Goal: Information Seeking & Learning: Learn about a topic

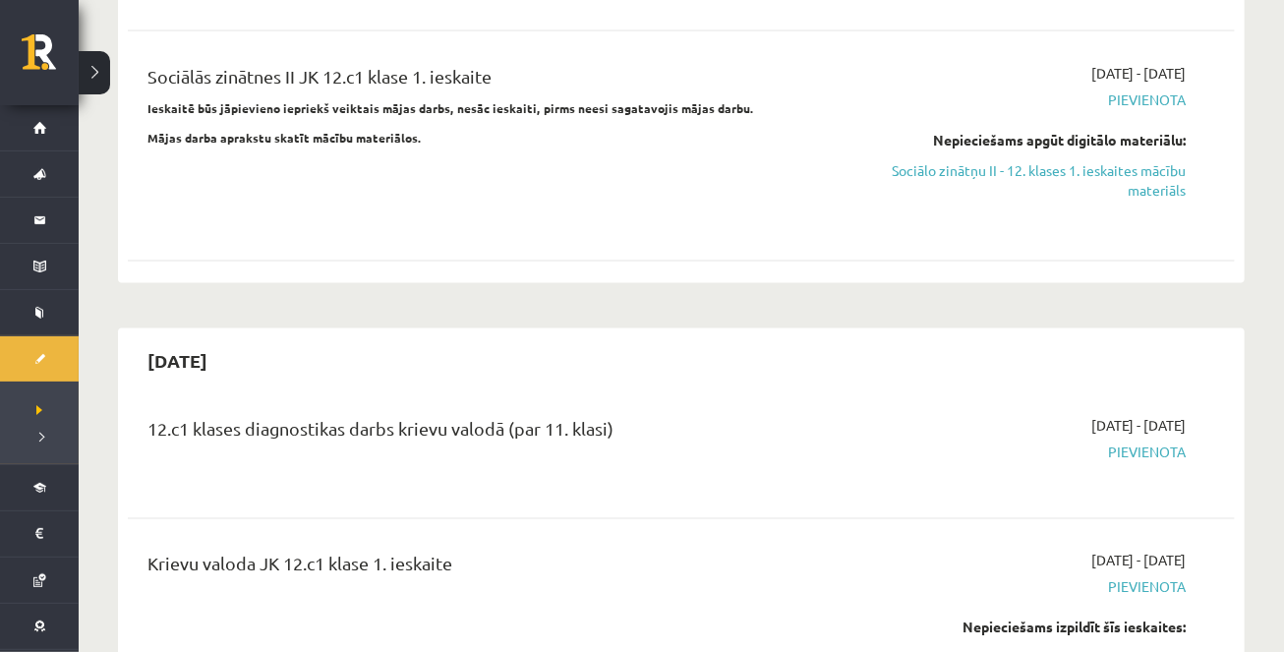
scroll to position [1583, 0]
click at [1089, 163] on link "Sociālo zinātņu II - 12. klases 1. ieskaites mācību materiāls" at bounding box center [1022, 179] width 326 height 41
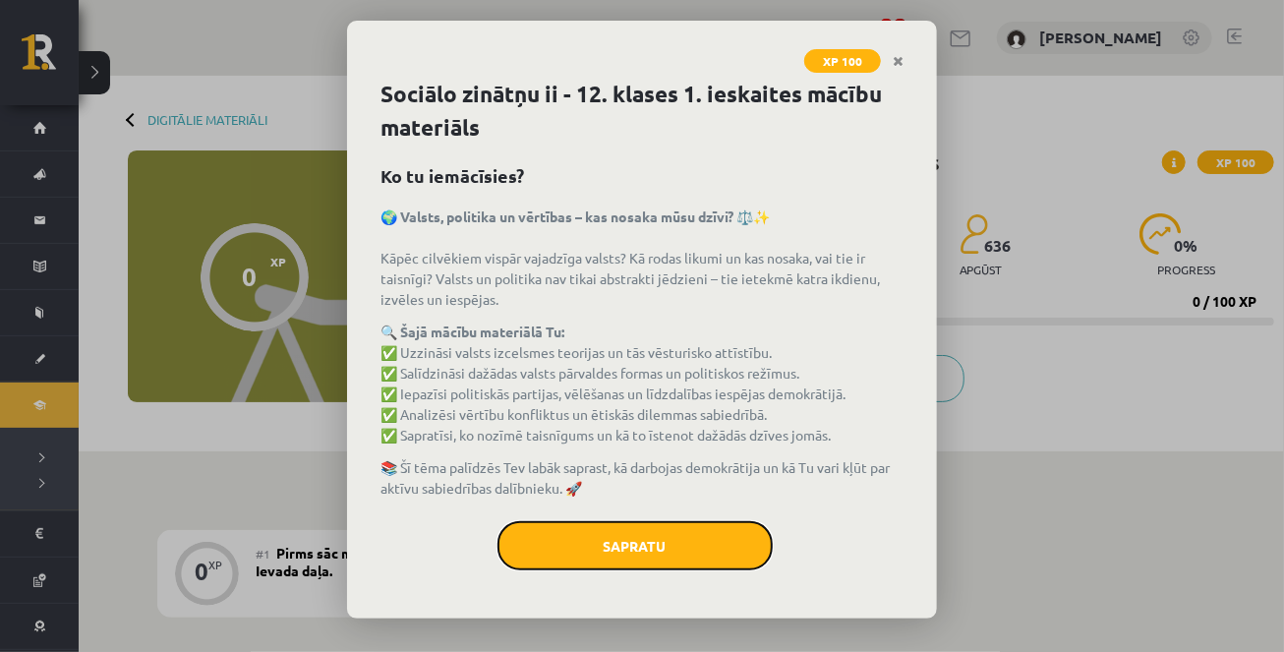
click at [657, 563] on button "Sapratu" at bounding box center [634, 545] width 275 height 49
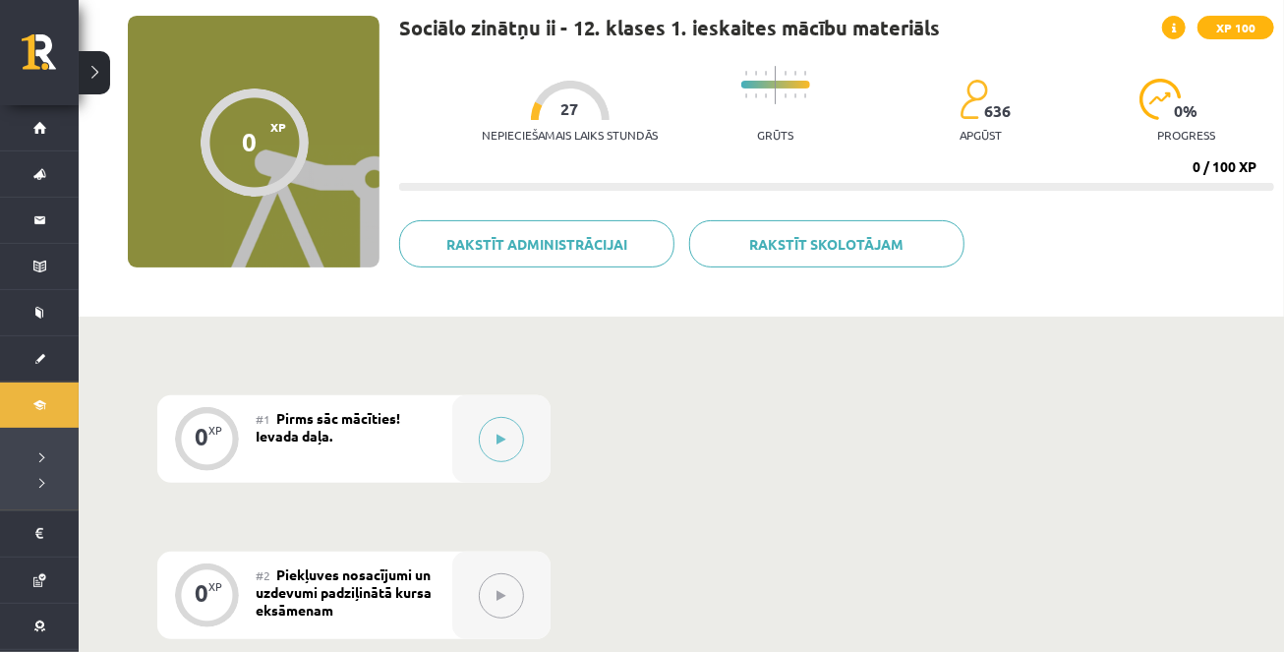
scroll to position [138, 0]
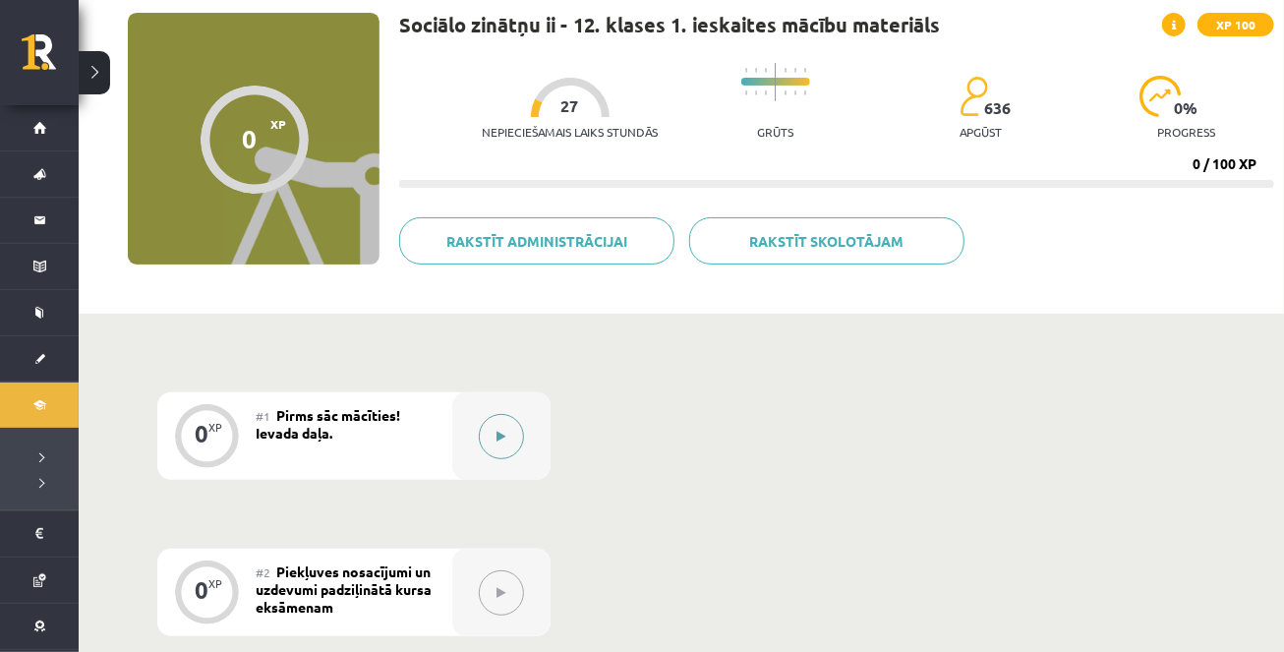
click at [507, 450] on button at bounding box center [501, 436] width 45 height 45
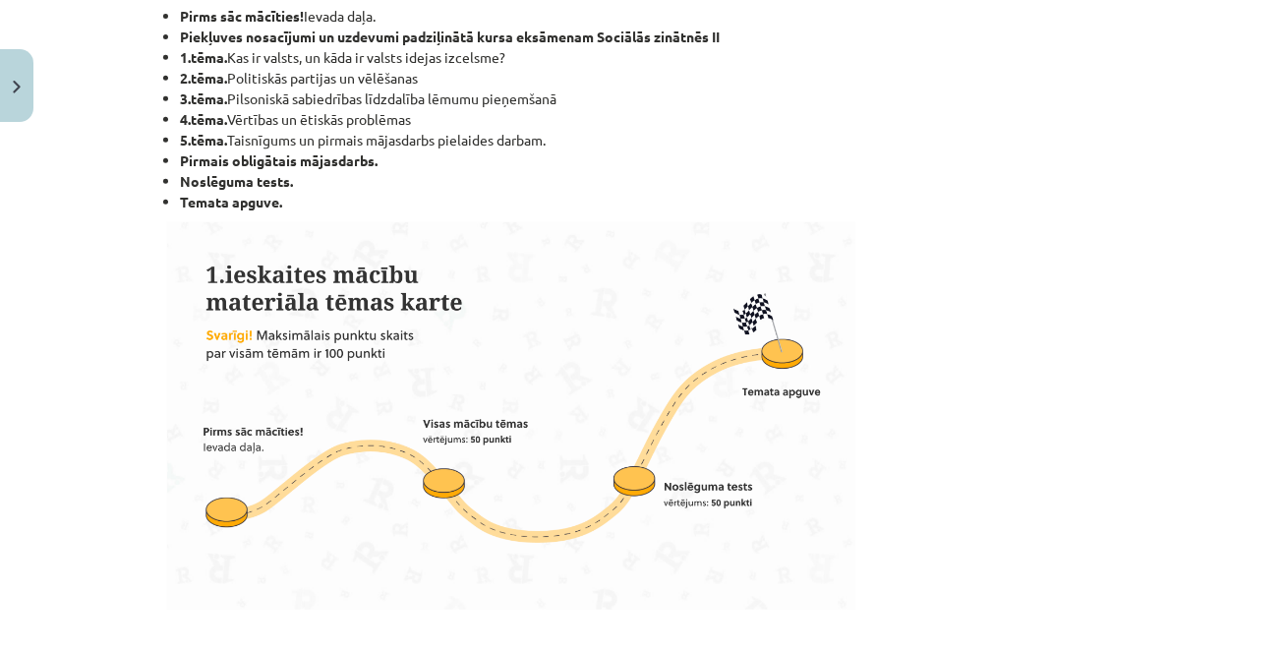
scroll to position [401, 0]
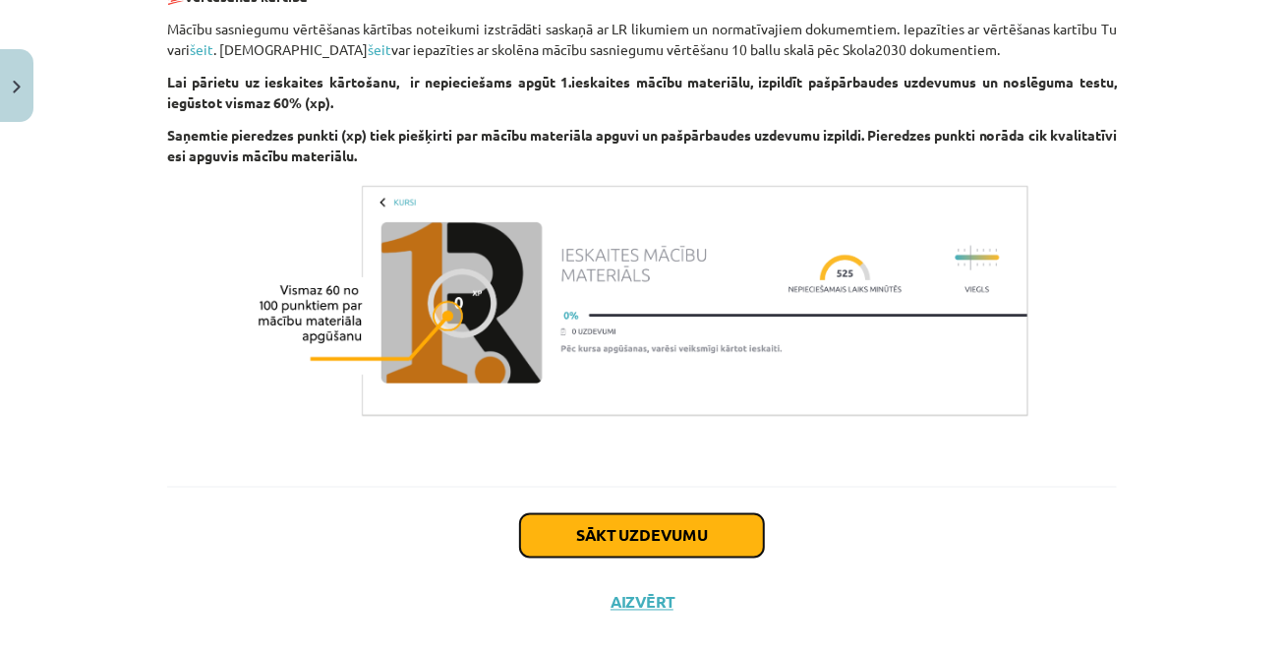
click at [668, 549] on button "Sākt uzdevumu" at bounding box center [642, 535] width 244 height 43
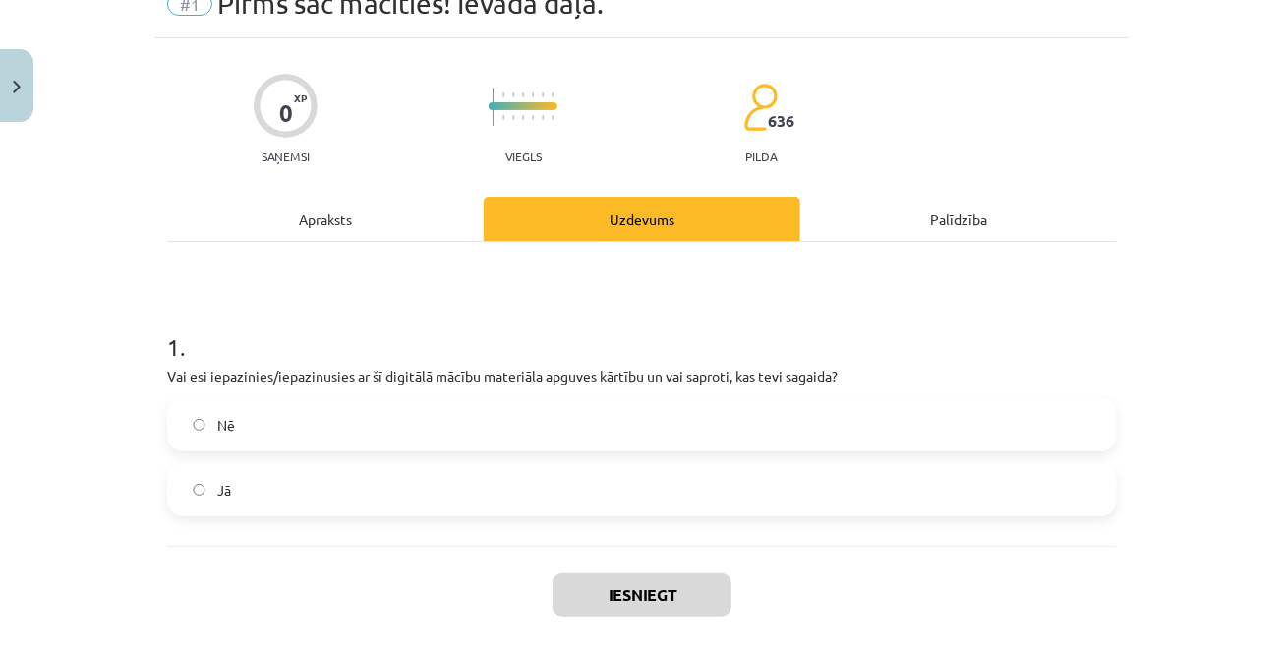
scroll to position [49, 0]
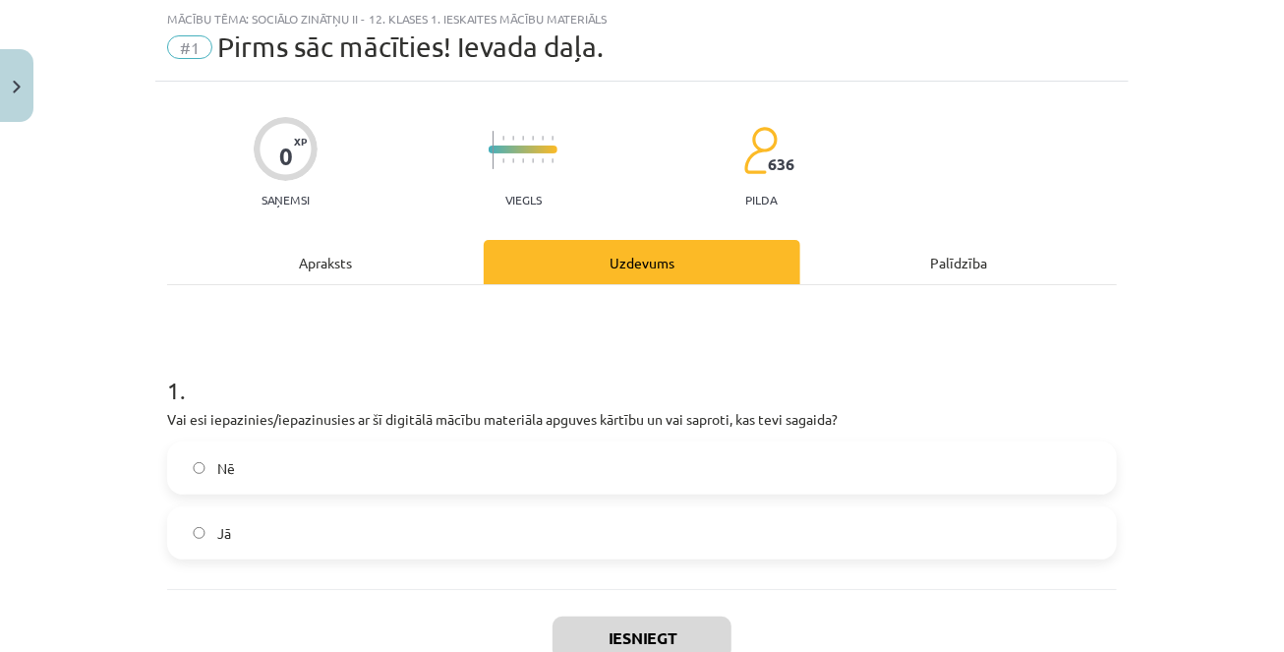
click at [485, 543] on label "Jā" at bounding box center [642, 532] width 946 height 49
click at [668, 627] on button "Iesniegt" at bounding box center [641, 637] width 179 height 43
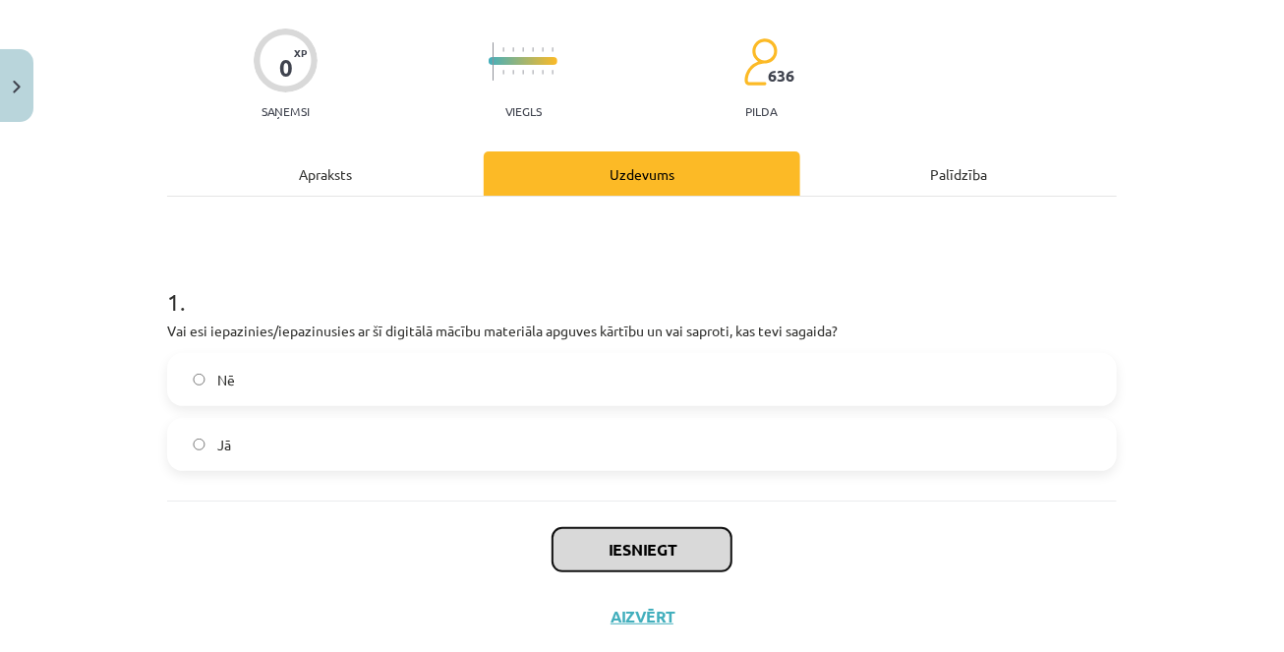
scroll to position [169, 0]
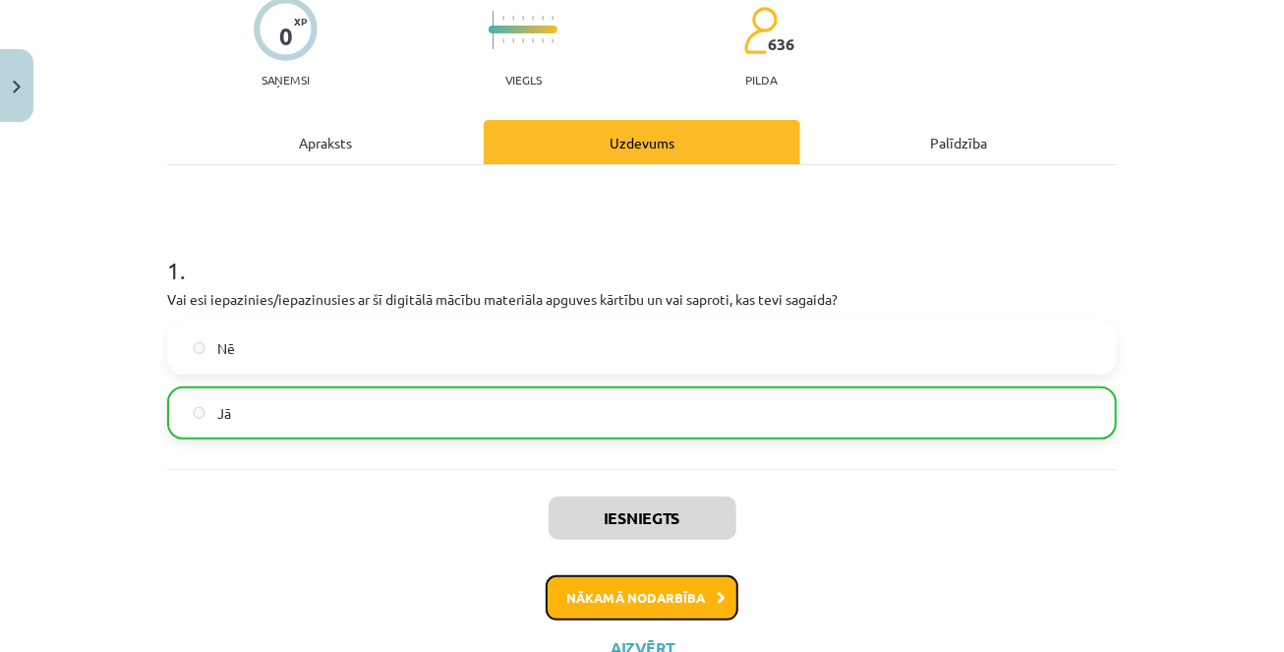
click at [652, 600] on button "Nākamā nodarbība" at bounding box center [641, 597] width 193 height 45
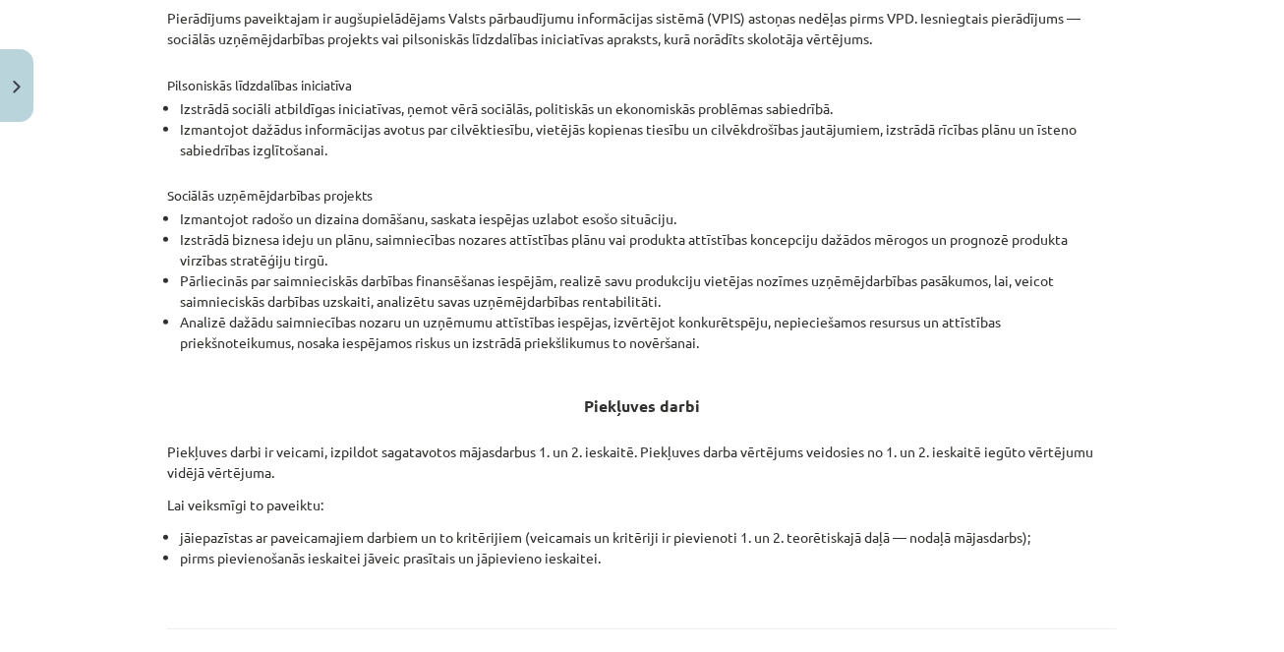
scroll to position [757, 0]
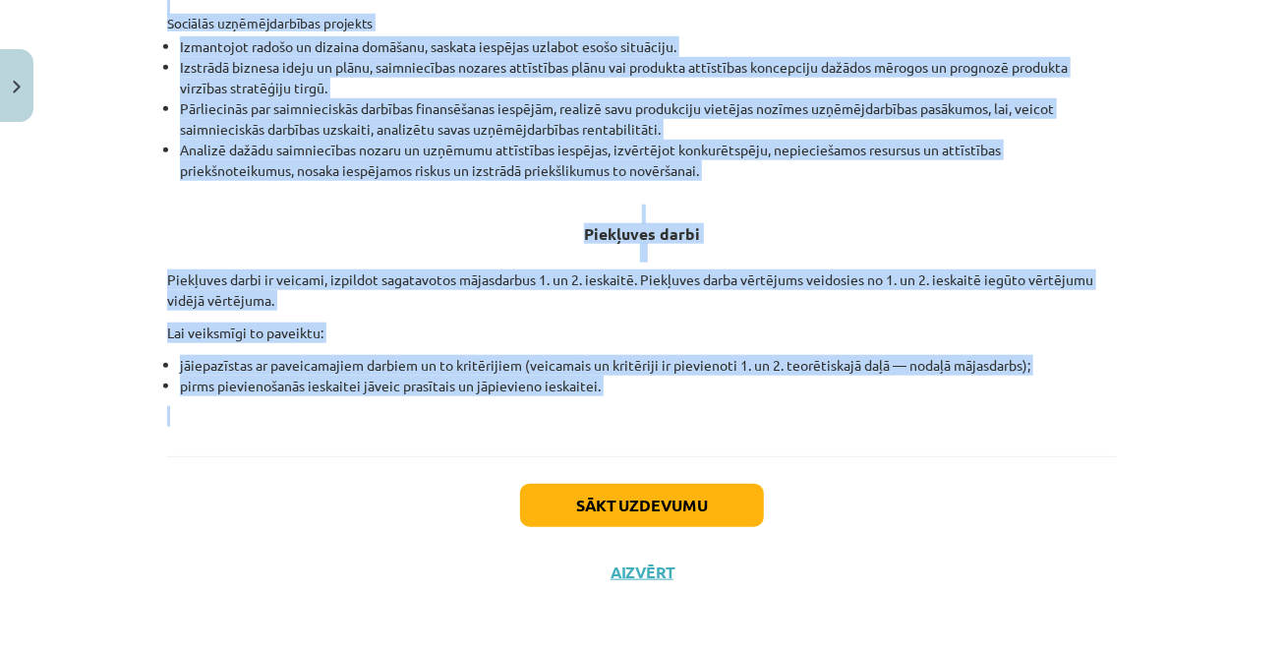
drag, startPoint x: 203, startPoint y: 236, endPoint x: 611, endPoint y: 411, distance: 443.8
click at [611, 411] on div "Piekļuves nosacījumi un uzdevumi padziļinātā kursa eksāmenam Sociālās zinātnēs …" at bounding box center [641, 11] width 949 height 832
copy div "Loremipsu dolorsitam co adipisci elitseddoei tempo incididun Utlabore etdolore …"
click at [619, 406] on p at bounding box center [641, 416] width 949 height 21
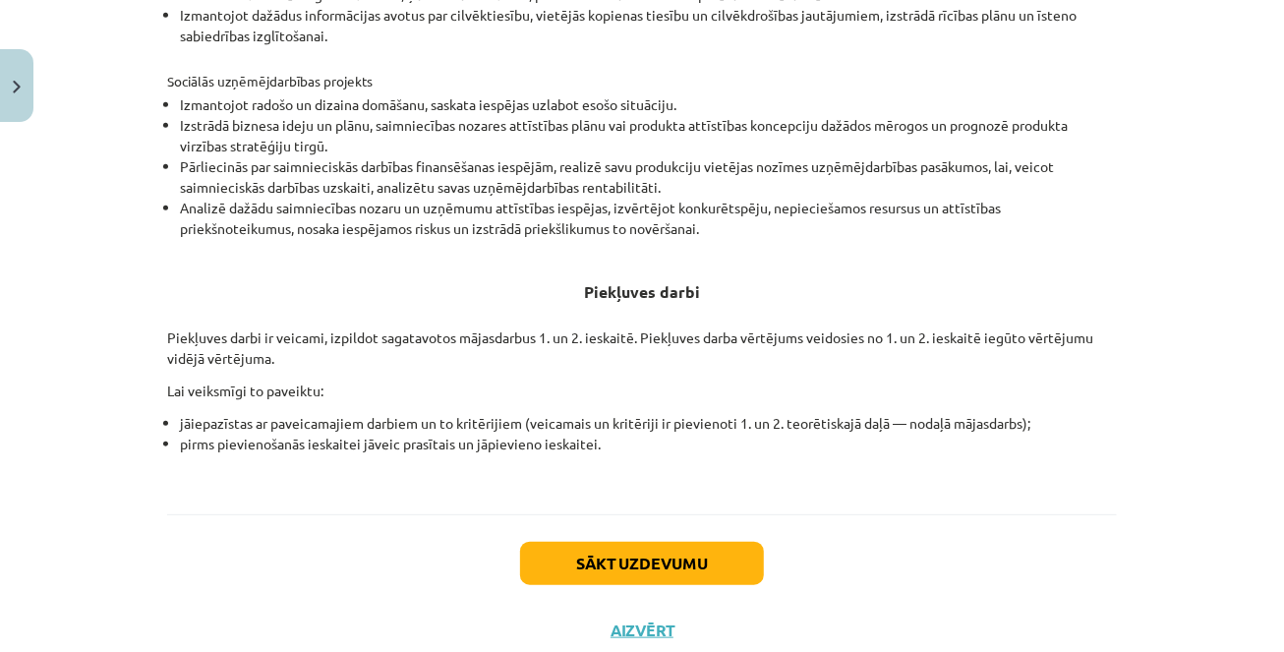
scroll to position [702, 0]
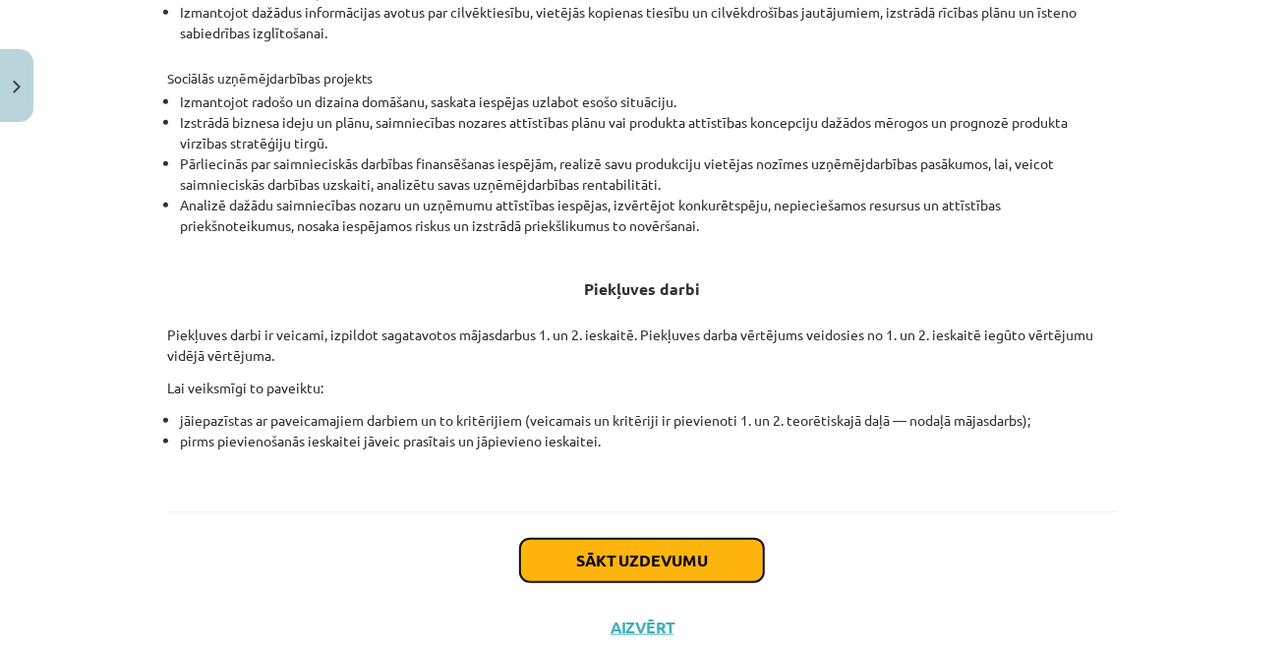
click at [620, 565] on button "Sākt uzdevumu" at bounding box center [642, 560] width 244 height 43
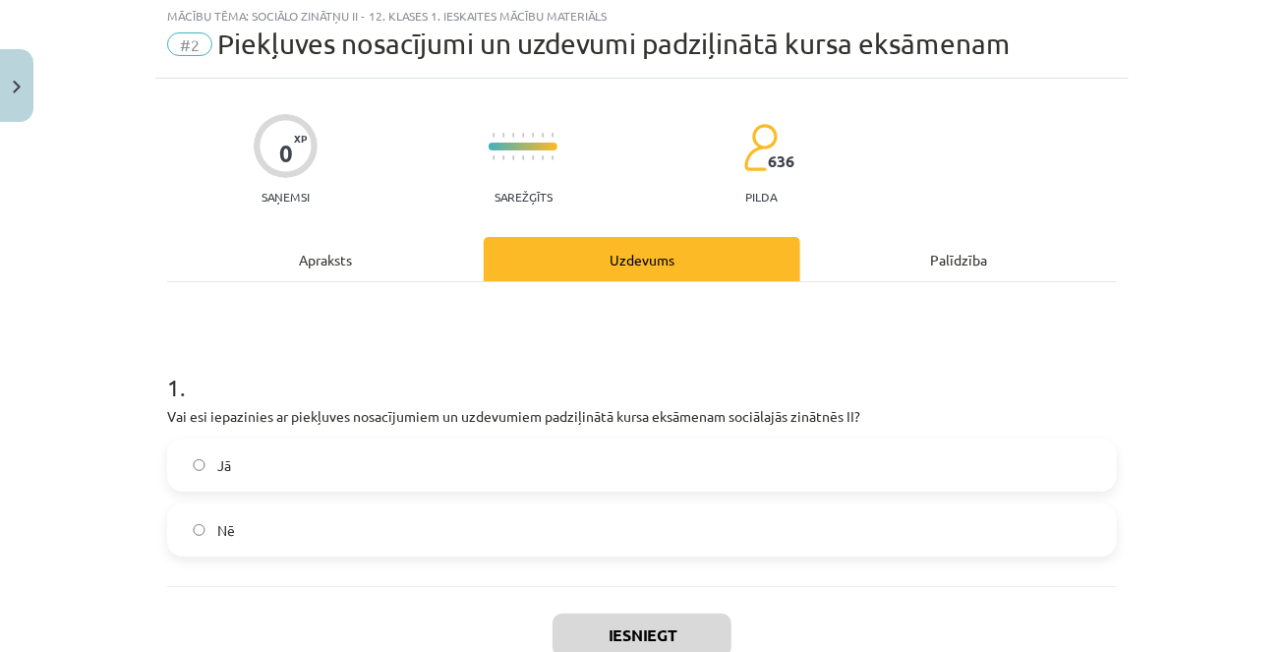
scroll to position [49, 0]
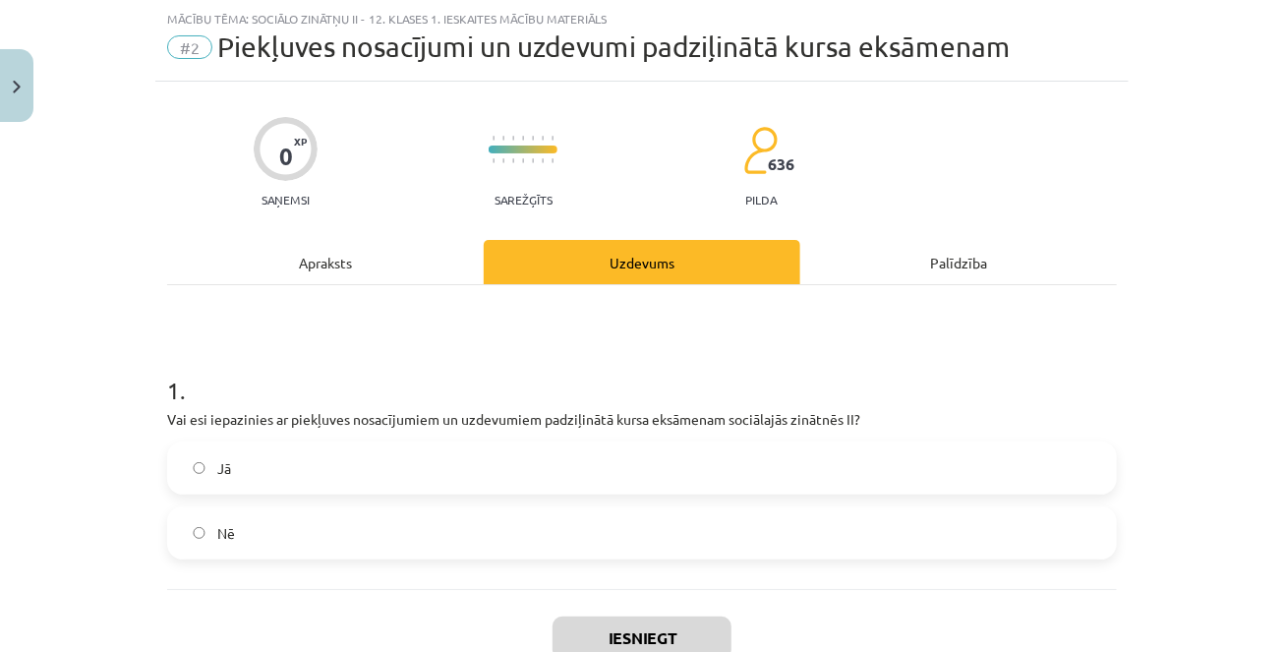
click at [541, 452] on label "Jā" at bounding box center [642, 467] width 946 height 49
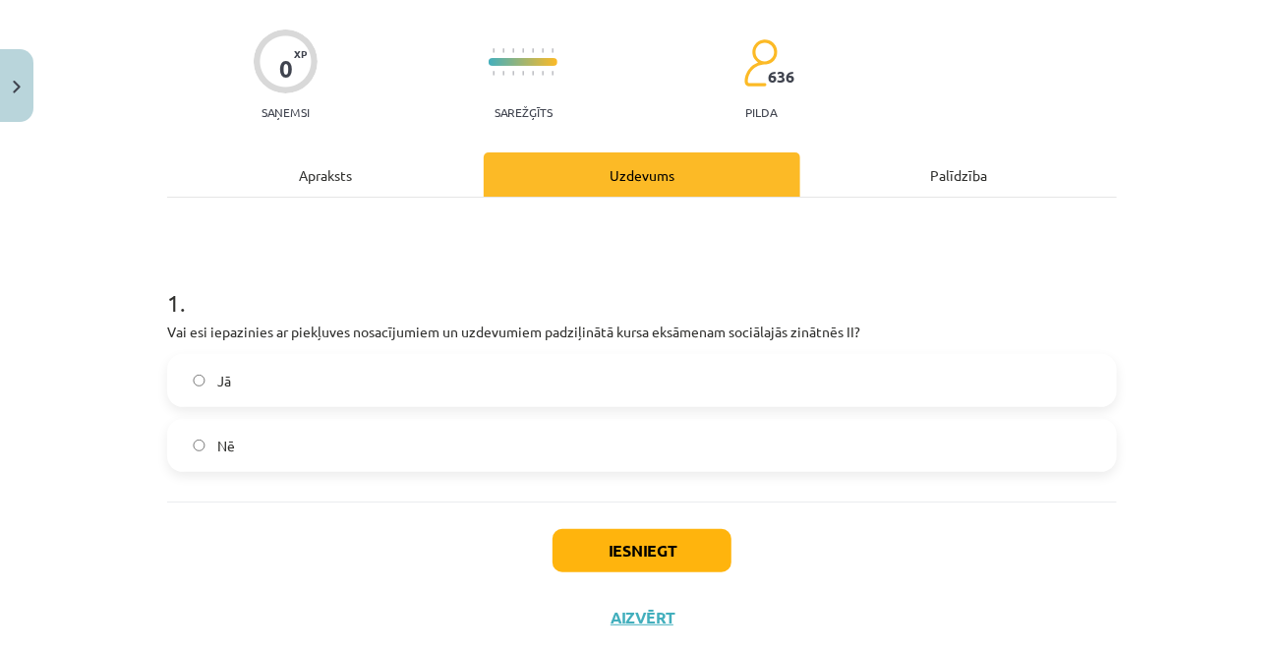
scroll to position [183, 0]
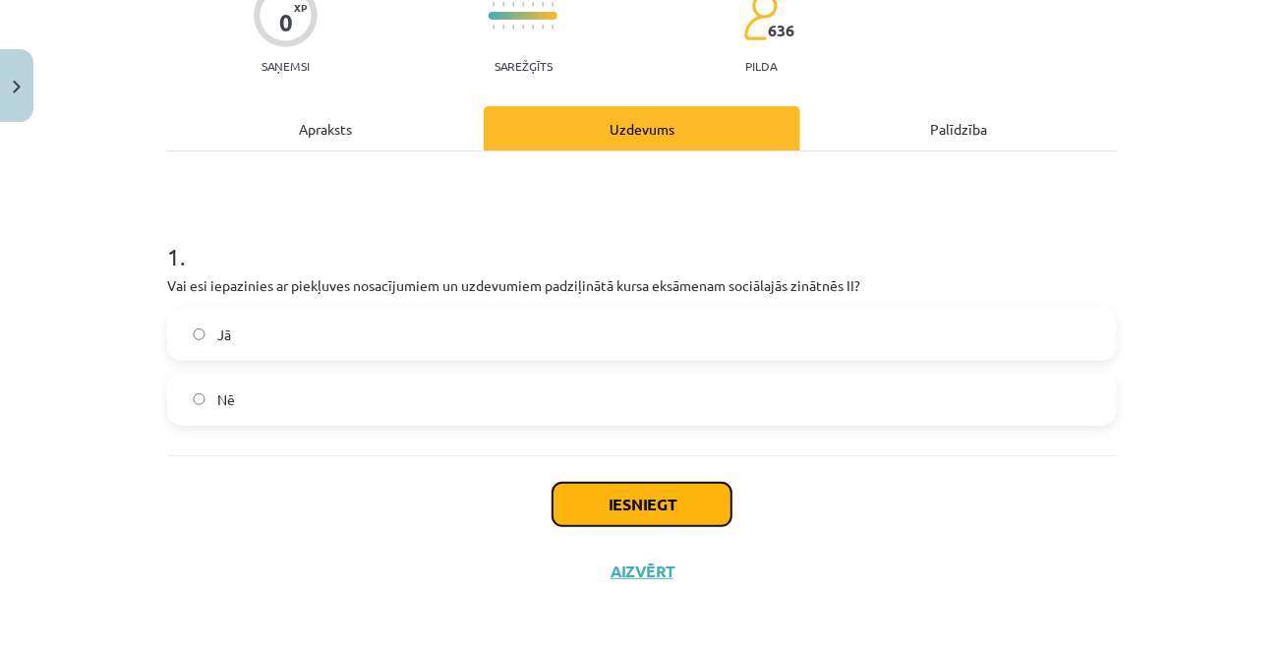
click at [605, 506] on button "Iesniegt" at bounding box center [641, 504] width 179 height 43
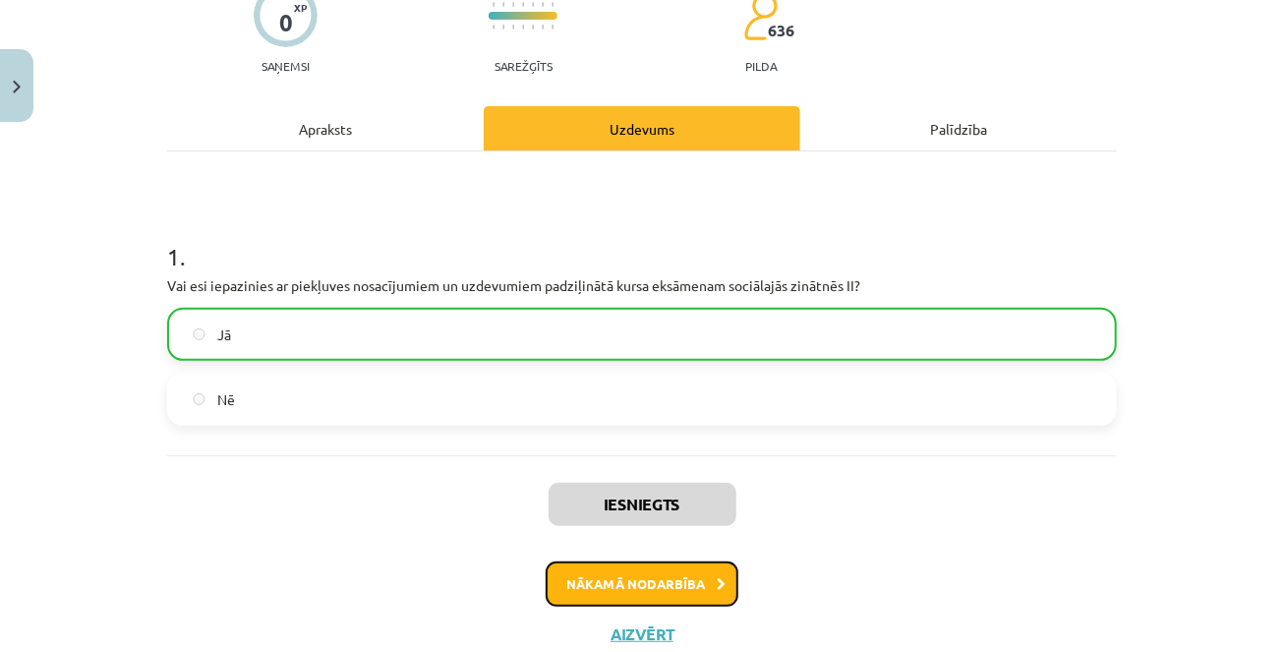
click at [572, 582] on button "Nākamā nodarbība" at bounding box center [641, 583] width 193 height 45
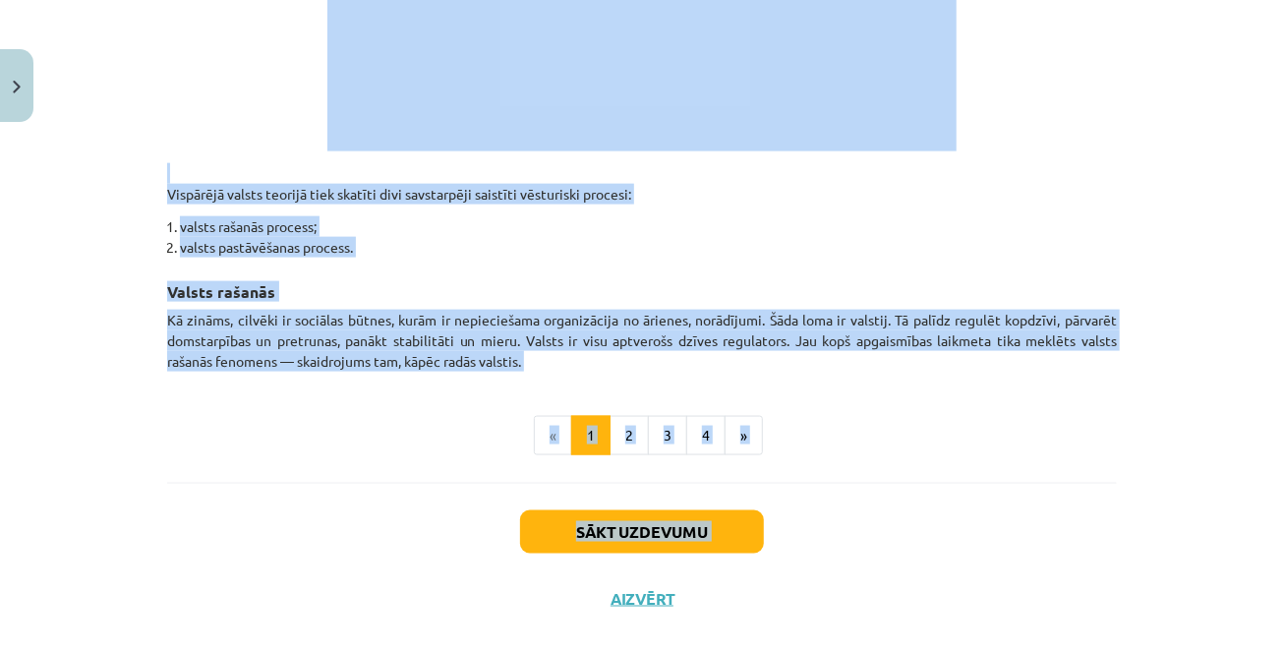
scroll to position [1154, 0]
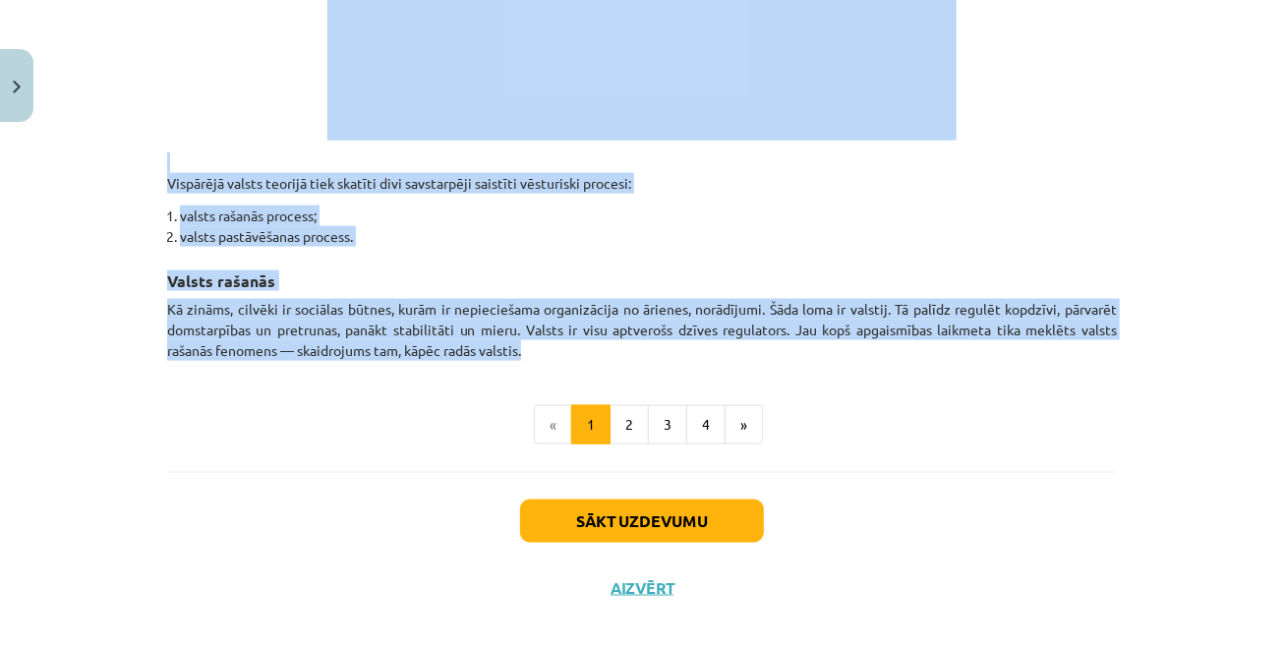
drag, startPoint x: 402, startPoint y: 109, endPoint x: 585, endPoint y: 343, distance: 296.9
copy div "Lor ip dolors, am cons ad elitse doeius temporin? Utlaboree dol magnaali: 🔸 eni…"
click at [674, 214] on li "valsts rašanās process;" at bounding box center [648, 215] width 937 height 21
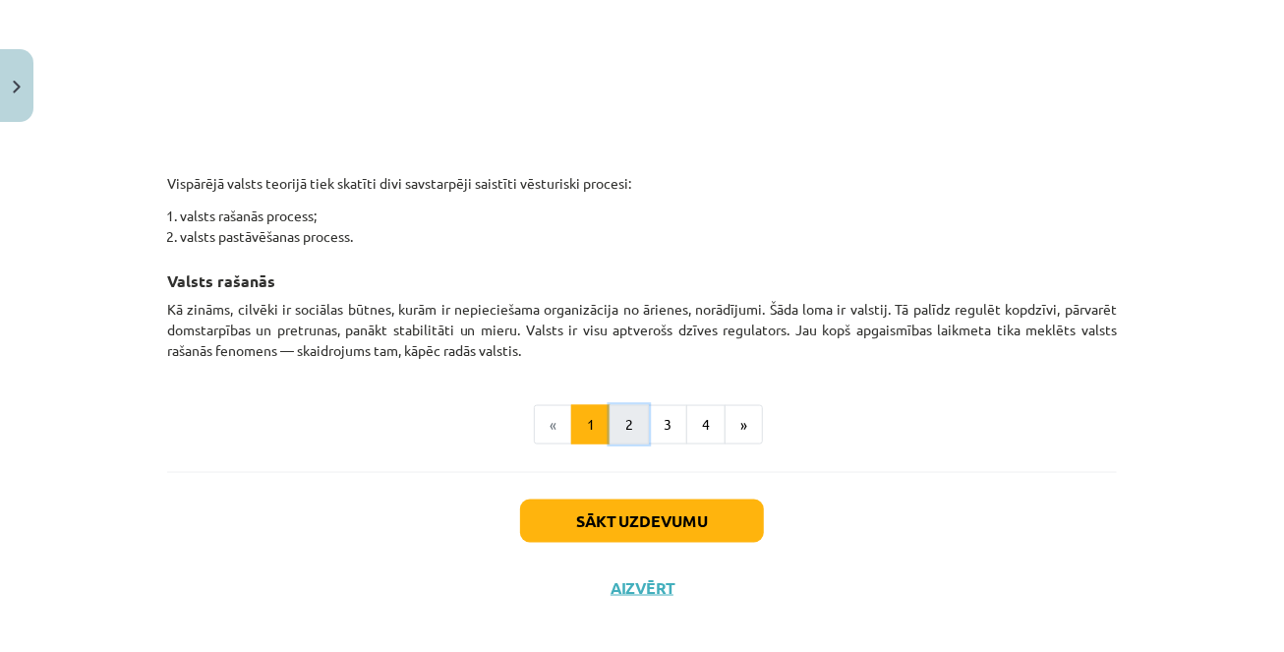
click at [624, 409] on button "2" at bounding box center [628, 424] width 39 height 39
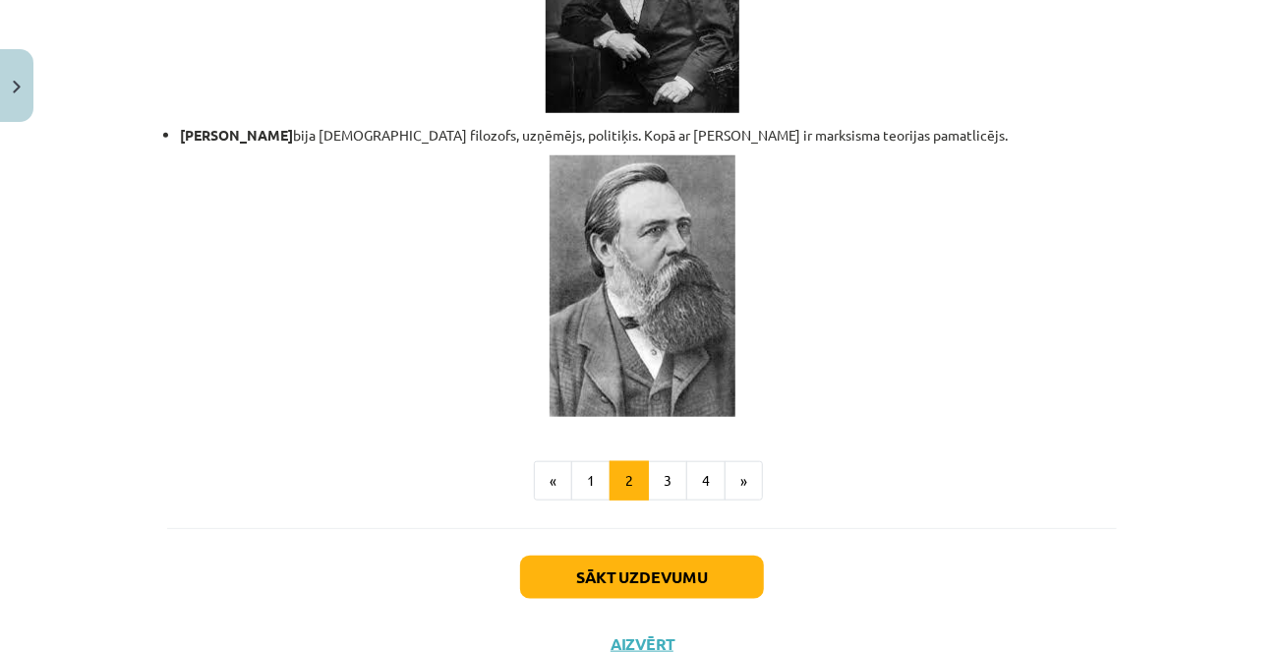
scroll to position [4309, 0]
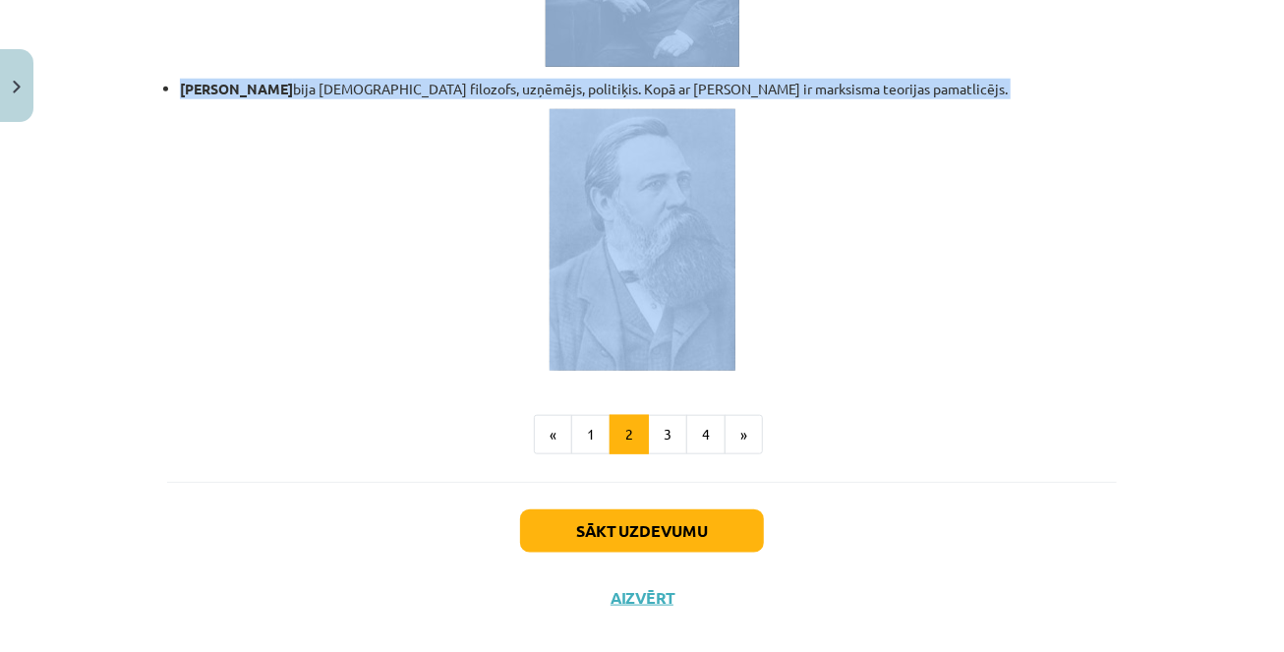
drag, startPoint x: 543, startPoint y: 92, endPoint x: 782, endPoint y: 181, distance: 255.6
copy div "Loremi dolorsita consecte Adipis el seddoeiu tempo incidid, ut lab etdolo mag a…"
click at [662, 415] on button "3" at bounding box center [667, 434] width 39 height 39
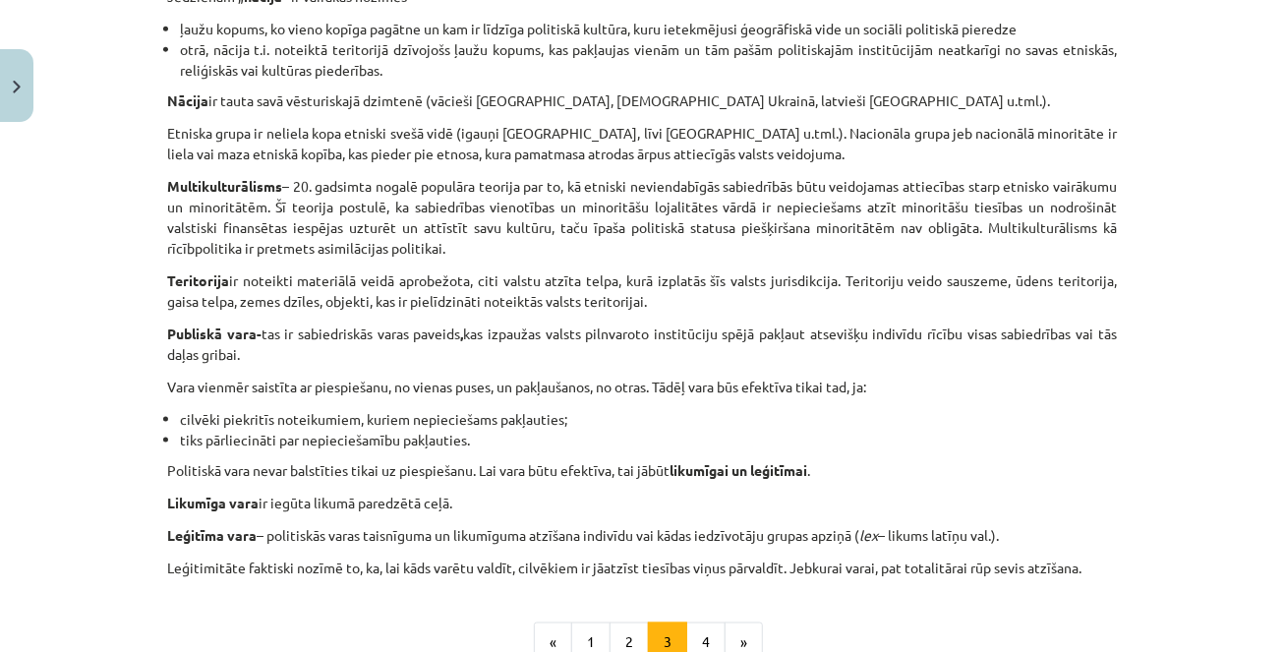
scroll to position [1245, 0]
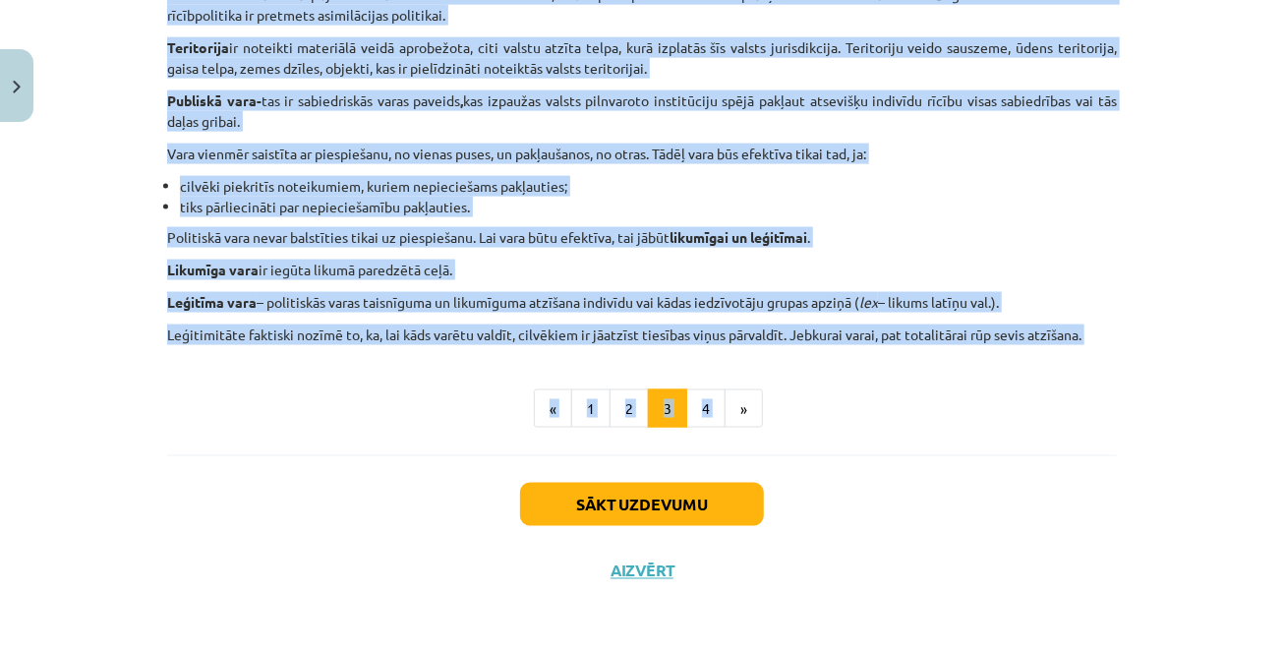
drag, startPoint x: 512, startPoint y: 21, endPoint x: 807, endPoint y: 363, distance: 451.6
copy div "Loremi dolorsit am con adipisci Elitse do eiusmodtempo incid utlab etdo magnaal…"
click at [701, 414] on button "4" at bounding box center [705, 408] width 39 height 39
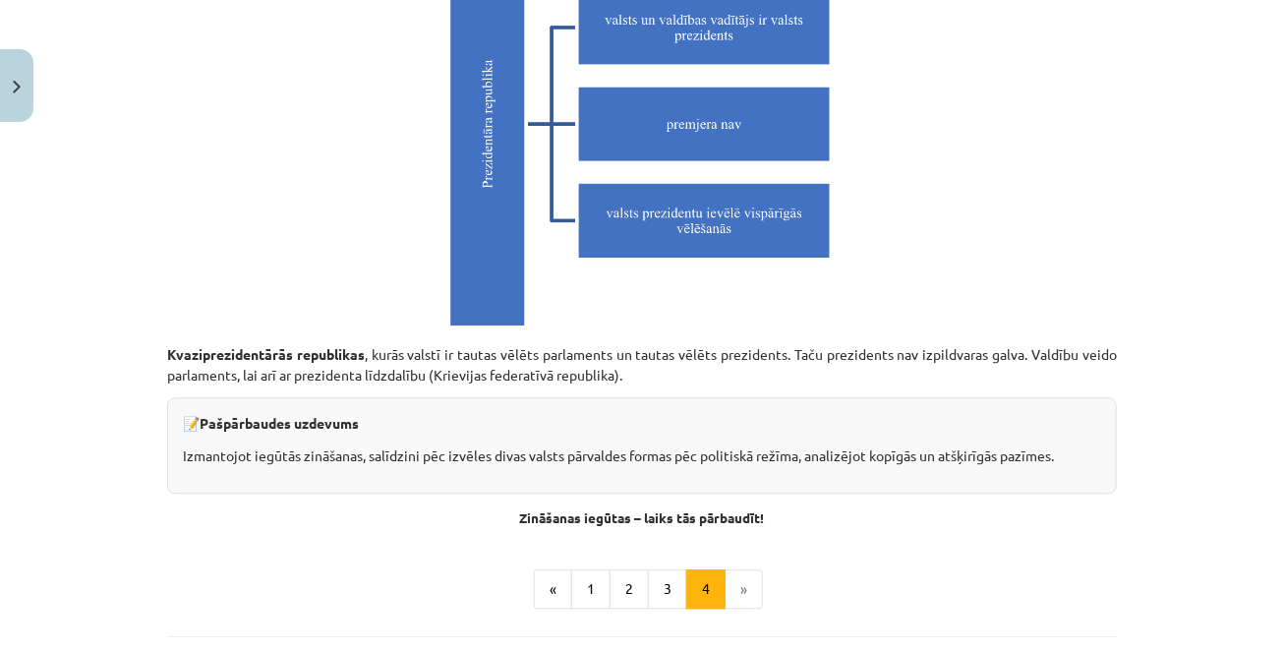
scroll to position [5664, 0]
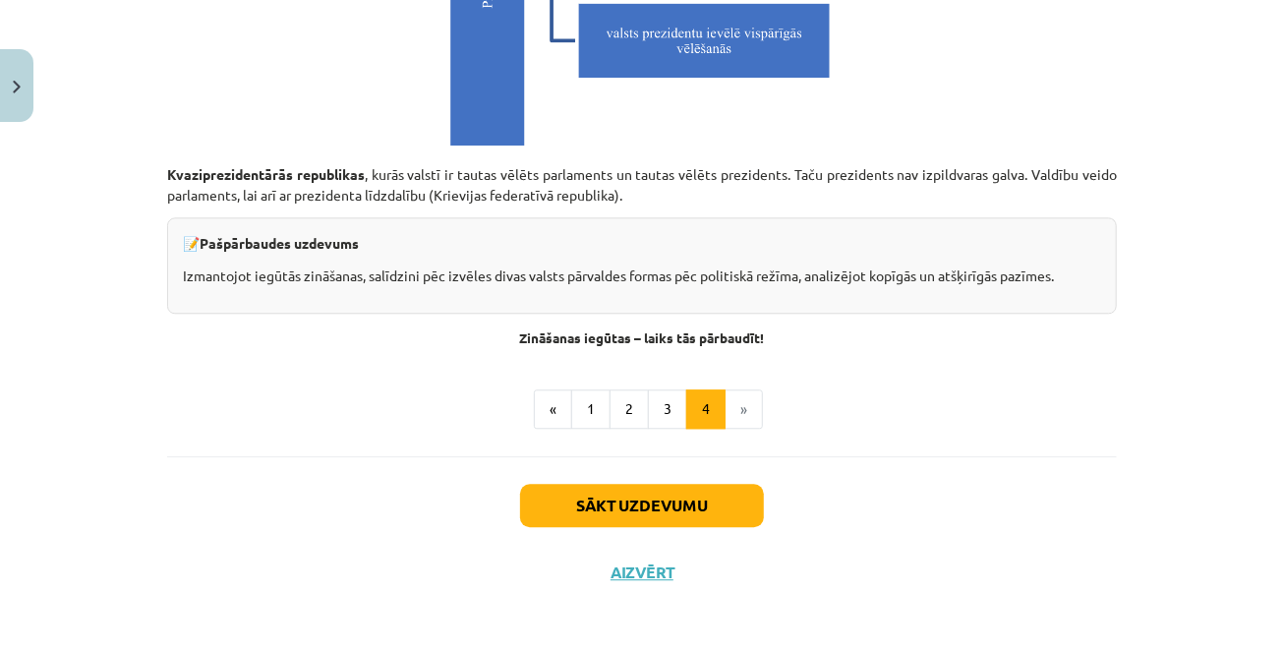
drag, startPoint x: 540, startPoint y: 389, endPoint x: 796, endPoint y: 334, distance: 262.4
copy div "Loremi dolorsita consec Adipis elitseddo eiusm te incidid, ut labo etdolorema a…"
click at [432, 320] on h4 "Zināšanas iegūtas – laiks tās pārbaudīt!" at bounding box center [641, 329] width 949 height 31
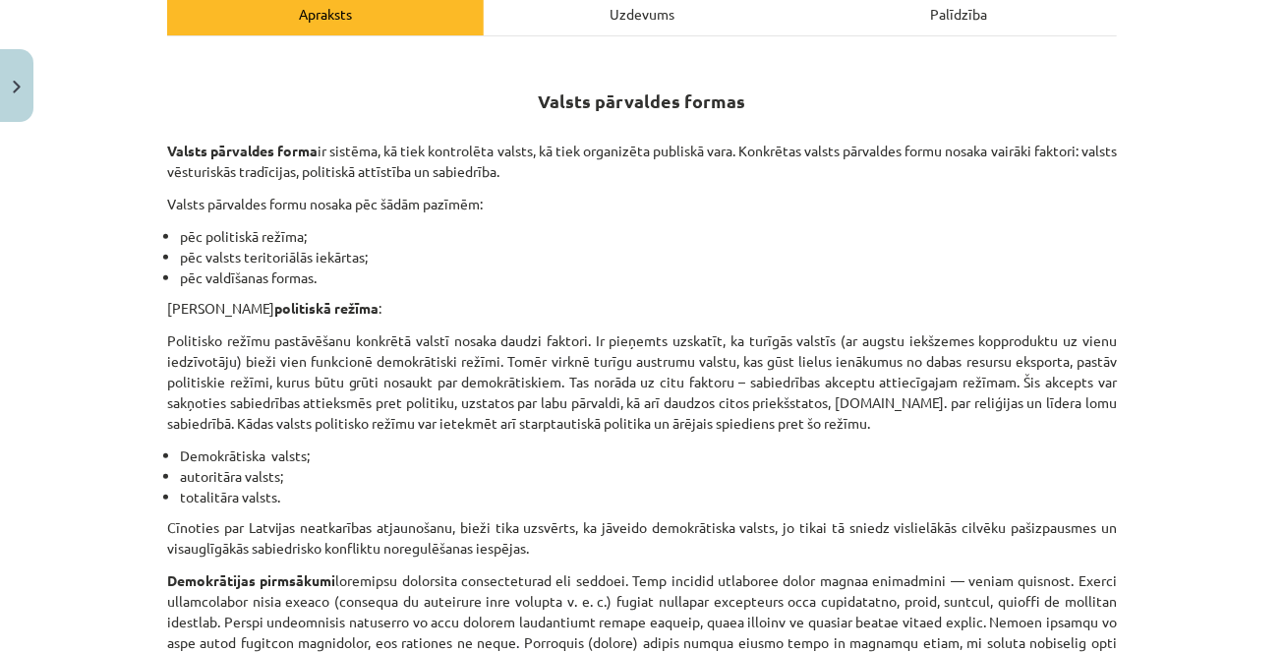
scroll to position [0, 0]
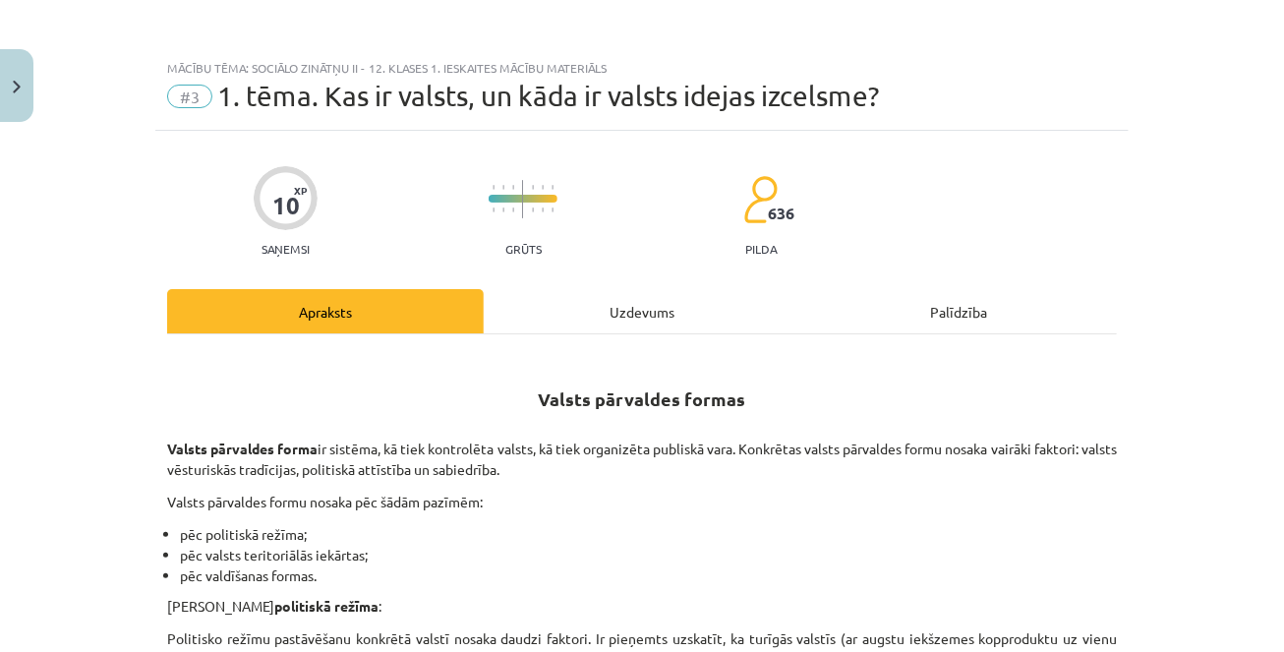
click at [626, 318] on div "Uzdevums" at bounding box center [642, 311] width 316 height 44
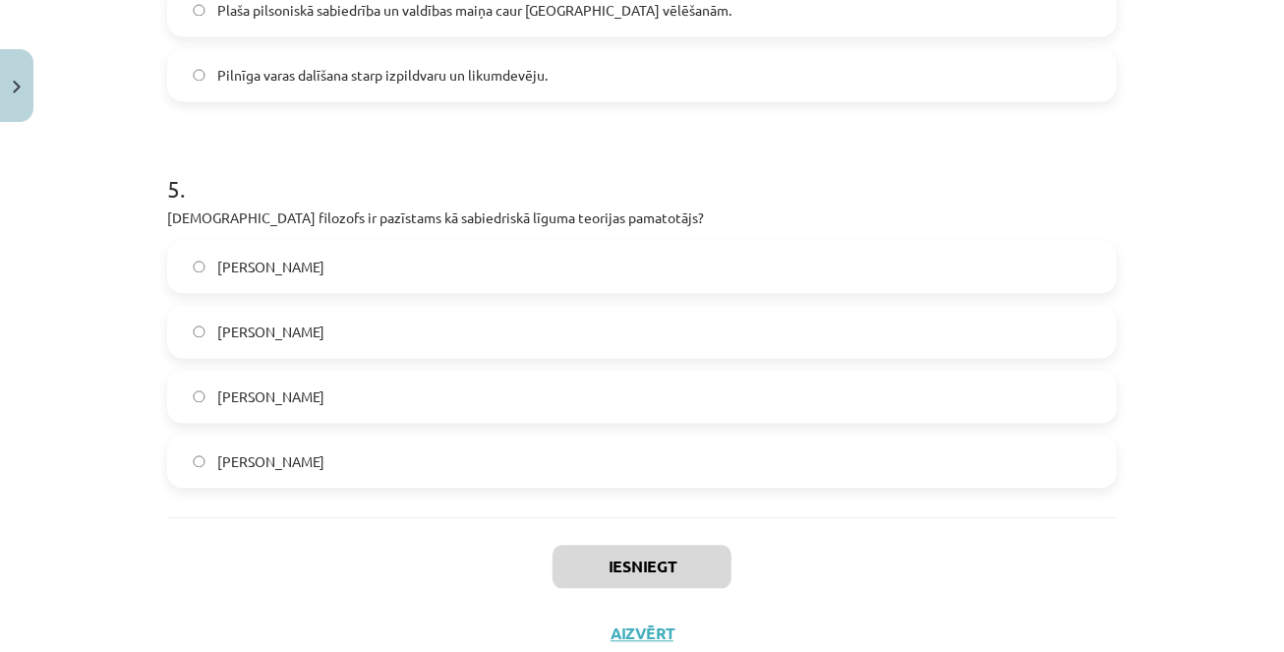
scroll to position [1858, 0]
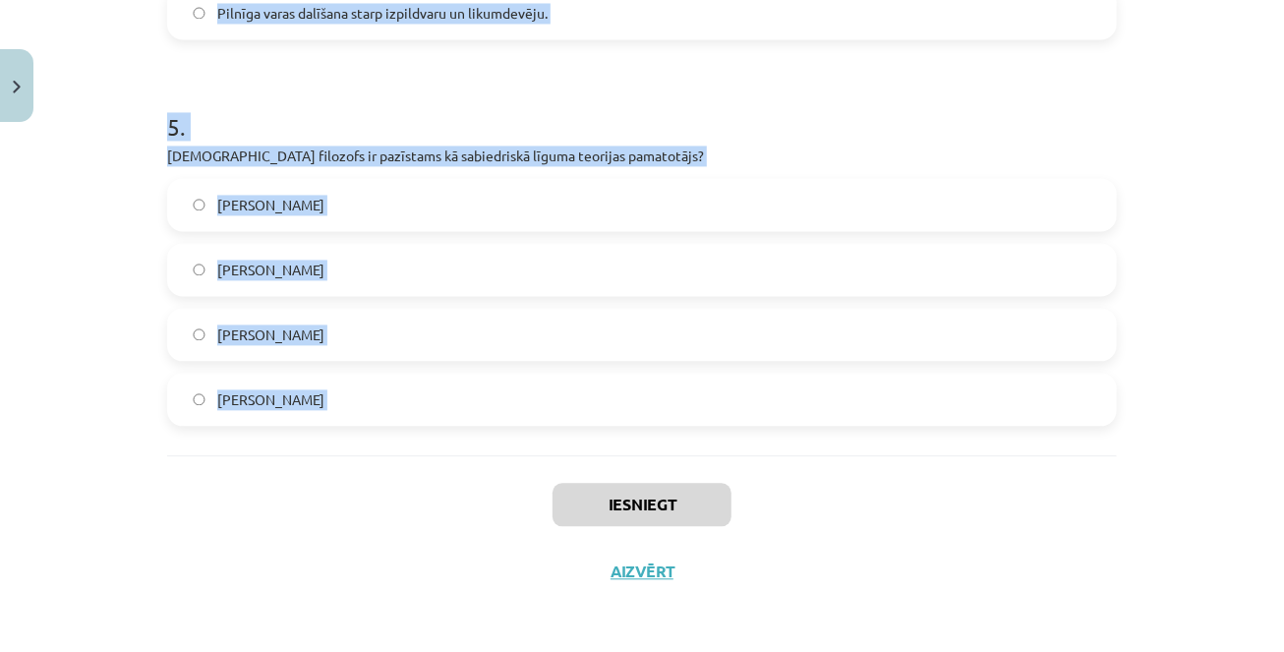
drag, startPoint x: 172, startPoint y: 249, endPoint x: 465, endPoint y: 488, distance: 378.6
copy form "2 . Lore ipsumd sitamet consect adipiscin? Elitse do eiusmodte incididuntut, la…"
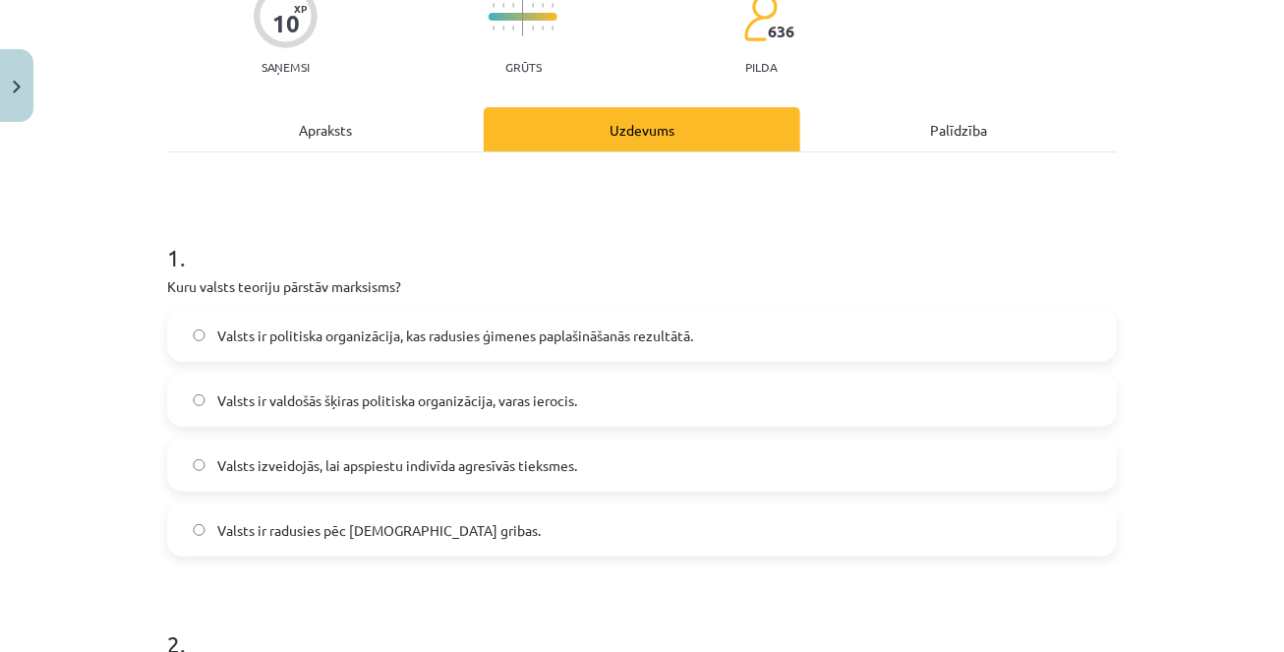
scroll to position [189, 0]
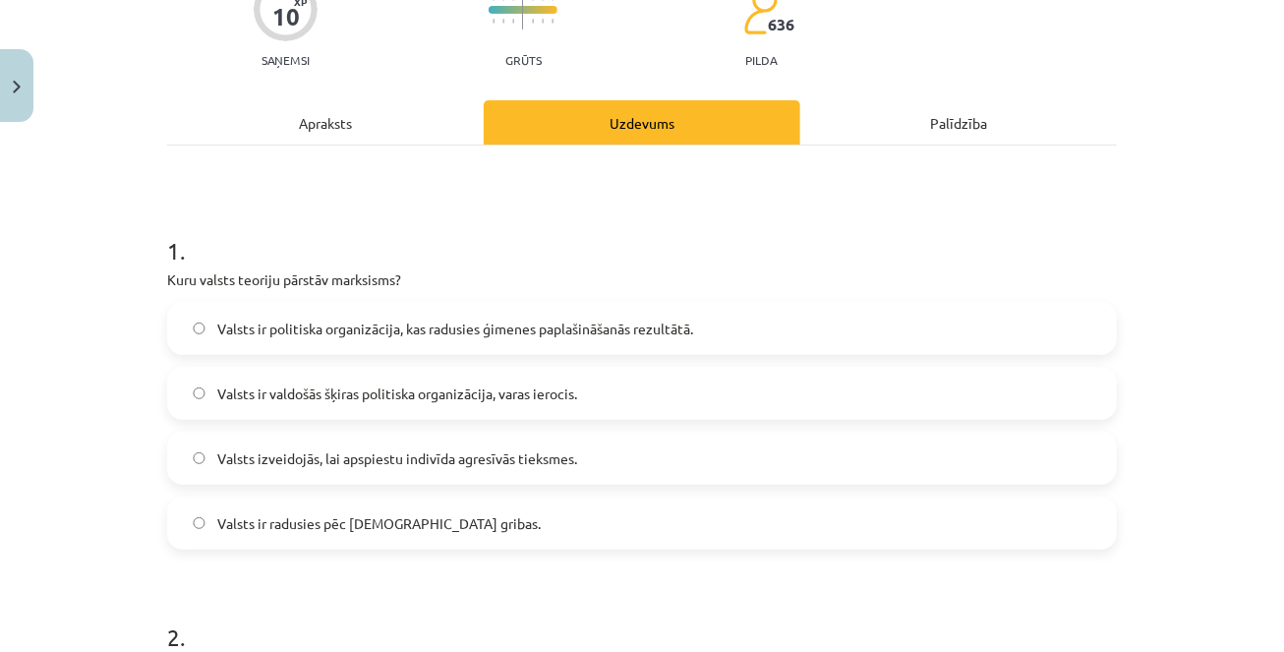
click at [347, 396] on span "Valsts ir valdošās šķiras politiska organizācija, varas ierocis." at bounding box center [397, 393] width 360 height 21
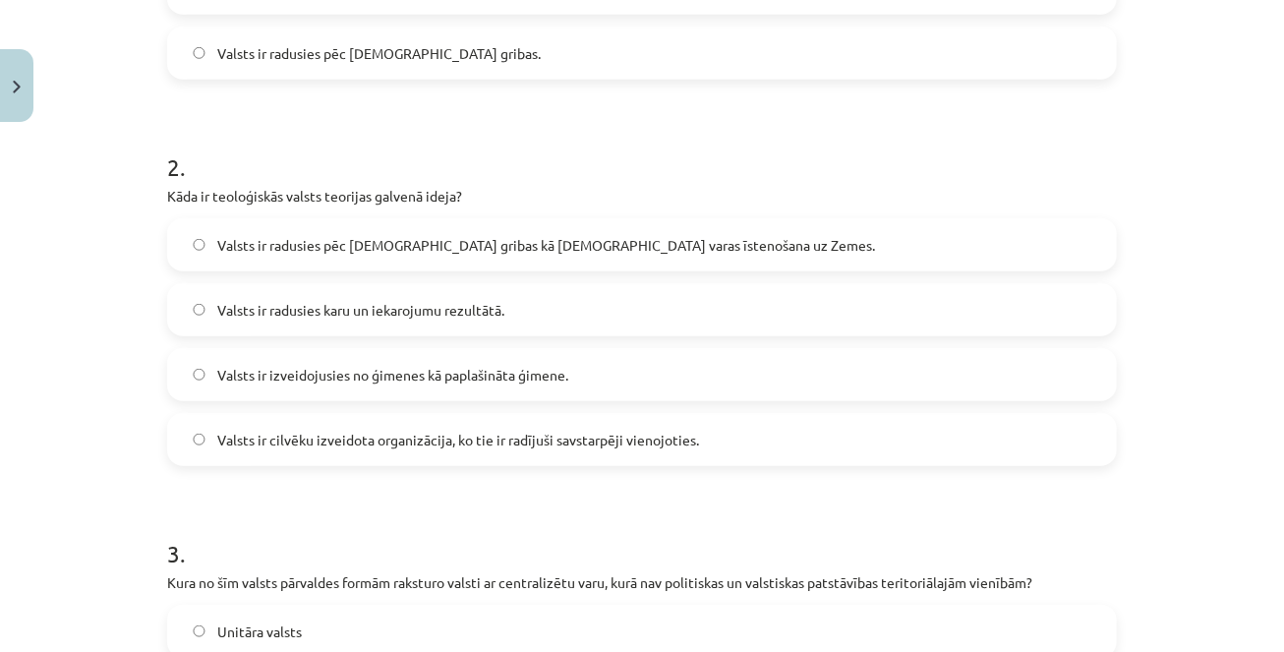
scroll to position [660, 0]
click at [308, 241] on span "Valsts ir radusies pēc [DEMOGRAPHIC_DATA] gribas kā [DEMOGRAPHIC_DATA] varas īs…" at bounding box center [546, 244] width 658 height 21
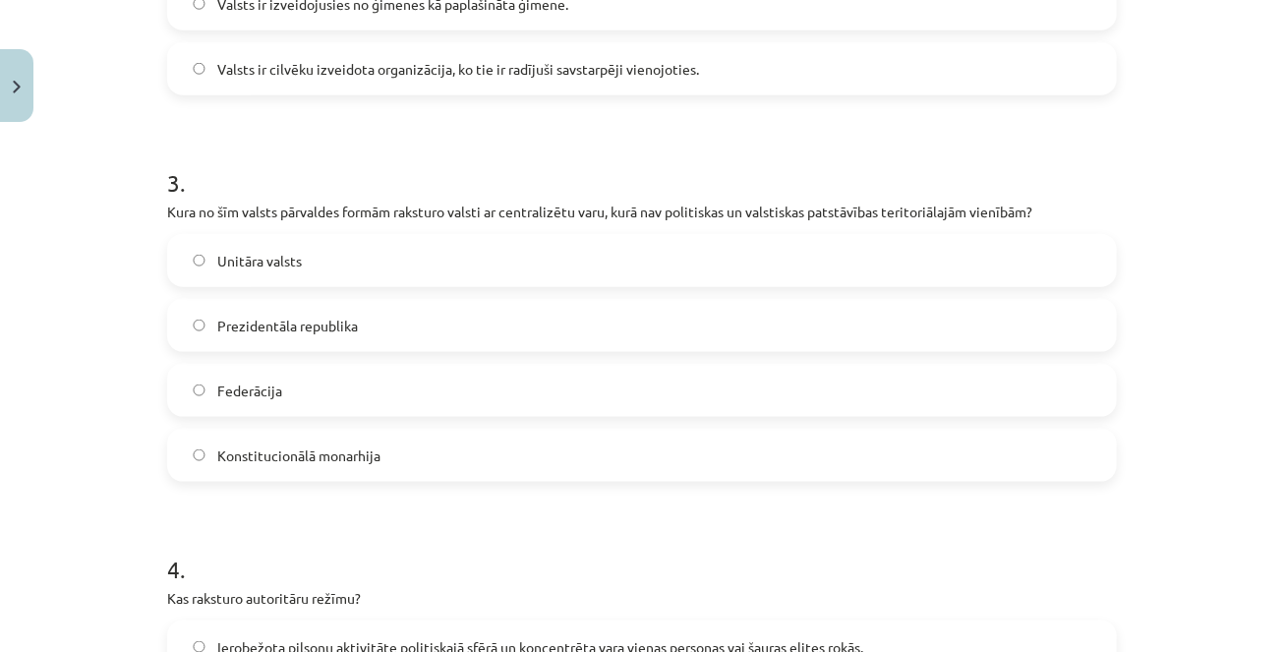
scroll to position [1032, 0]
click at [309, 245] on label "Unitāra valsts" at bounding box center [642, 257] width 946 height 49
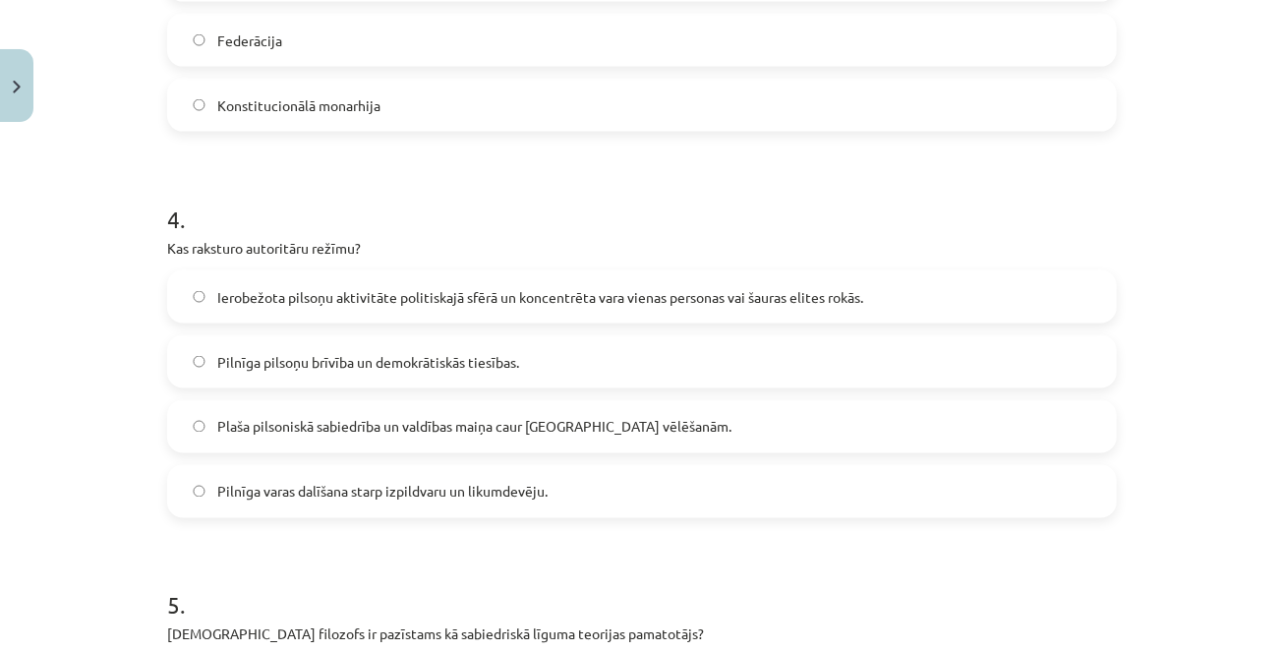
scroll to position [1439, 0]
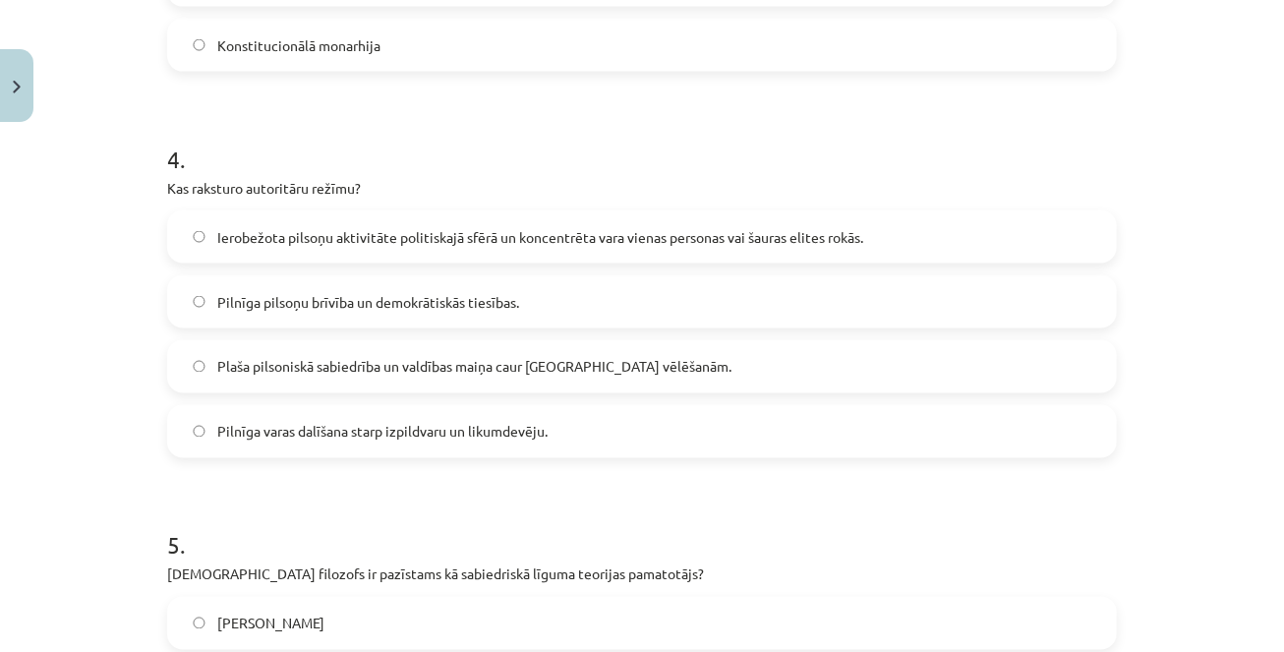
click at [311, 239] on span "Ierobežota pilsoņu aktivitāte politiskajā sfērā un koncentrēta vara vienas pers…" at bounding box center [540, 237] width 646 height 21
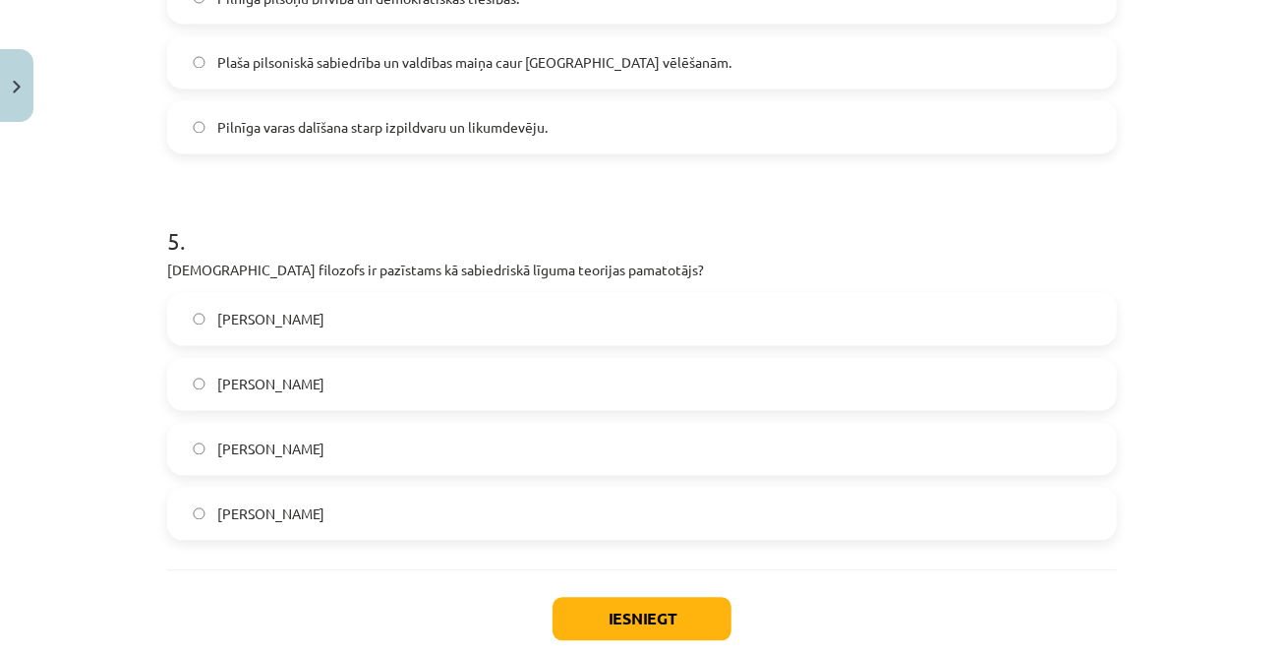
scroll to position [1748, 0]
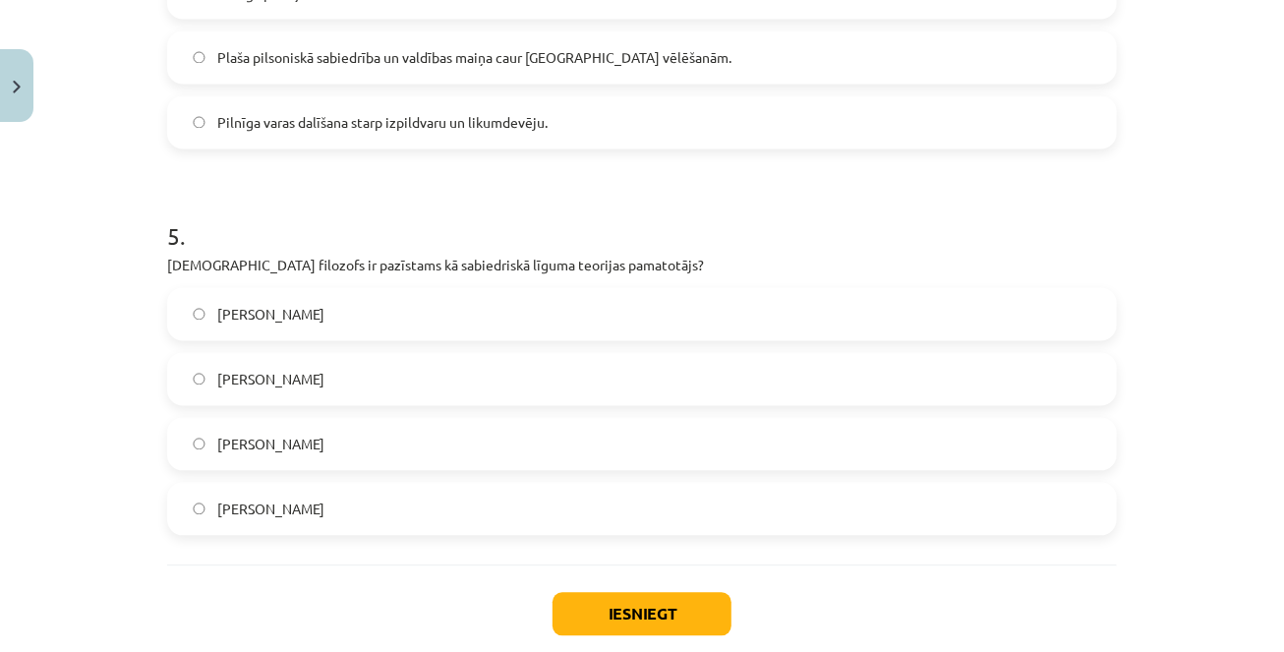
click at [281, 516] on span "[PERSON_NAME]" at bounding box center [270, 509] width 107 height 21
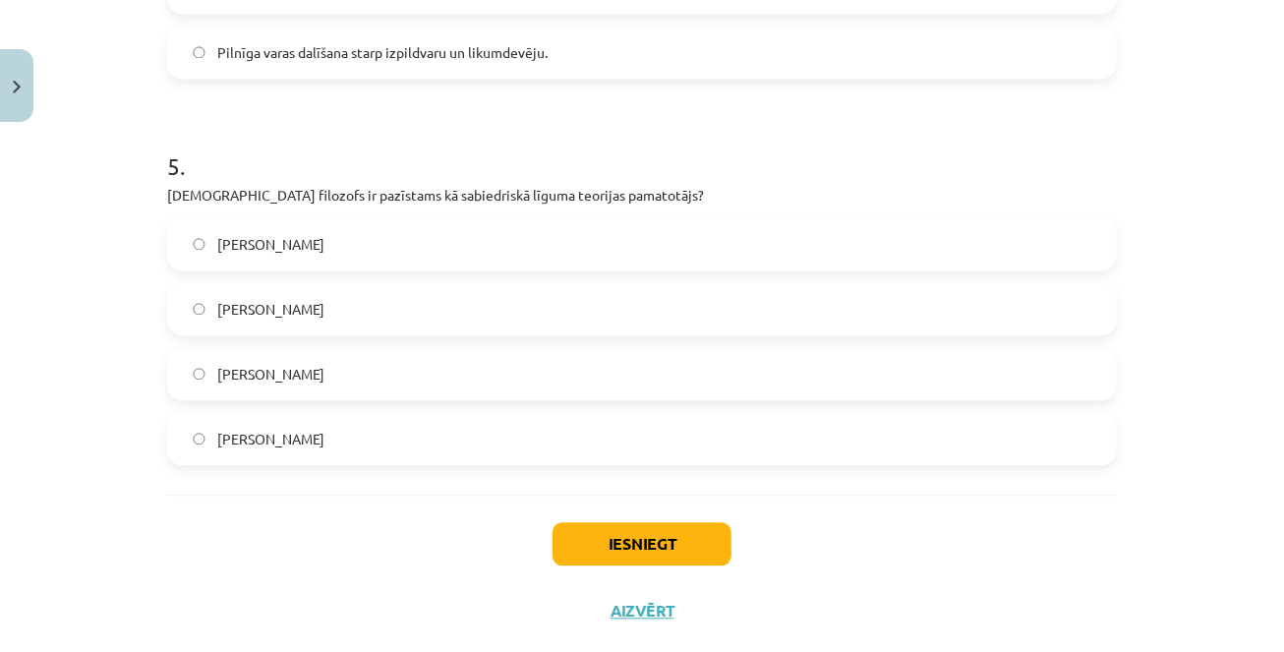
scroll to position [1858, 0]
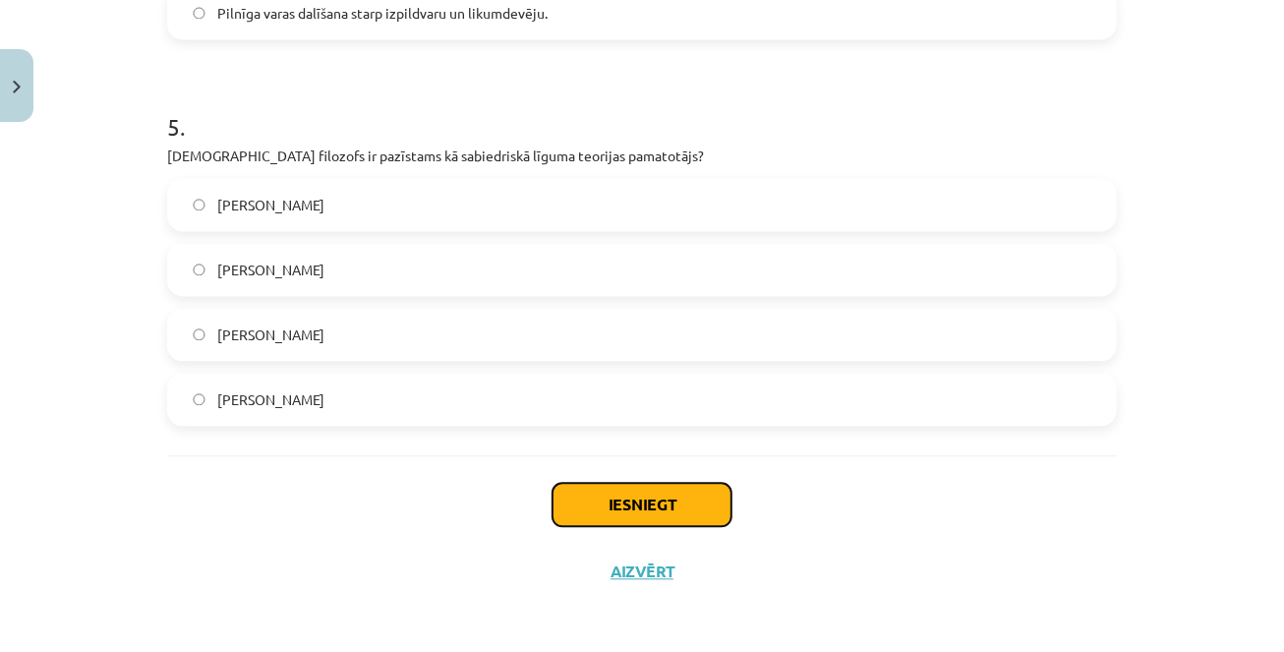
click at [646, 507] on button "Iesniegt" at bounding box center [641, 504] width 179 height 43
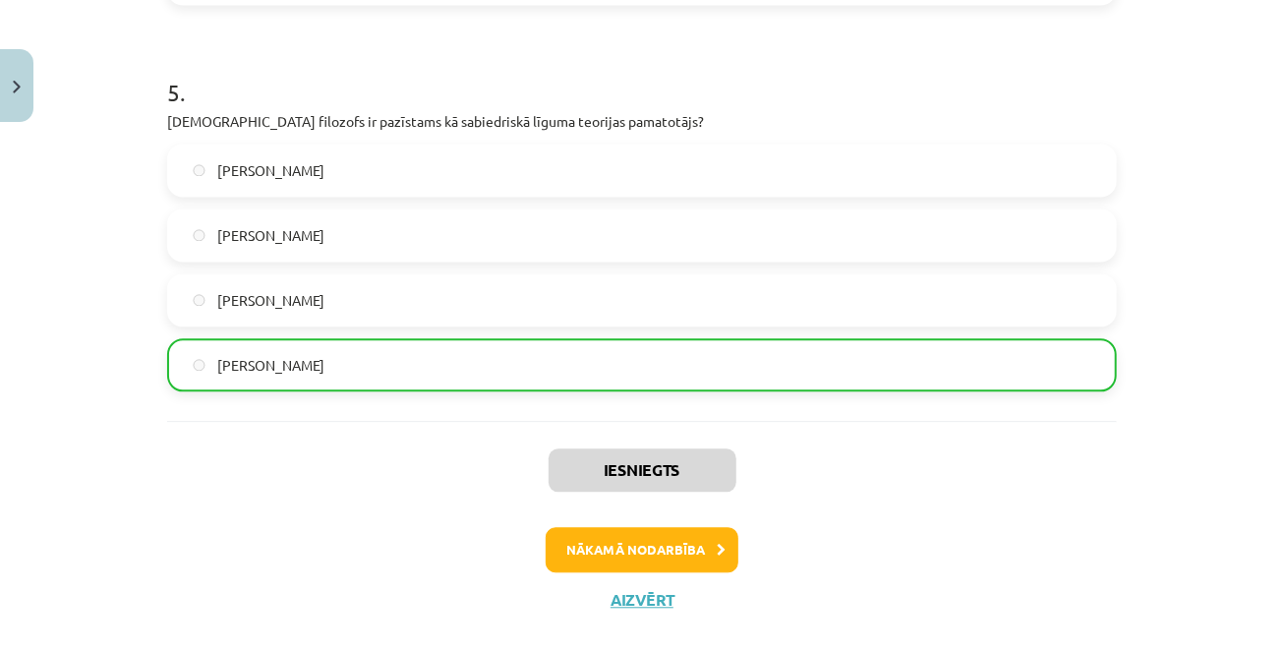
scroll to position [1921, 0]
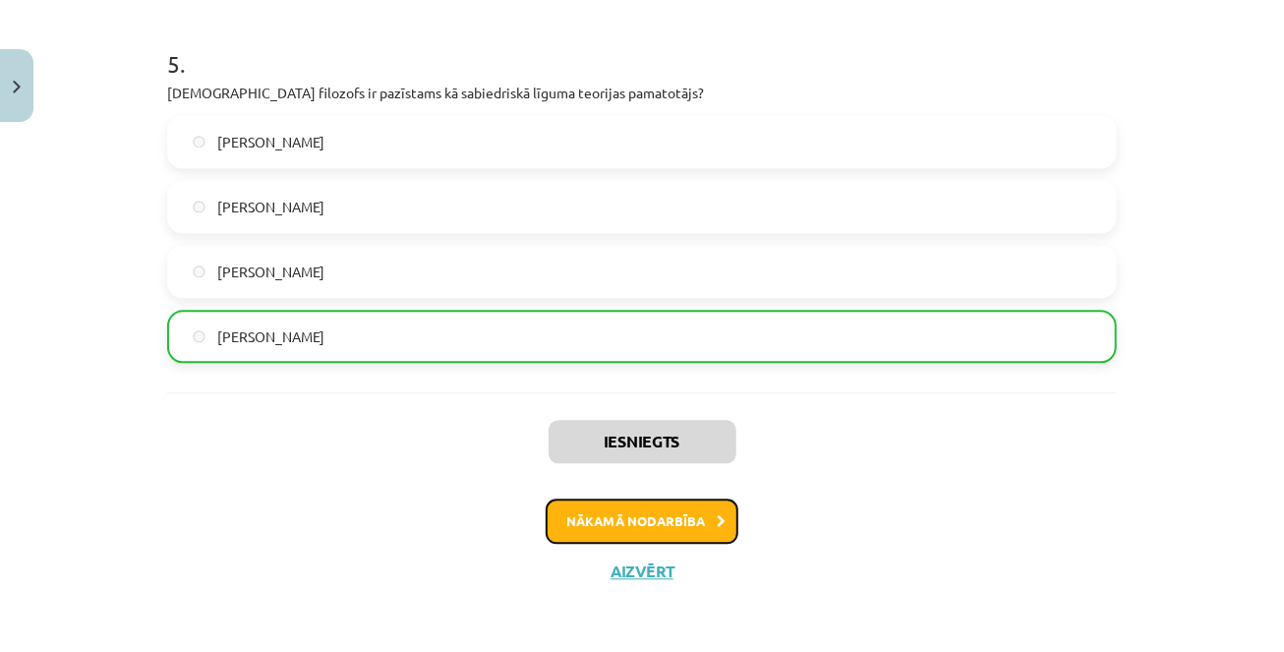
click at [675, 523] on button "Nākamā nodarbība" at bounding box center [641, 520] width 193 height 45
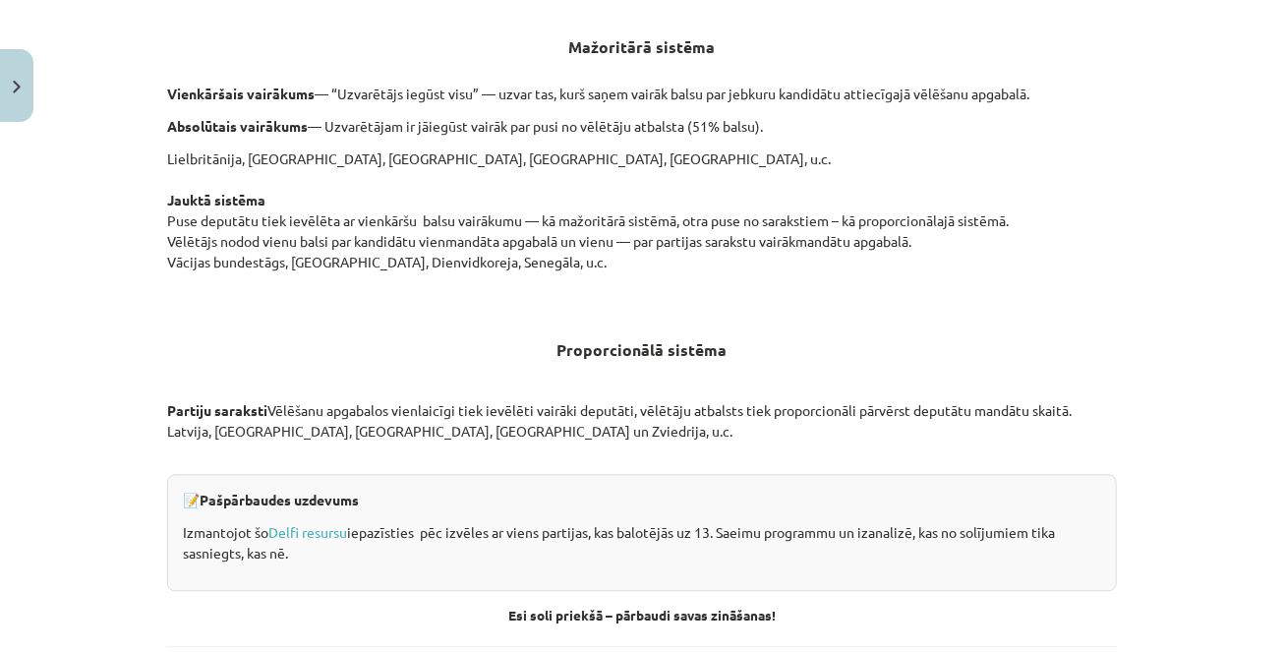
scroll to position [2096, 0]
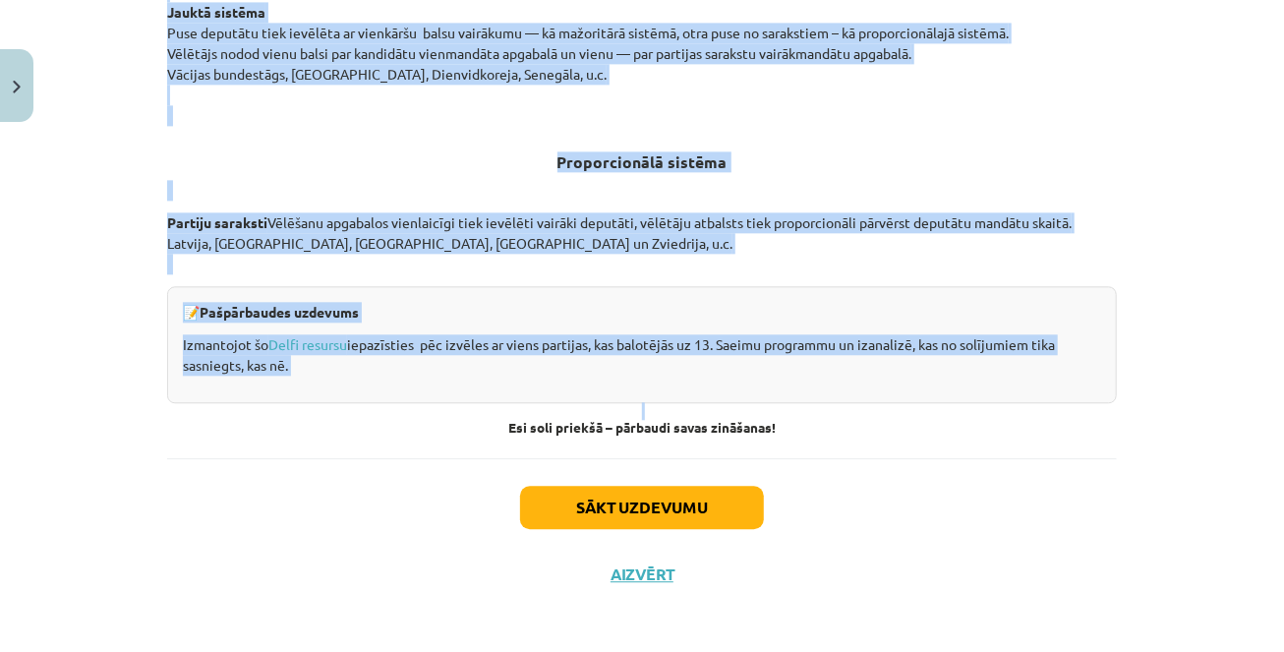
drag, startPoint x: 478, startPoint y: 346, endPoint x: 487, endPoint y: 400, distance: 54.8
copy div "Loremipsum dolorsit am consectet Adipiscin eli seddoeiu: 🔸 tempori utlabore etd…"
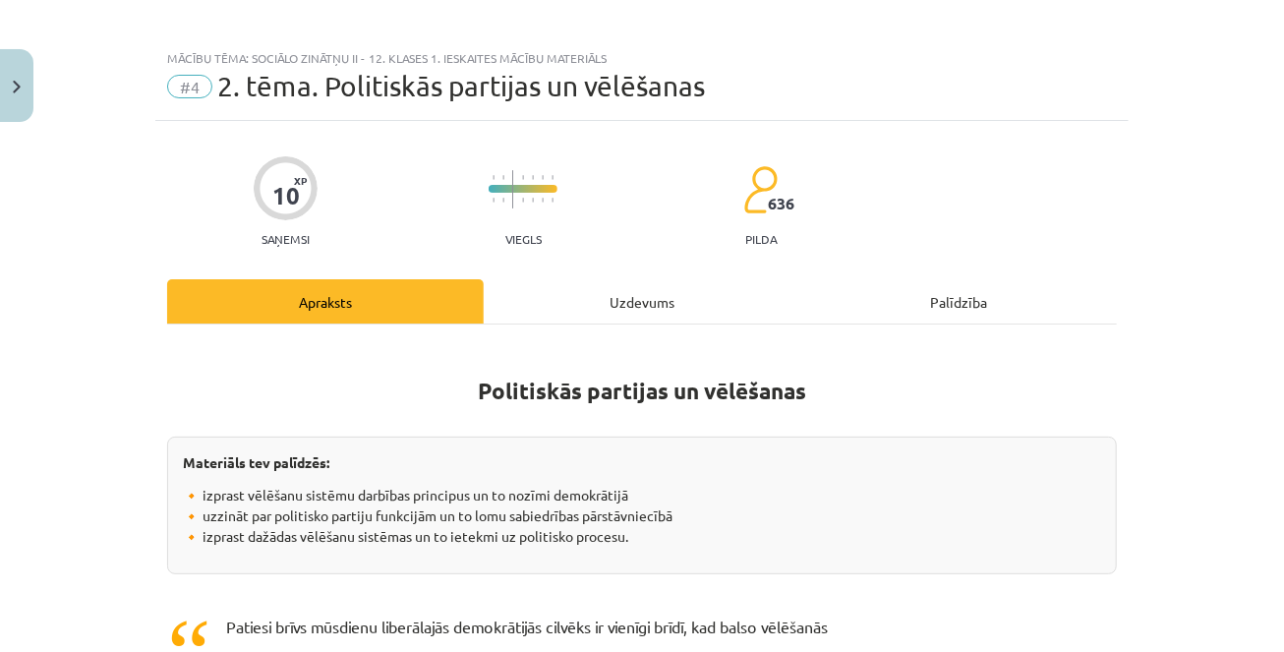
scroll to position [12, 0]
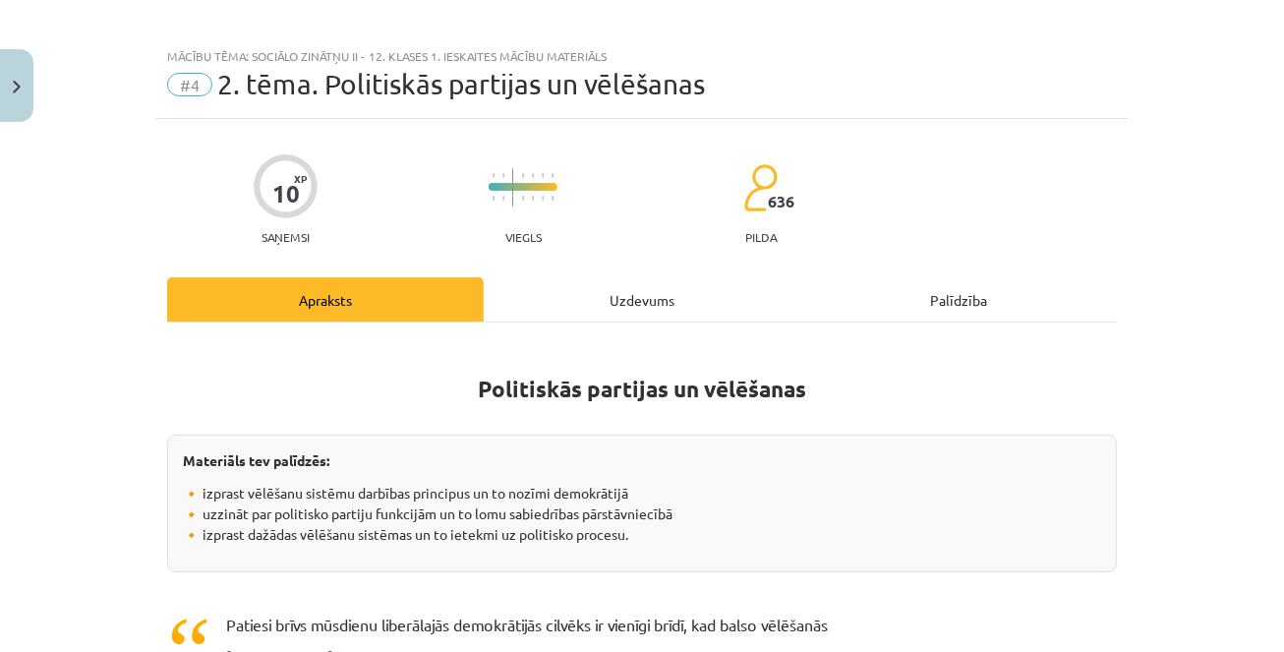
click at [627, 298] on div "Uzdevums" at bounding box center [642, 299] width 316 height 44
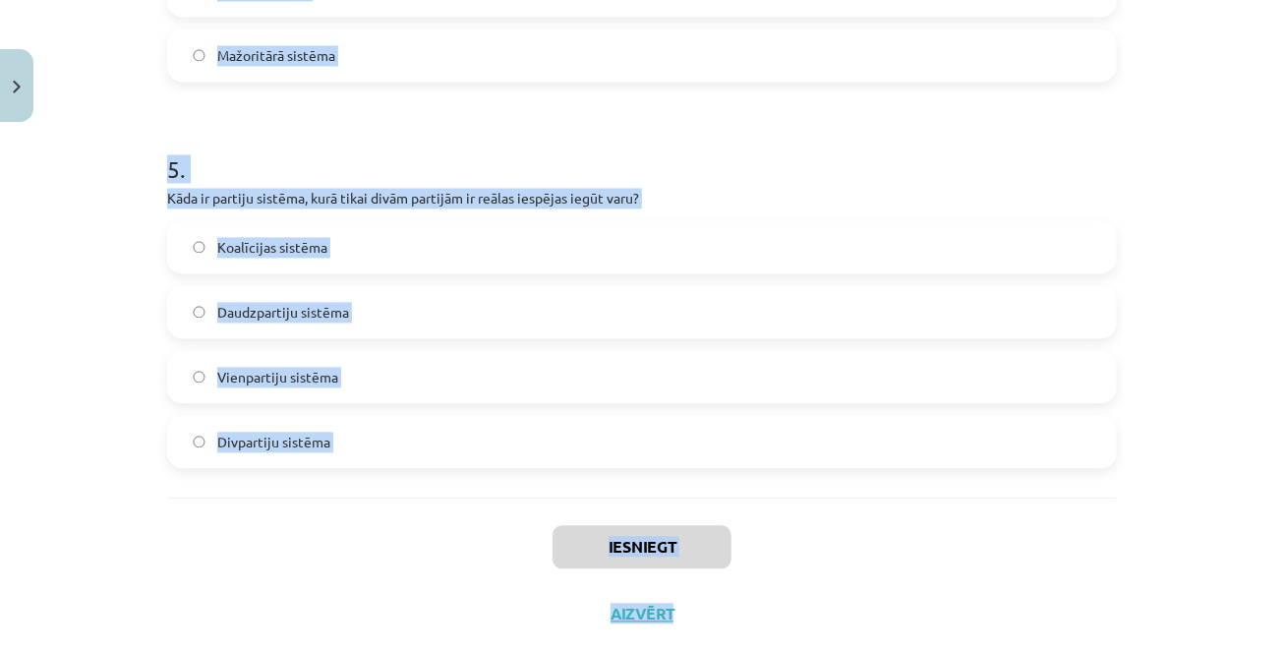
scroll to position [1858, 0]
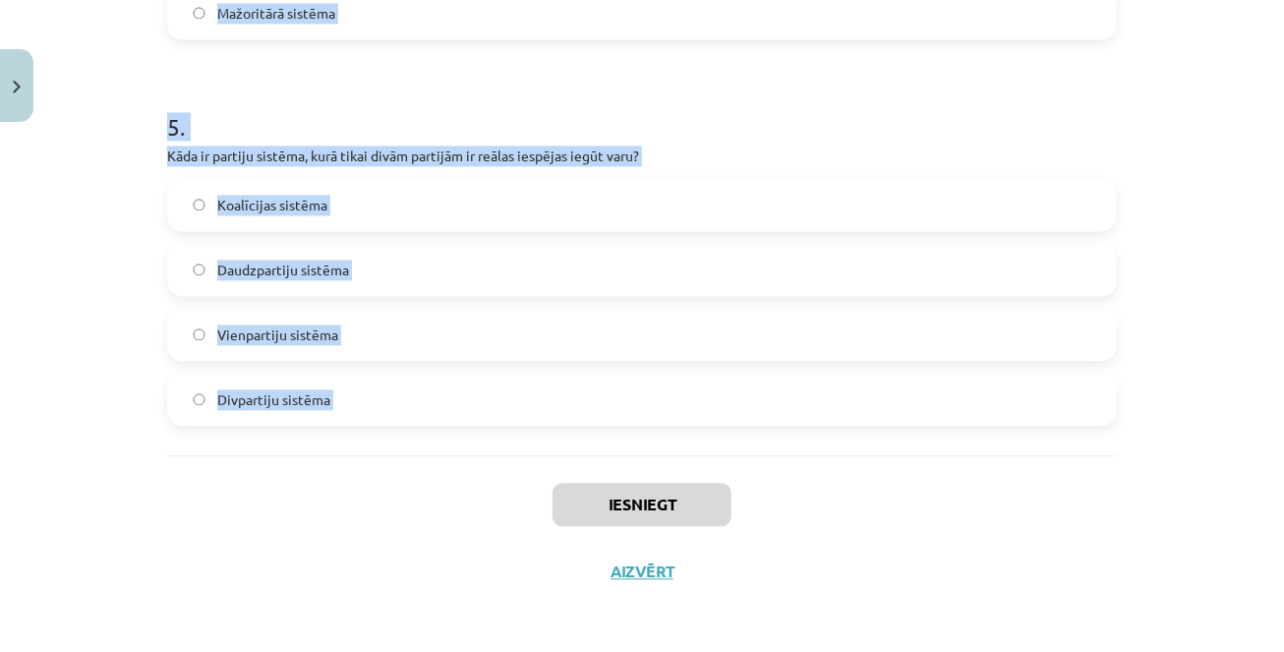
drag, startPoint x: 169, startPoint y: 92, endPoint x: 451, endPoint y: 470, distance: 471.2
copy form "1 . Kura no šīm valstīm izmanto proporcionālo vēlēšanu sistēmu? ASV Latvija Lie…"
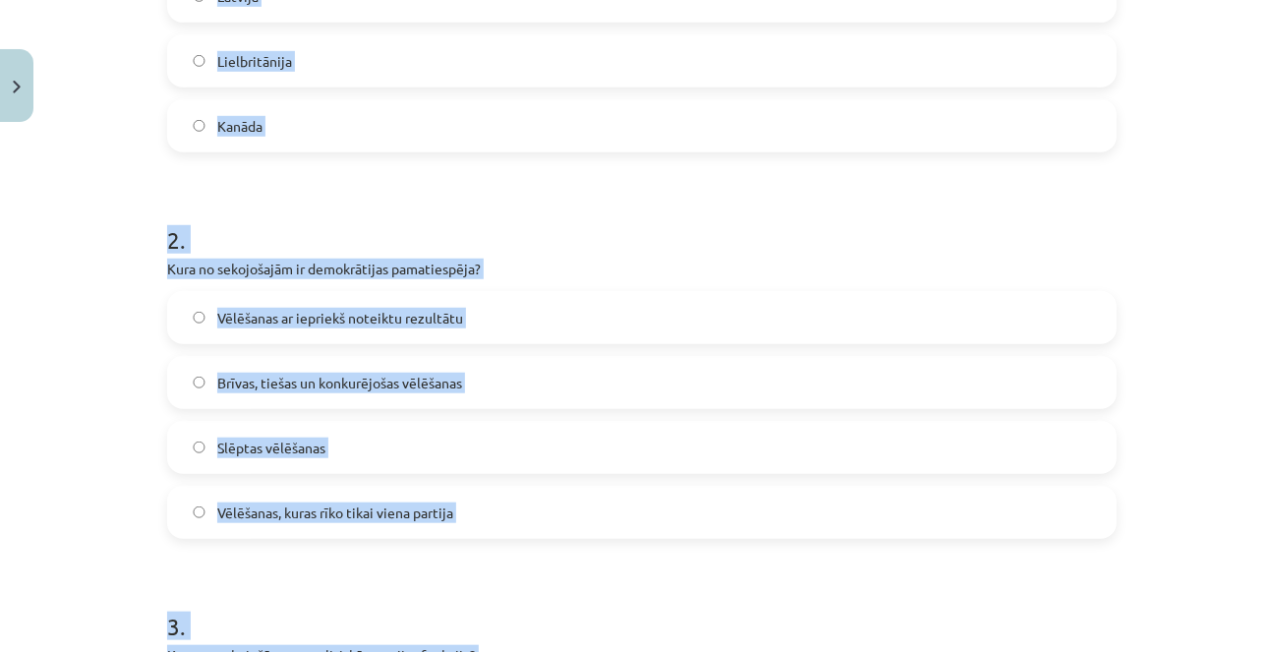
scroll to position [0, 0]
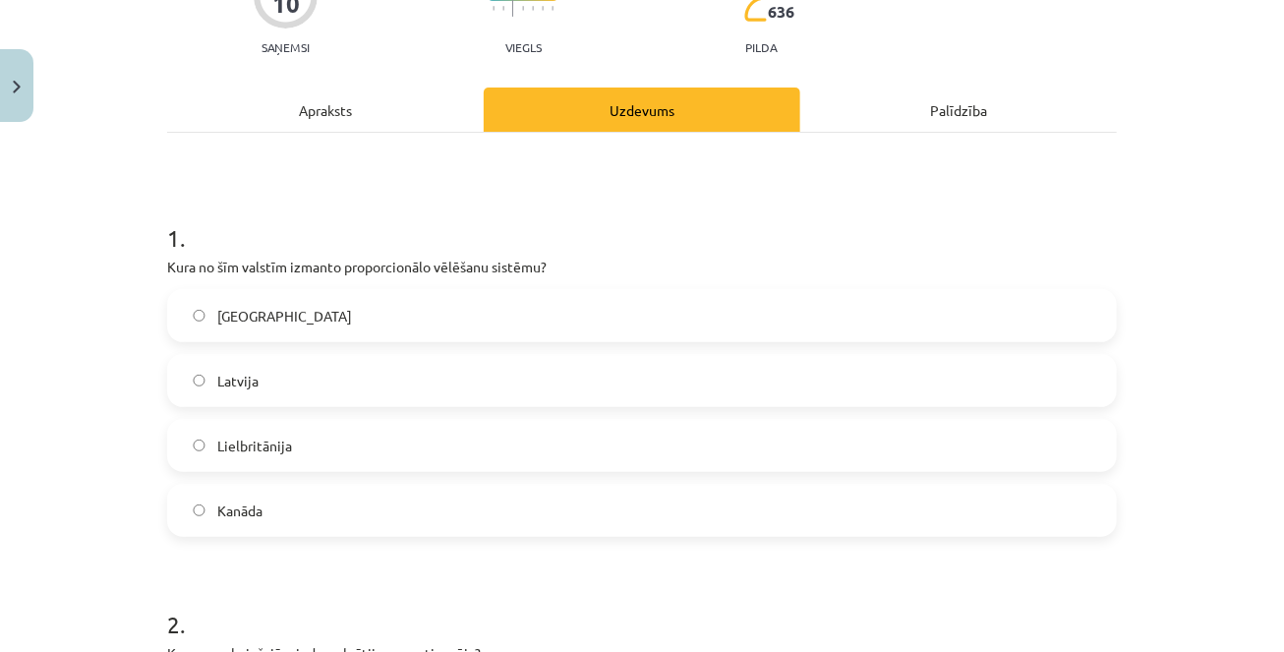
scroll to position [204, 0]
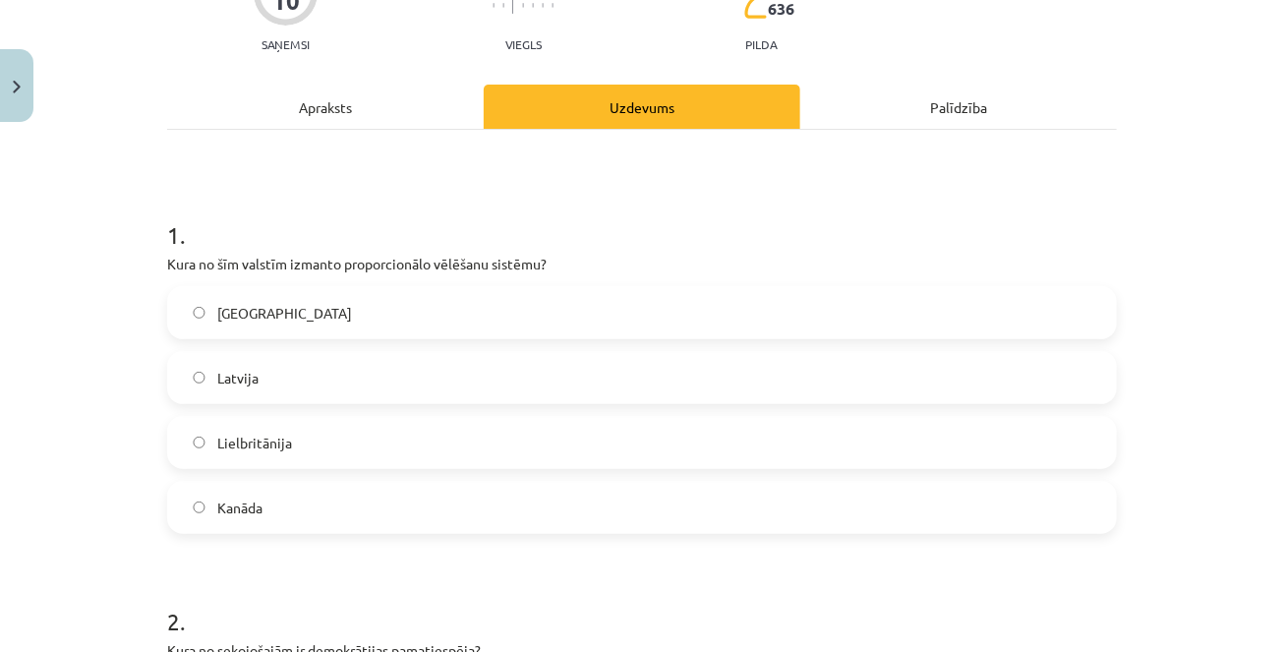
click at [343, 382] on label "Latvija" at bounding box center [642, 377] width 946 height 49
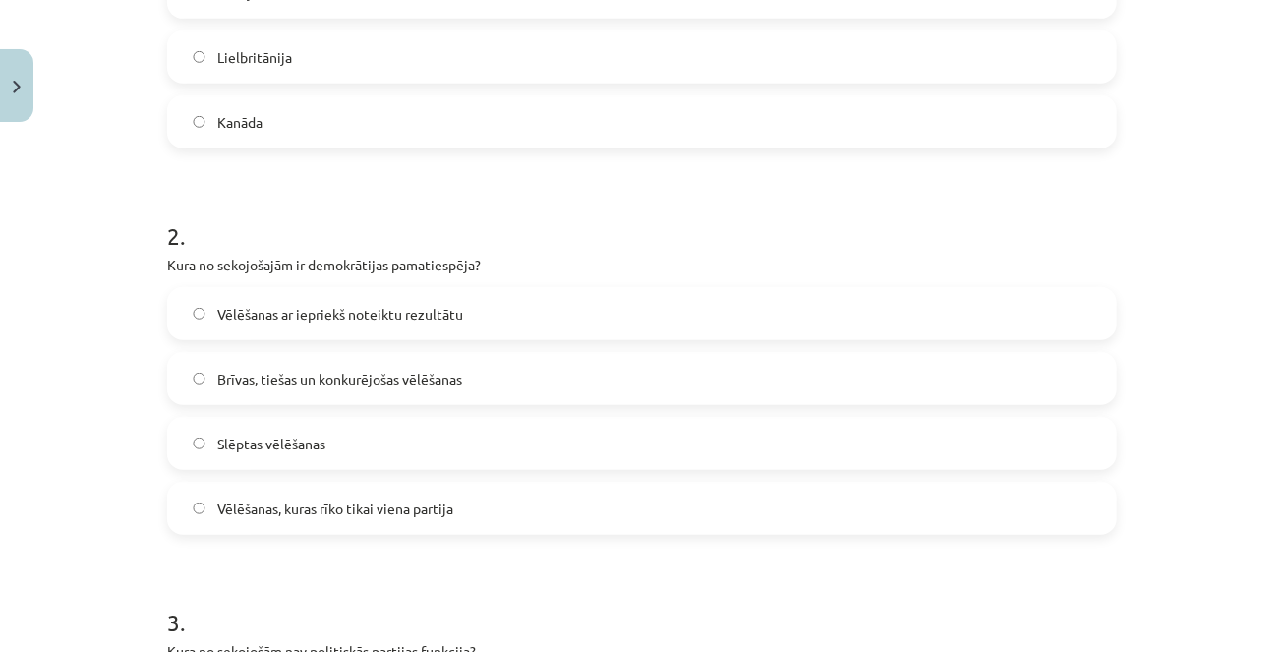
scroll to position [590, 0]
click at [446, 376] on span "Brīvas, tiešas un konkurējošas vēlēšanas" at bounding box center [339, 379] width 245 height 21
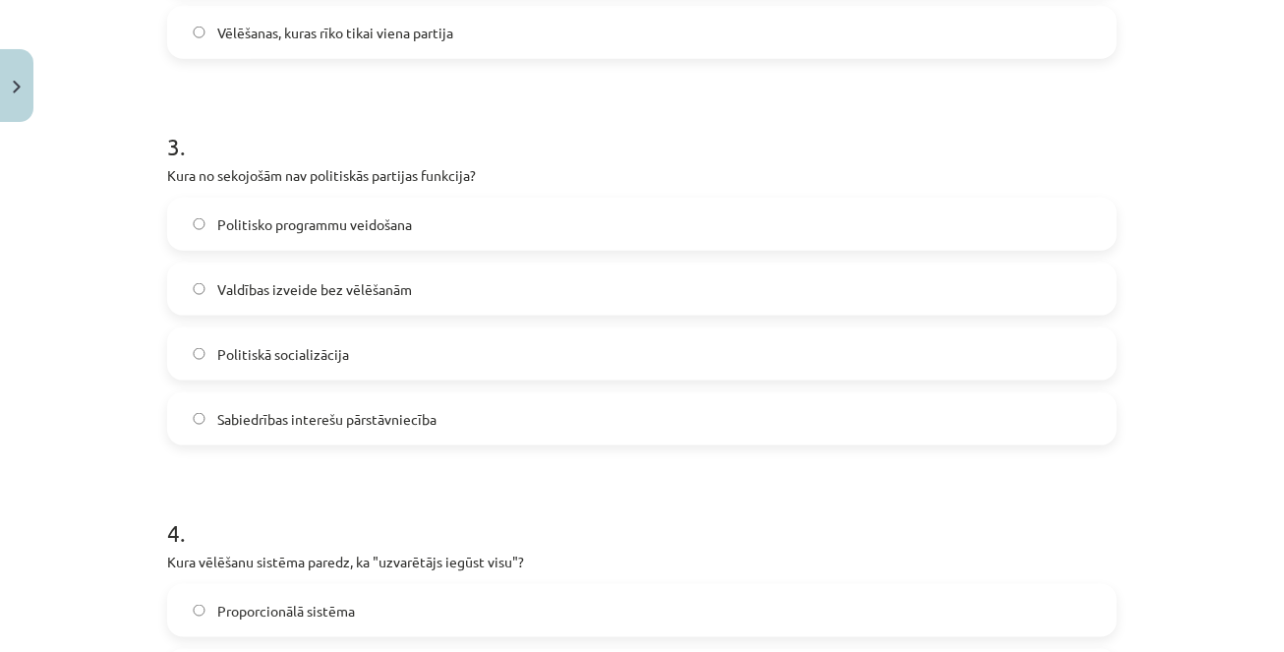
scroll to position [1068, 0]
click at [335, 280] on span "Valdības izveide bez vēlēšanām" at bounding box center [314, 286] width 195 height 21
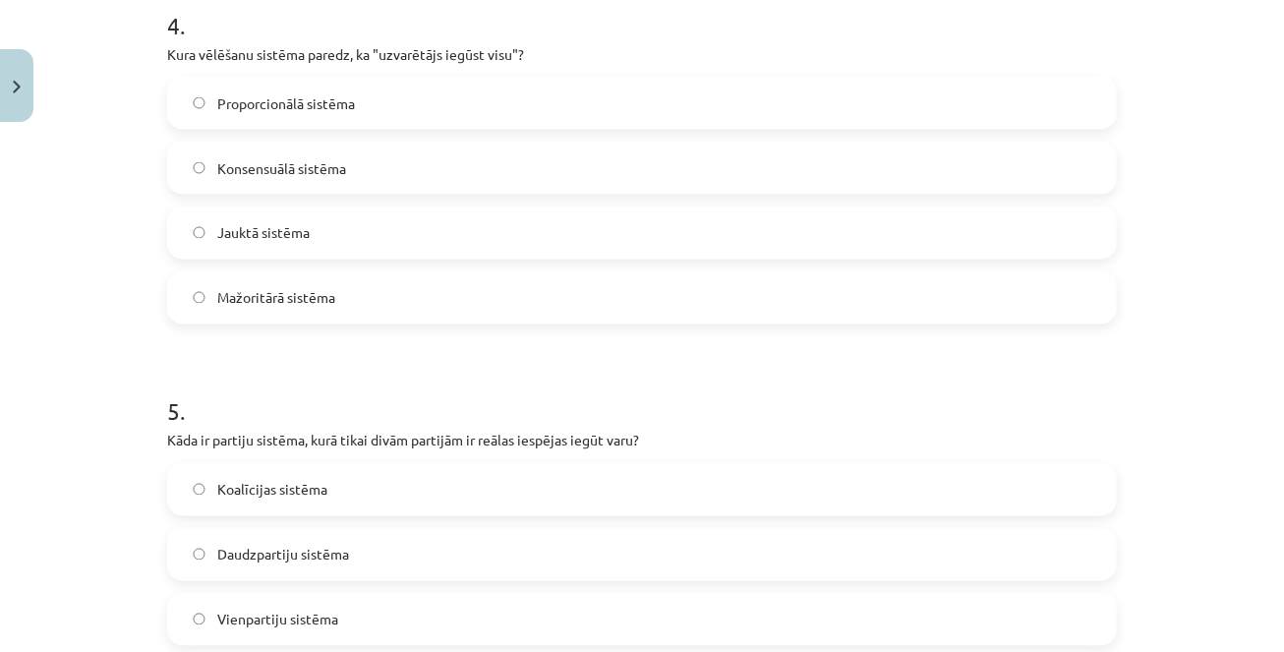
scroll to position [1575, 0]
click at [432, 300] on label "Mažoritārā sistēma" at bounding box center [642, 295] width 946 height 49
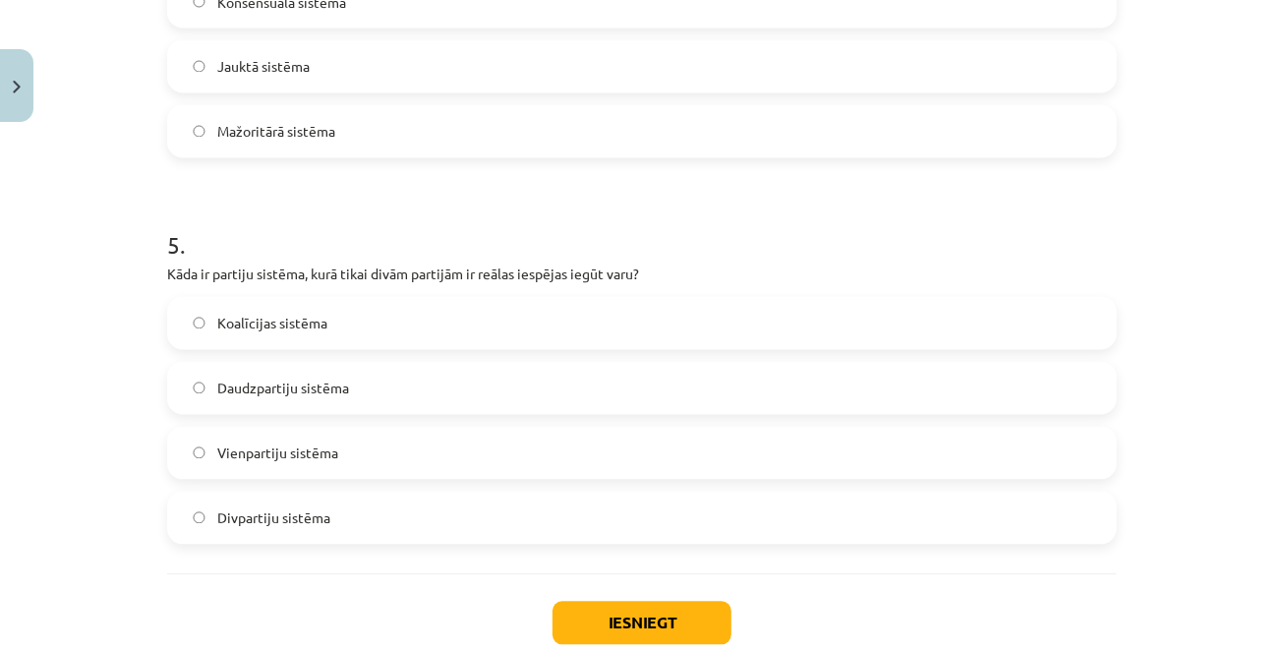
scroll to position [1754, 0]
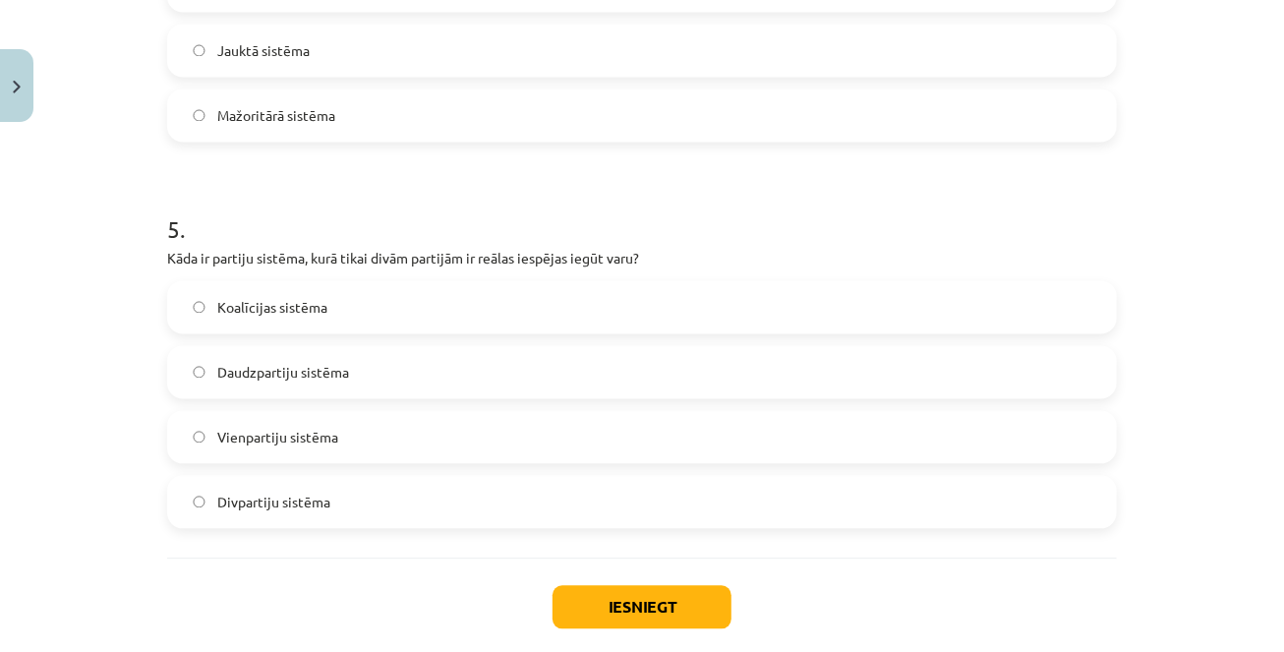
click at [370, 505] on label "Divpartiju sistēma" at bounding box center [642, 502] width 946 height 49
click at [671, 603] on button "Iesniegt" at bounding box center [641, 607] width 179 height 43
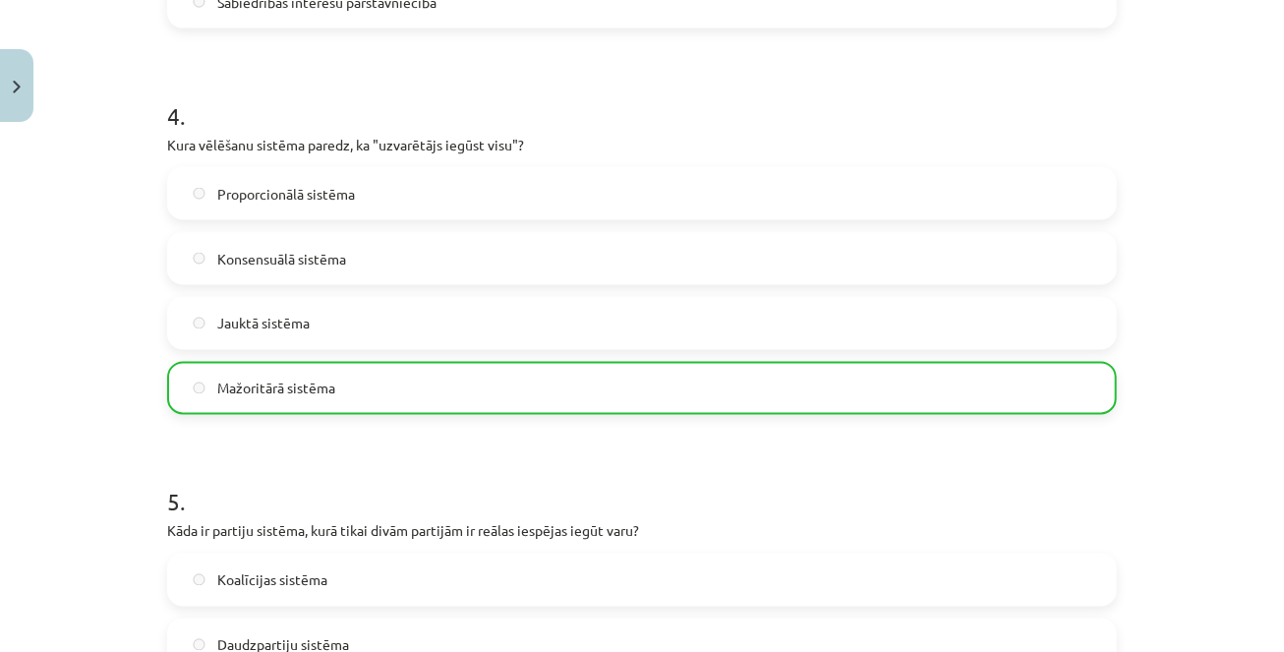
scroll to position [1921, 0]
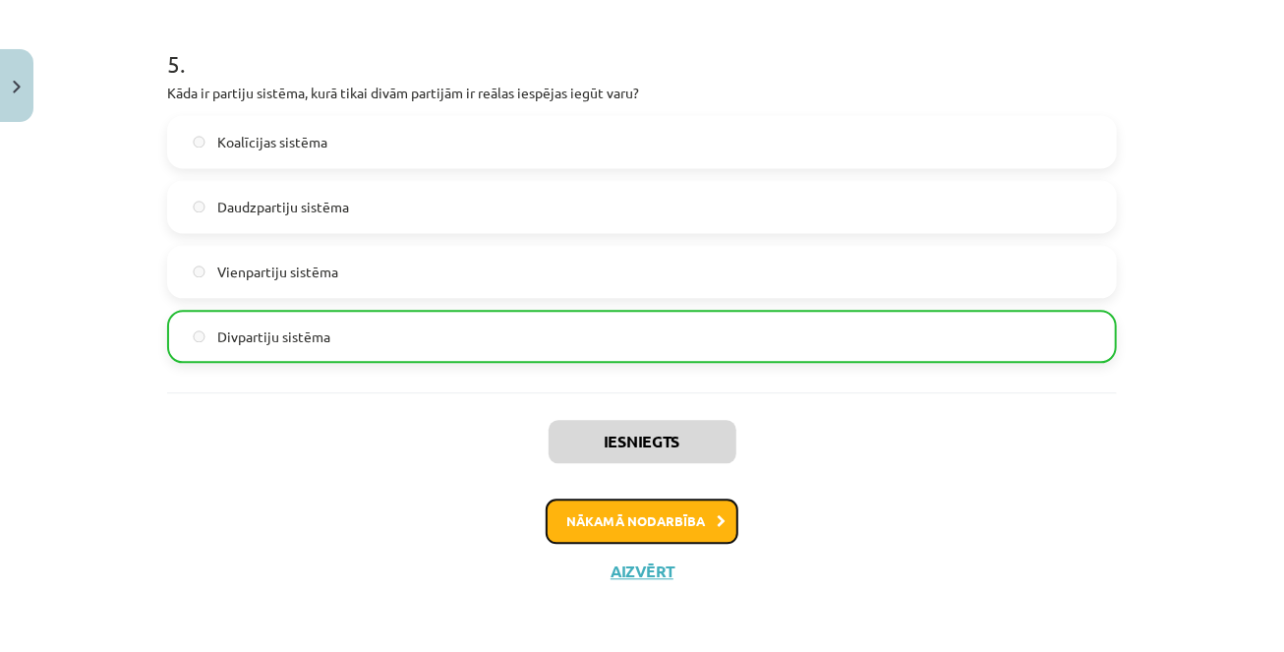
click at [647, 521] on button "Nākamā nodarbība" at bounding box center [641, 520] width 193 height 45
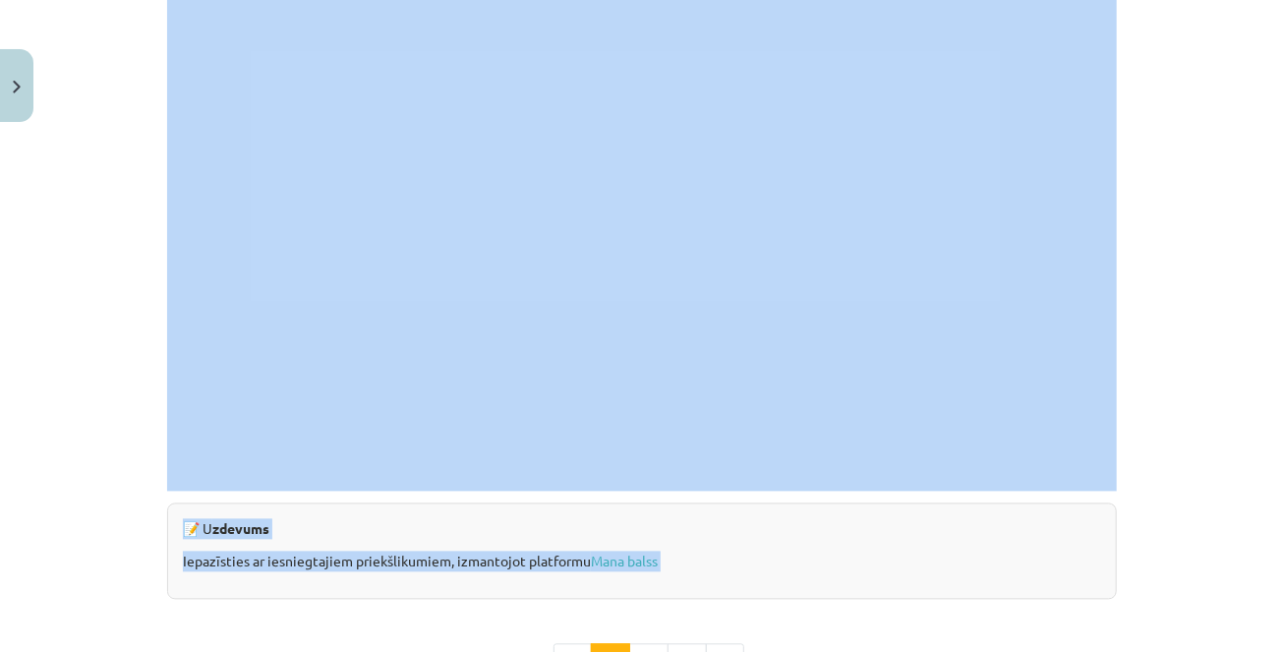
scroll to position [1698, 0]
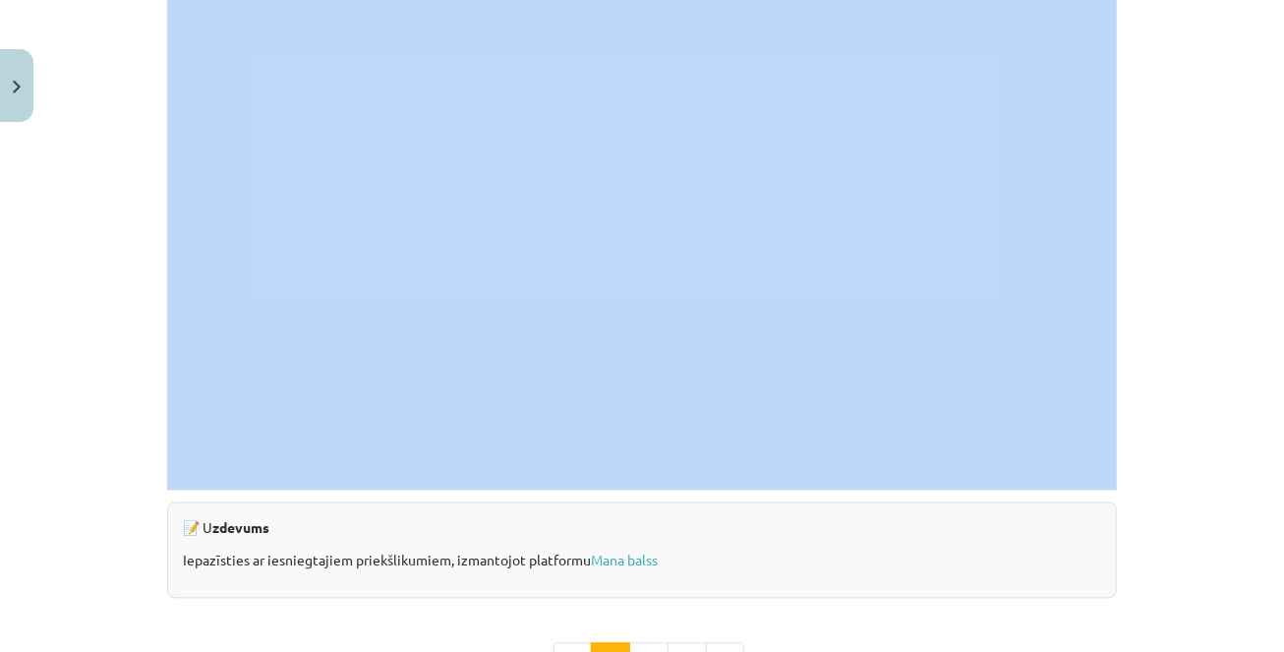
drag, startPoint x: 363, startPoint y: 380, endPoint x: 391, endPoint y: 479, distance: 102.3
click at [55, 457] on div "Mācību tēma: Sociālo zinātņu ii - 12. klases 1. ieskaites mācību materiāls #5 3…" at bounding box center [642, 326] width 1284 height 652
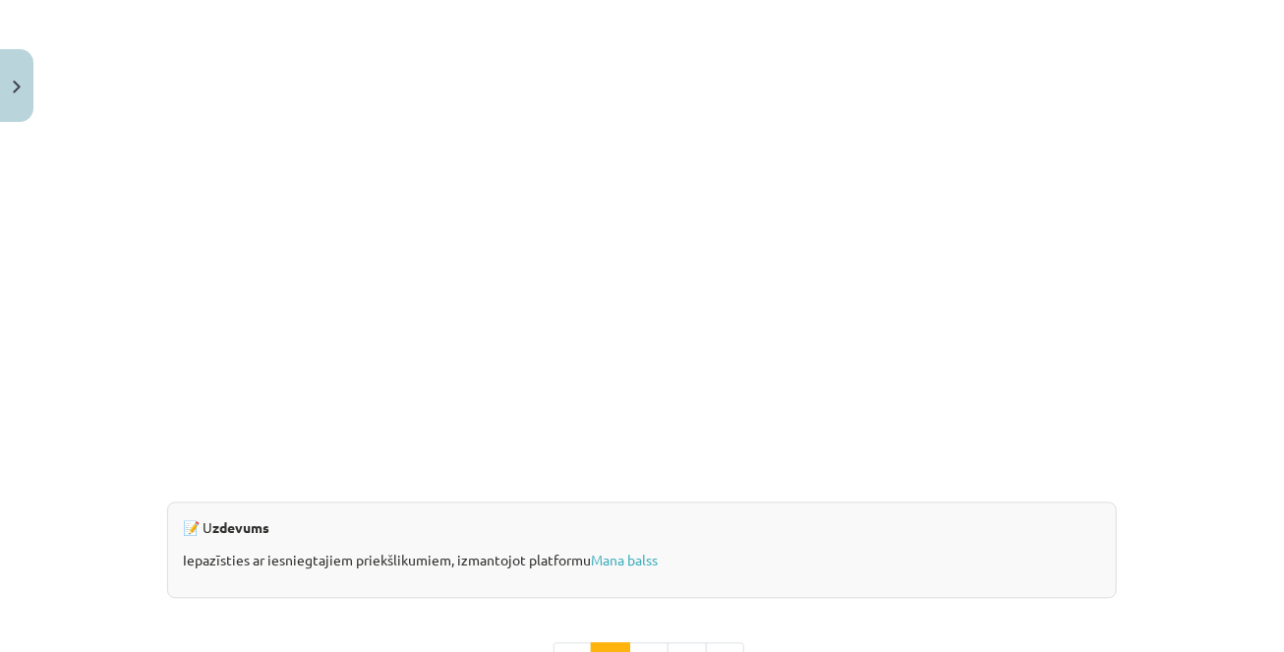
click at [126, 368] on div "Mācību tēma: Sociālo zinātņu ii - 12. klases 1. ieskaites mācību materiāls #5 3…" at bounding box center [642, 326] width 1284 height 652
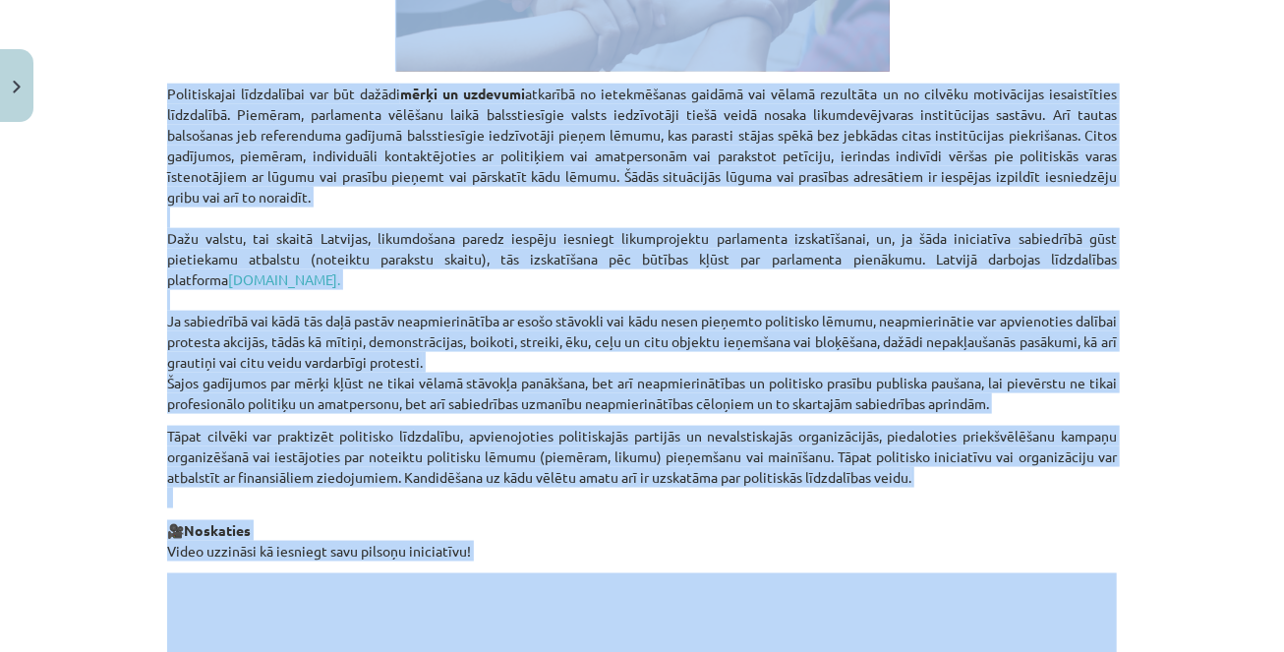
scroll to position [1079, 0]
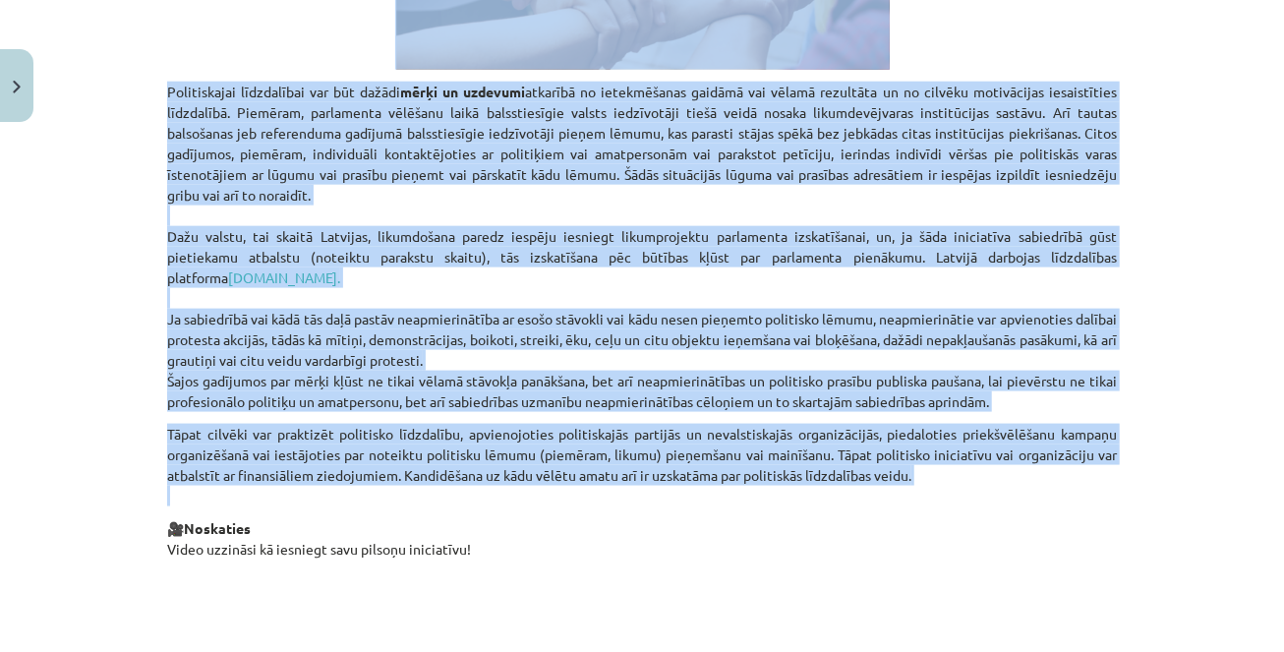
drag, startPoint x: 362, startPoint y: 165, endPoint x: 609, endPoint y: 492, distance: 410.5
click at [609, 492] on div "Pilsoniskā sabiedrības līdzdalība lēmumu pieņemšanā Materiāls tev palīdzēs: 🔸 i…" at bounding box center [641, 245] width 949 height 1945
copy div "Loremipsum dolorsitame consectetu adipis elitseddoe Temporinc utl etdolore: 🔸 m…"
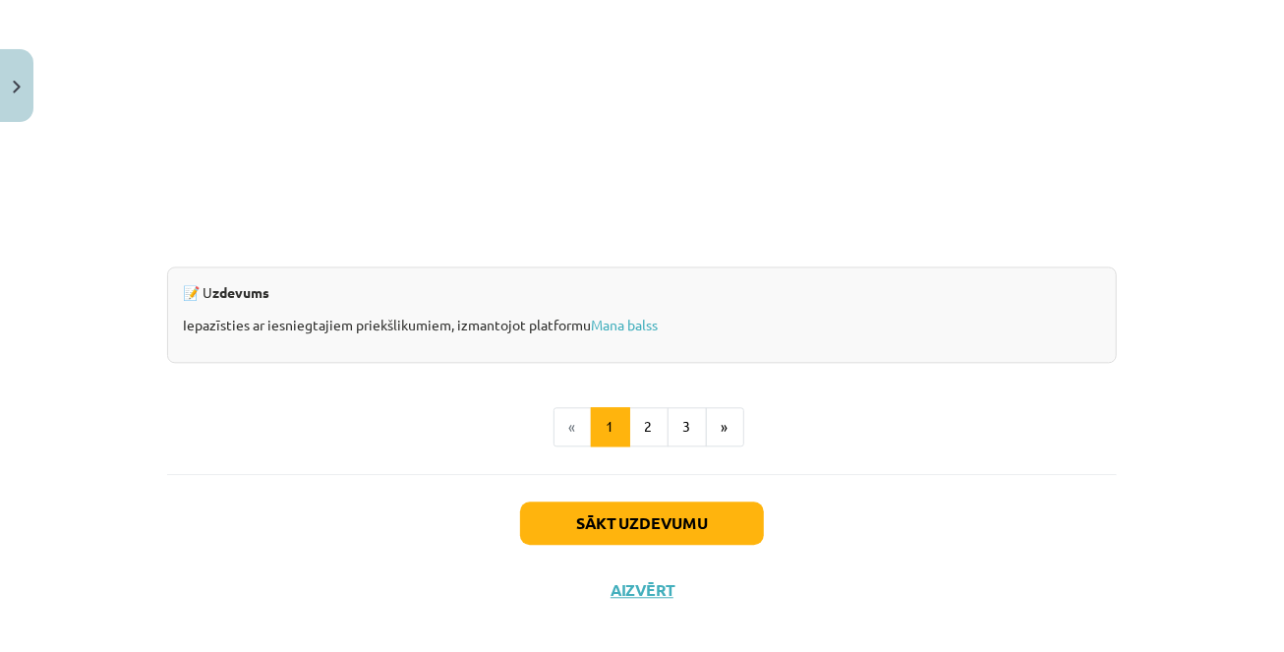
scroll to position [1952, 0]
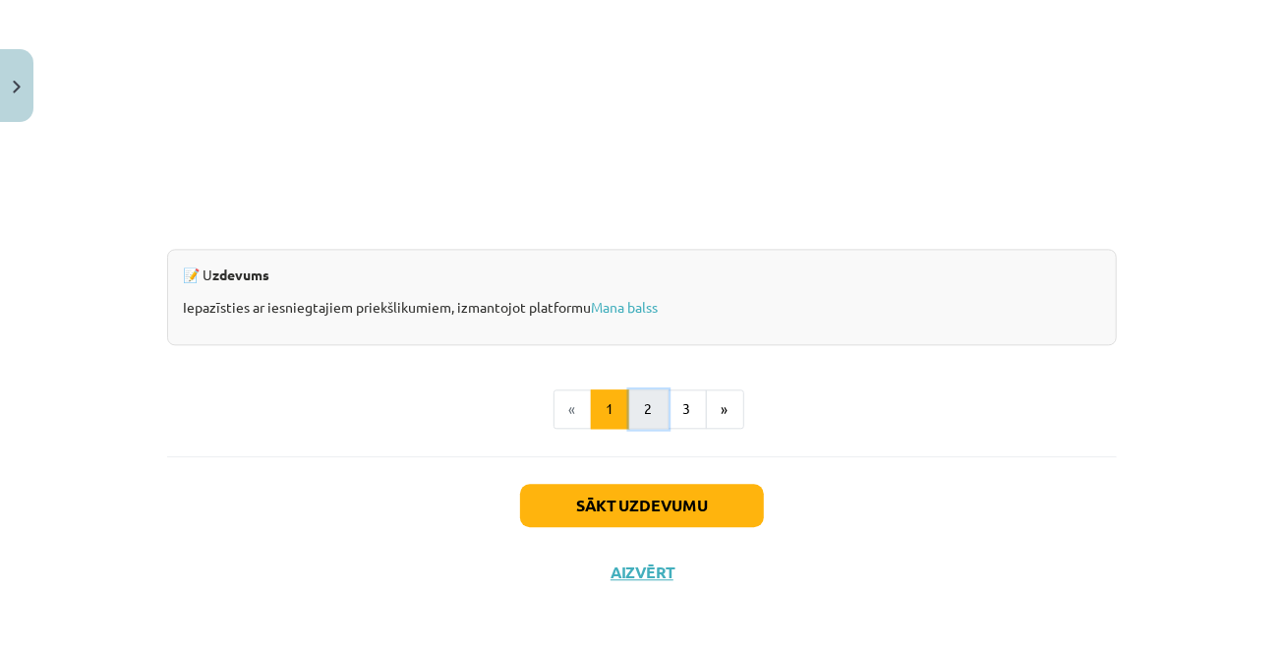
click at [649, 408] on button "2" at bounding box center [648, 408] width 39 height 39
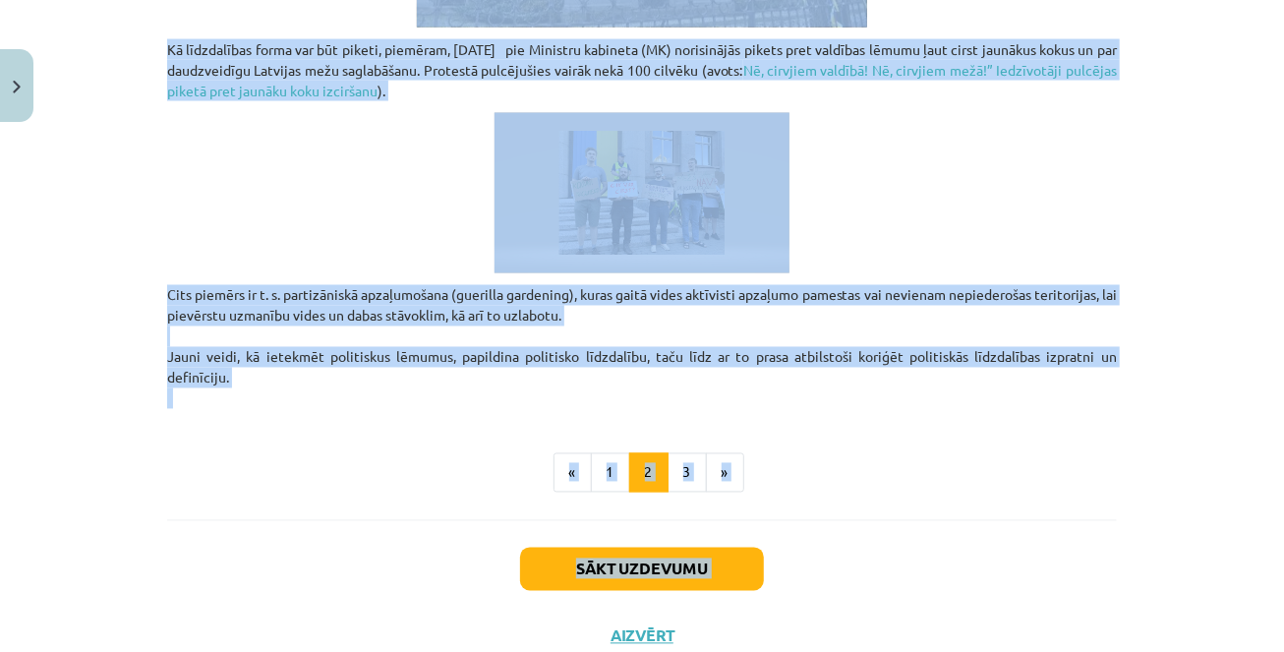
scroll to position [1535, 0]
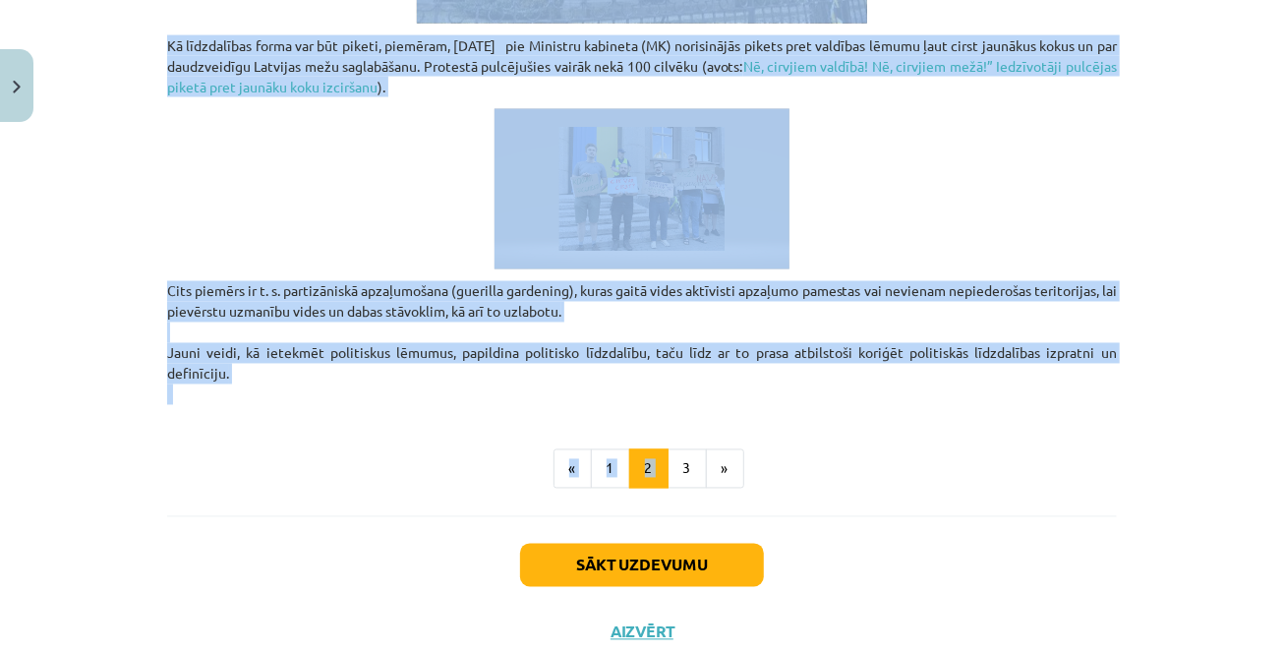
drag, startPoint x: 515, startPoint y: 59, endPoint x: 705, endPoint y: 419, distance: 406.7
copy div "Loremipsu dolorsitam consectet Adipi elitseddoe tempo incididu, utlabore etd ma…"
click at [434, 356] on p "Cits piemērs ir t. s. partizāniskā apzaļumošana (guerilla gardening), kuras gai…" at bounding box center [641, 343] width 949 height 124
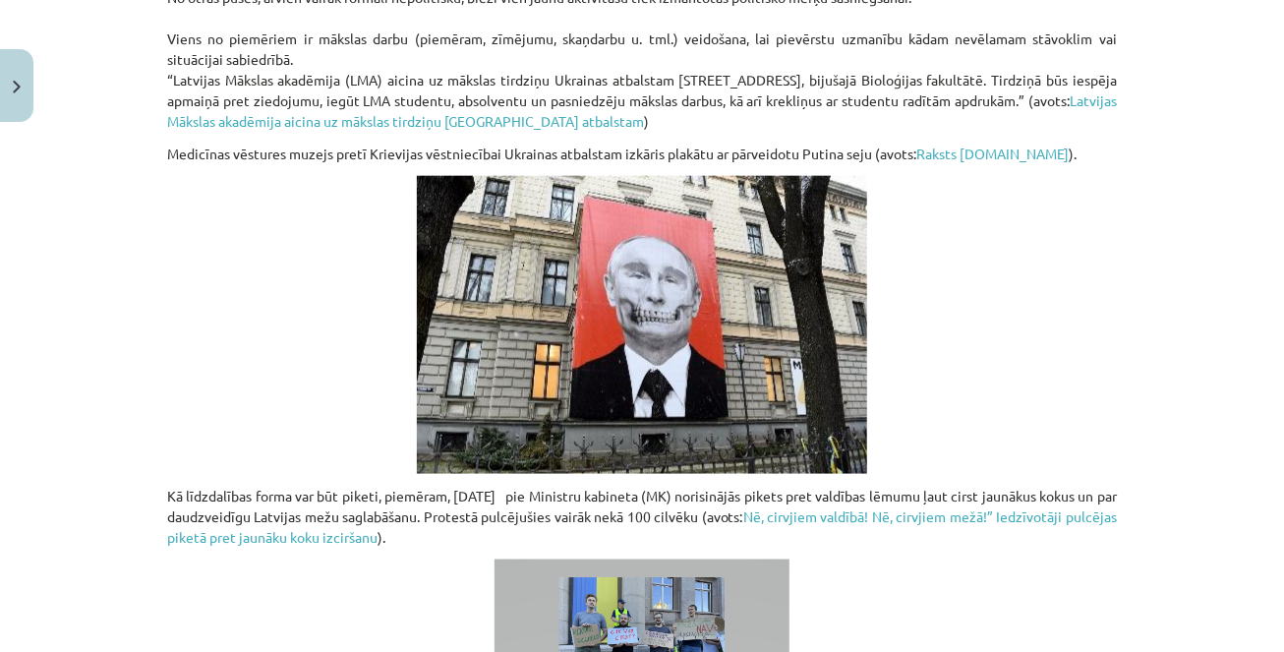
scroll to position [1100, 0]
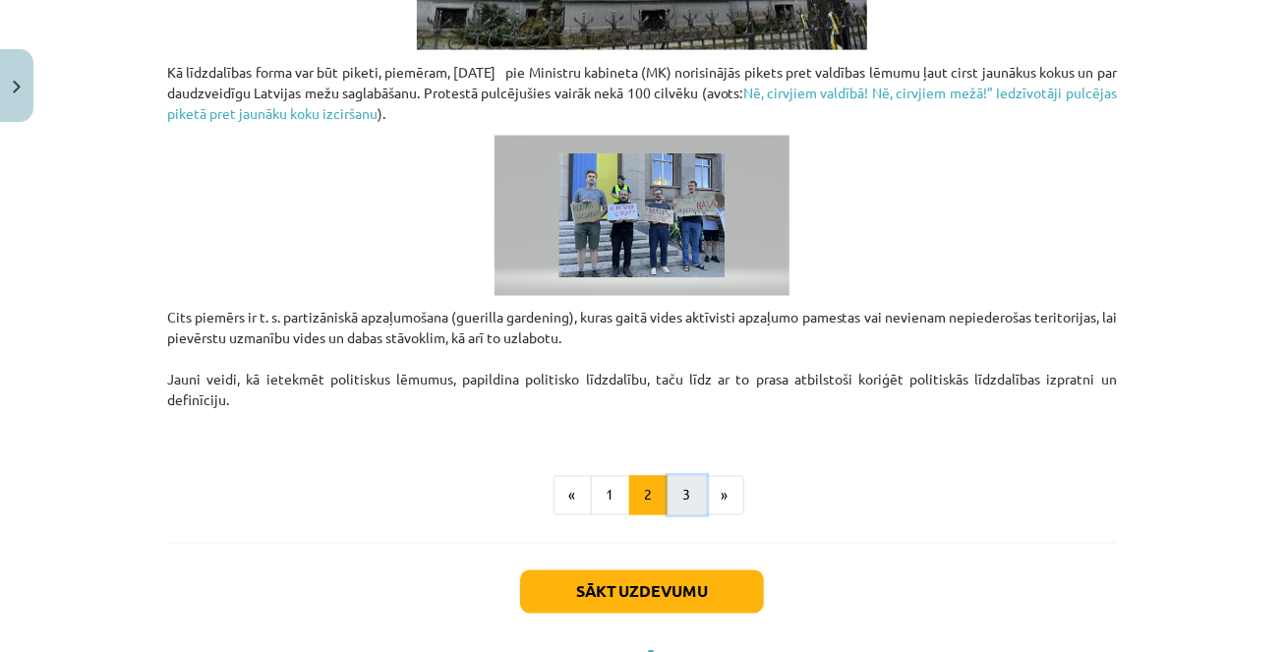
click at [691, 505] on button "3" at bounding box center [686, 495] width 39 height 39
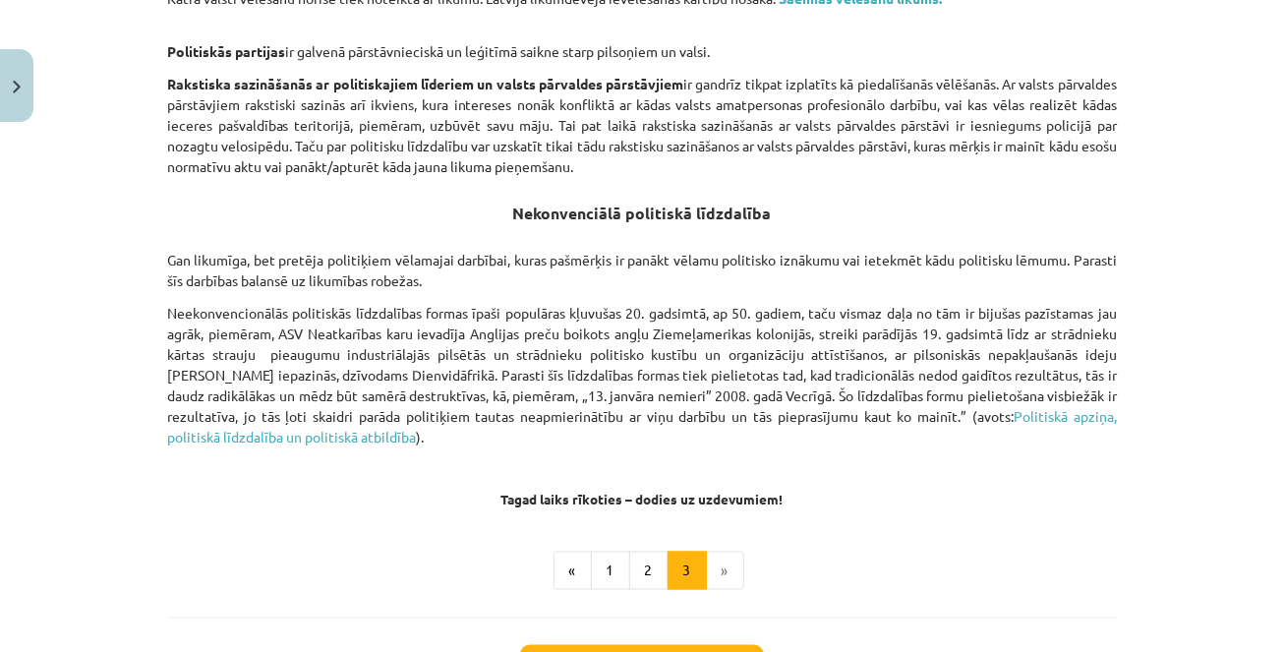
scroll to position [1439, 0]
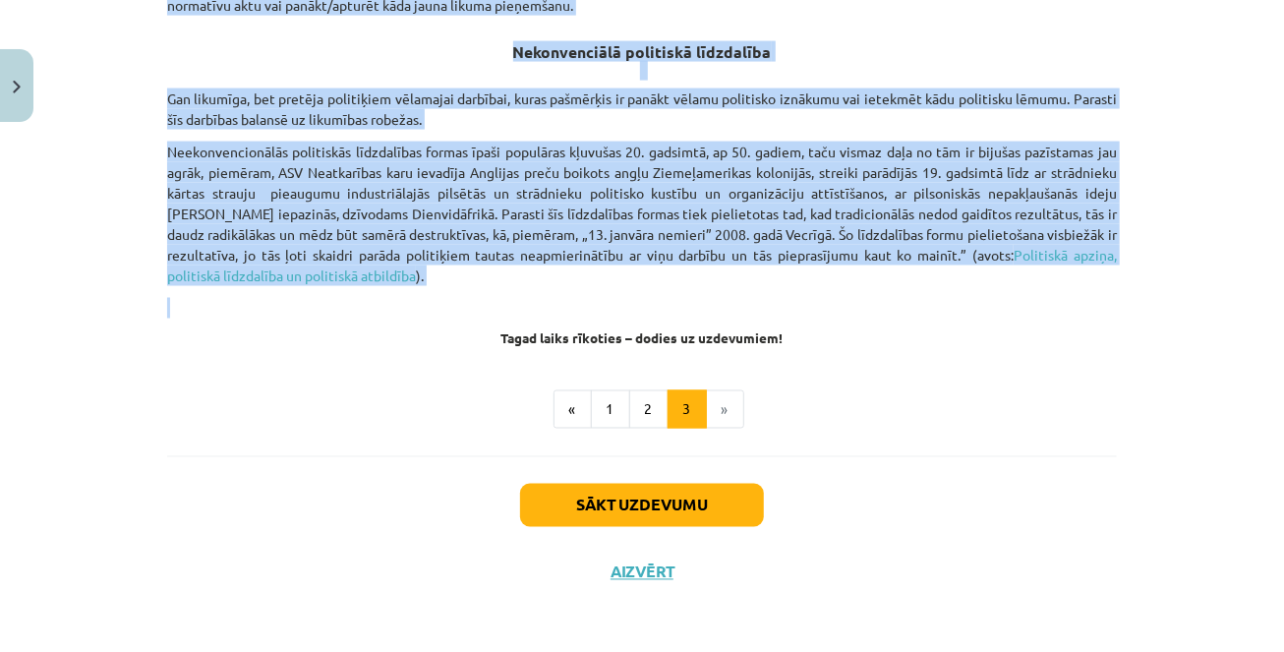
drag, startPoint x: 524, startPoint y: 82, endPoint x: 748, endPoint y: 300, distance: 312.8
click at [560, 298] on p at bounding box center [641, 308] width 949 height 21
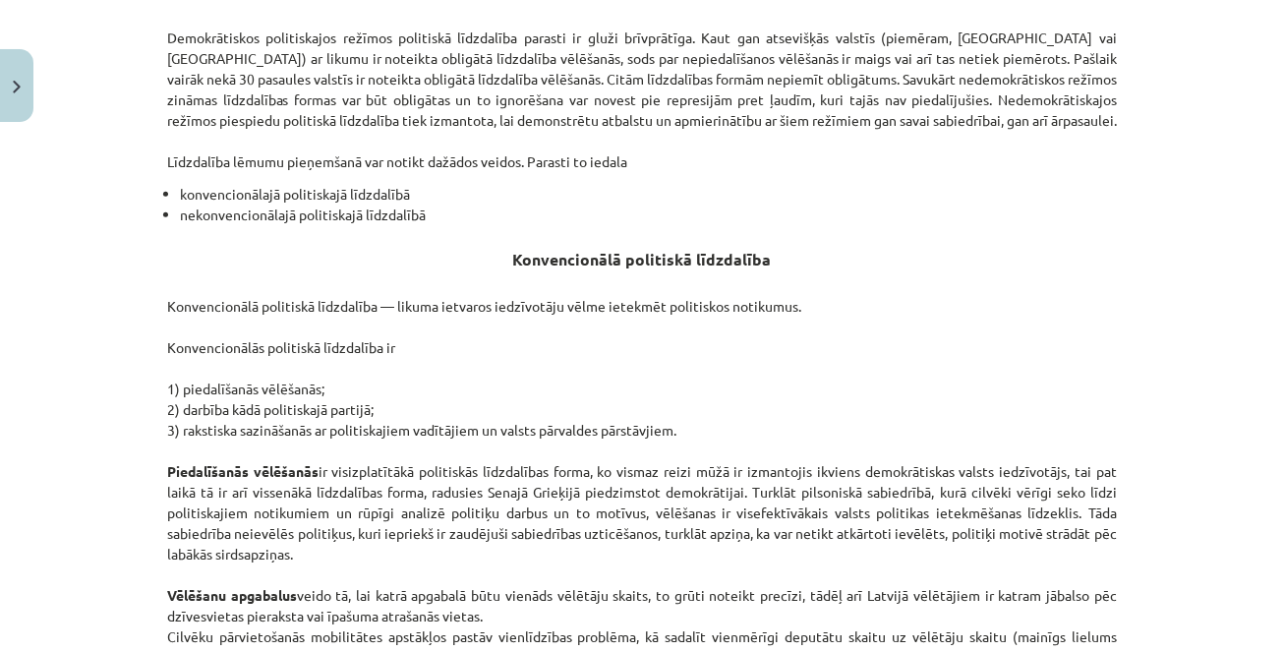
scroll to position [0, 0]
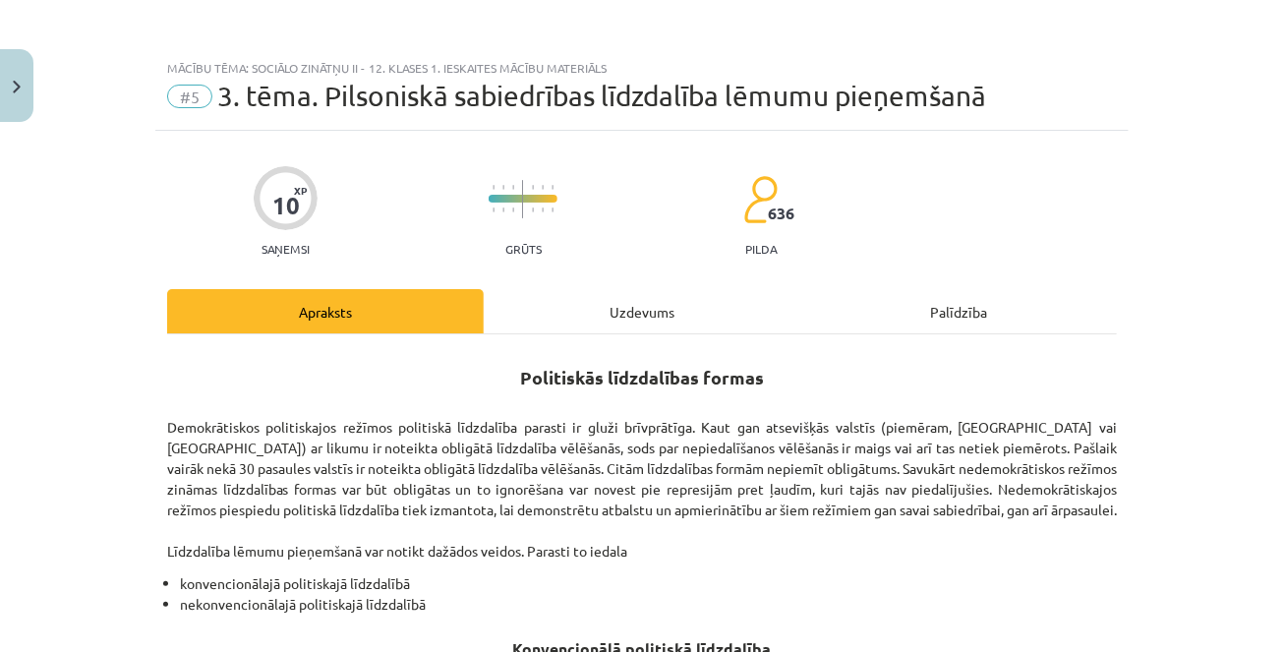
click at [915, 320] on div "Palīdzība" at bounding box center [958, 311] width 316 height 44
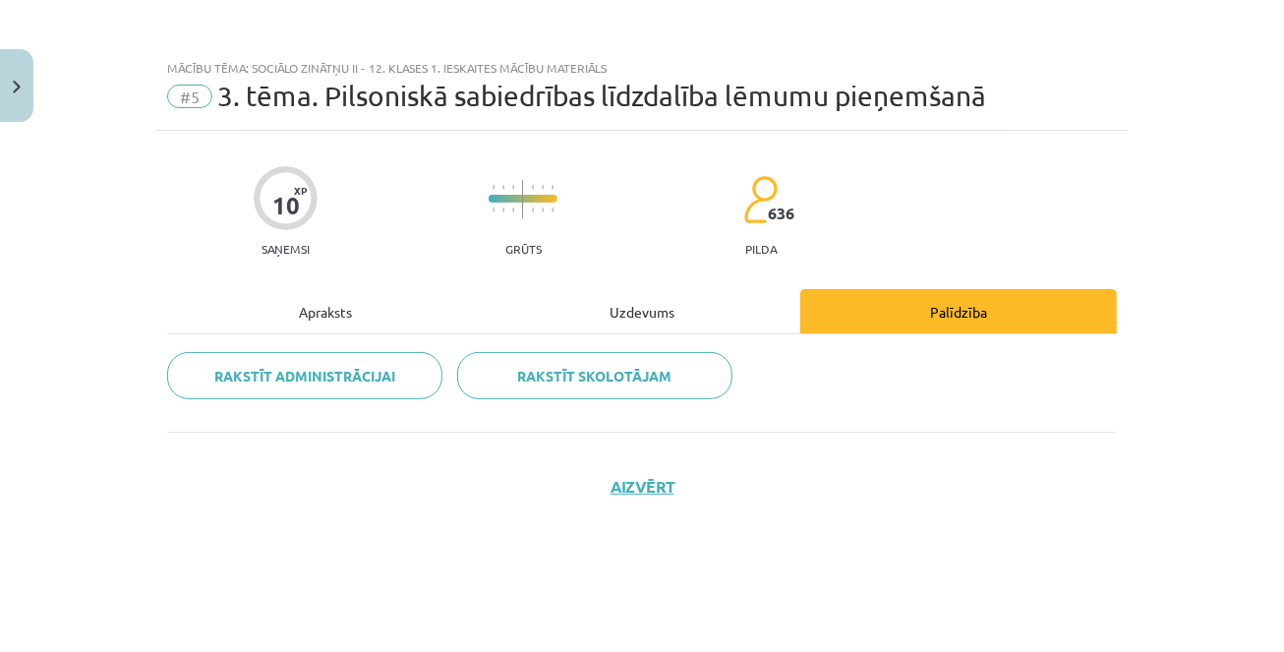
click at [330, 312] on div "Apraksts" at bounding box center [325, 311] width 316 height 44
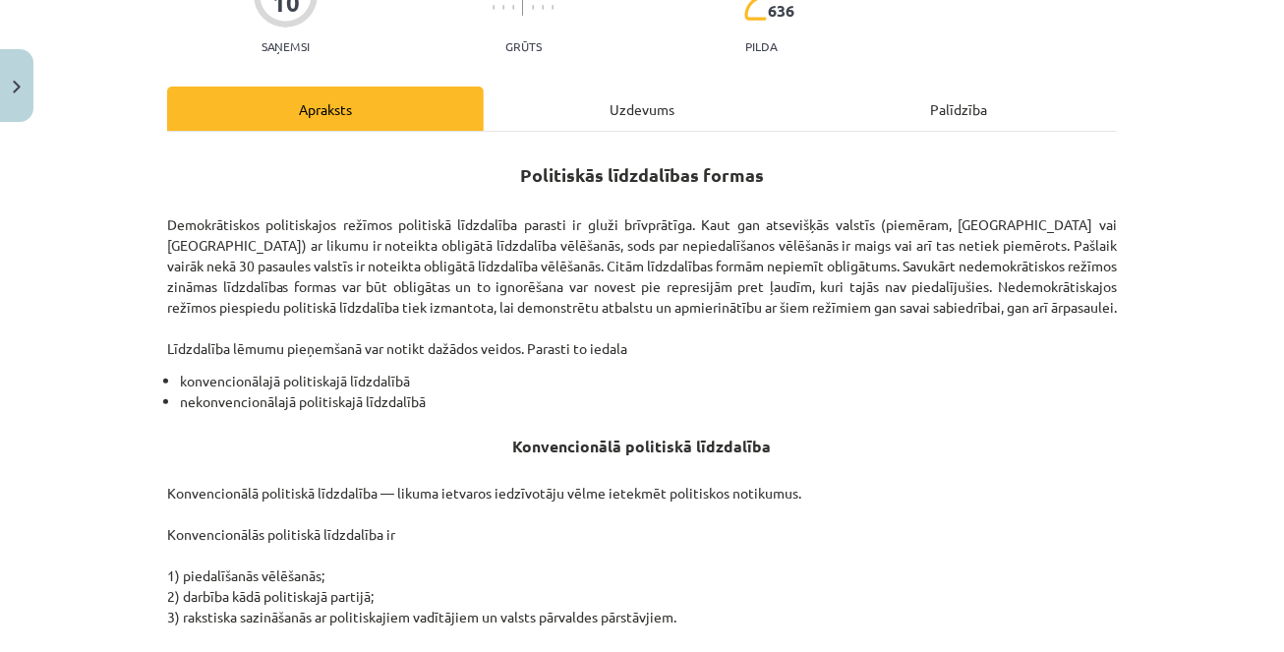
scroll to position [192, 0]
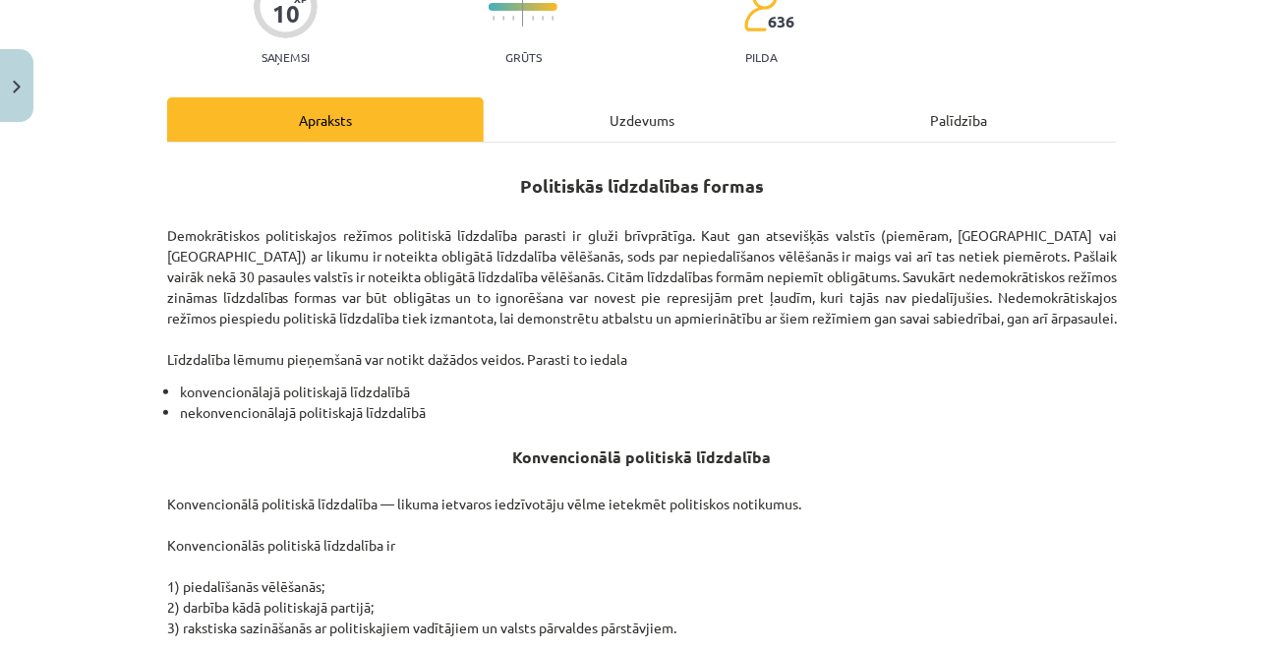
click at [624, 124] on div "Uzdevums" at bounding box center [642, 119] width 316 height 44
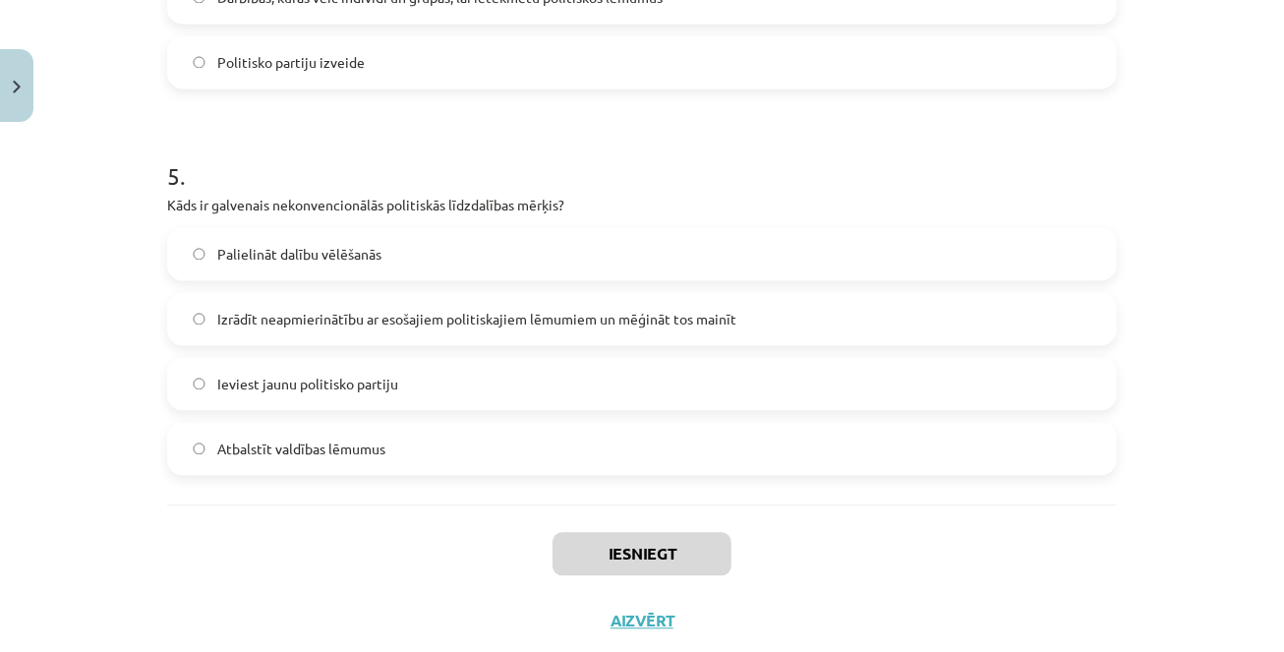
scroll to position [1858, 0]
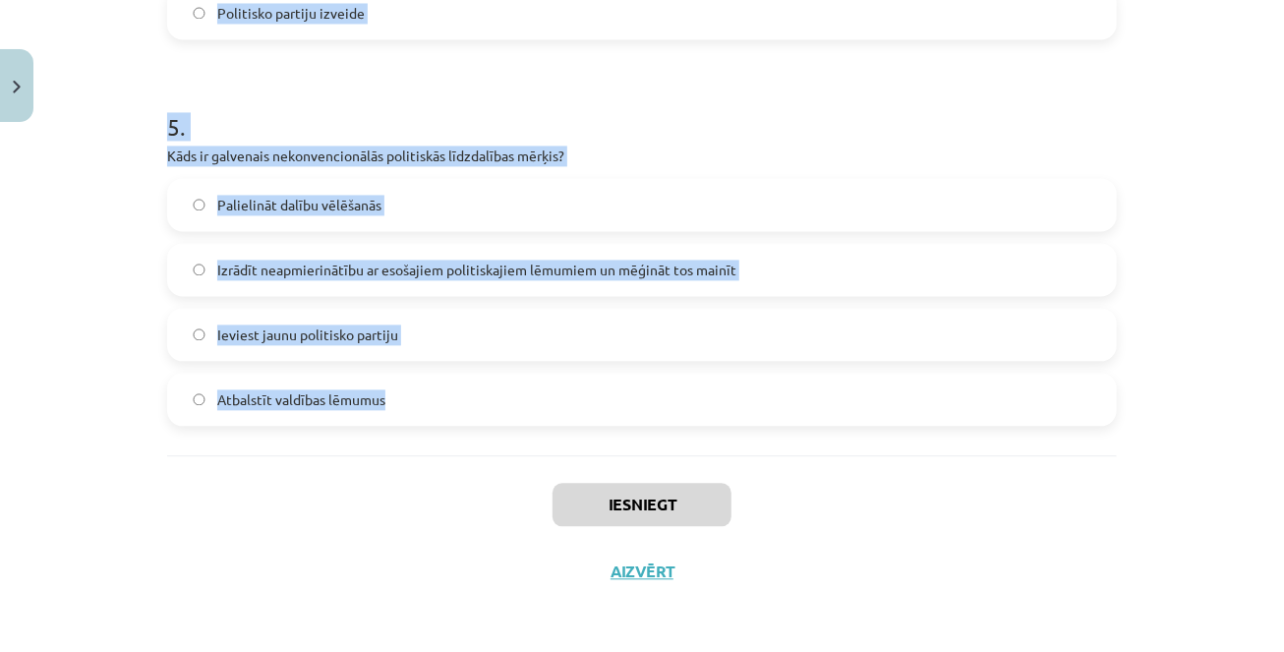
drag, startPoint x: 170, startPoint y: 181, endPoint x: 433, endPoint y: 437, distance: 367.7
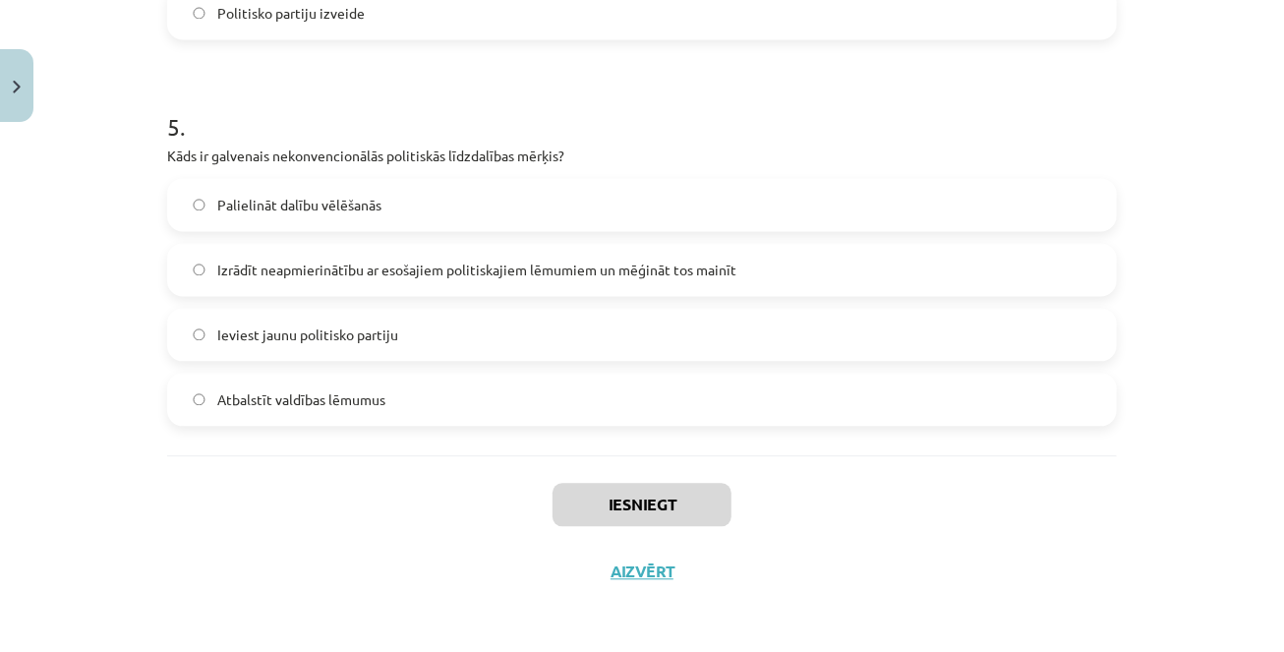
click at [460, 105] on h1 "5 ." at bounding box center [641, 109] width 949 height 61
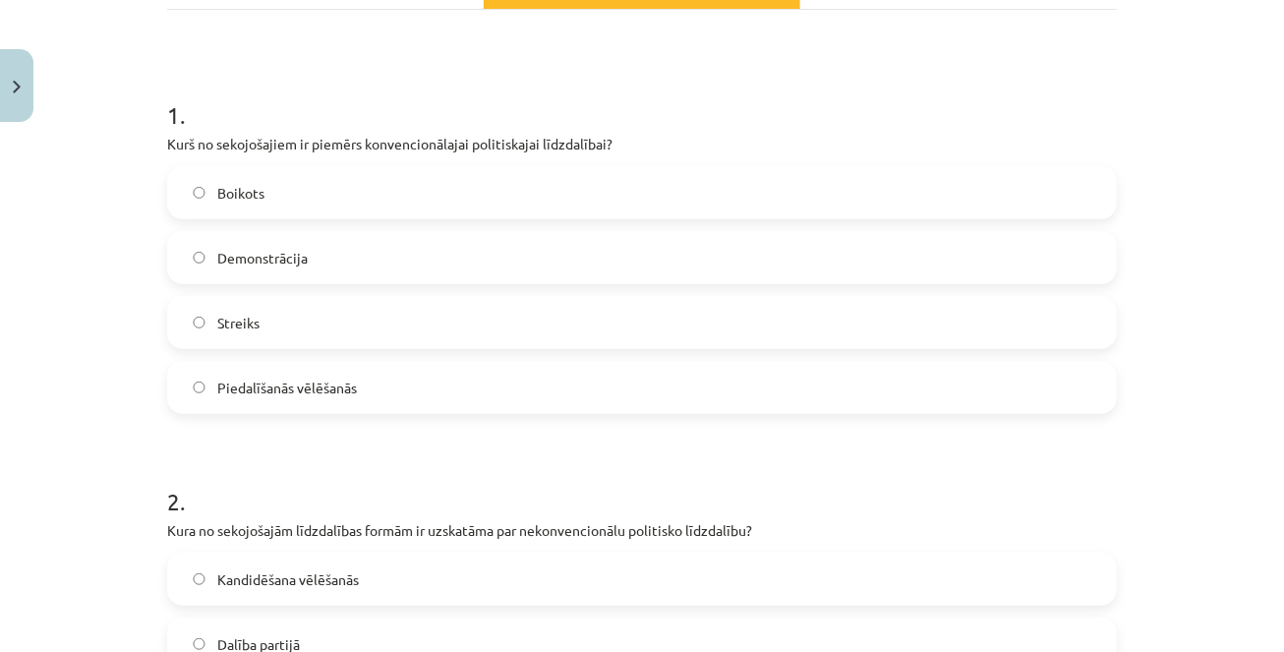
scroll to position [419, 0]
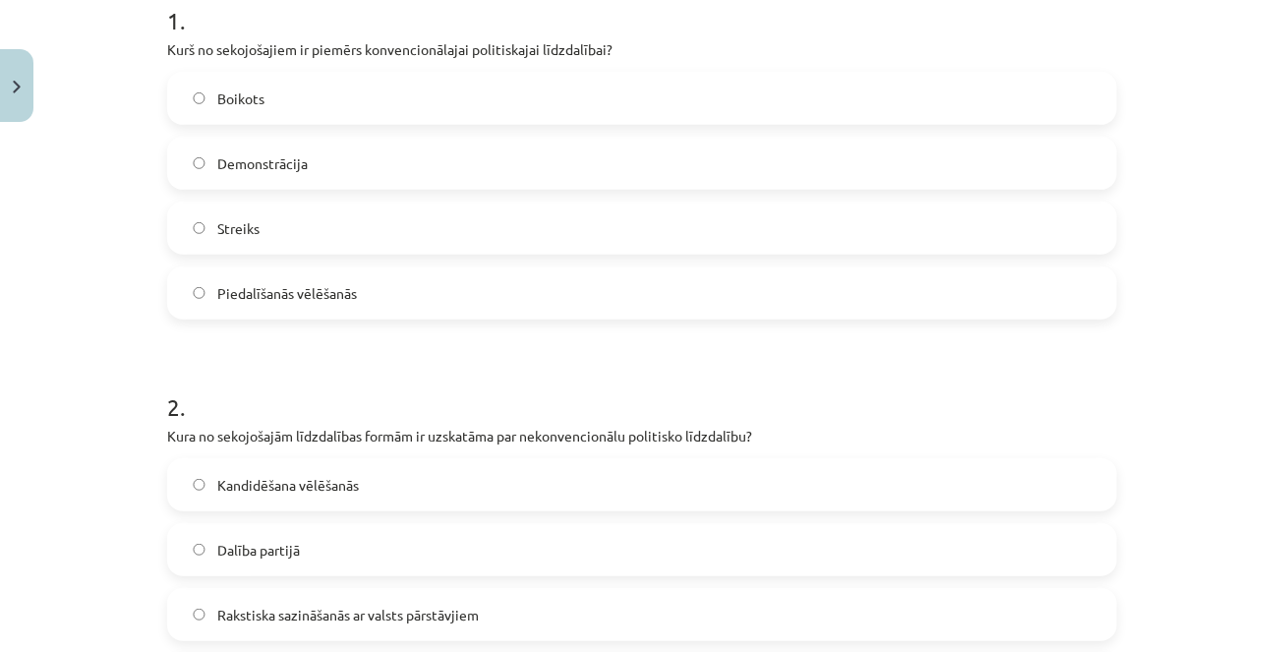
click at [414, 290] on label "Piedalīšanās vēlēšanās" at bounding box center [642, 292] width 946 height 49
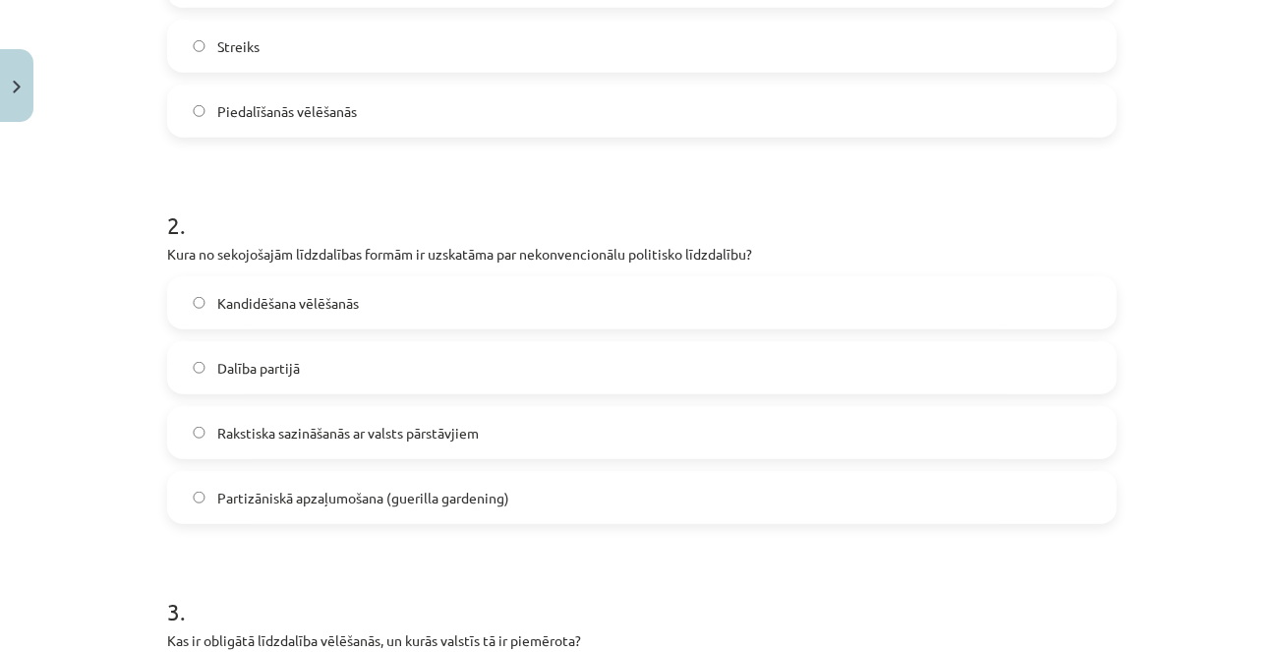
scroll to position [603, 0]
click at [350, 501] on span "Partizāniskā apzaļumošana (guerilla gardening)" at bounding box center [363, 496] width 292 height 21
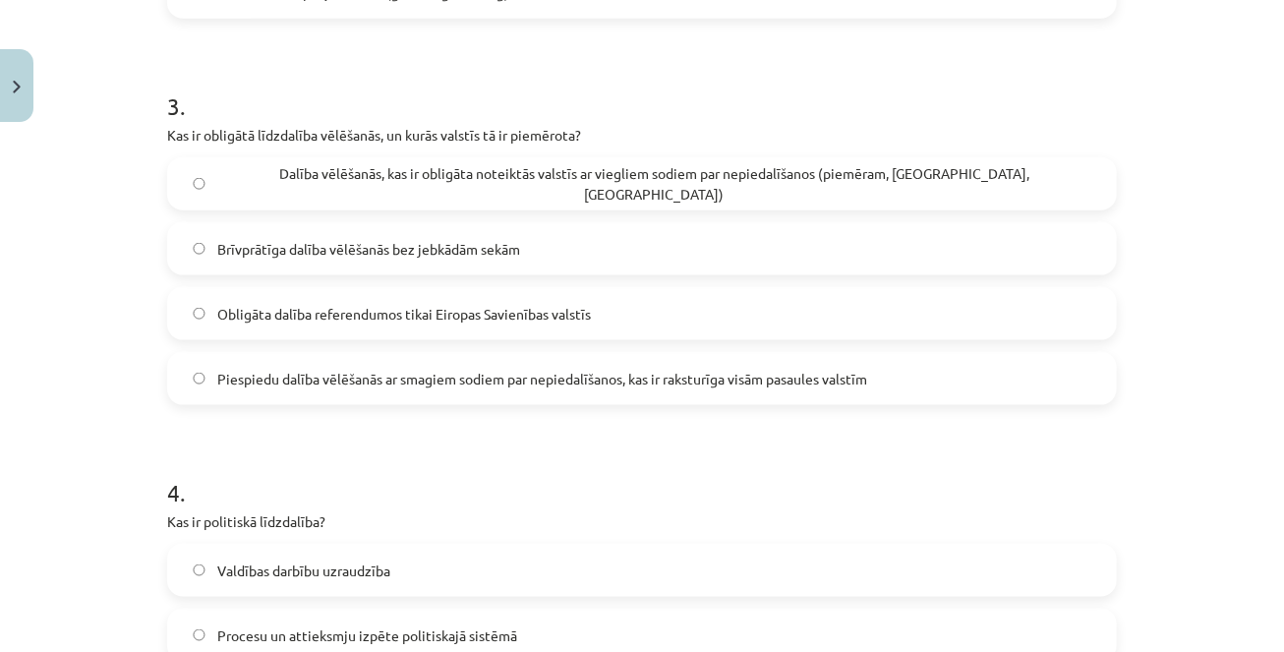
scroll to position [1121, 0]
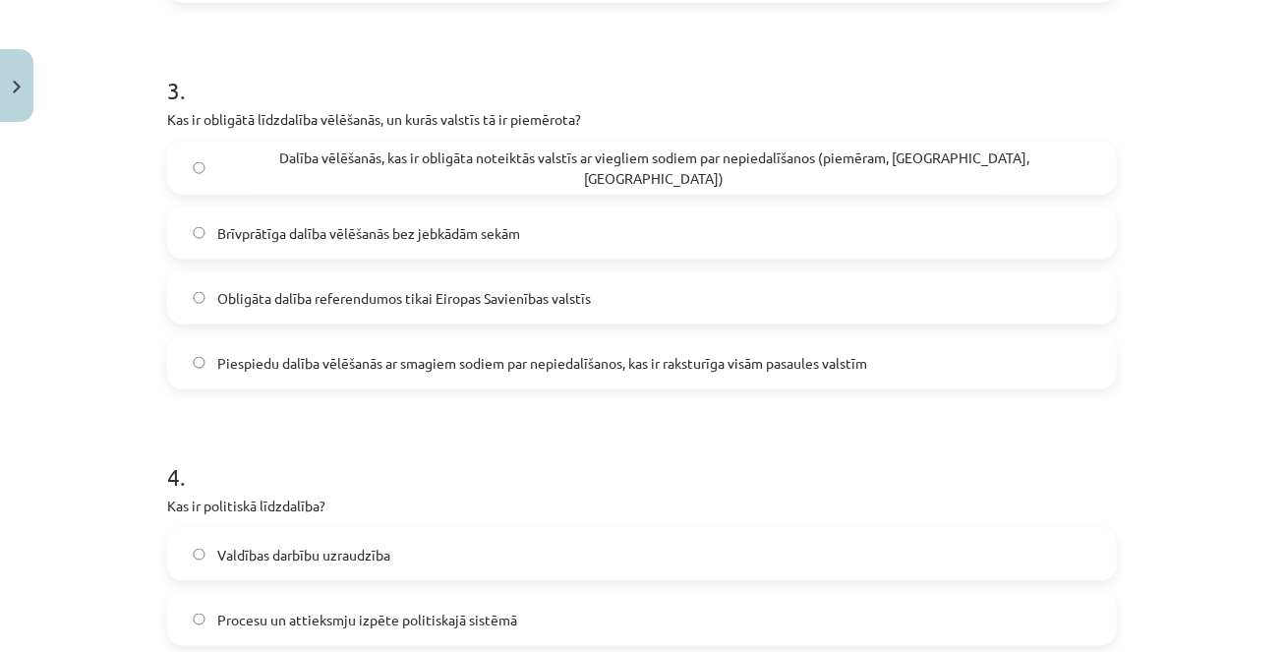
click at [402, 158] on span "Dalība vēlēšanās, kas ir obligāta noteiktās valstīs ar viegliem sodiem par nepi…" at bounding box center [654, 167] width 874 height 41
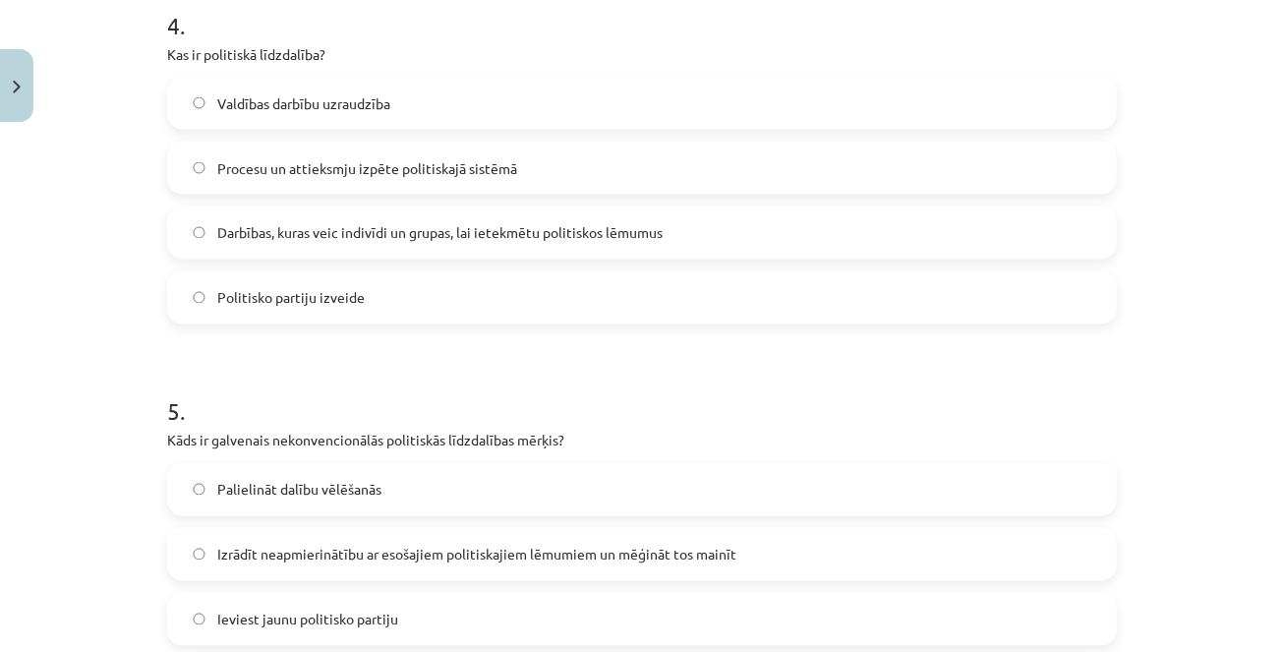
scroll to position [1566, 0]
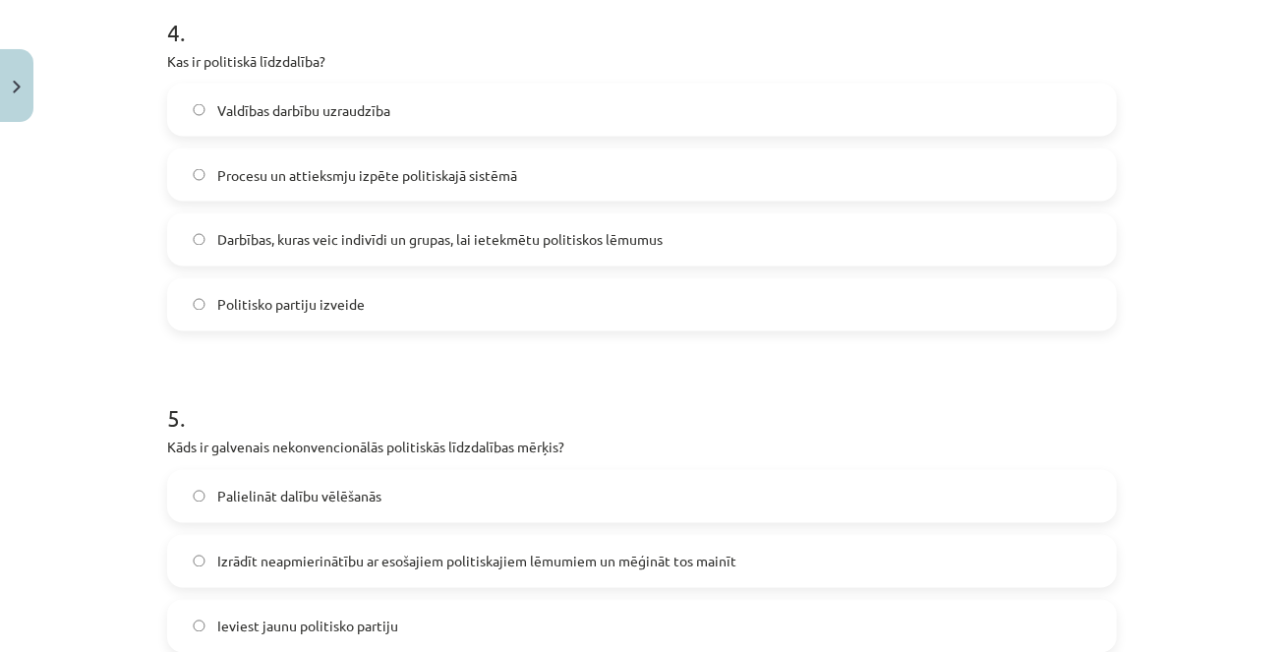
click at [337, 231] on span "Darbības, kuras veic indivīdi un grupas, lai ietekmētu politiskos lēmumus" at bounding box center [439, 240] width 445 height 21
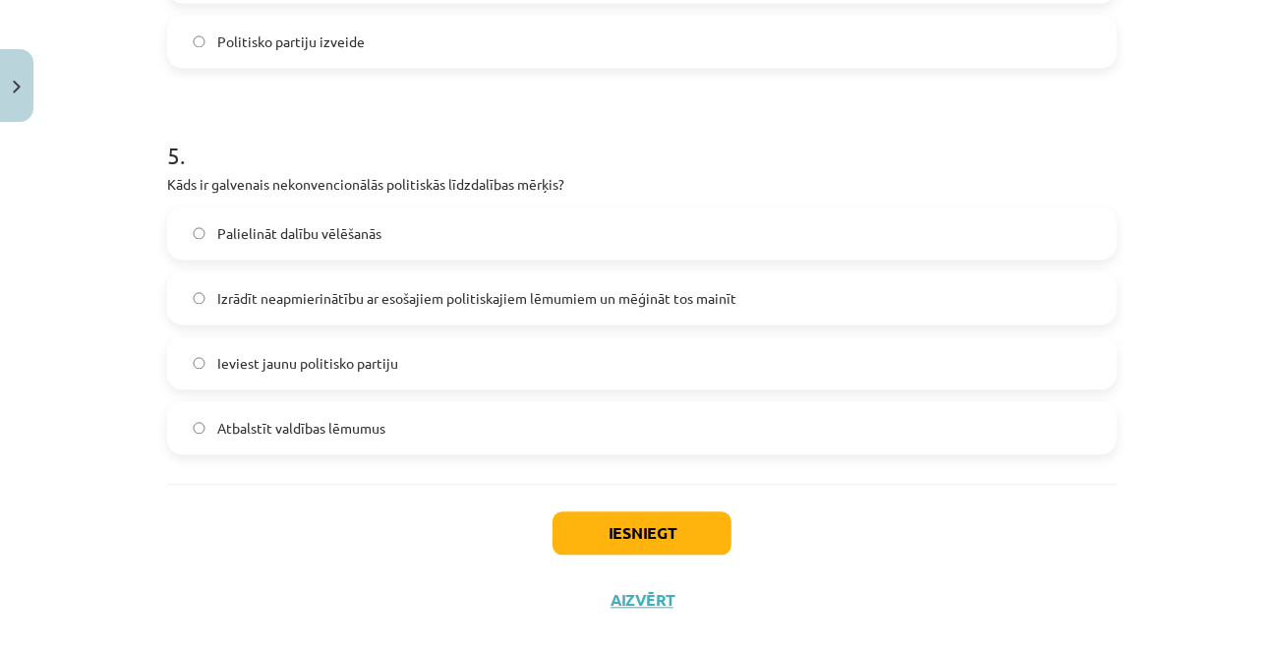
scroll to position [1839, 0]
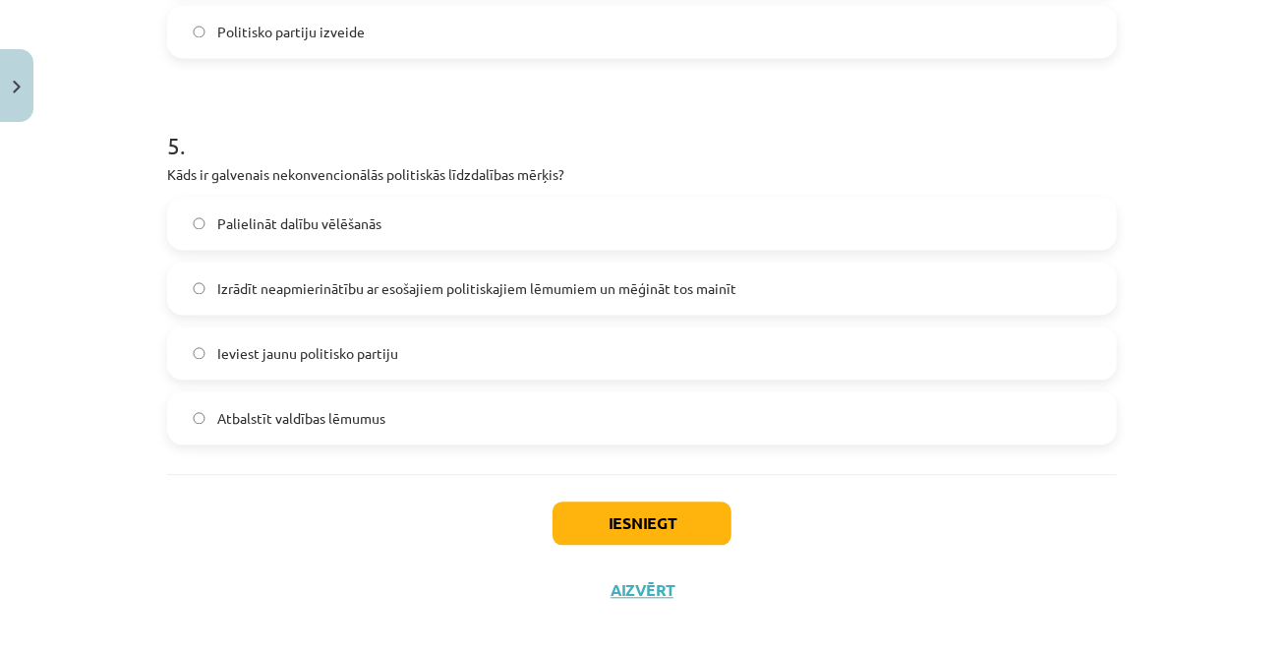
click at [428, 283] on span "Izrādīt neapmierinātību ar esošajiem politiskajiem lēmumiem un mēģināt tos main…" at bounding box center [476, 288] width 519 height 21
click at [620, 523] on button "Iesniegt" at bounding box center [641, 522] width 179 height 43
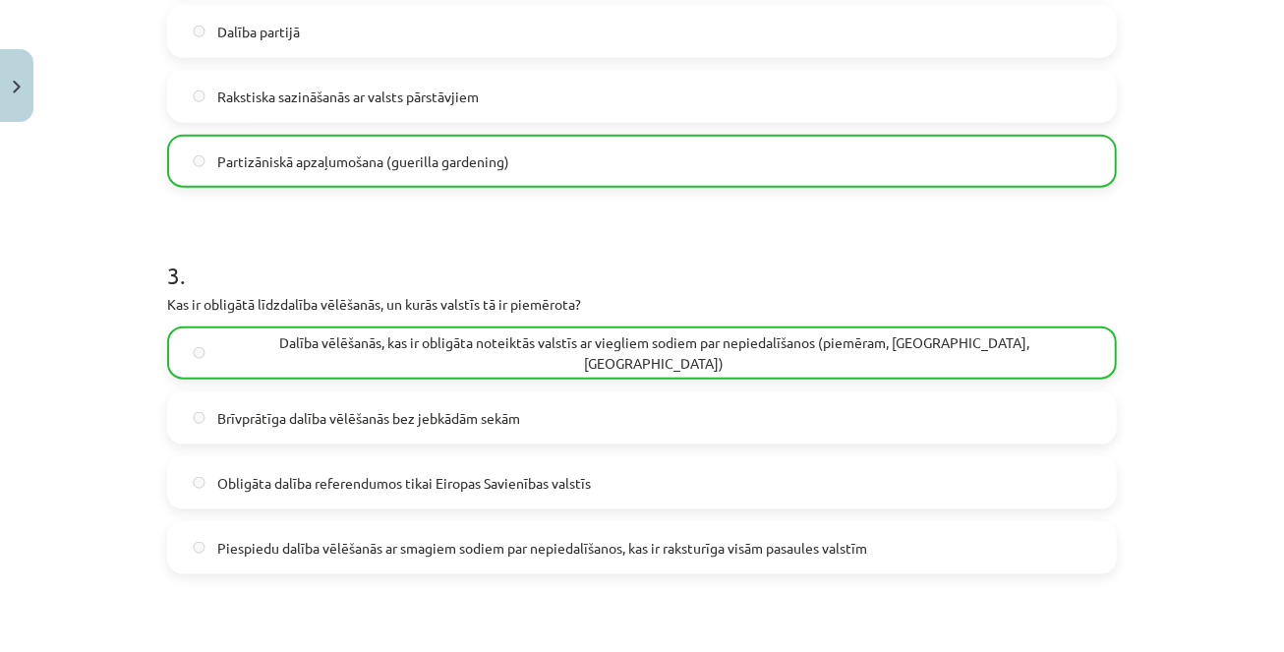
scroll to position [1921, 0]
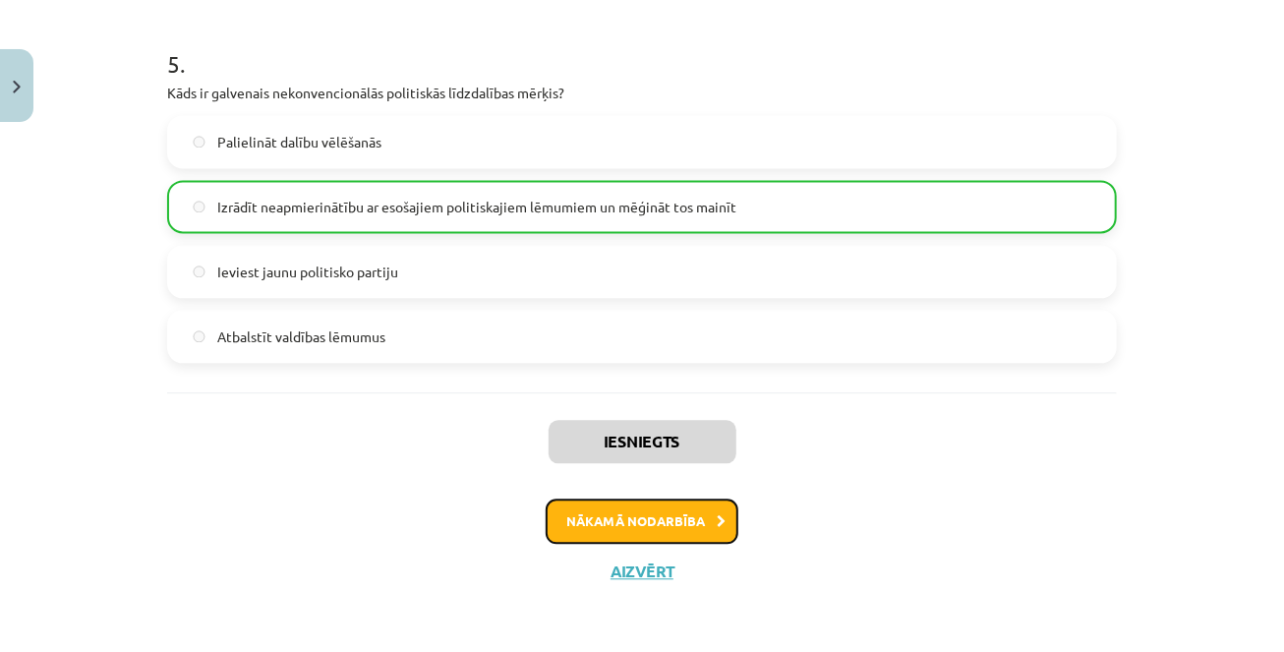
click at [642, 529] on button "Nākamā nodarbība" at bounding box center [641, 520] width 193 height 45
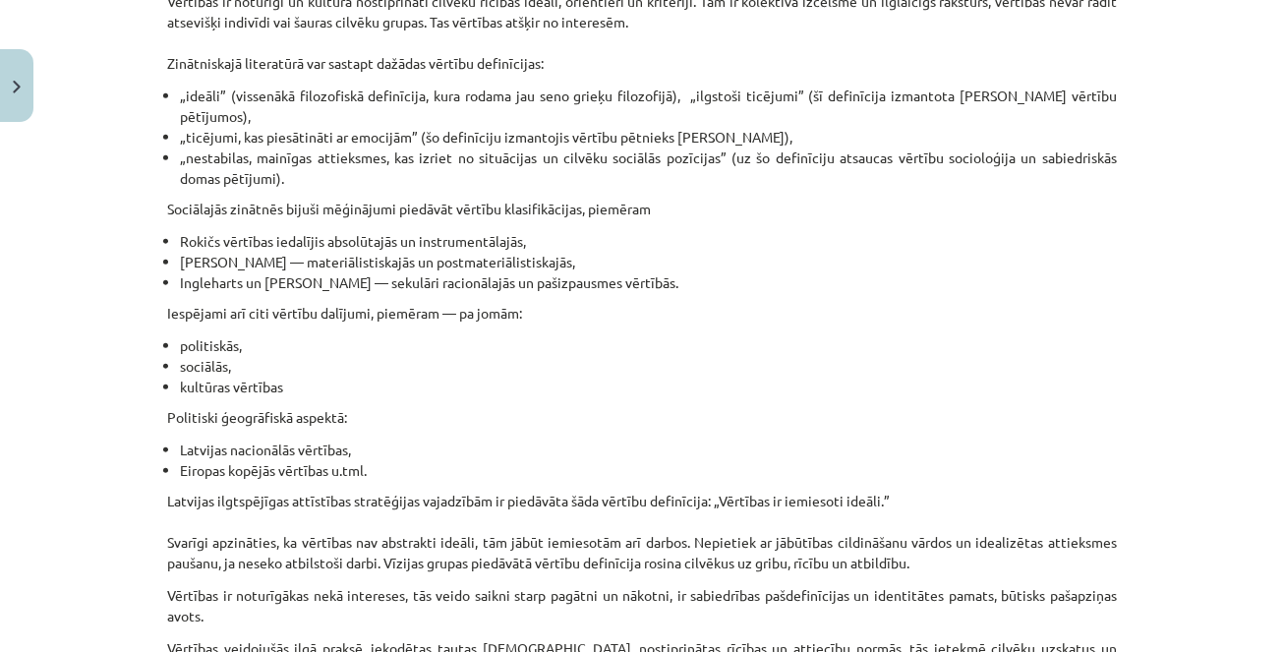
scroll to position [1272, 0]
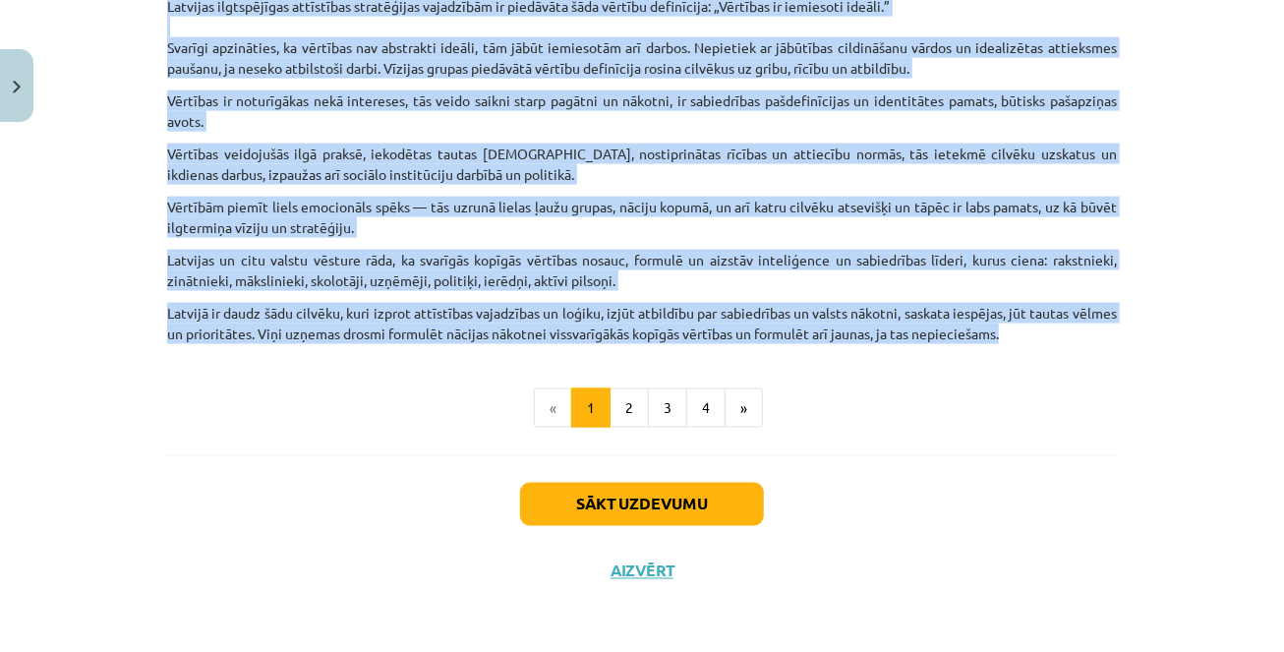
drag, startPoint x: 516, startPoint y: 367, endPoint x: 1059, endPoint y: 330, distance: 543.8
click at [630, 407] on button "2" at bounding box center [628, 407] width 39 height 39
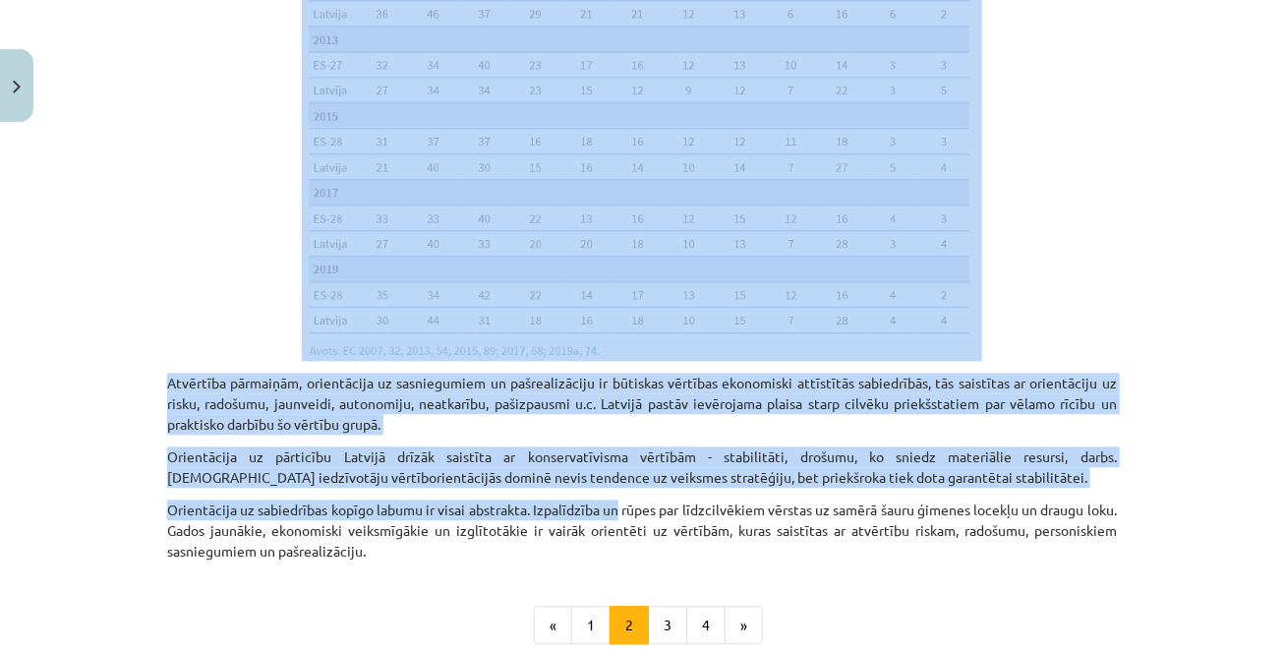
scroll to position [1974, 0]
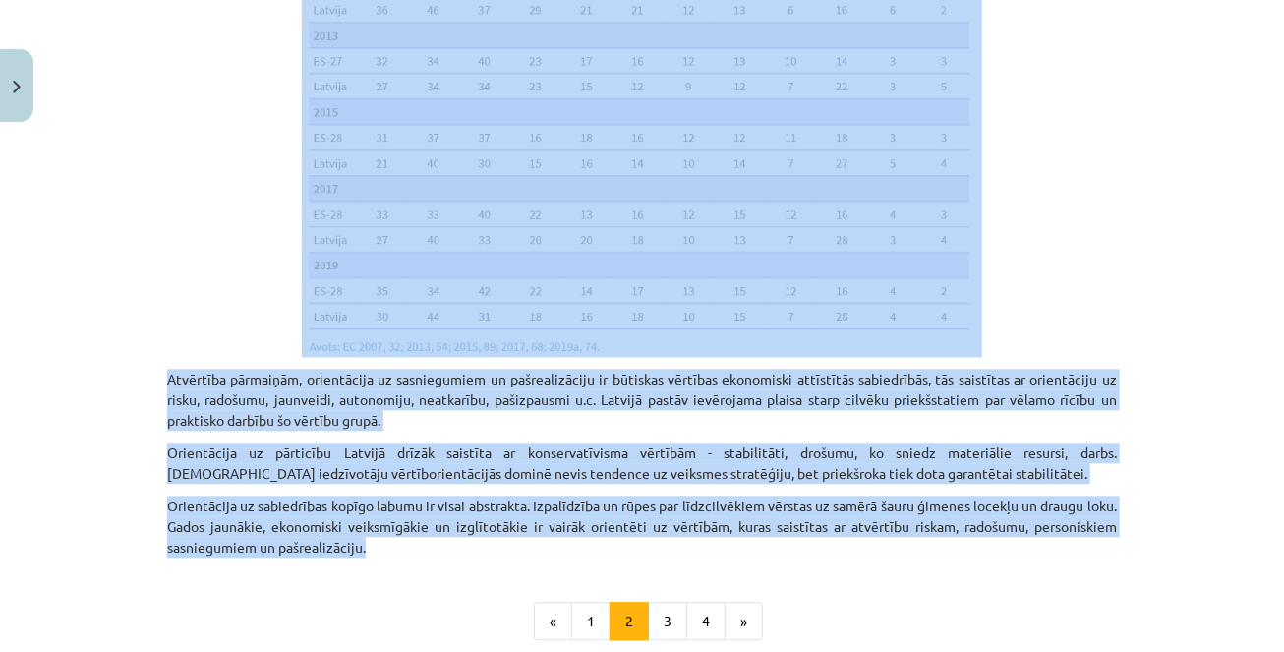
drag, startPoint x: 430, startPoint y: 45, endPoint x: 680, endPoint y: 530, distance: 545.5
click at [676, 602] on button "3" at bounding box center [667, 621] width 39 height 39
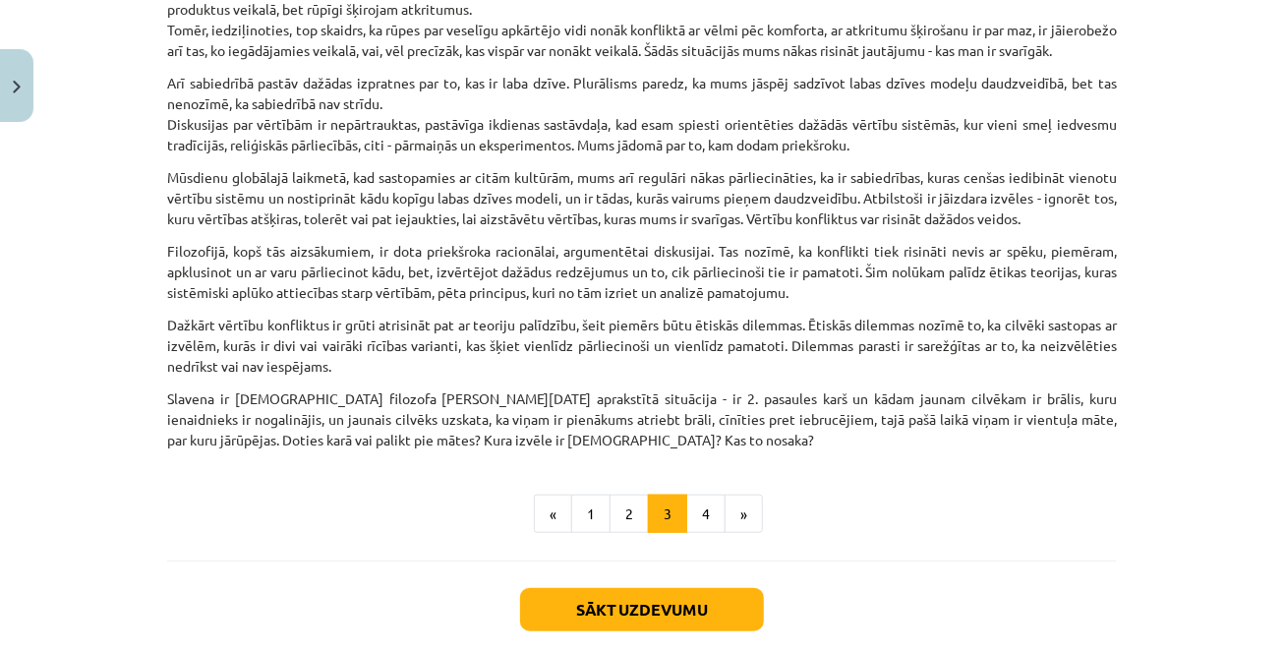
scroll to position [767, 0]
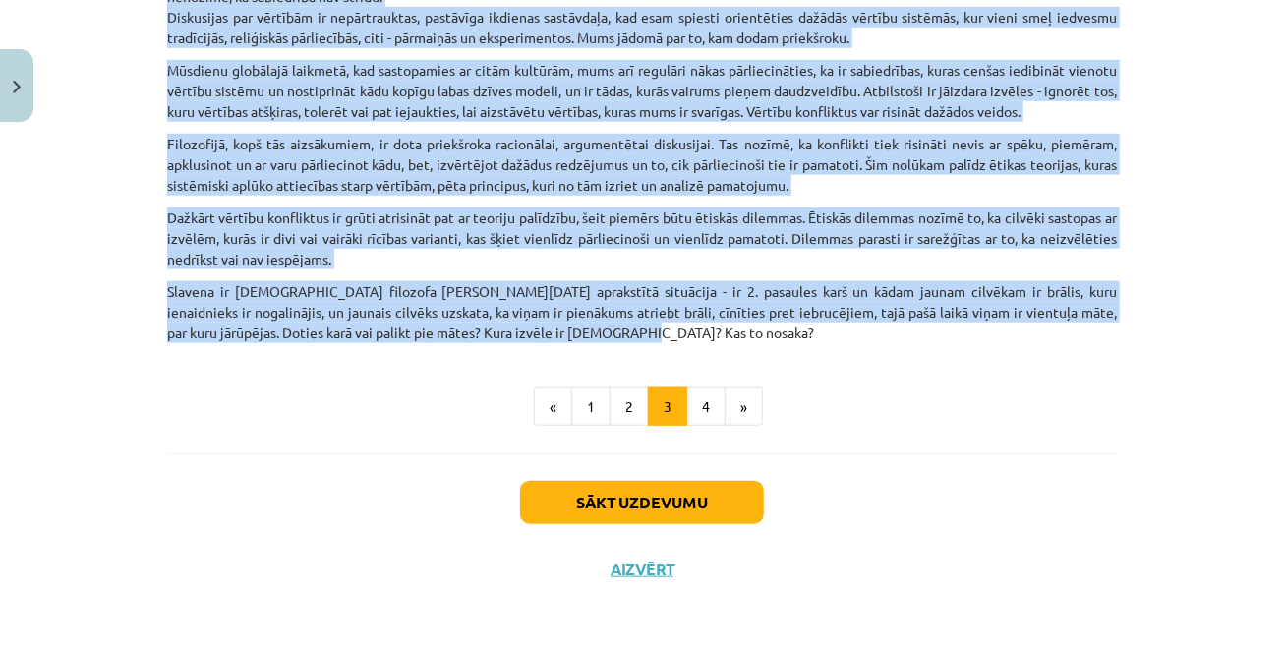
drag, startPoint x: 575, startPoint y: 43, endPoint x: 832, endPoint y: 337, distance: 390.1
click at [717, 412] on button "4" at bounding box center [705, 406] width 39 height 39
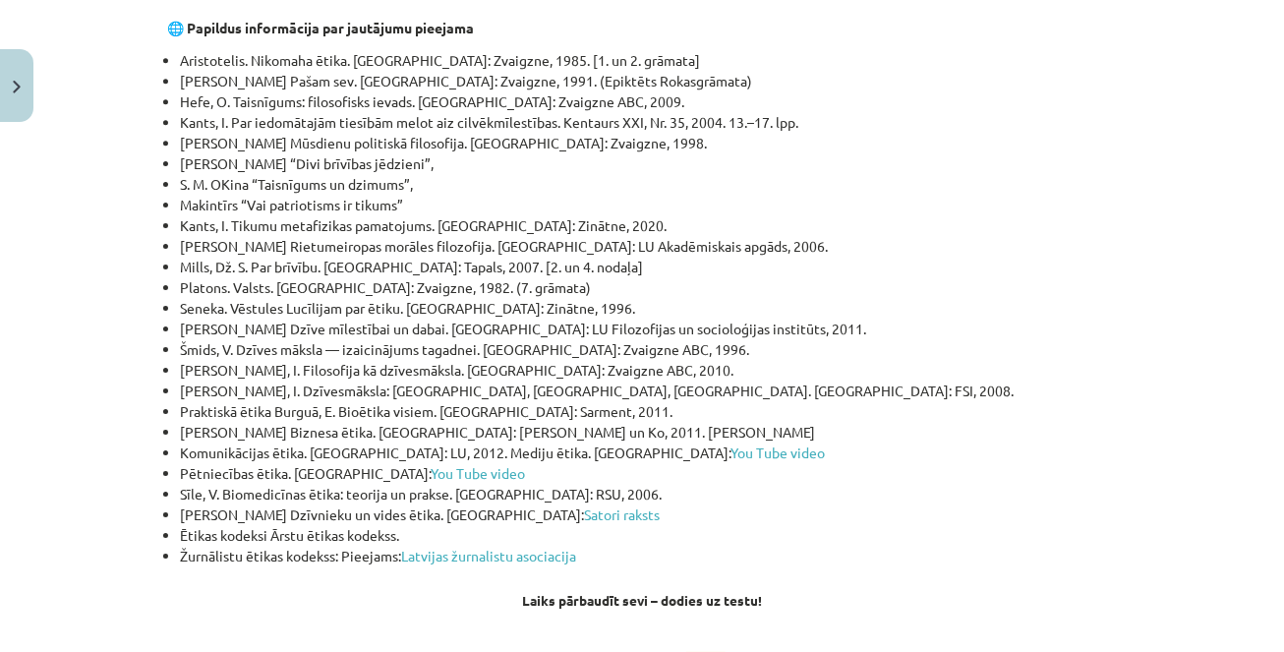
scroll to position [6470, 0]
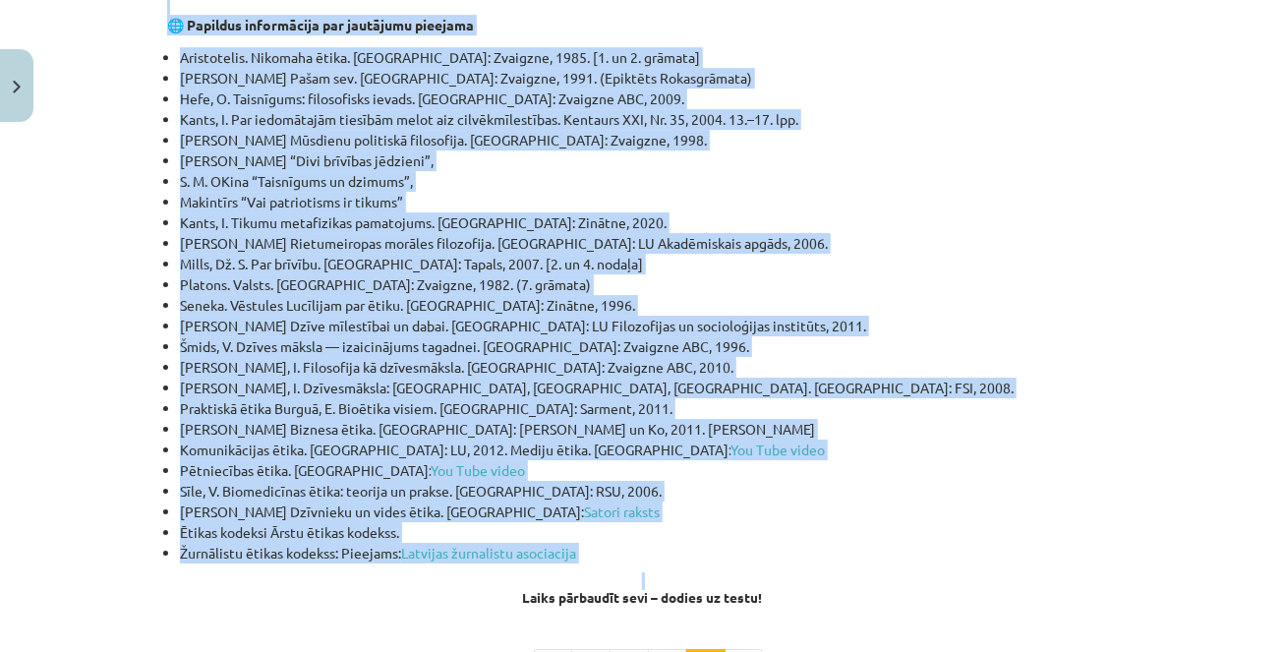
drag, startPoint x: 533, startPoint y: 43, endPoint x: 675, endPoint y: 326, distance: 316.9
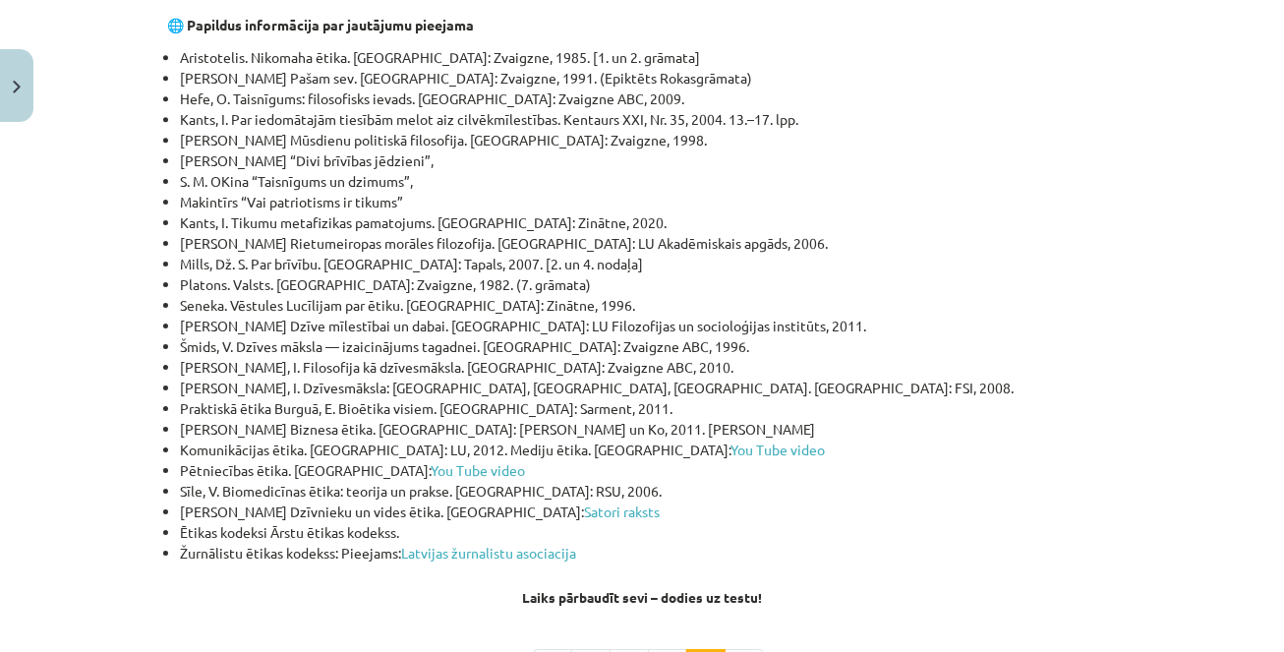
click at [800, 543] on li "Žurnālistu ētikas kodekss: Pieejams: Latvijas žurnalistu asociacija" at bounding box center [648, 553] width 937 height 21
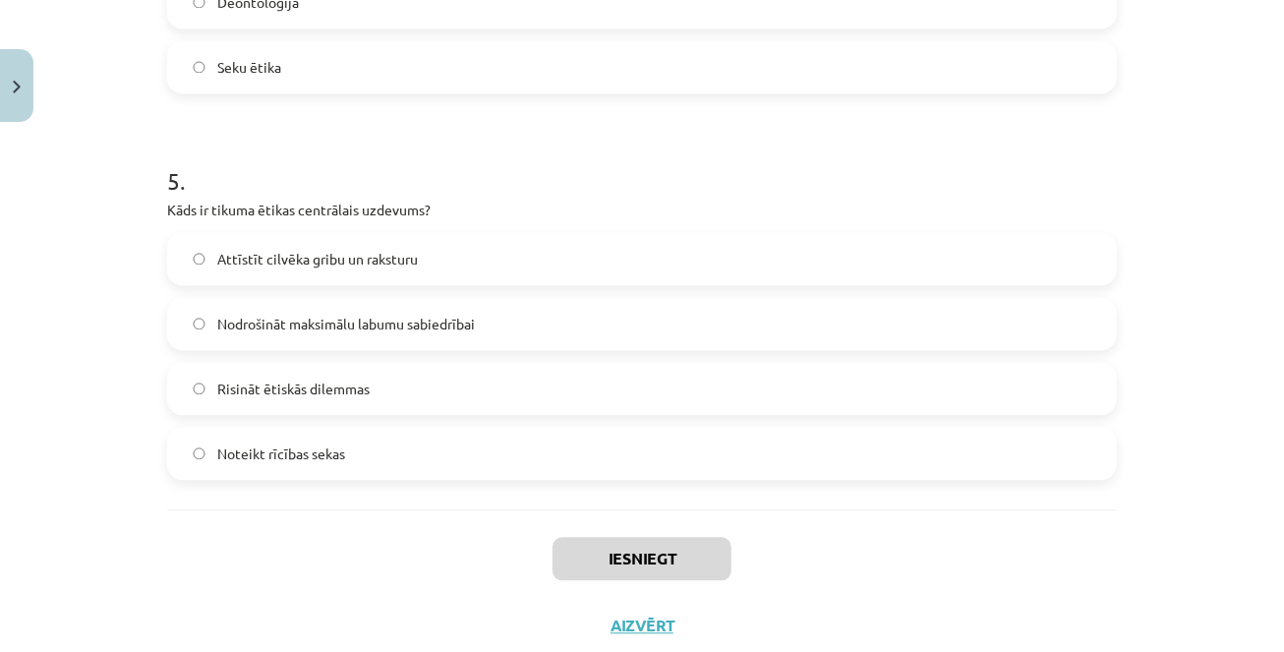
scroll to position [1858, 0]
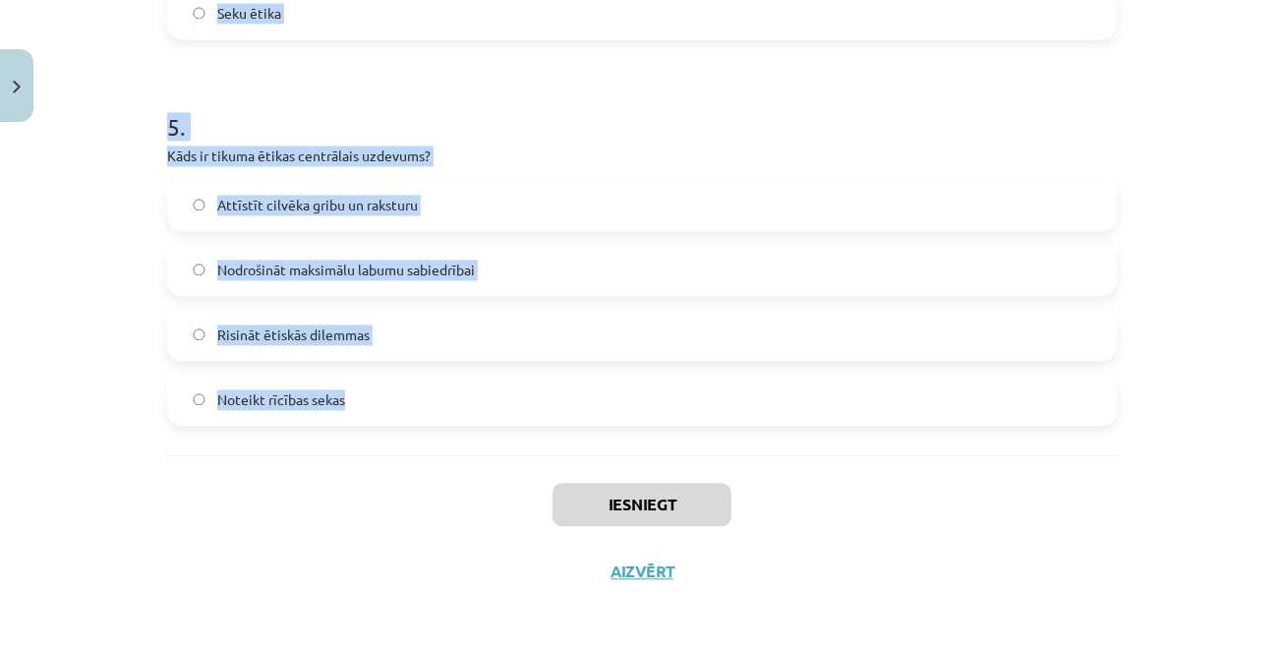
drag, startPoint x: 169, startPoint y: 381, endPoint x: 383, endPoint y: 441, distance: 222.5
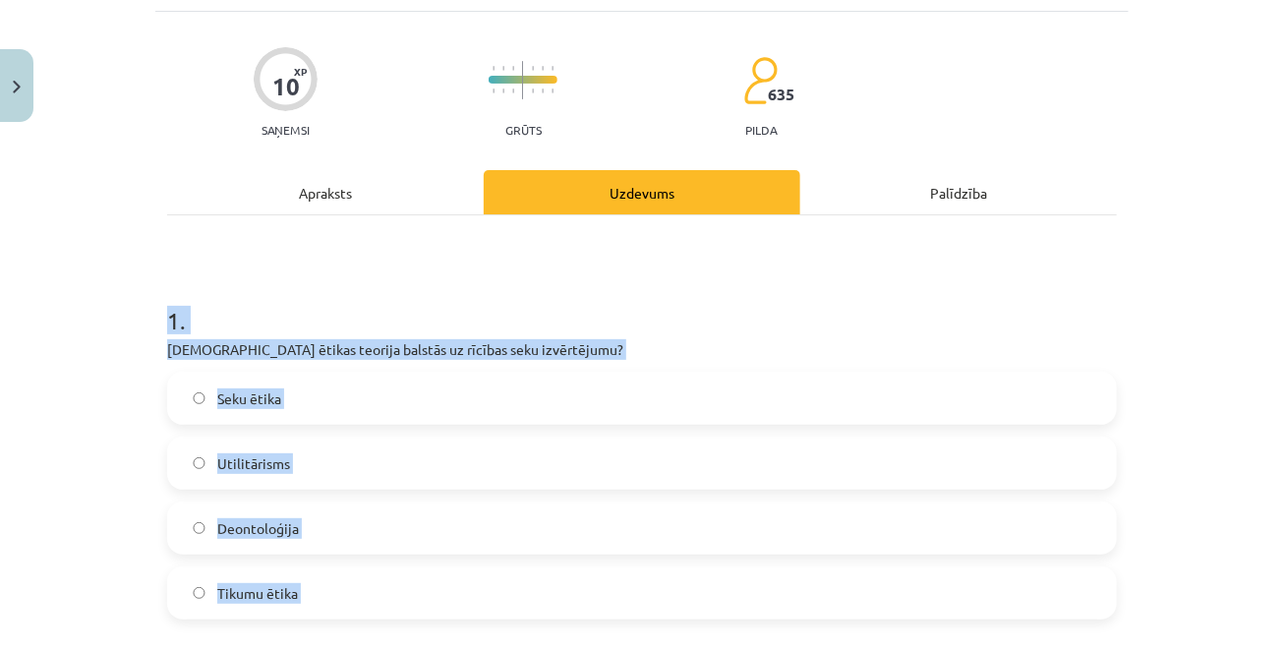
scroll to position [0, 0]
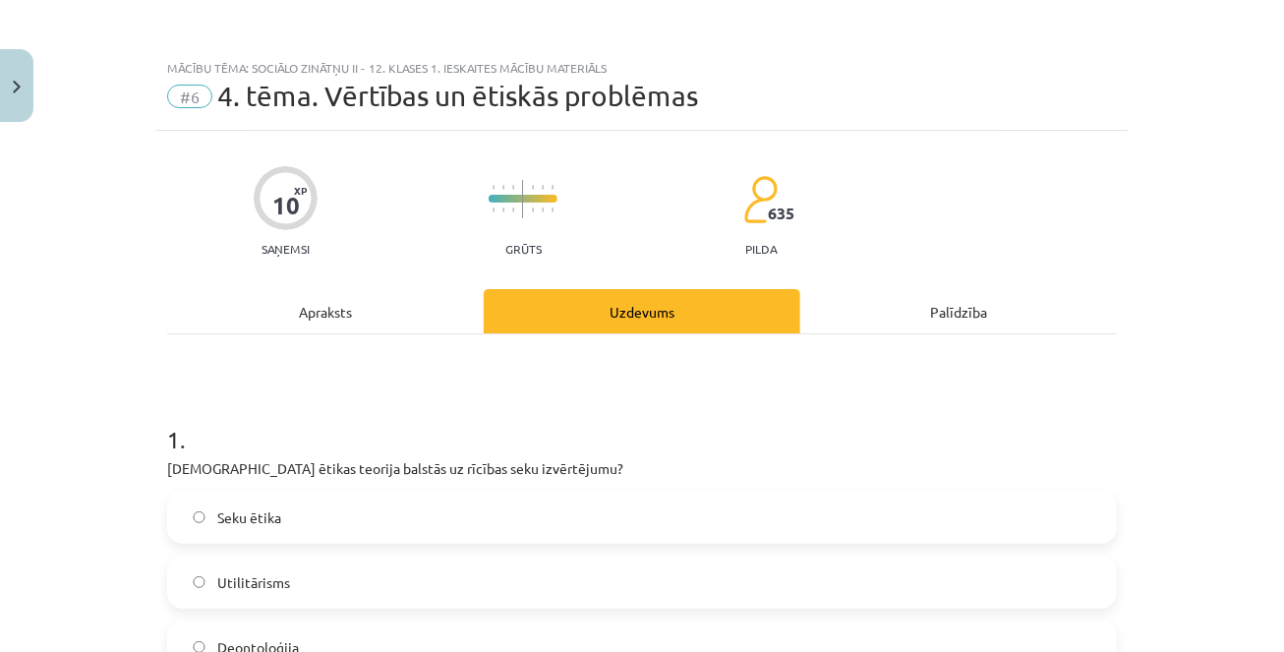
click at [348, 312] on div "Apraksts" at bounding box center [325, 311] width 316 height 44
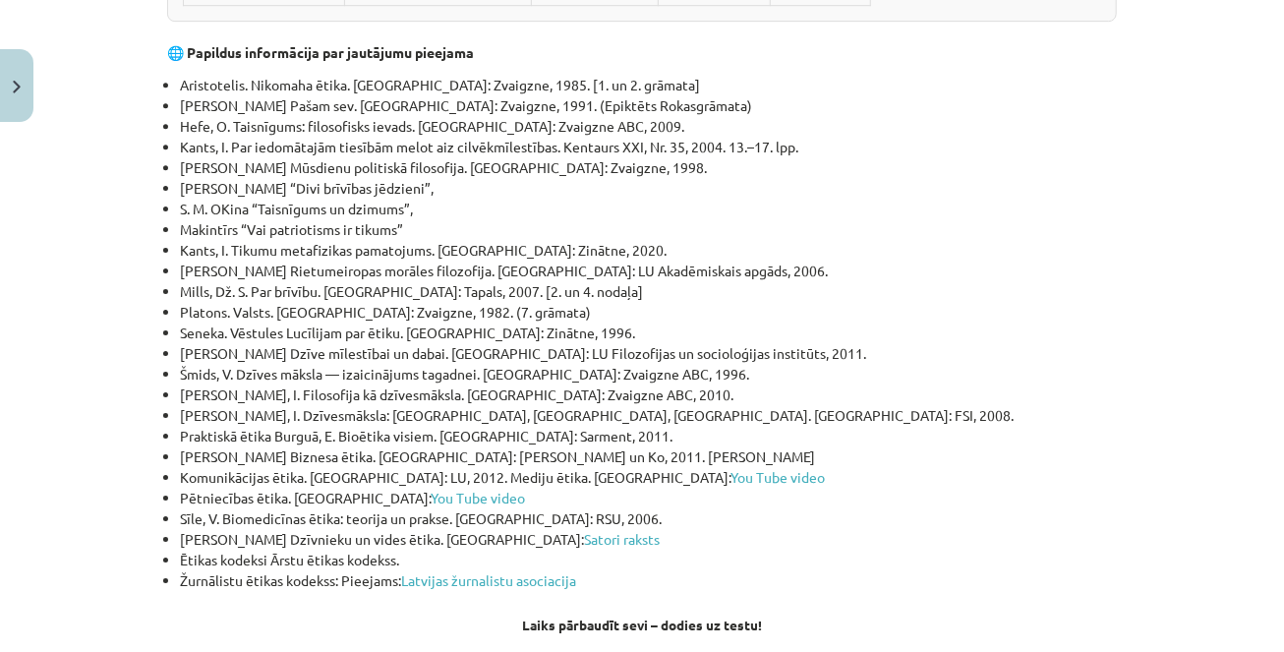
scroll to position [6470, 0]
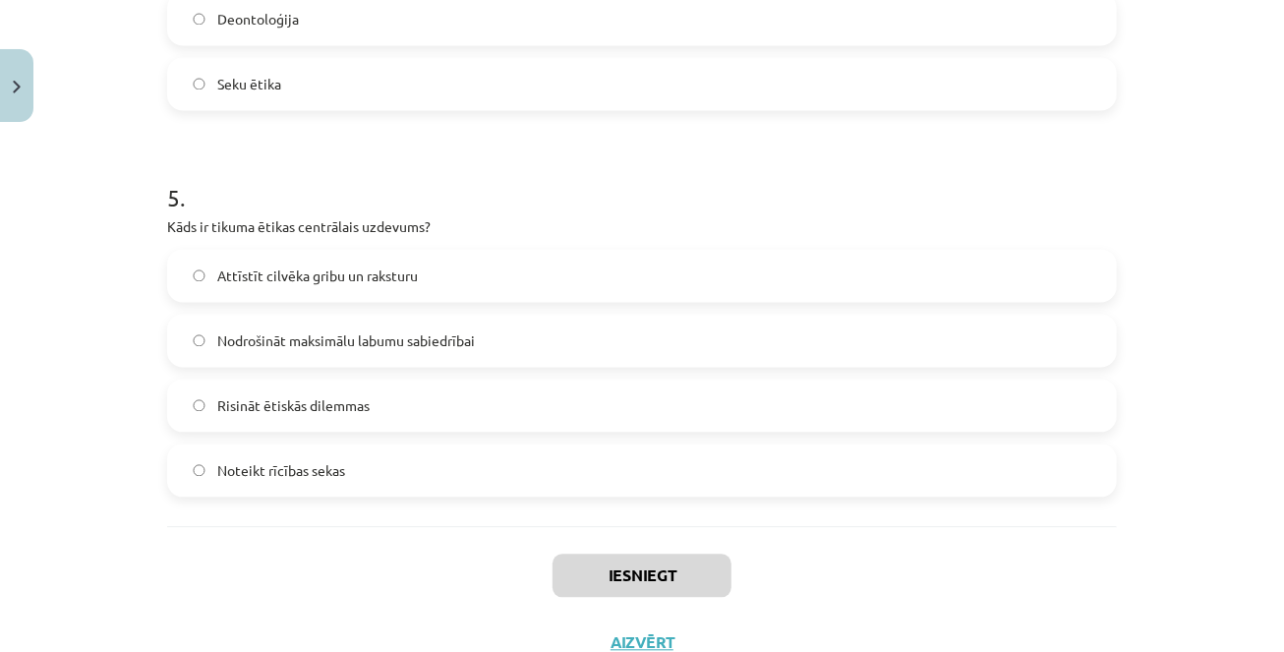
scroll to position [1858, 0]
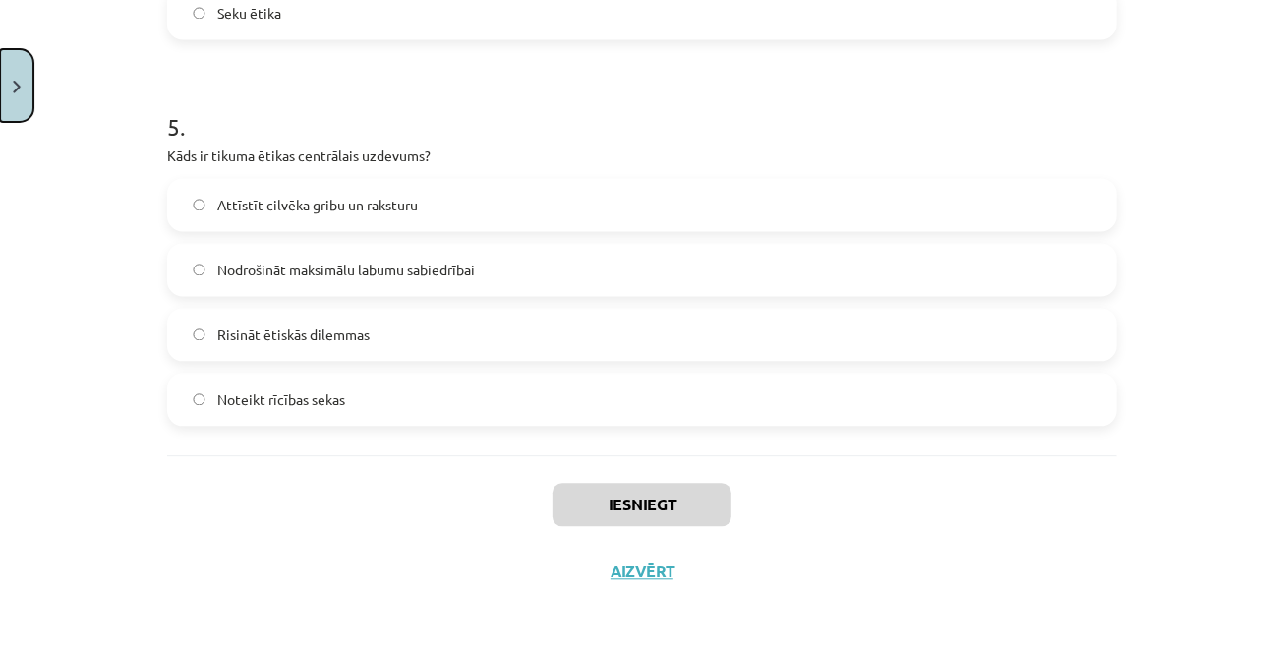
click at [13, 93] on button "Close" at bounding box center [16, 85] width 33 height 73
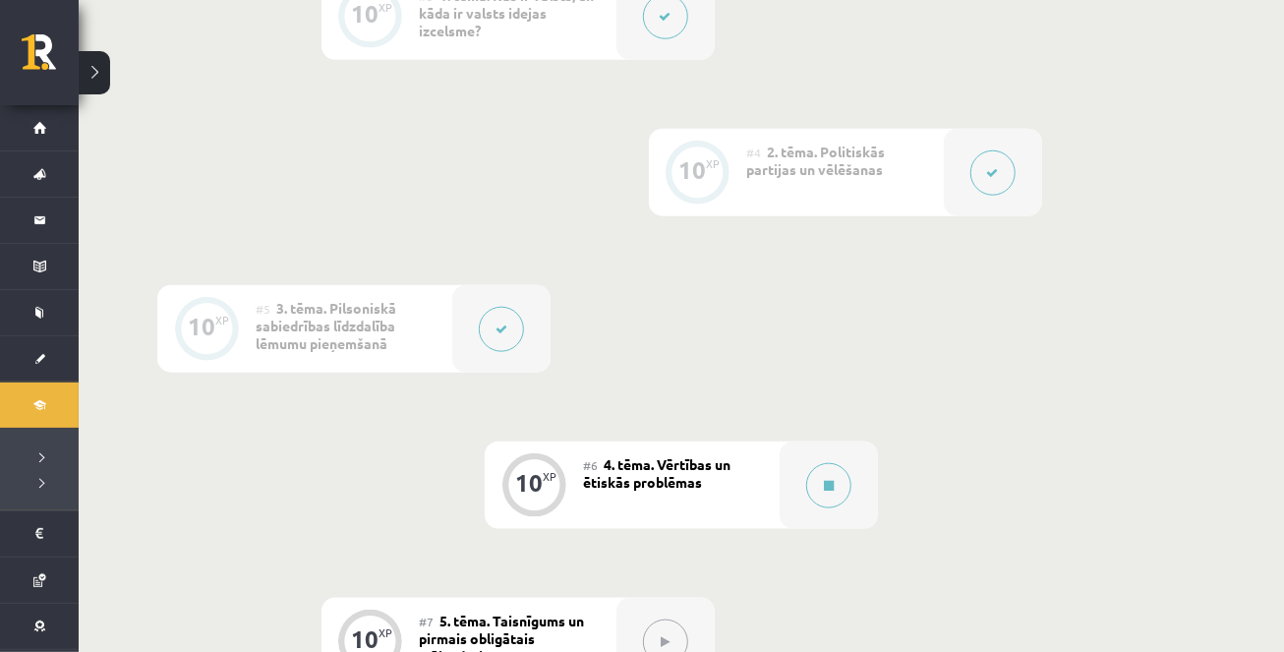
scroll to position [857, 0]
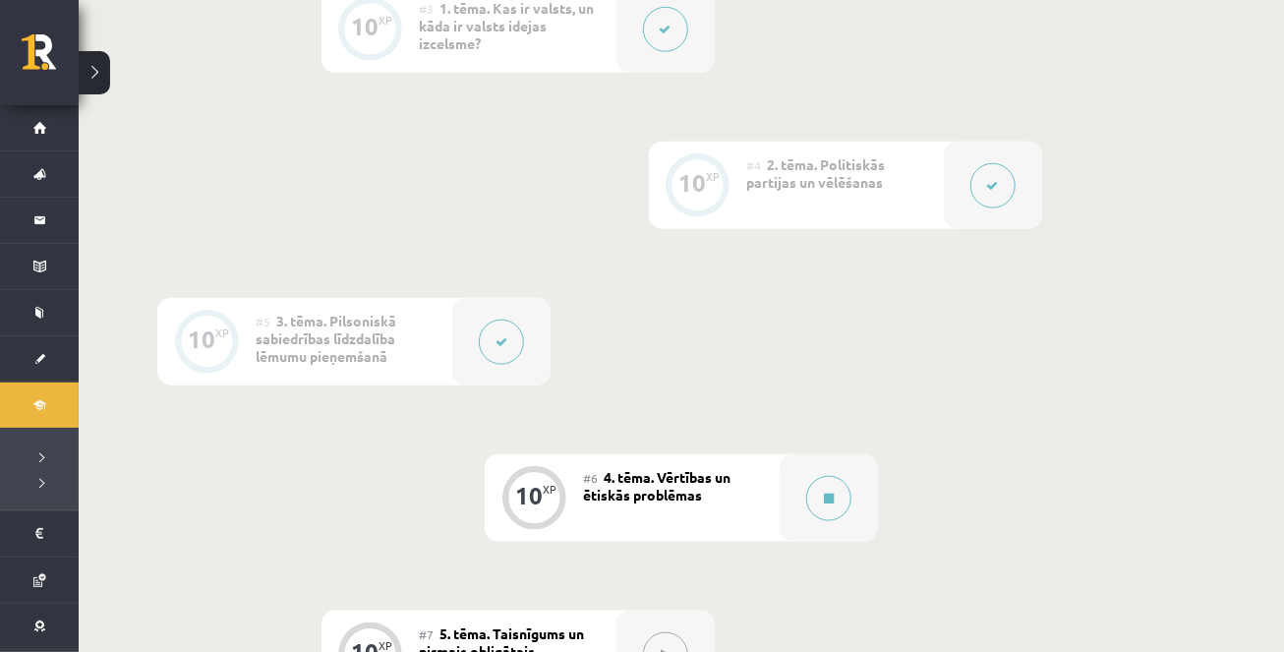
click at [662, 493] on span "4. tēma. Vērtības un ētiskās problēmas" at bounding box center [656, 485] width 147 height 35
click at [839, 494] on button at bounding box center [828, 498] width 45 height 45
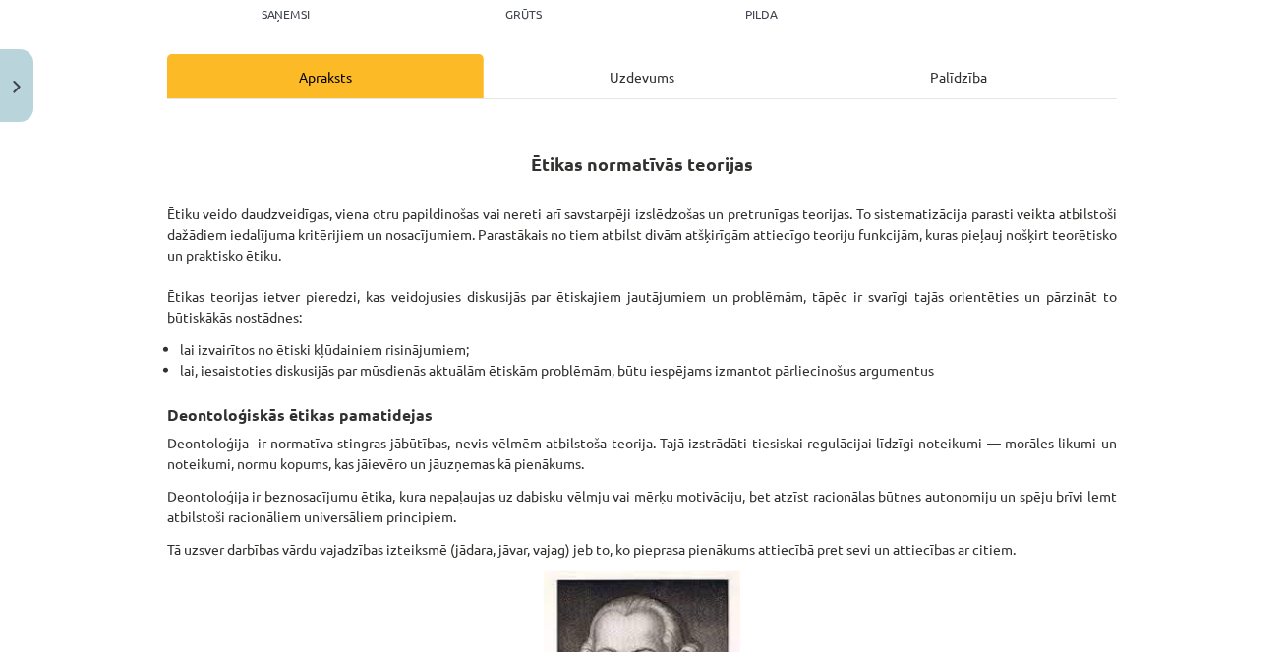
scroll to position [204, 0]
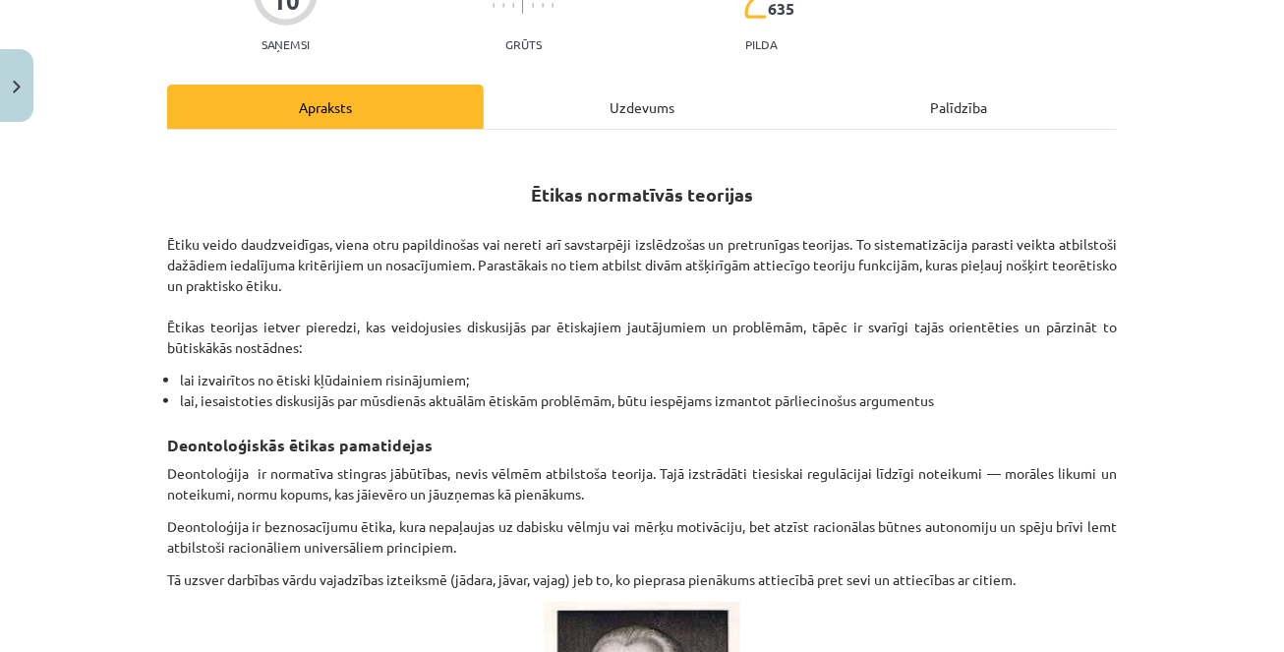
click at [634, 111] on div "Uzdevums" at bounding box center [642, 107] width 316 height 44
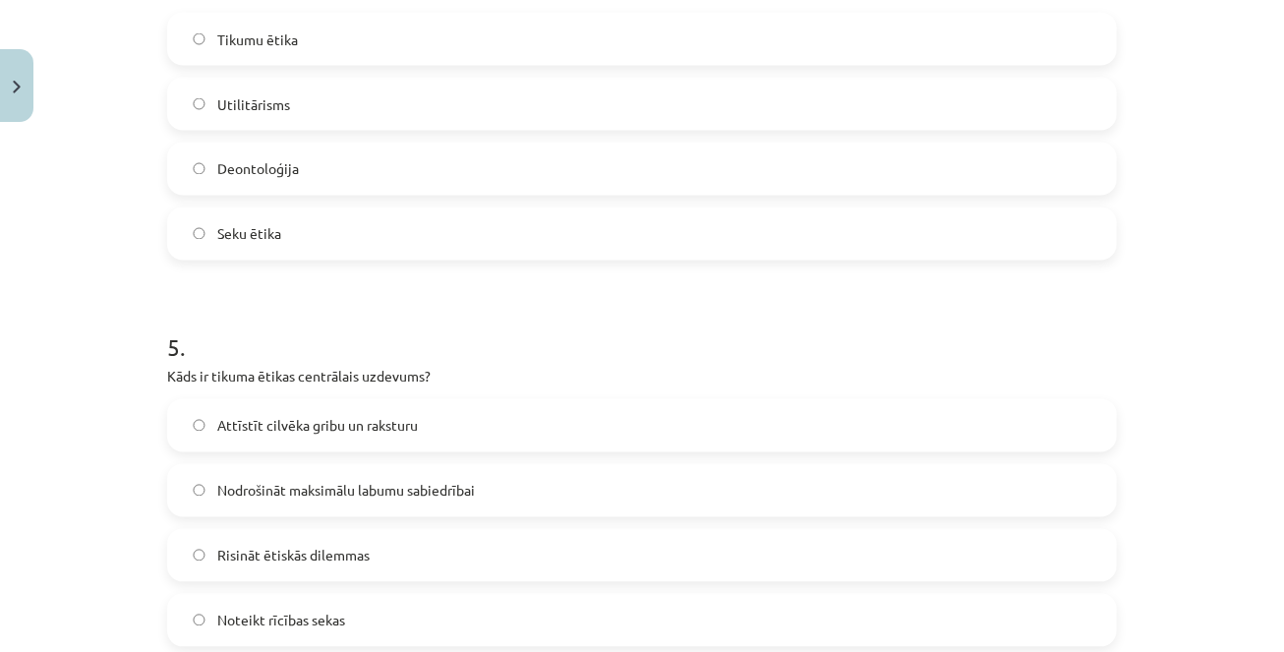
scroll to position [1858, 0]
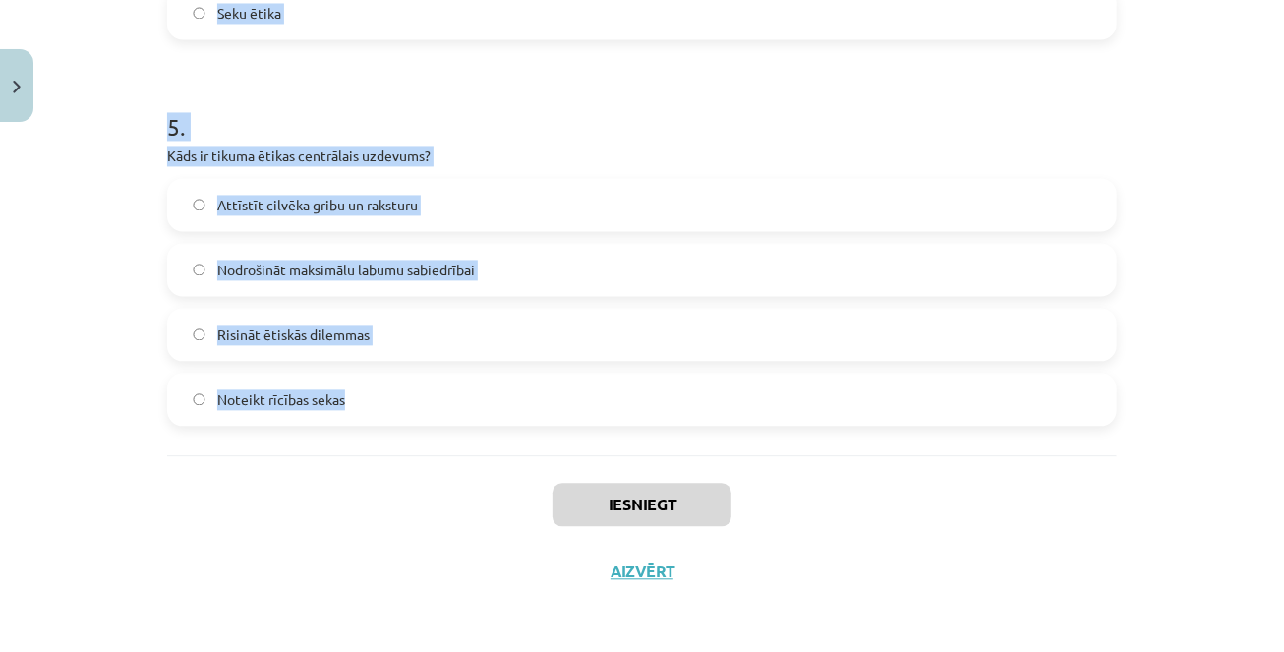
drag, startPoint x: 168, startPoint y: 340, endPoint x: 448, endPoint y: 449, distance: 300.6
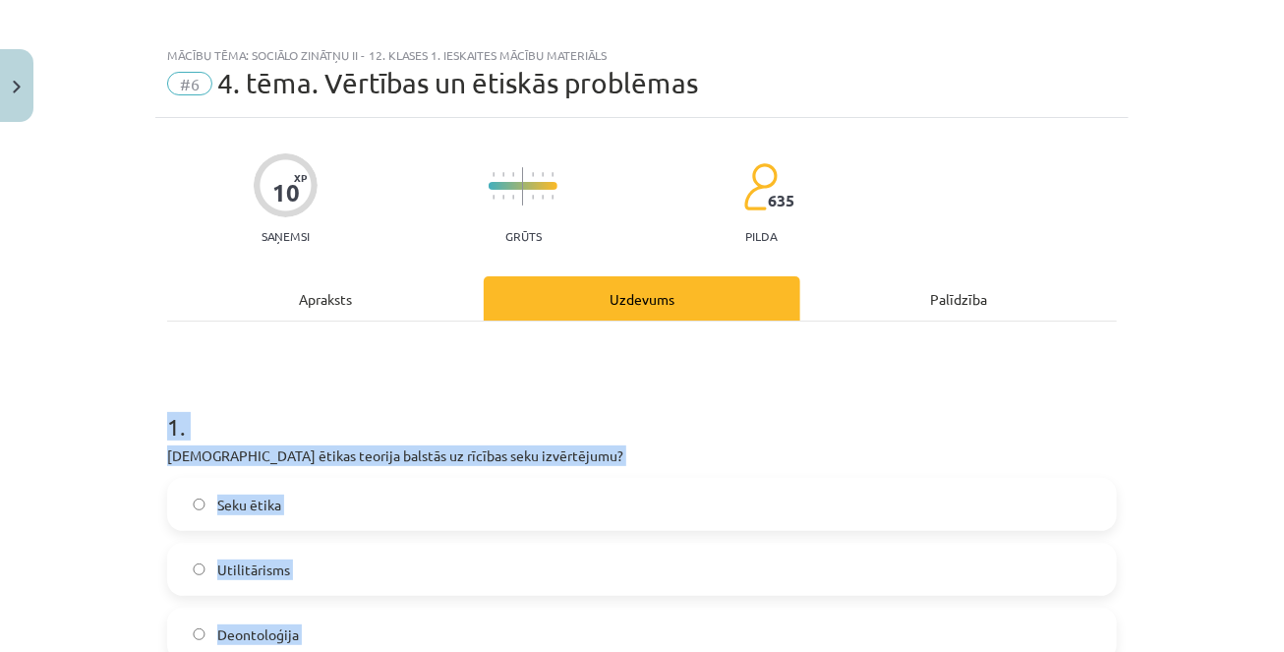
scroll to position [0, 0]
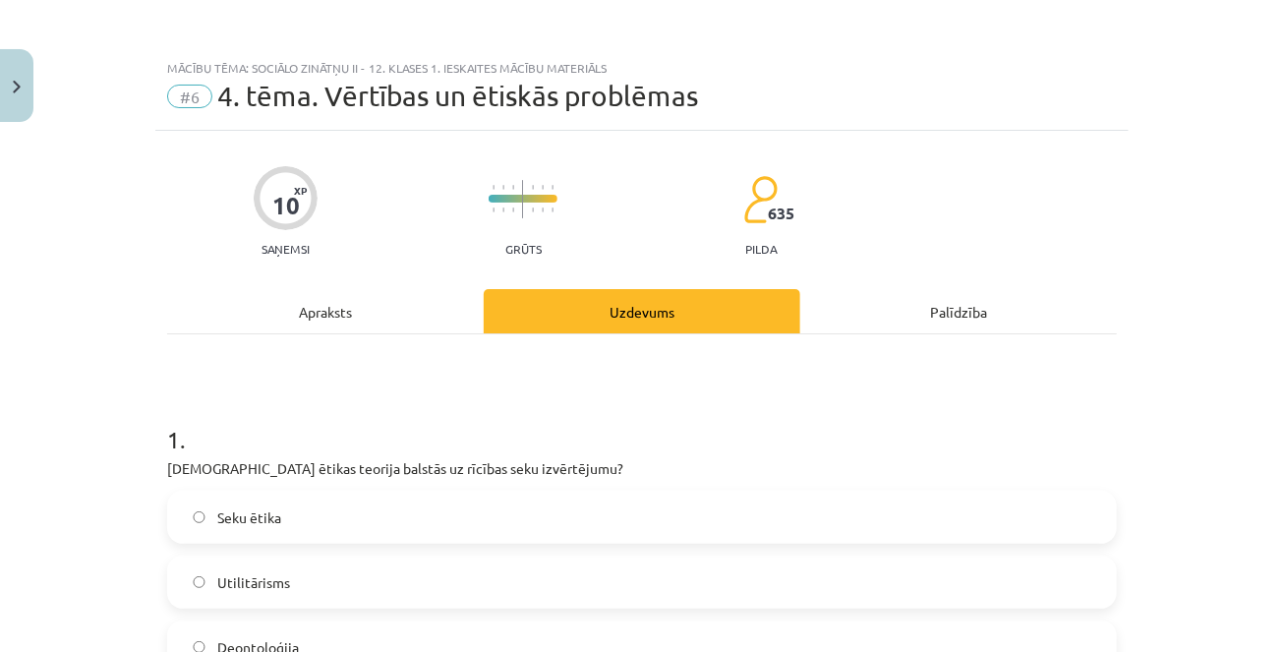
click at [298, 522] on label "Seku ētika" at bounding box center [642, 516] width 946 height 49
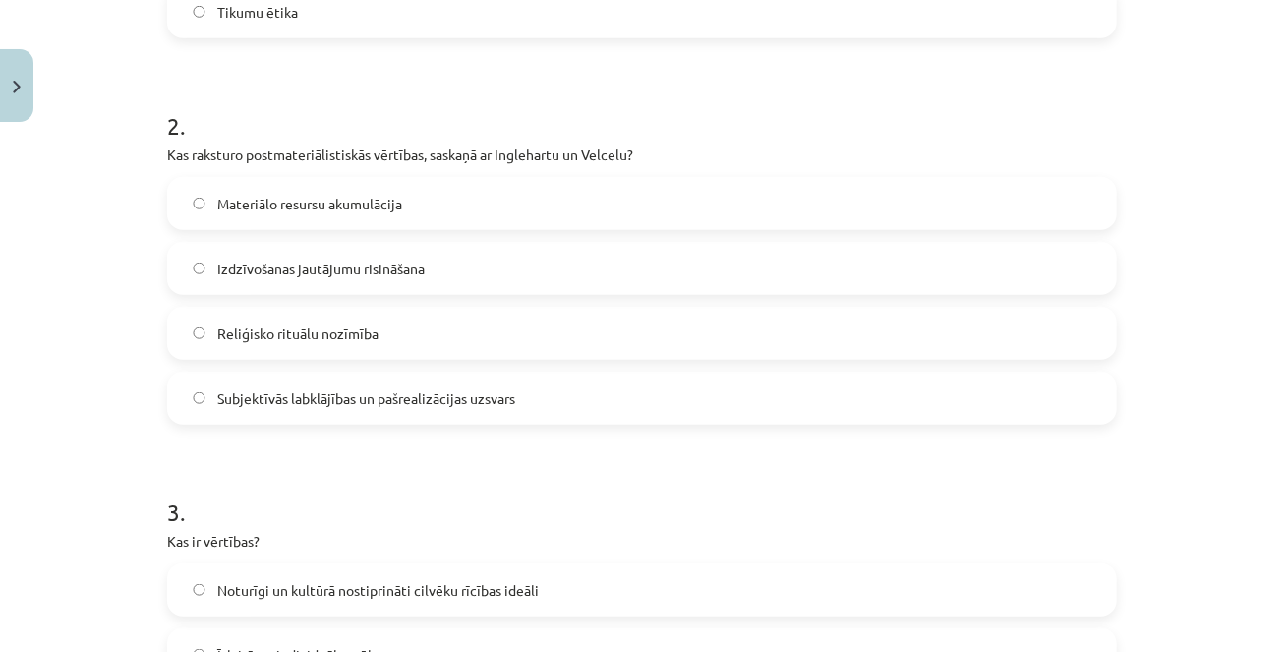
scroll to position [728, 0]
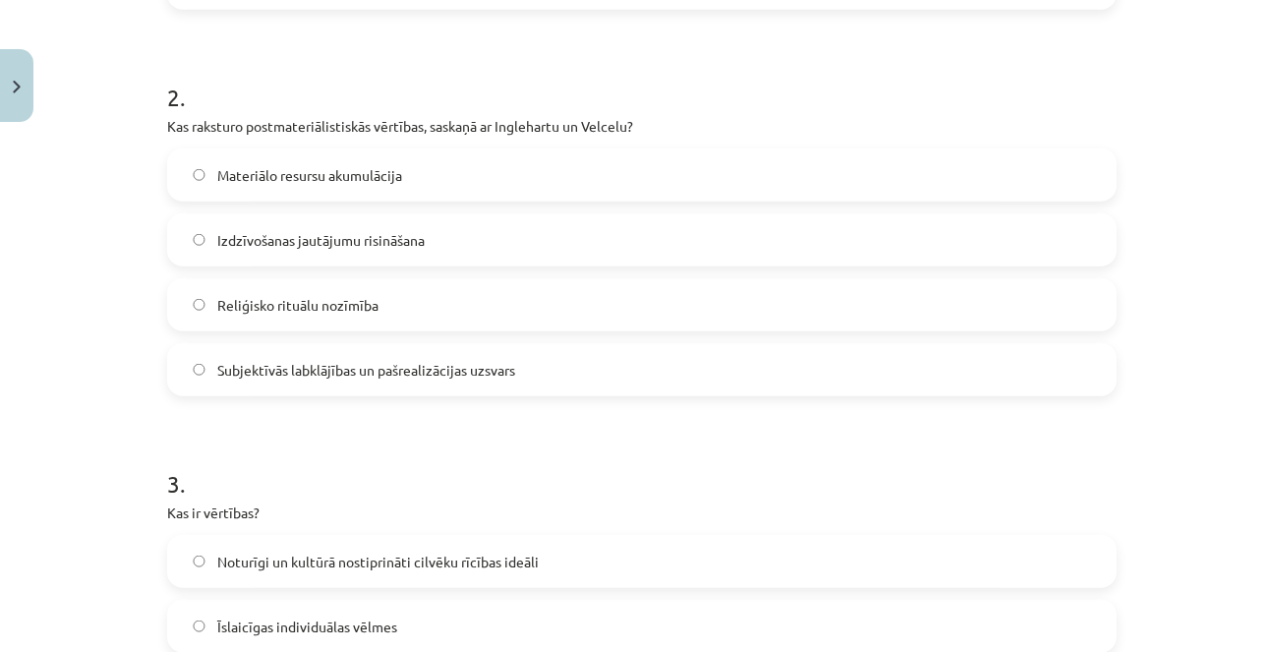
click at [401, 373] on span "Subjektīvās labklājības un pašrealizācijas uzsvars" at bounding box center [366, 370] width 298 height 21
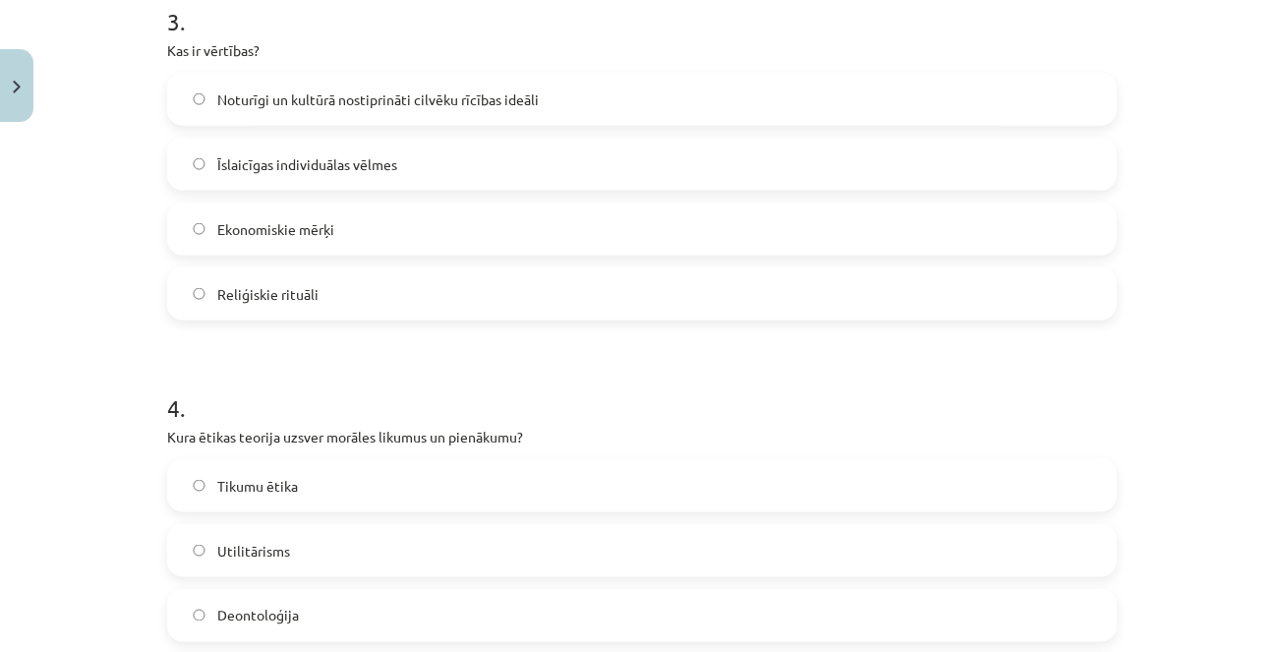
scroll to position [1198, 0]
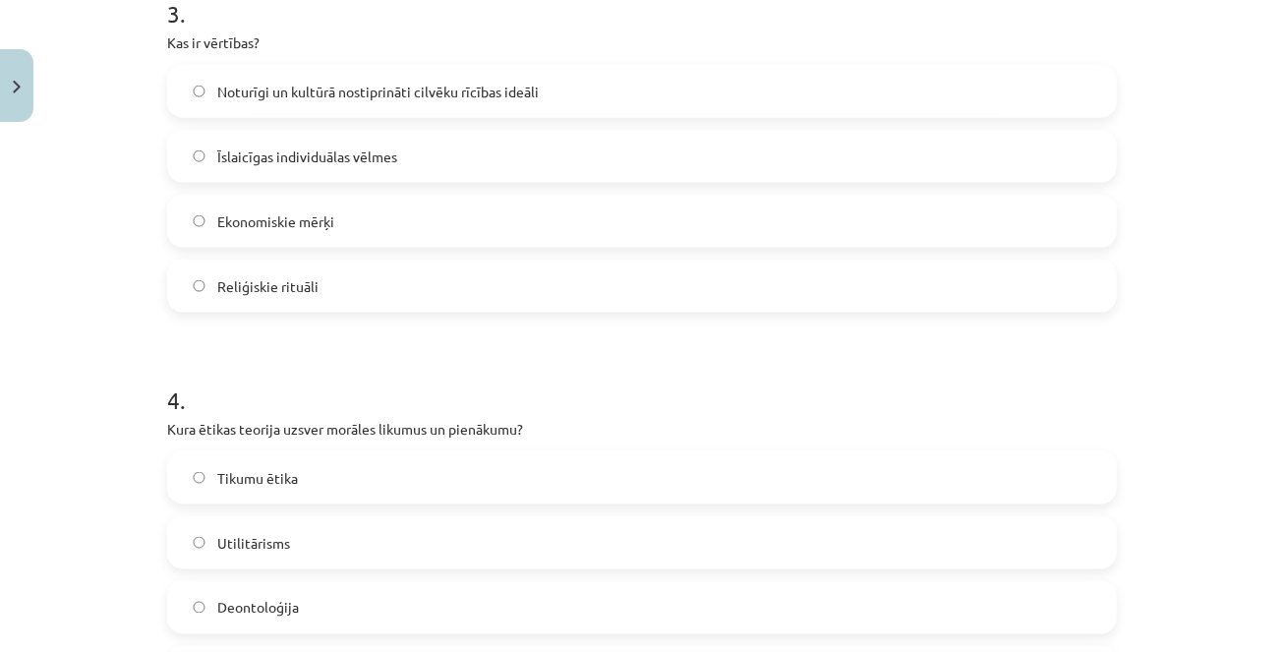
click at [306, 99] on span "Noturīgi un kultūrā nostiprināti cilvēku rīcības ideāli" at bounding box center [377, 92] width 321 height 21
click at [279, 614] on span "Deontoloģija" at bounding box center [258, 608] width 82 height 21
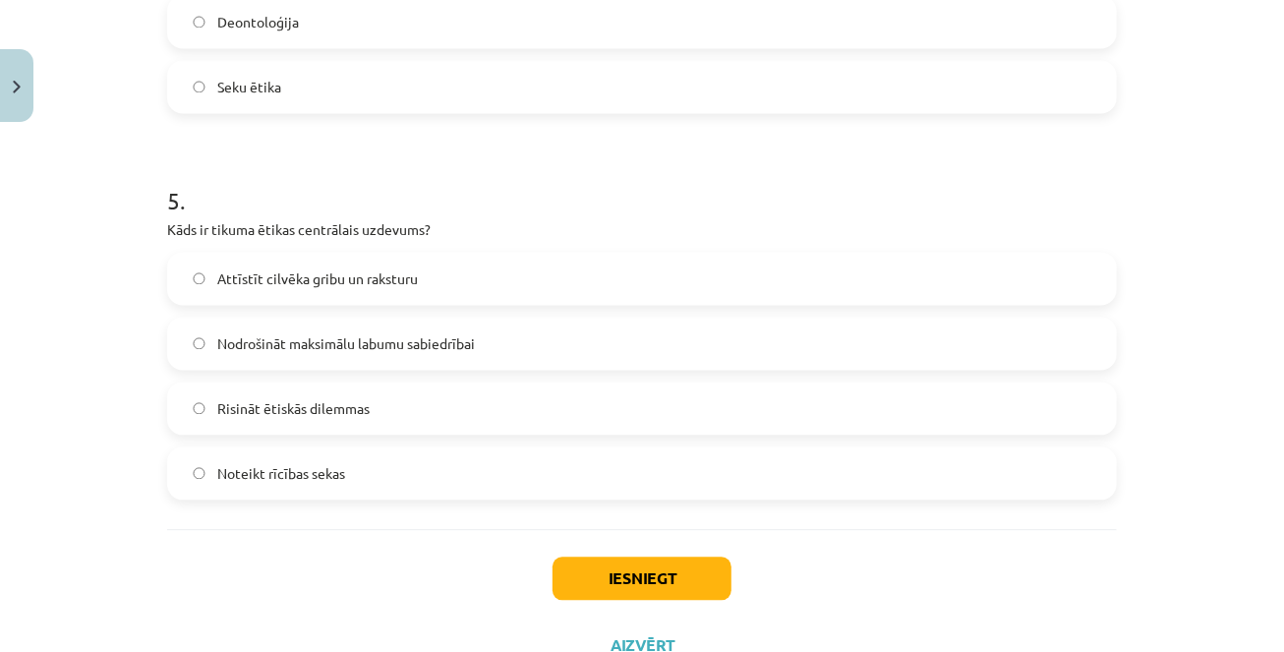
scroll to position [1788, 0]
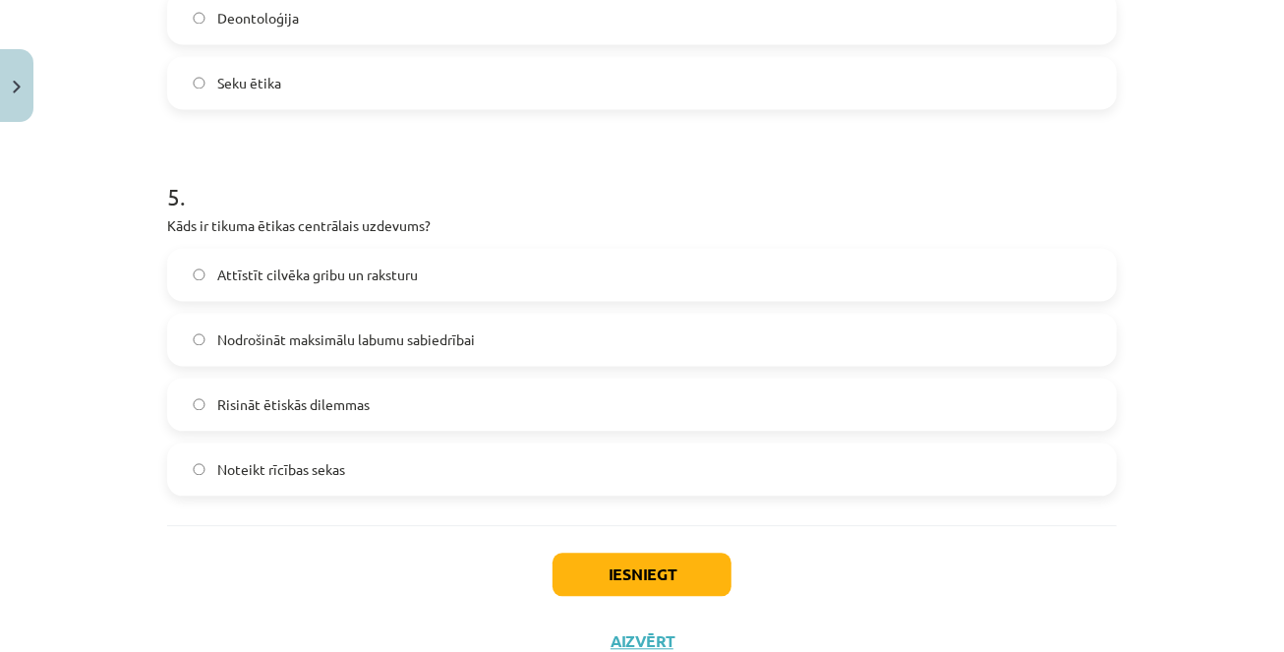
click at [331, 267] on span "Attīstīt cilvēka gribu un raksturu" at bounding box center [317, 274] width 201 height 21
click at [626, 558] on button "Iesniegt" at bounding box center [641, 573] width 179 height 43
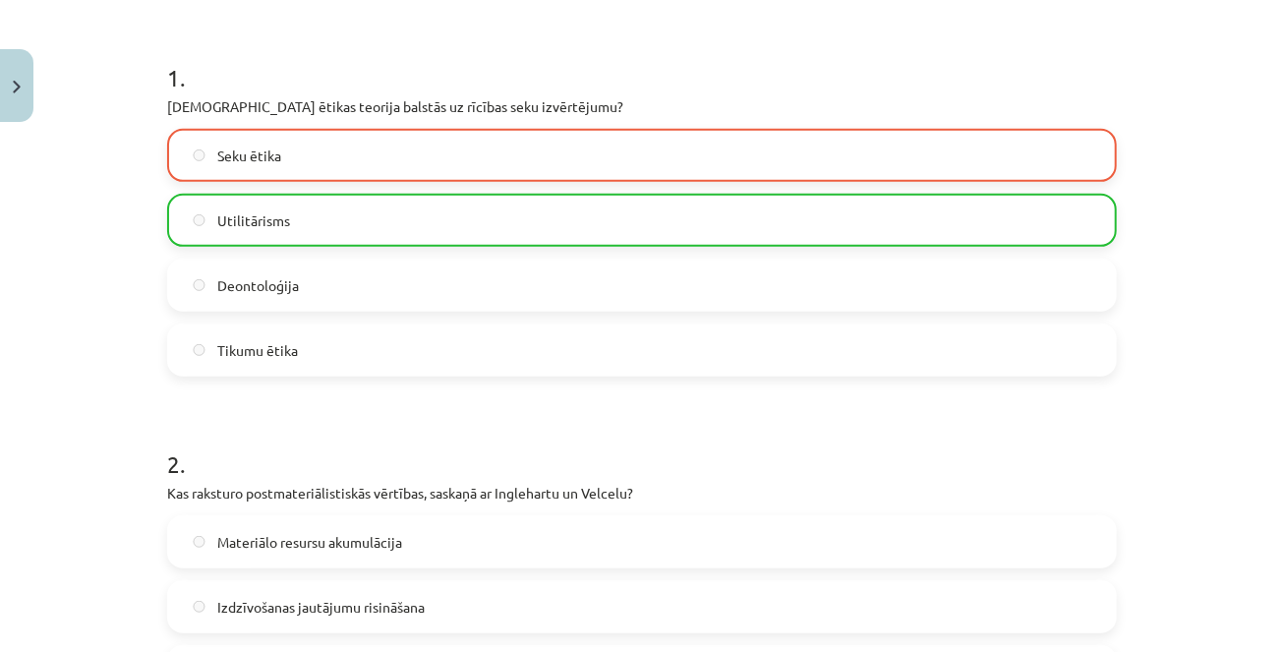
scroll to position [342, 0]
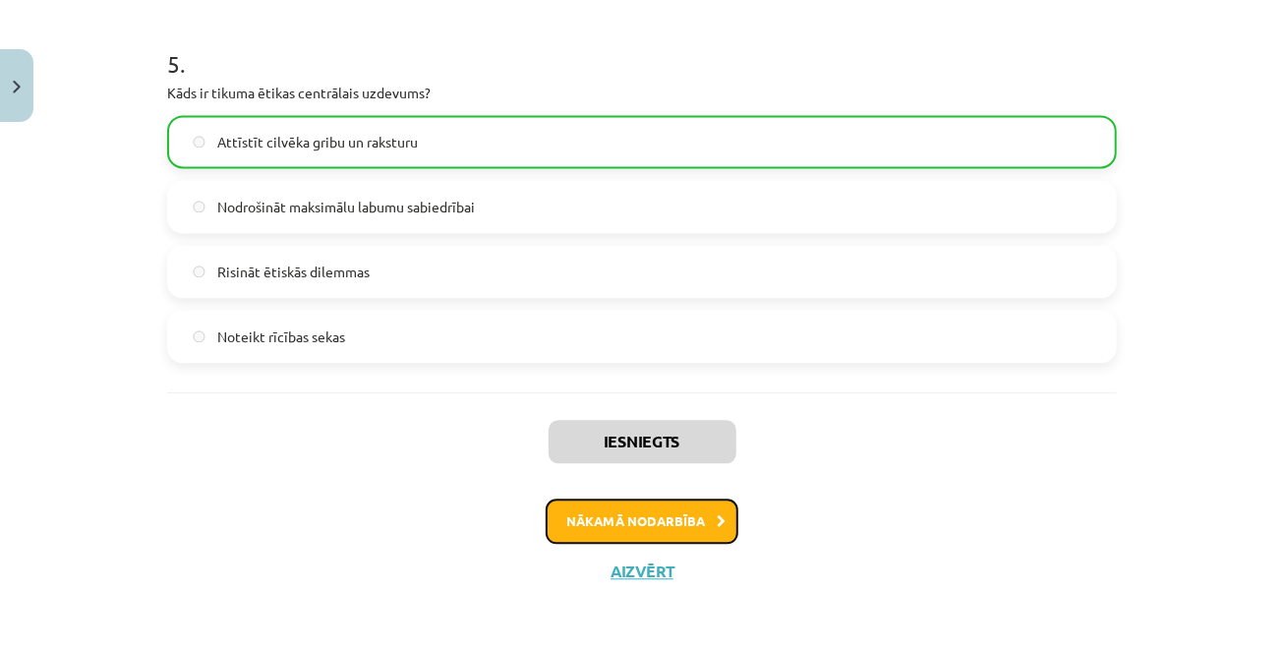
click at [707, 536] on button "Nākamā nodarbība" at bounding box center [641, 520] width 193 height 45
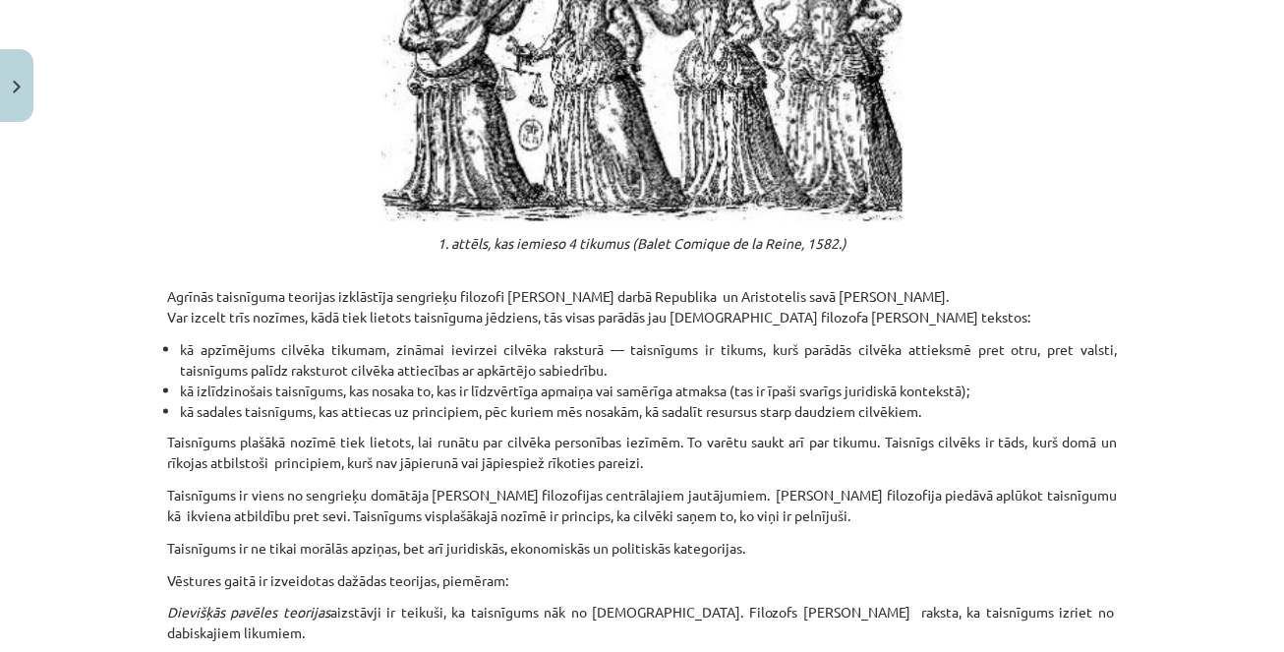
scroll to position [1734, 0]
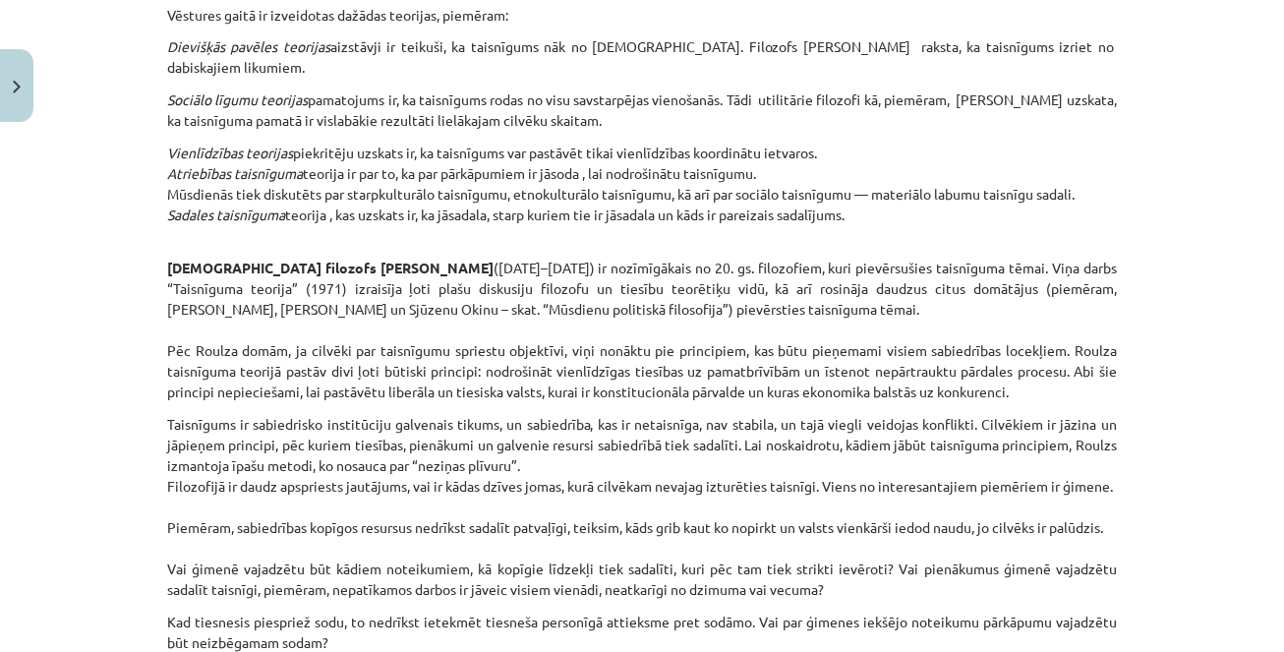
drag, startPoint x: 412, startPoint y: 343, endPoint x: 596, endPoint y: 494, distance: 238.1
click at [596, 494] on div "Taisnīgums un pirmais obligātais mājasdarbs Materiāls tev palīdzēs: 🔸 izprast t…" at bounding box center [641, 36] width 949 height 2836
click at [642, 497] on p "Taisnīgums ir sabiedrisko institūciju galvenais tikums, un sabiedrība, kas ir n…" at bounding box center [641, 508] width 949 height 186
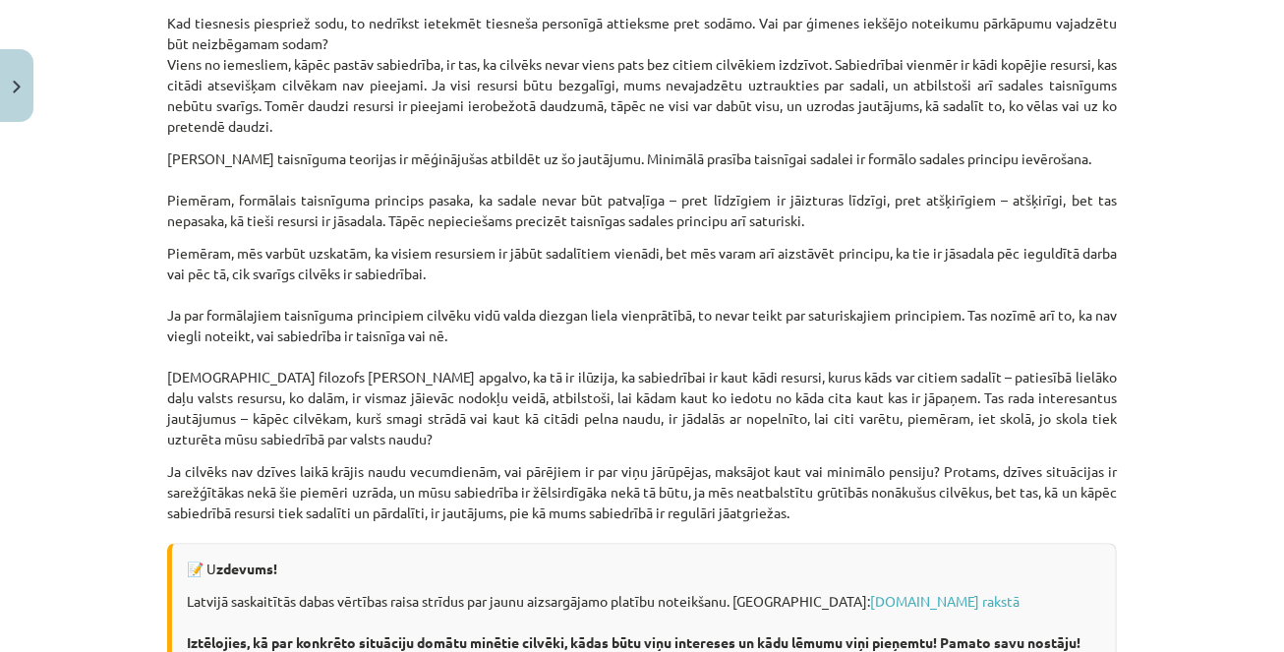
scroll to position [2776, 0]
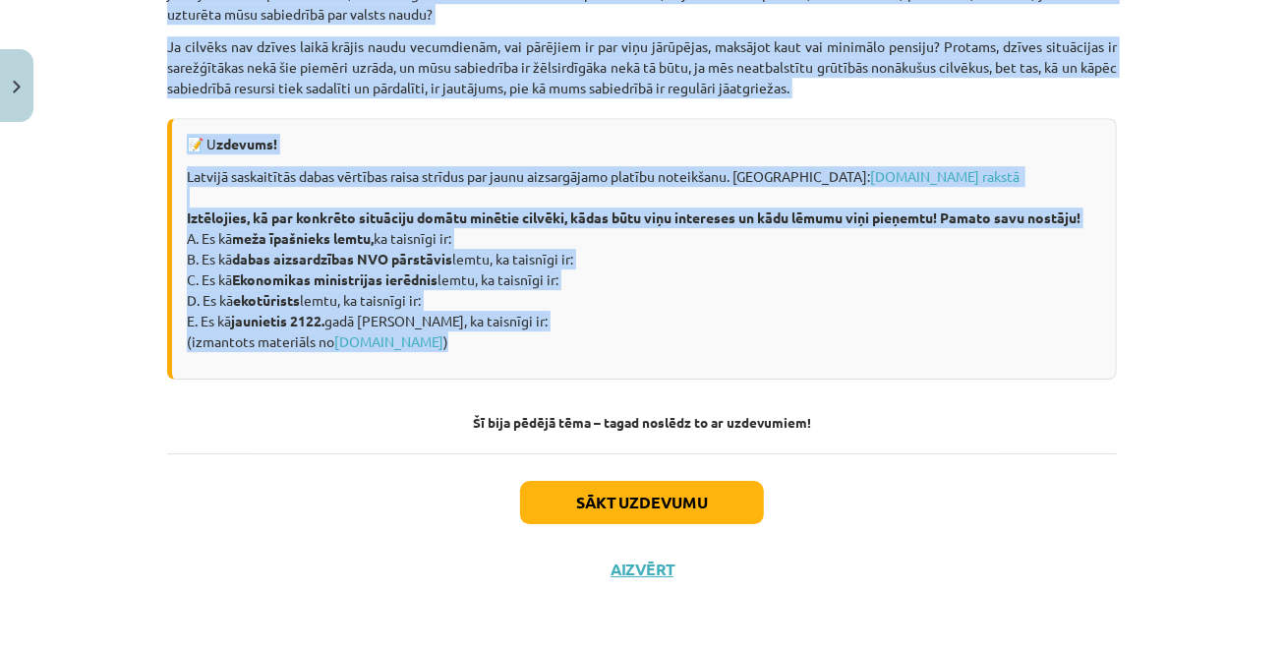
drag, startPoint x: 410, startPoint y: 395, endPoint x: 573, endPoint y: 372, distance: 164.9
click at [710, 282] on p "Latvijā saskaitītās dabas vērtības raisa strīdus par jaunu aizsargājamo platību…" at bounding box center [644, 259] width 914 height 186
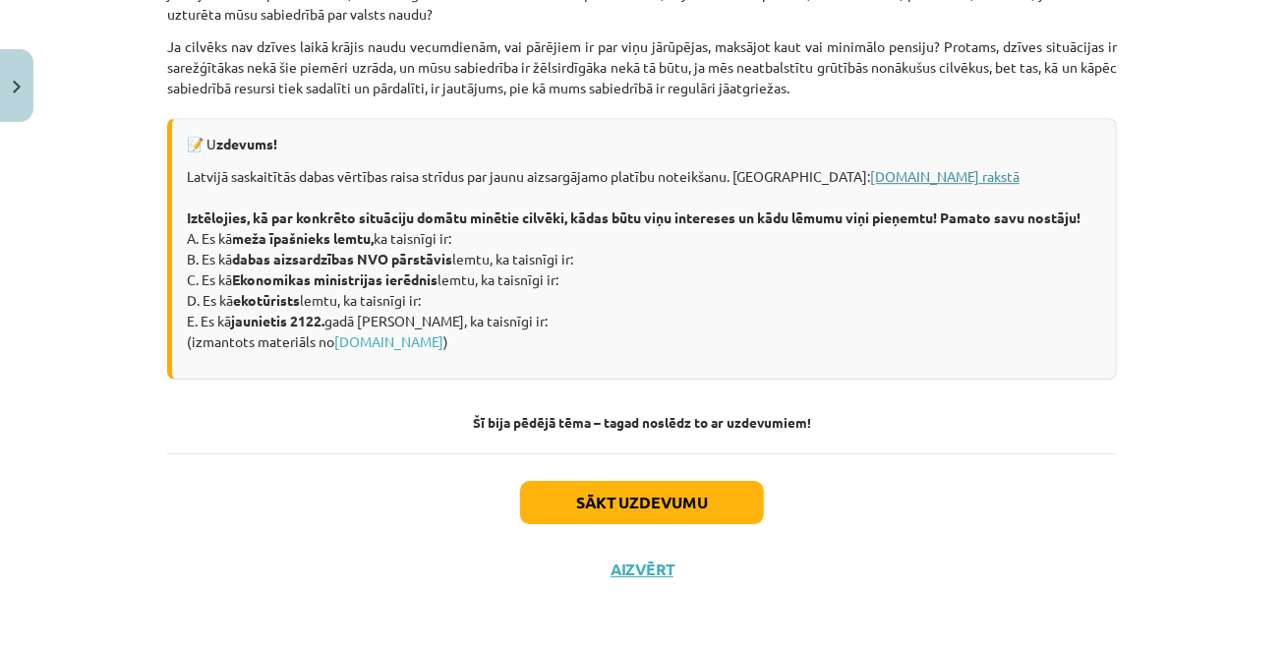
click at [870, 171] on link "[DOMAIN_NAME] rakstā" at bounding box center [944, 176] width 149 height 18
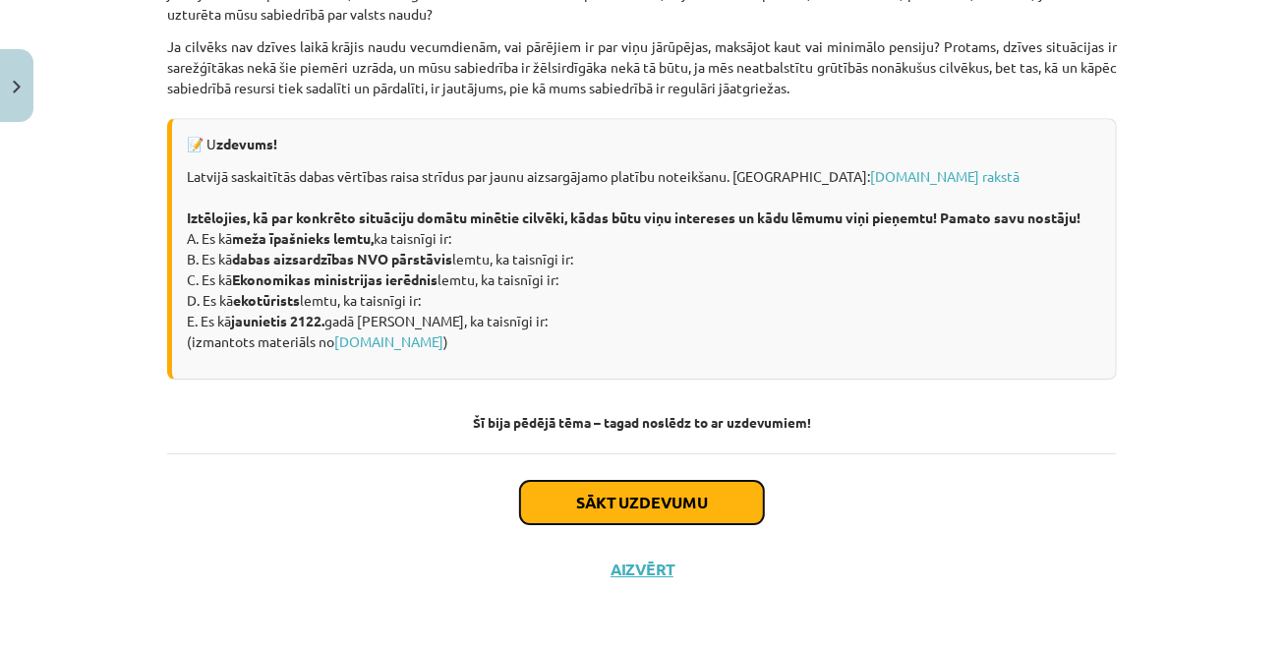
click at [630, 504] on button "Sākt uzdevumu" at bounding box center [642, 502] width 244 height 43
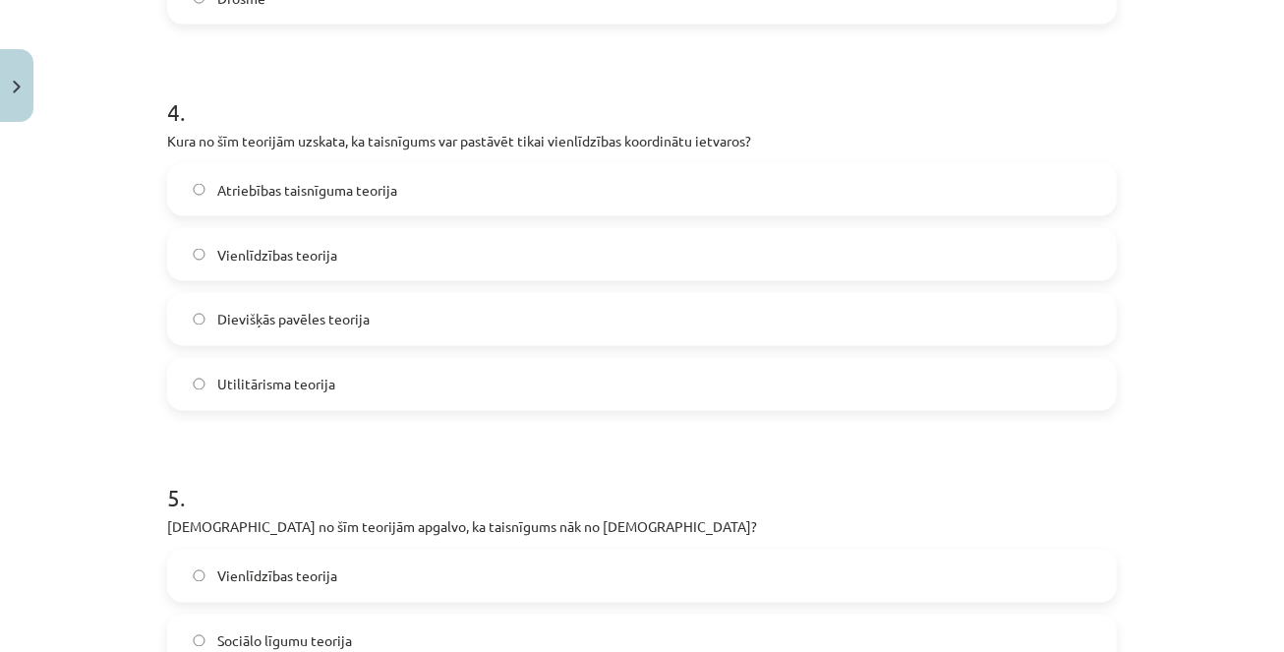
scroll to position [1858, 0]
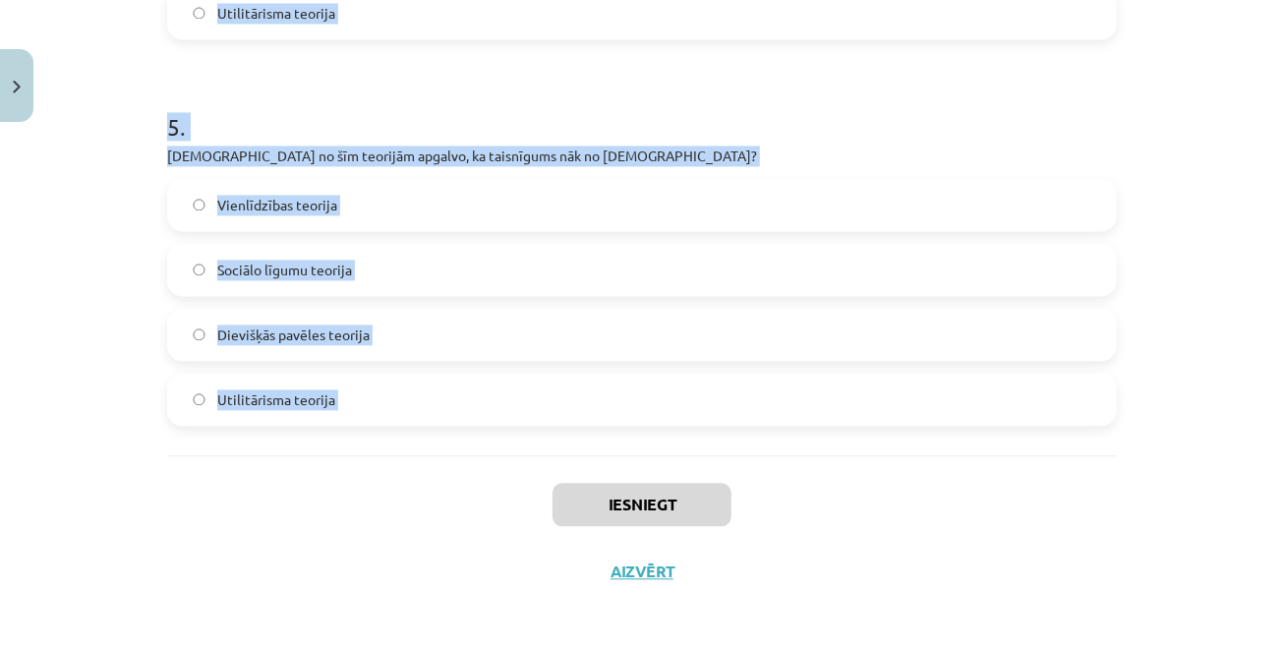
drag, startPoint x: 168, startPoint y: 381, endPoint x: 401, endPoint y: 456, distance: 244.6
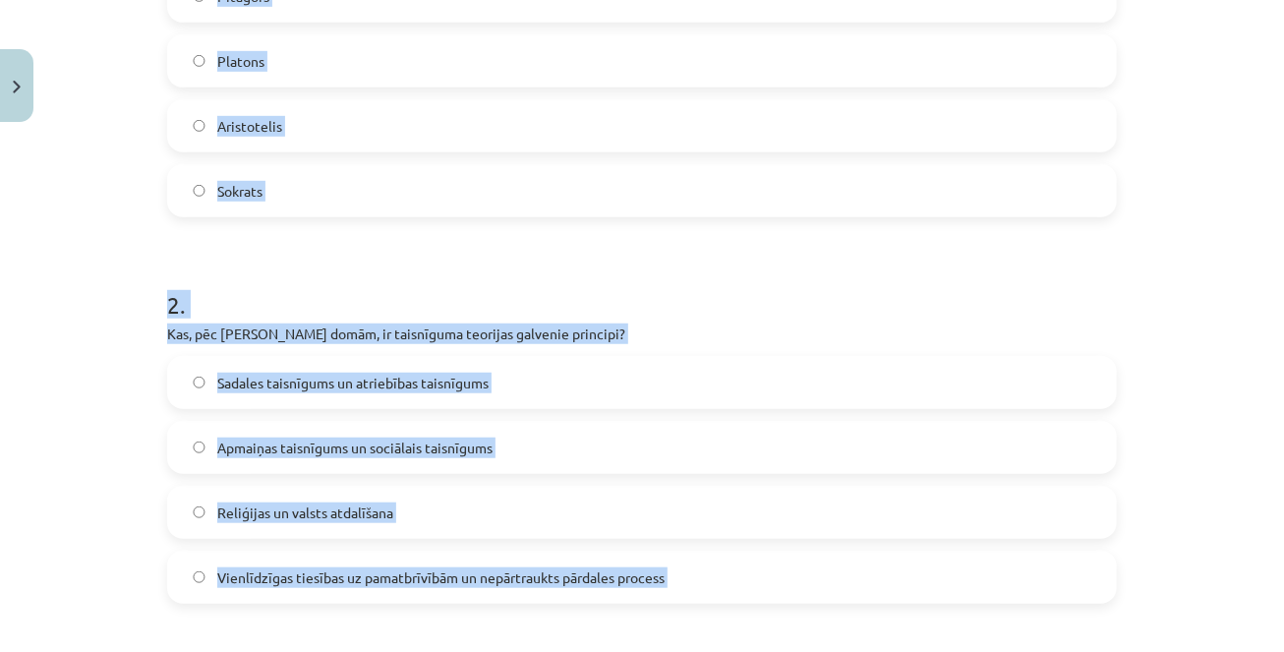
scroll to position [0, 0]
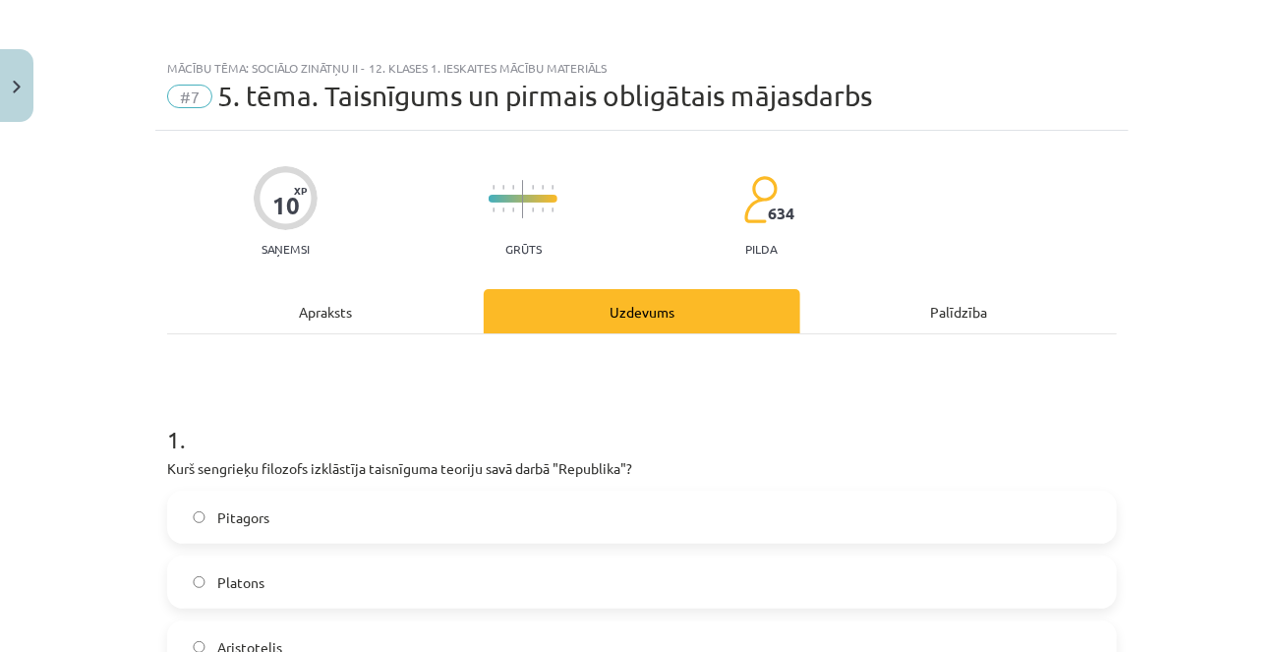
click at [326, 393] on h1 "1 ." at bounding box center [641, 421] width 949 height 61
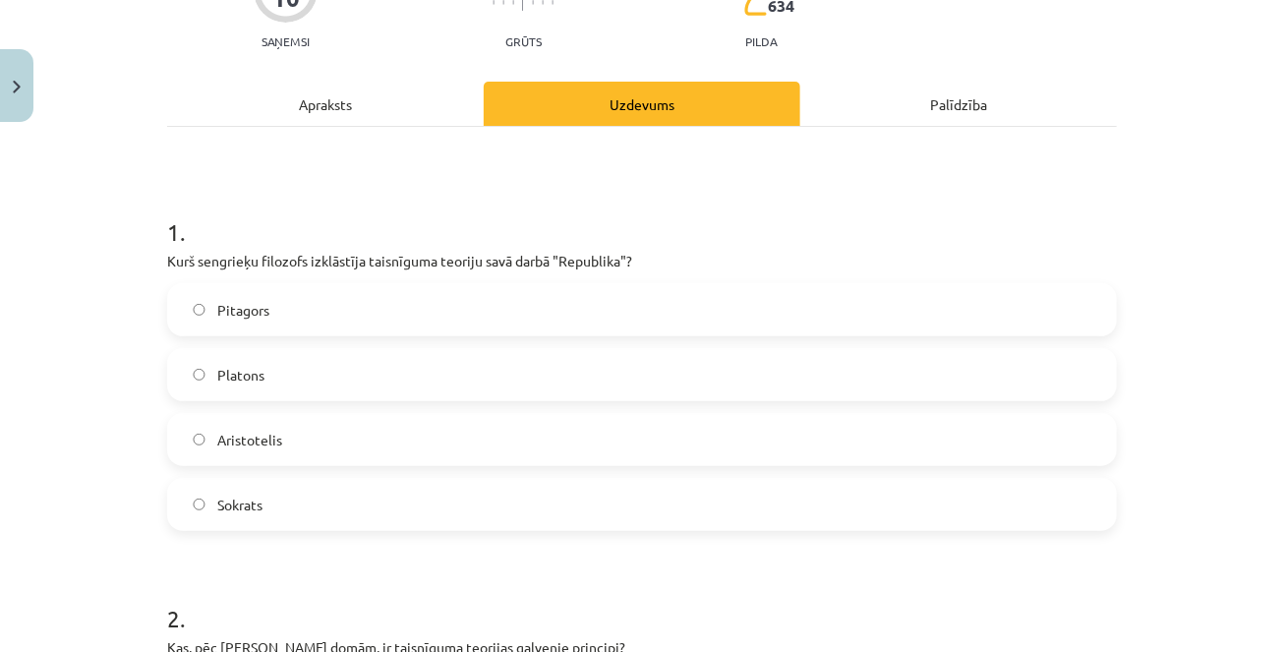
click at [327, 373] on label "Platons" at bounding box center [642, 374] width 946 height 49
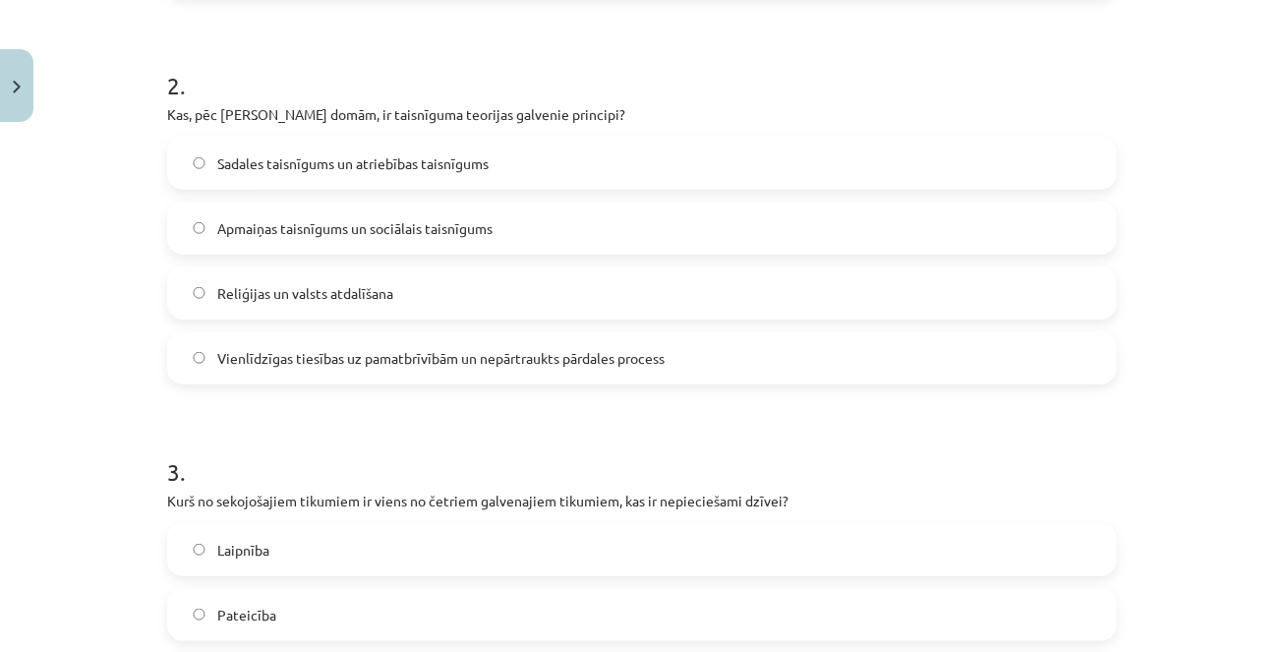
scroll to position [763, 0]
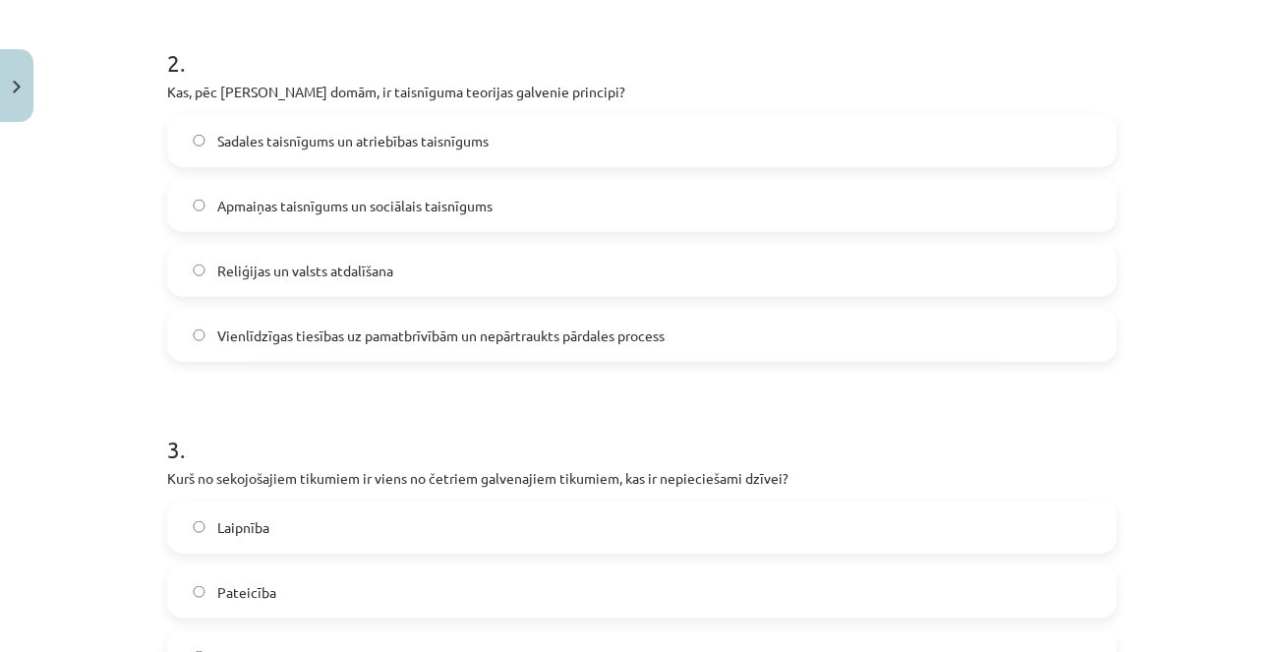
click at [426, 333] on span "Vienlīdzīgas tiesības uz pamatbrīvībām un nepārtraukts pārdales process" at bounding box center [440, 335] width 447 height 21
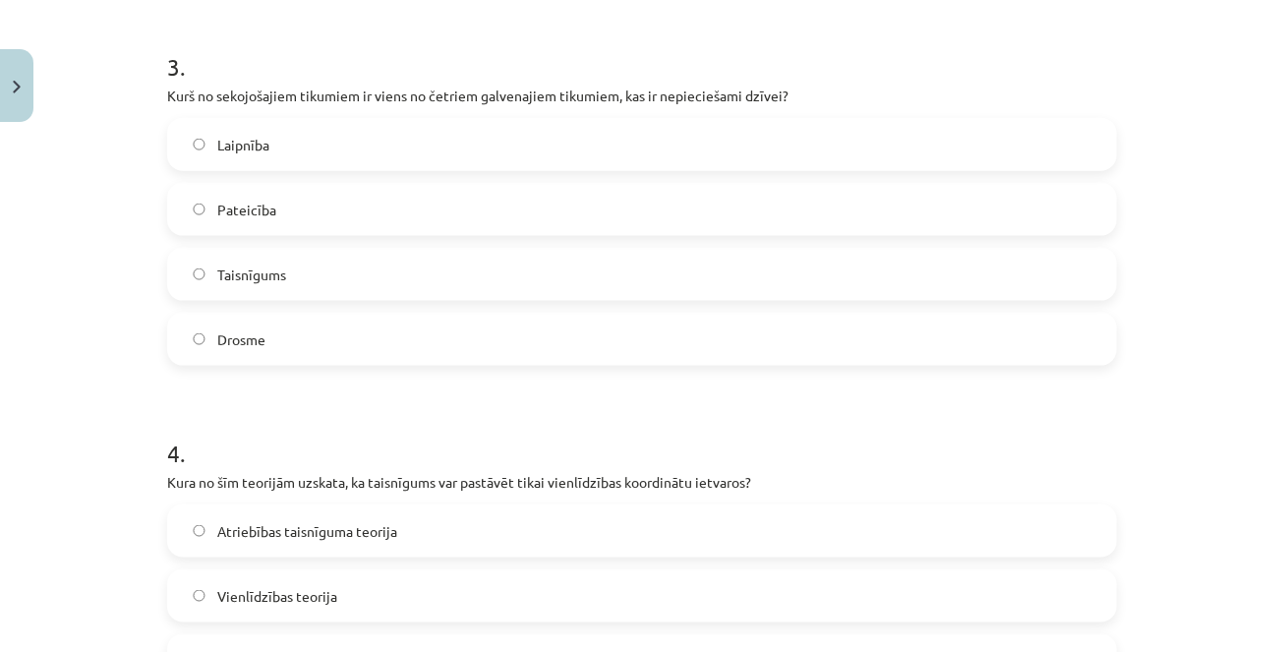
scroll to position [1165, 0]
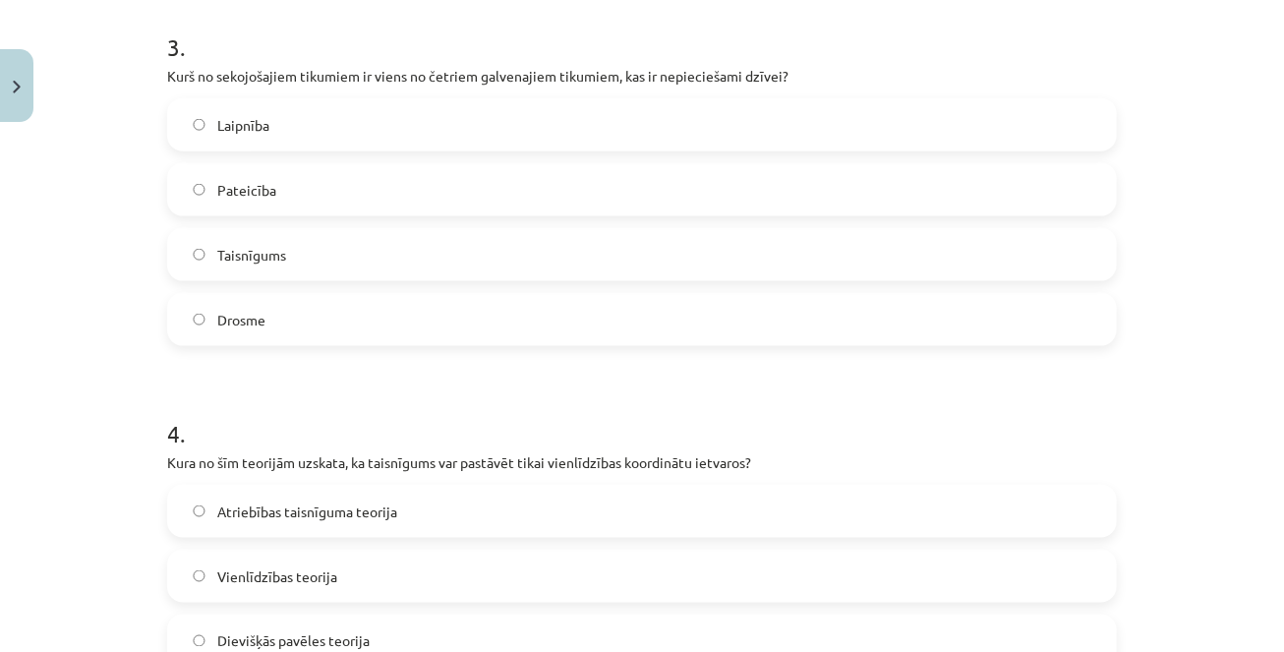
click at [337, 256] on label "Taisnīgums" at bounding box center [642, 254] width 946 height 49
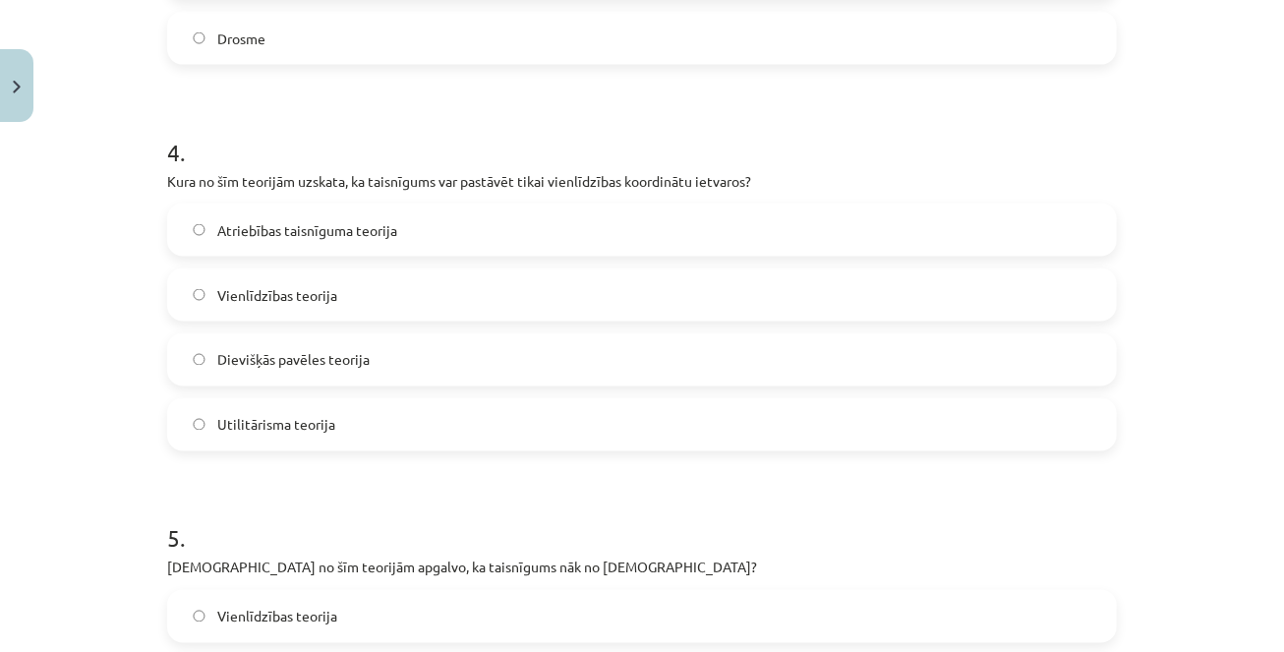
scroll to position [1447, 0]
click at [303, 290] on span "Vienlīdzības teorija" at bounding box center [277, 294] width 120 height 21
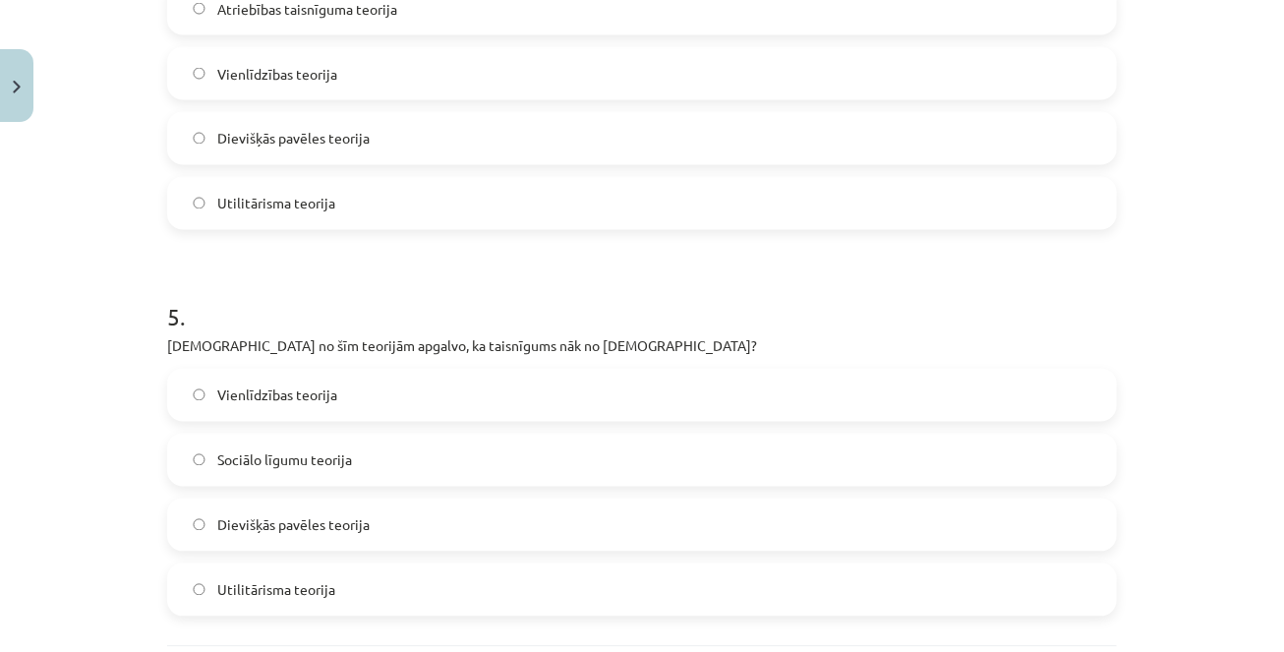
scroll to position [1678, 0]
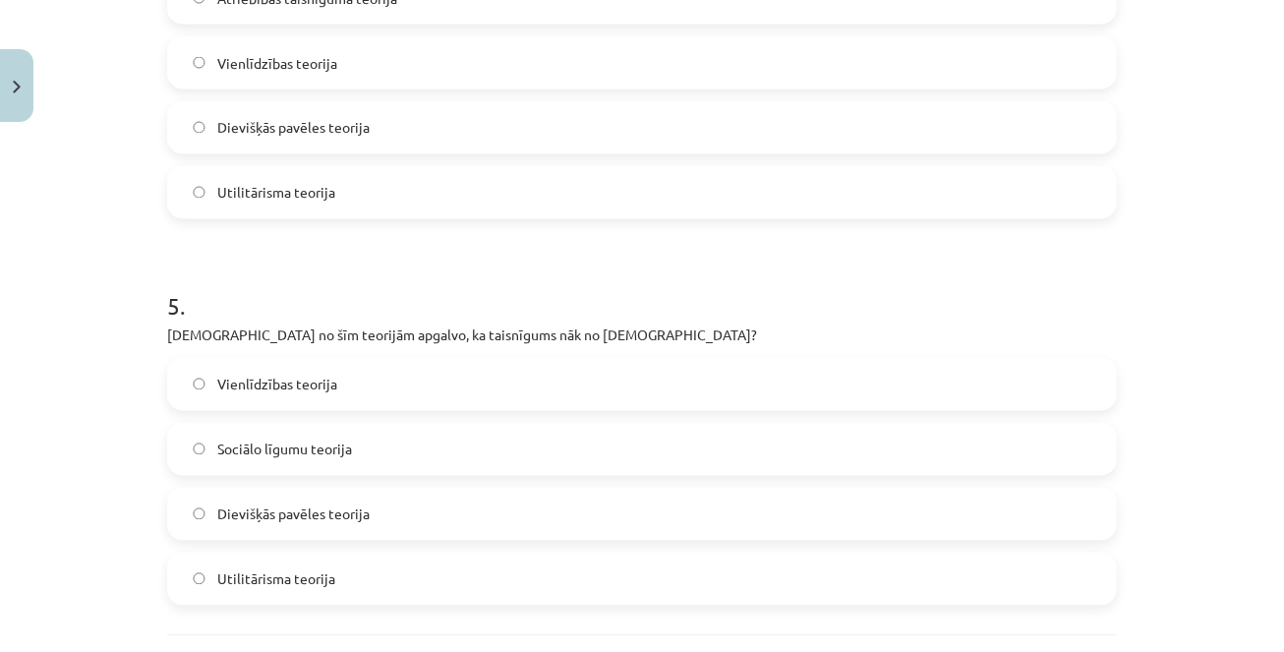
click at [332, 518] on span "Dievišķās pavēles teorija" at bounding box center [293, 514] width 152 height 21
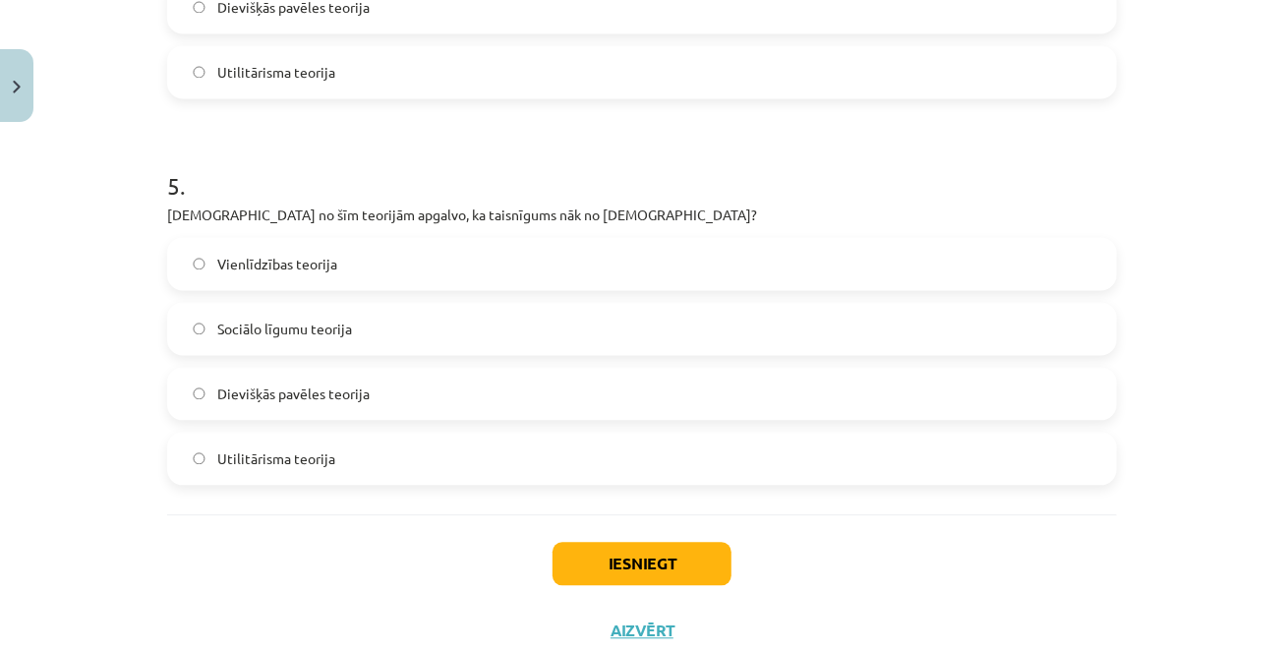
scroll to position [1858, 0]
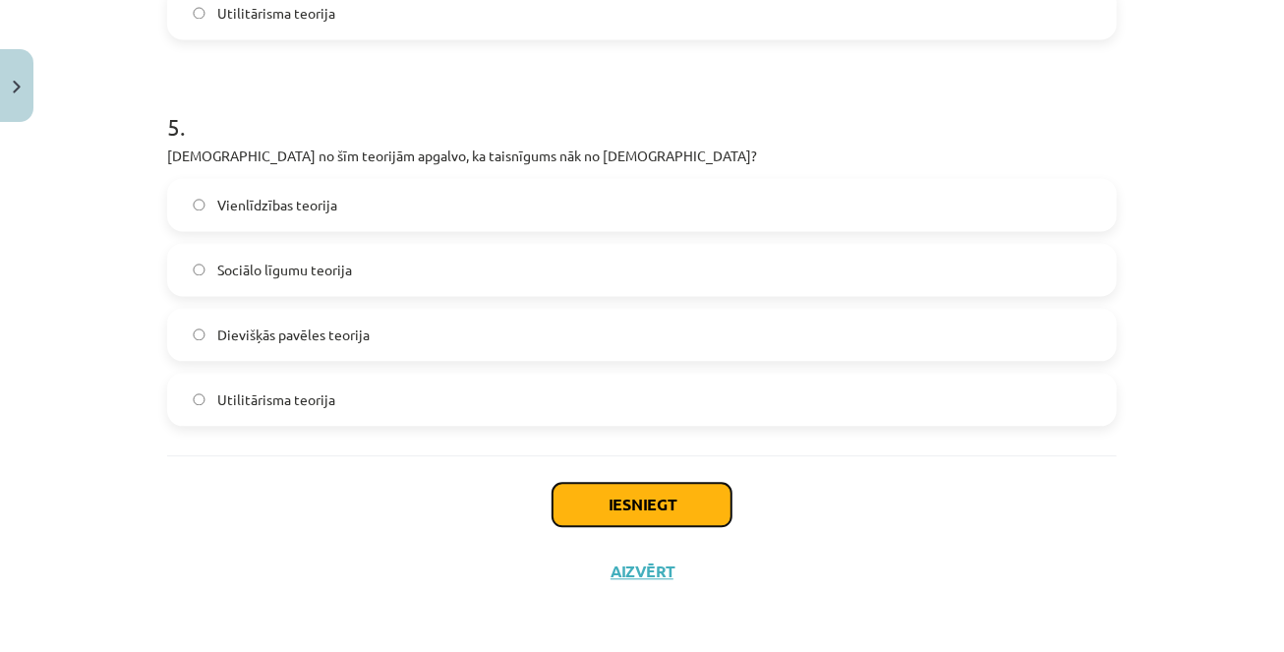
click at [664, 498] on button "Iesniegt" at bounding box center [641, 504] width 179 height 43
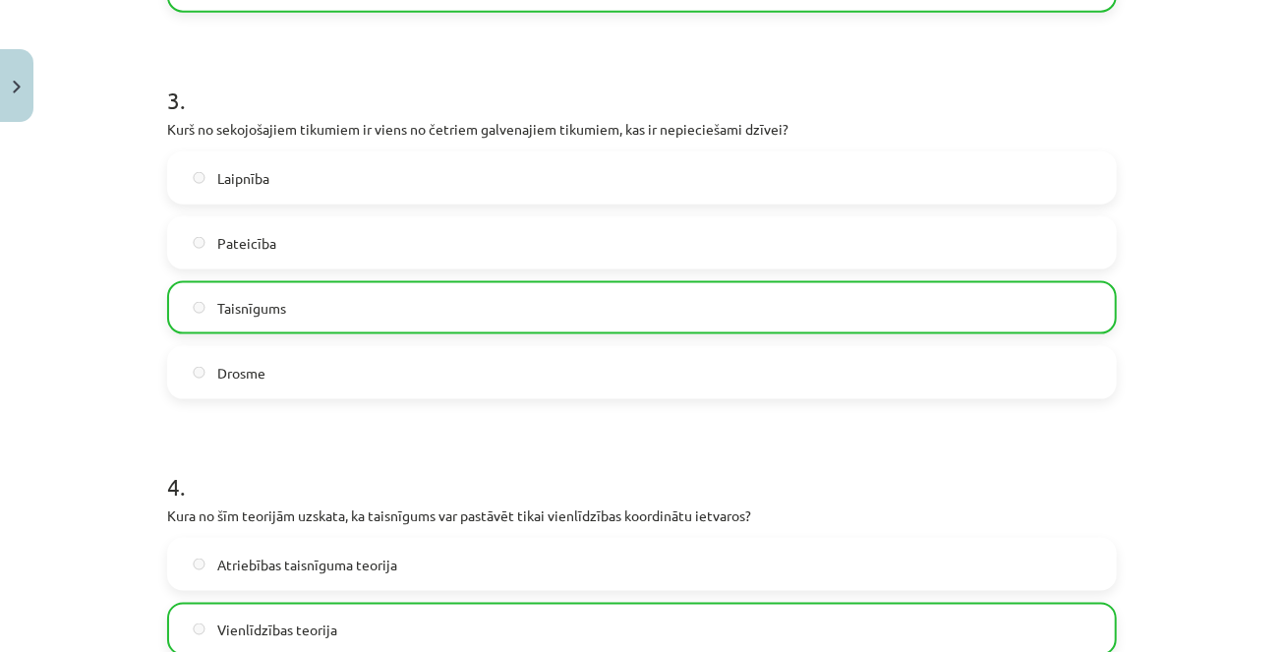
scroll to position [1921, 0]
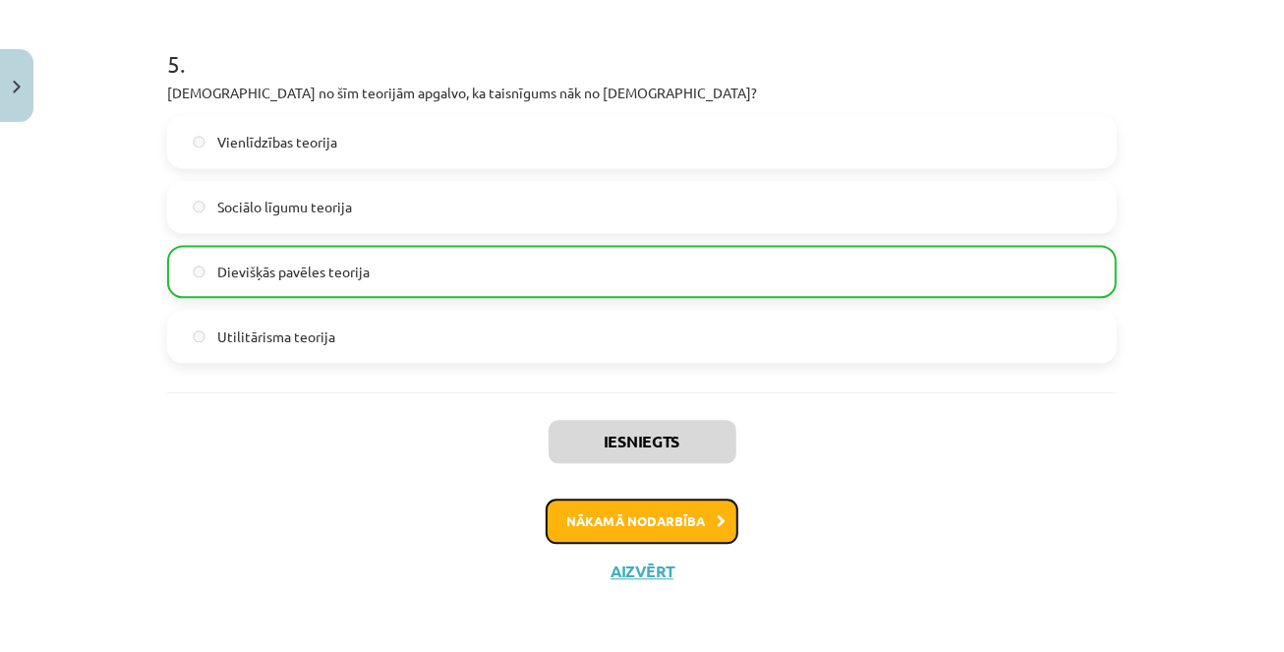
click at [621, 528] on button "Nākamā nodarbība" at bounding box center [641, 520] width 193 height 45
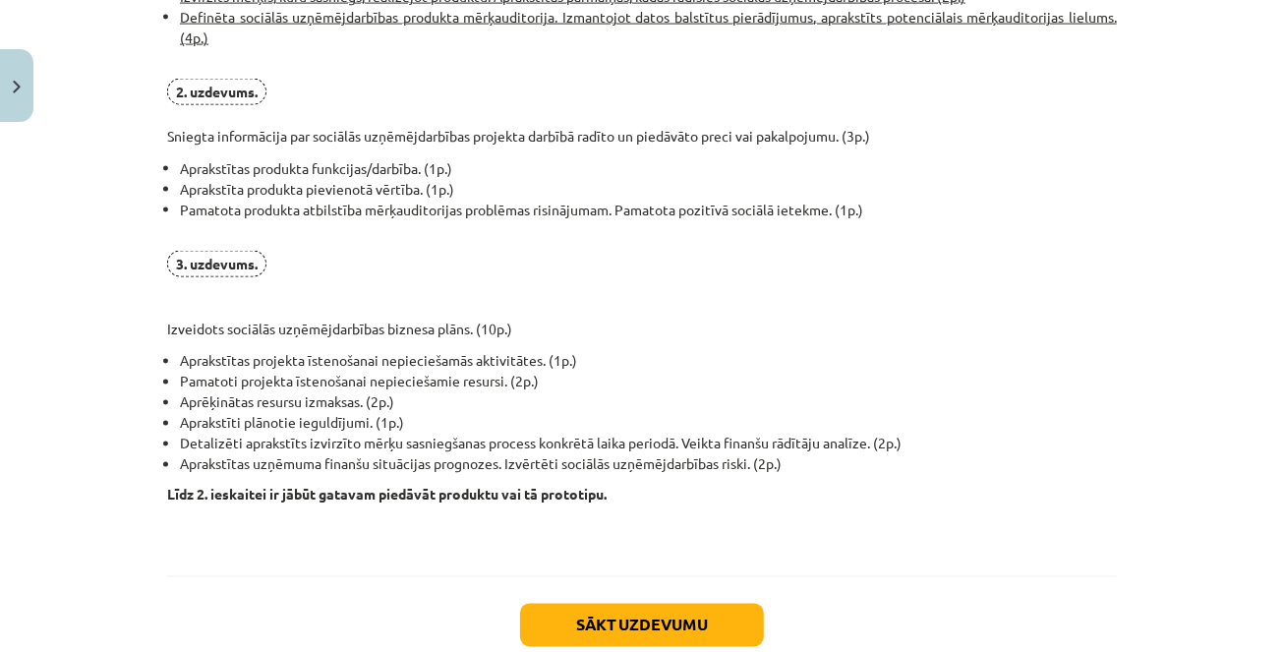
scroll to position [1535, 0]
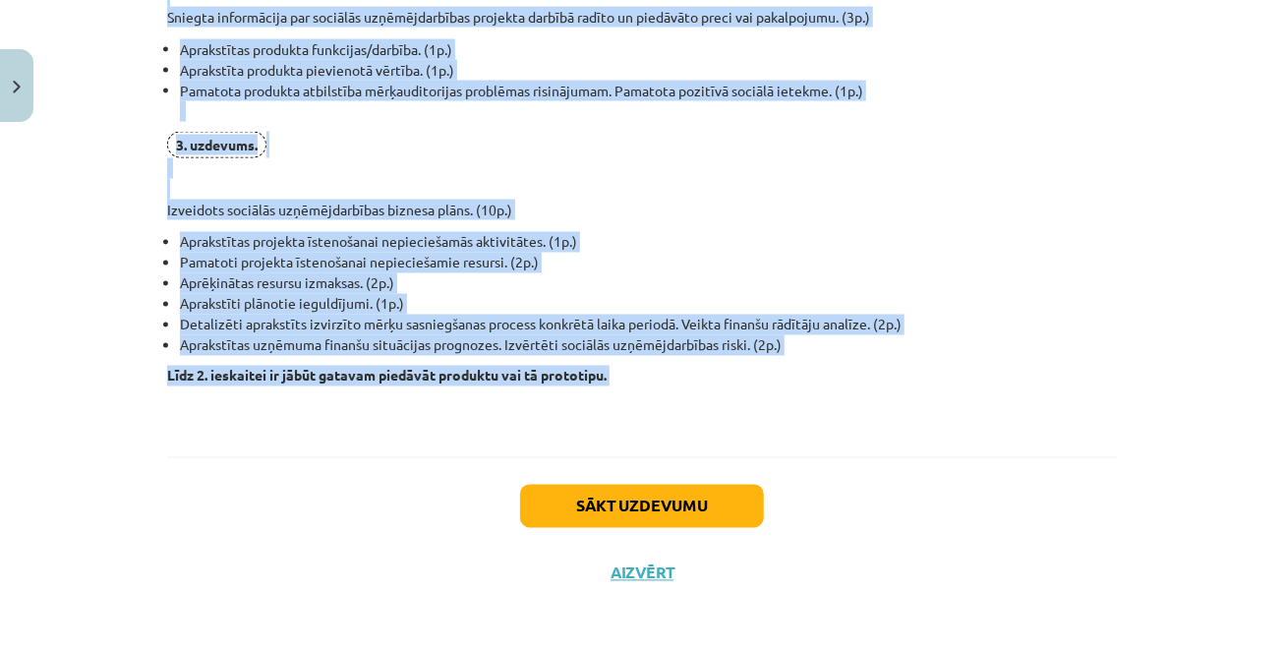
drag, startPoint x: 171, startPoint y: 131, endPoint x: 423, endPoint y: 397, distance: 366.4
click at [582, 499] on button "Sākt uzdevumu" at bounding box center [642, 506] width 244 height 43
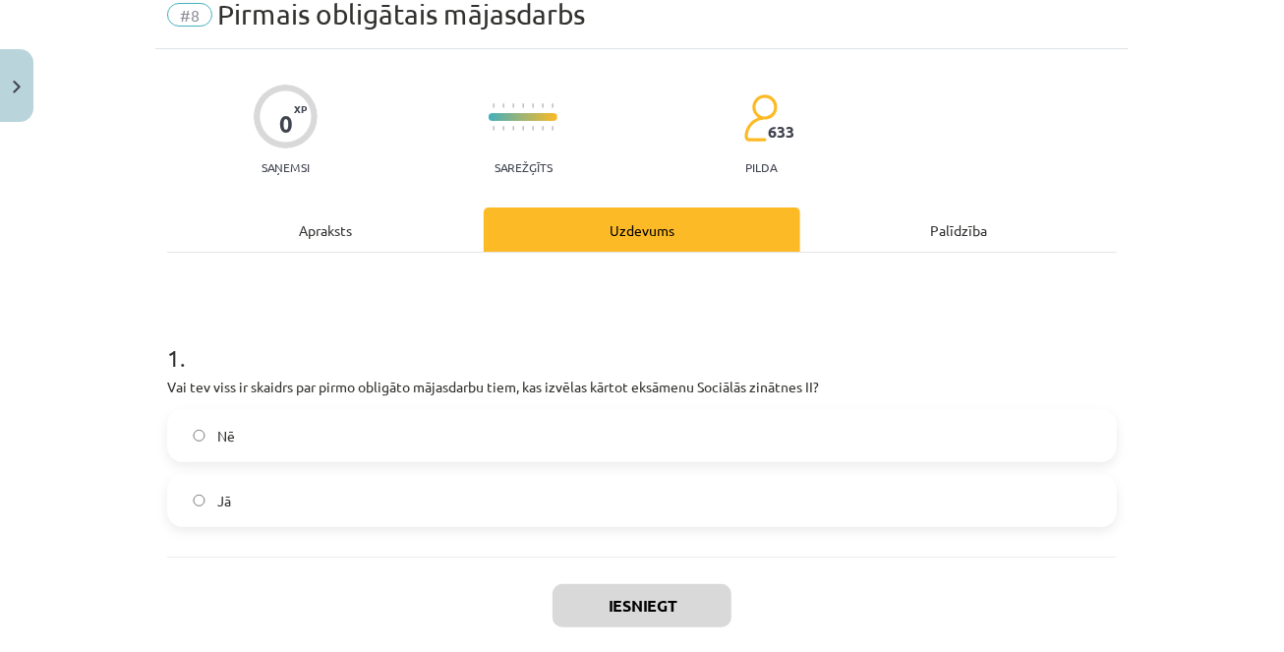
scroll to position [96, 0]
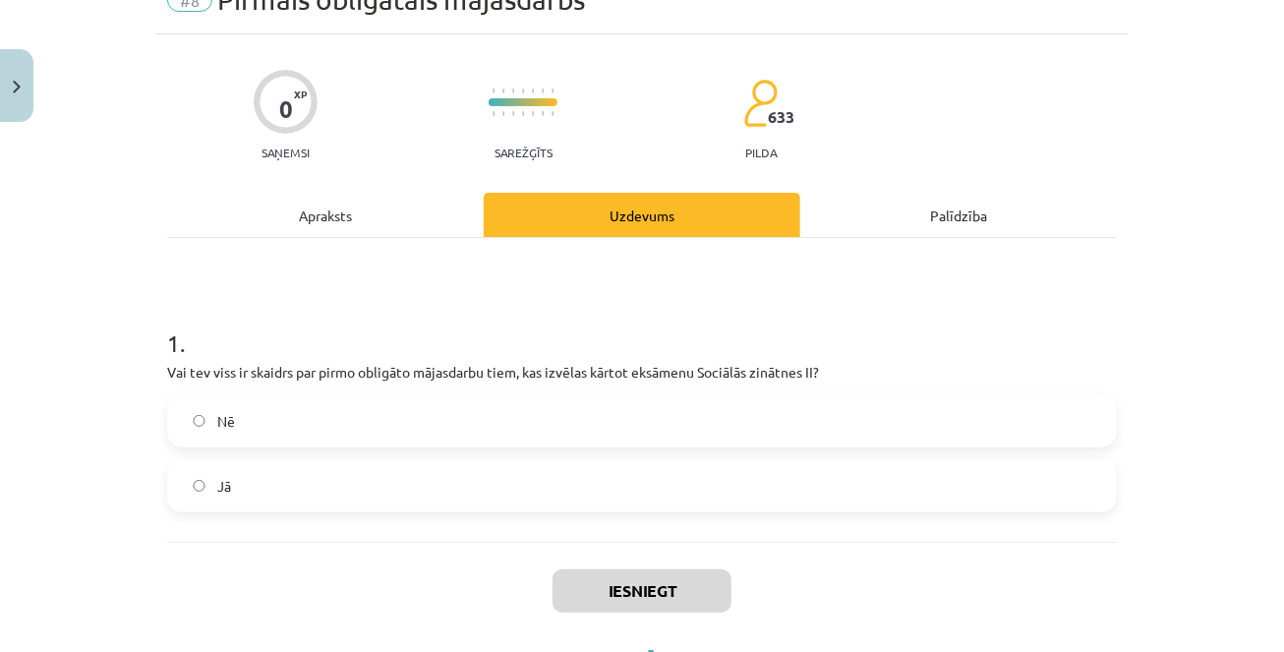
click at [349, 219] on div "Apraksts" at bounding box center [325, 215] width 316 height 44
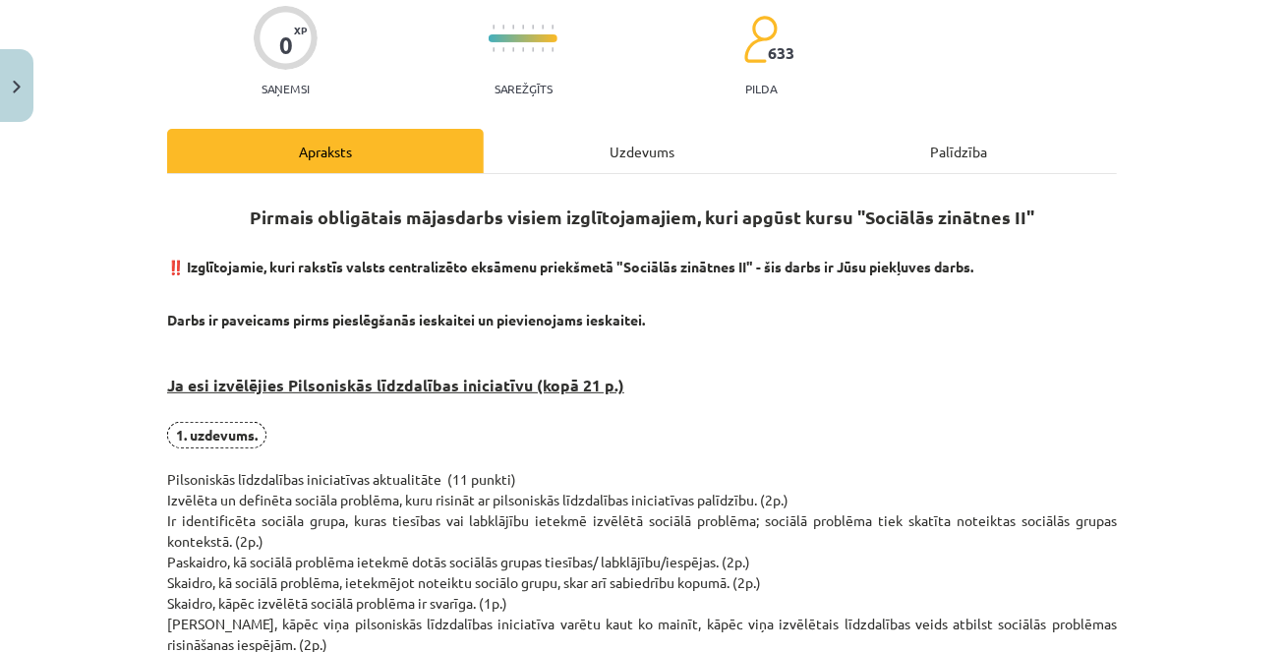
scroll to position [161, 0]
click at [592, 149] on div "Uzdevums" at bounding box center [642, 150] width 316 height 44
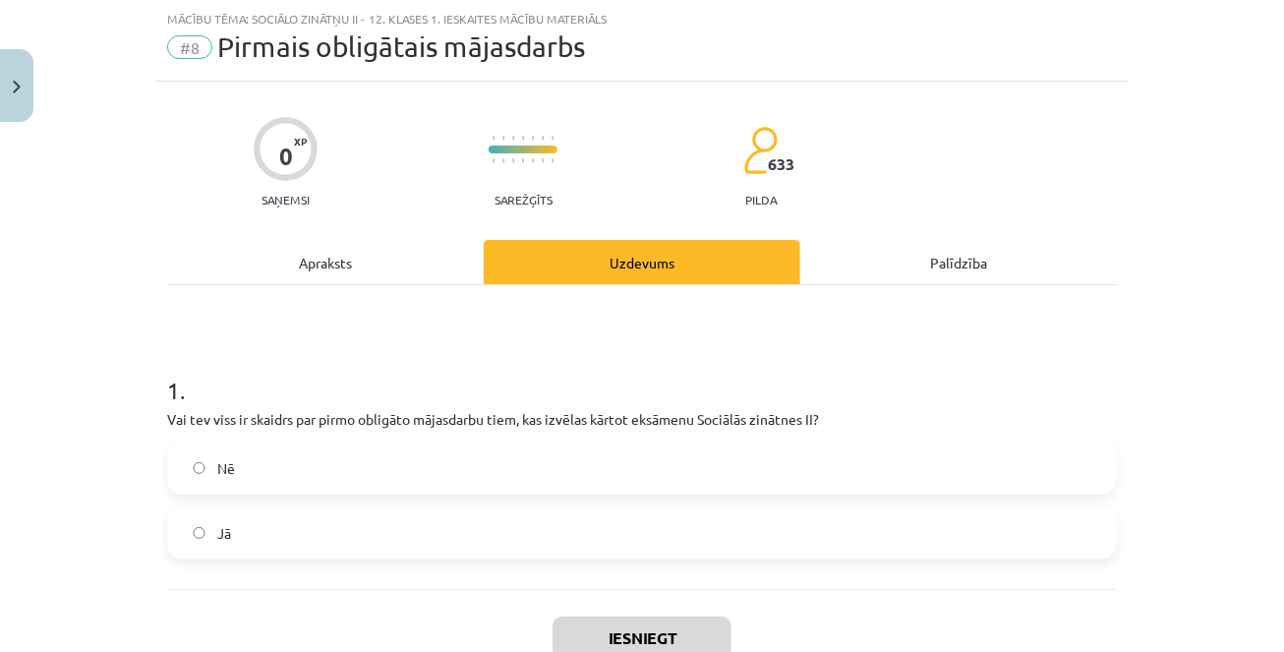
scroll to position [49, 0]
click at [310, 266] on div "Apraksts" at bounding box center [325, 262] width 316 height 44
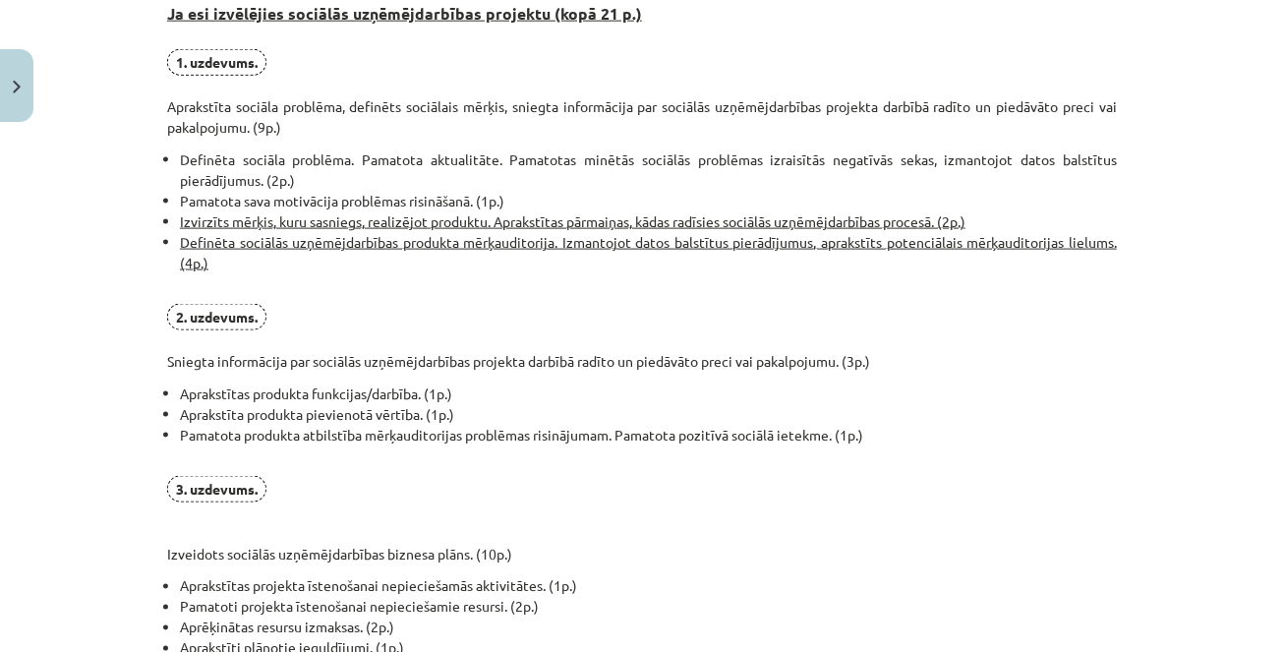
scroll to position [1535, 0]
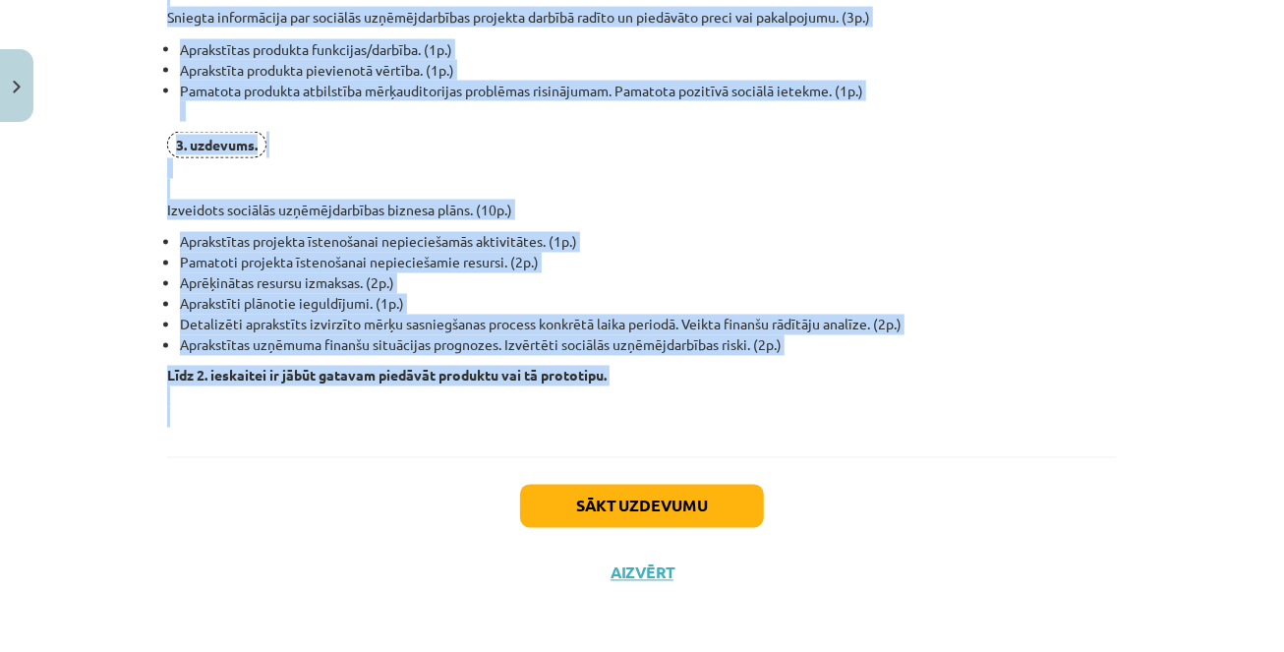
drag, startPoint x: 253, startPoint y: 374, endPoint x: 483, endPoint y: 427, distance: 235.8
click at [620, 201] on p "3. uzdevums. Izveidots sociālās uzņēmējdarbības biznesa plāns. (10p.)" at bounding box center [641, 176] width 949 height 88
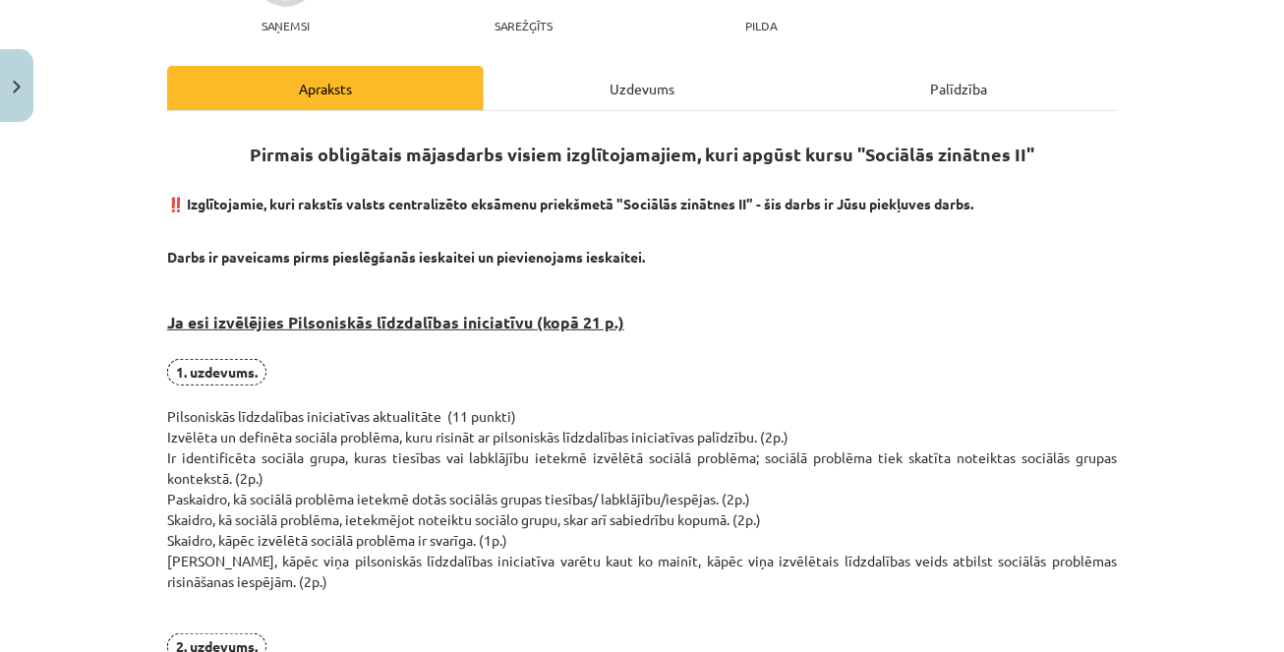
scroll to position [0, 0]
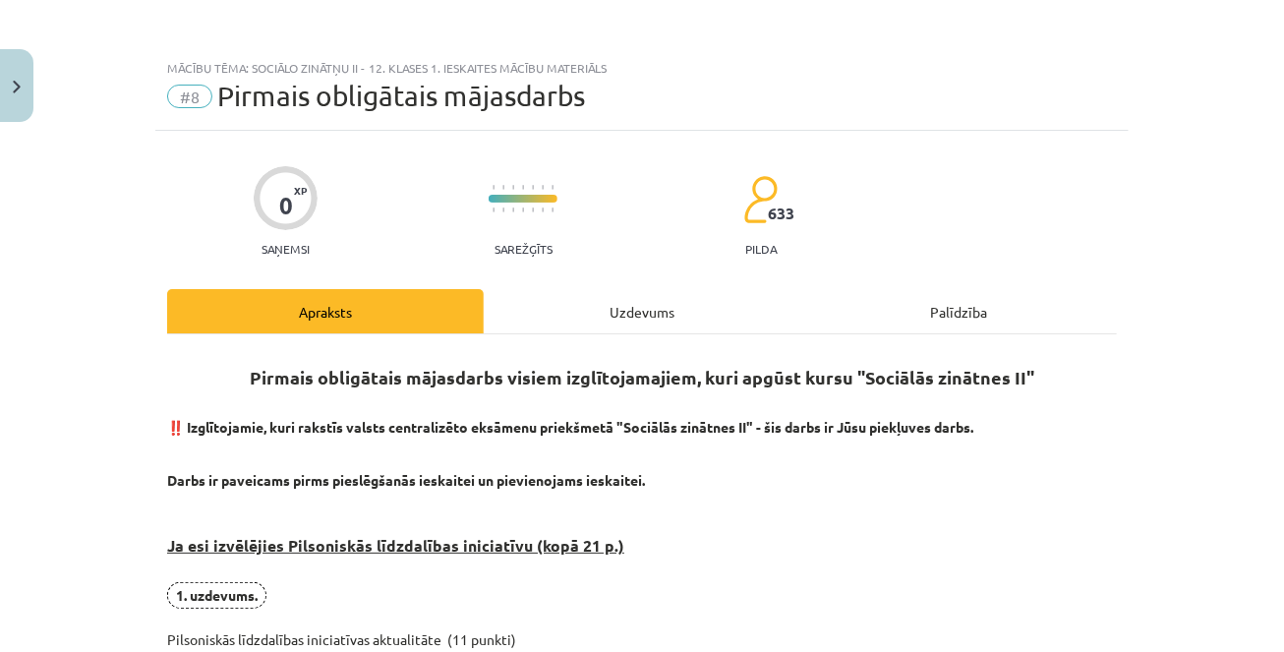
click at [635, 311] on div "Uzdevums" at bounding box center [642, 311] width 316 height 44
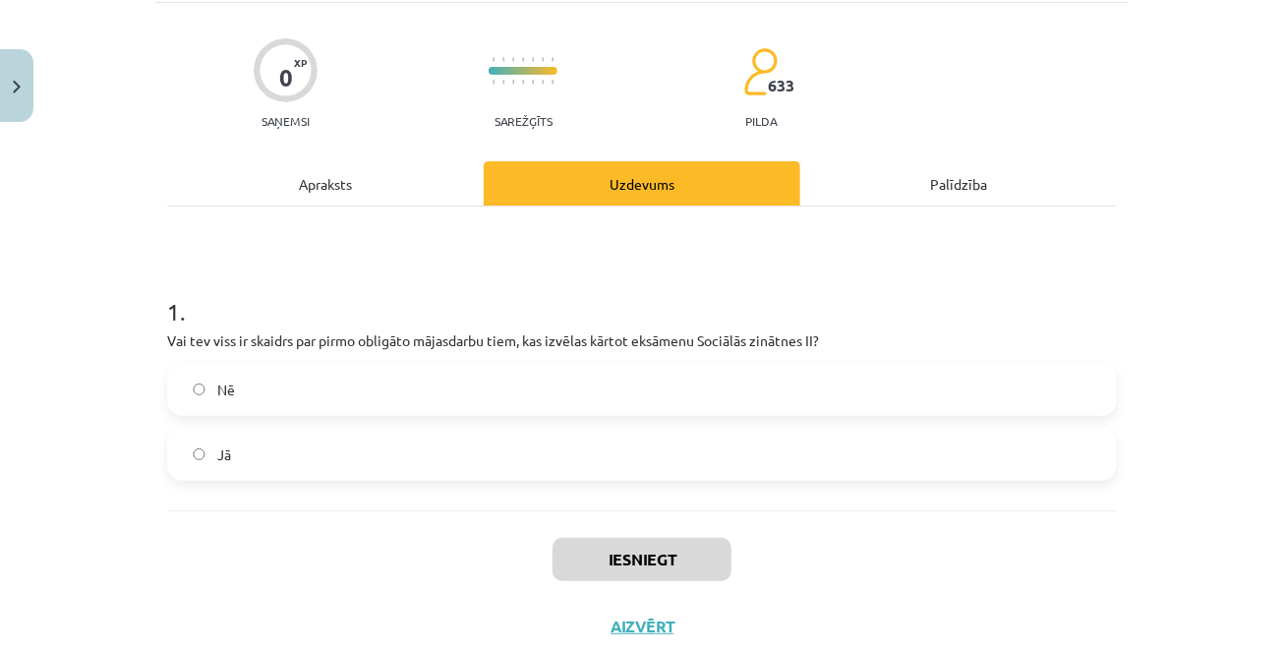
scroll to position [138, 0]
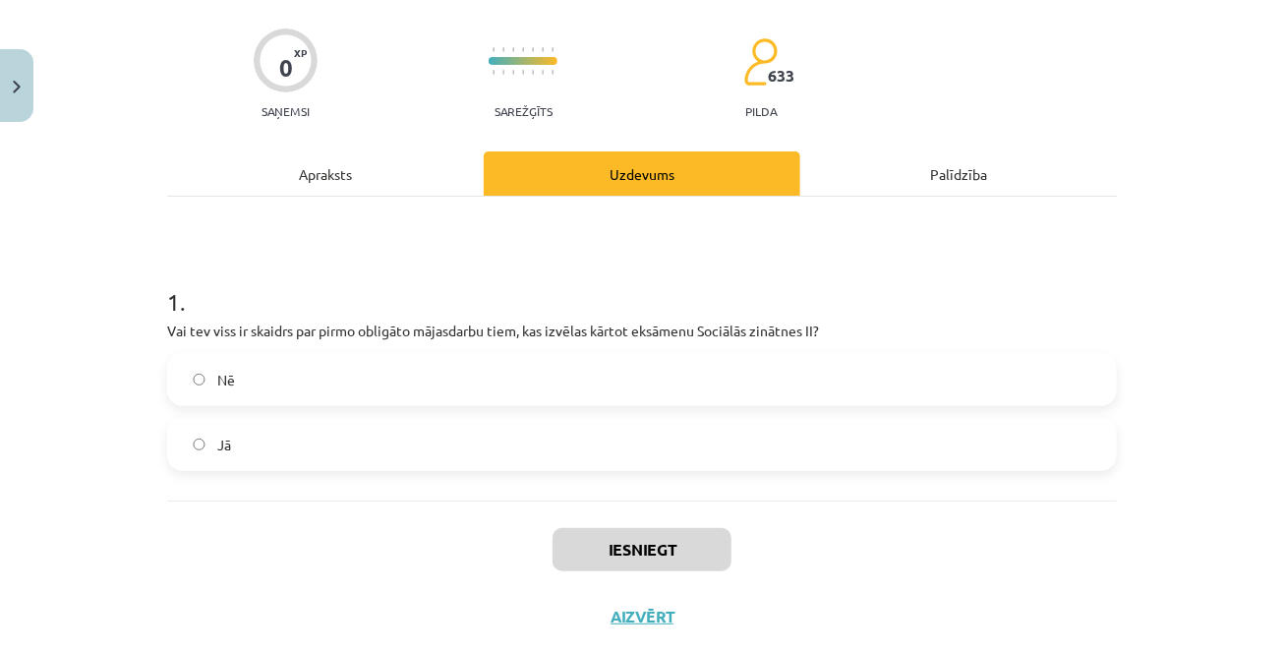
click at [339, 156] on div "Apraksts" at bounding box center [325, 173] width 316 height 44
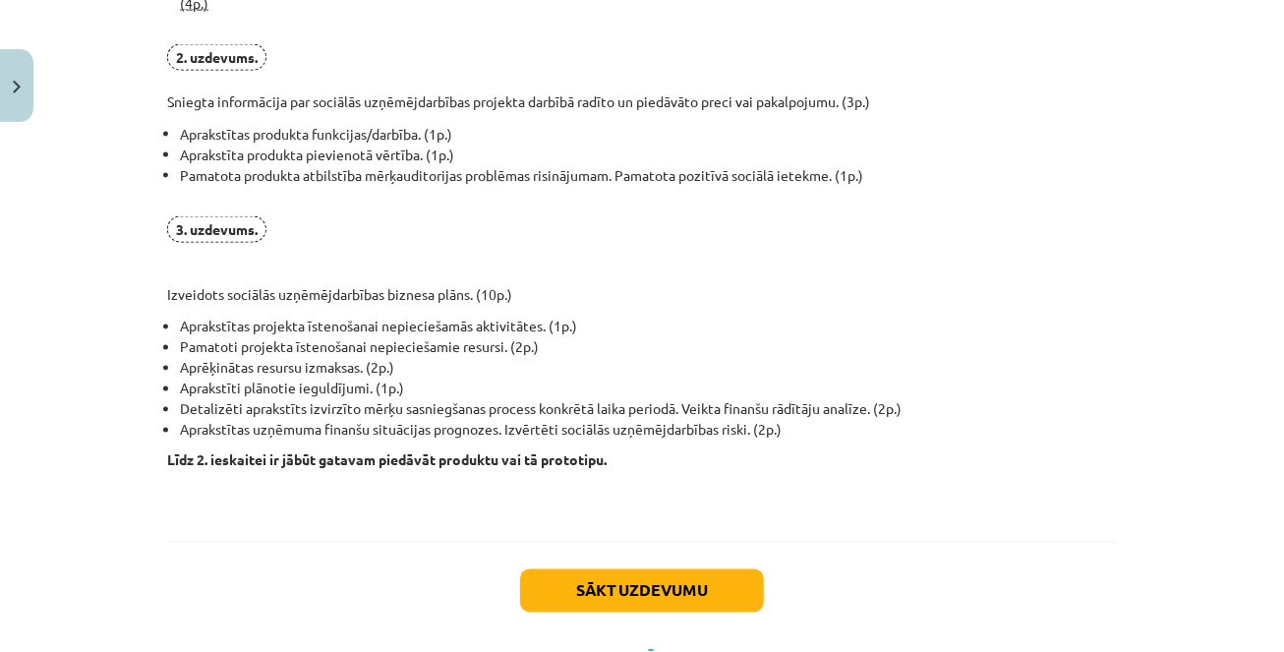
scroll to position [1535, 0]
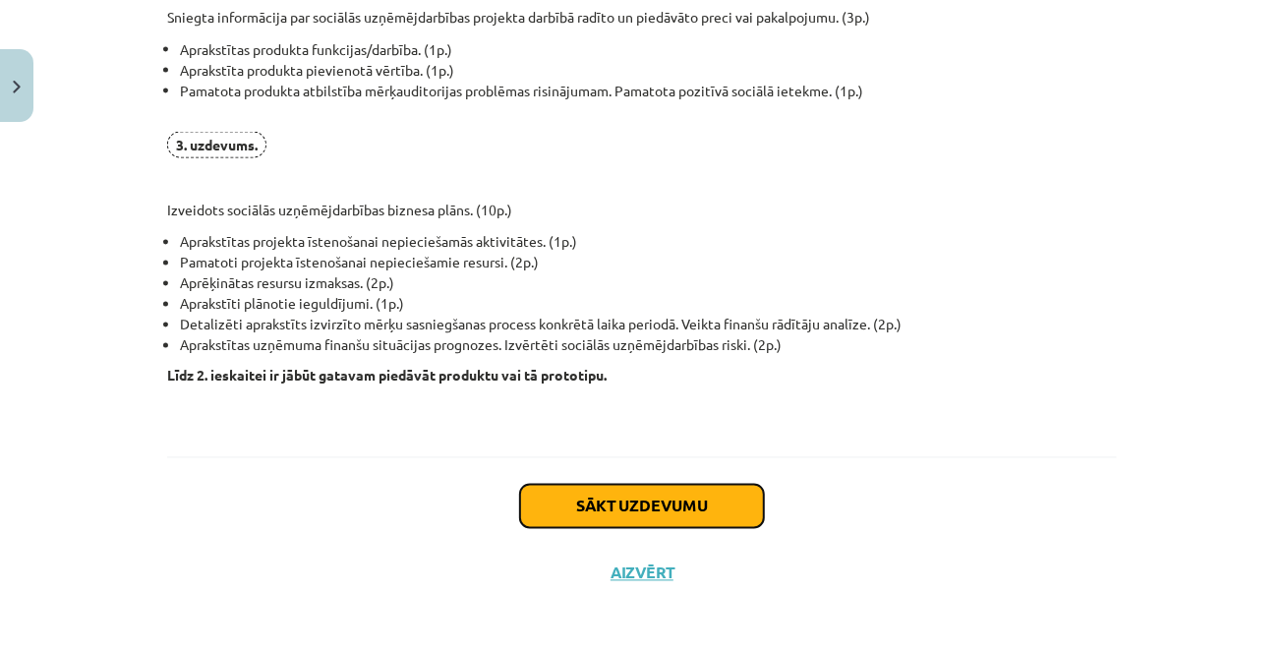
click at [657, 501] on button "Sākt uzdevumu" at bounding box center [642, 506] width 244 height 43
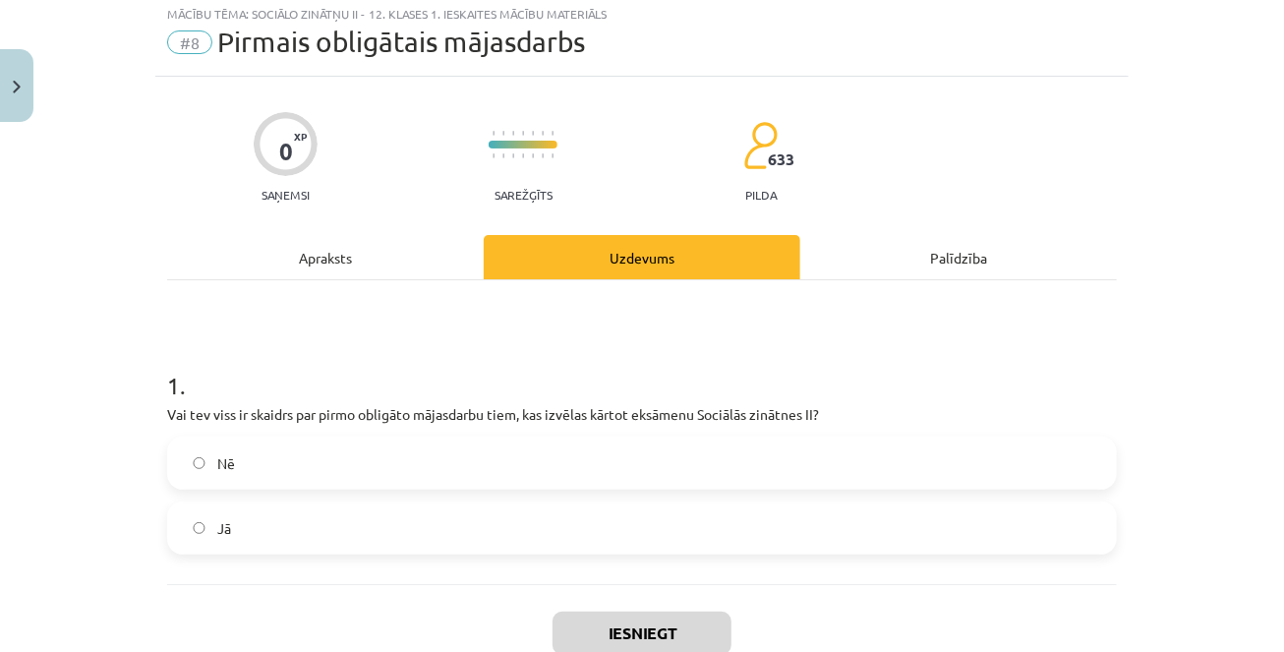
scroll to position [49, 0]
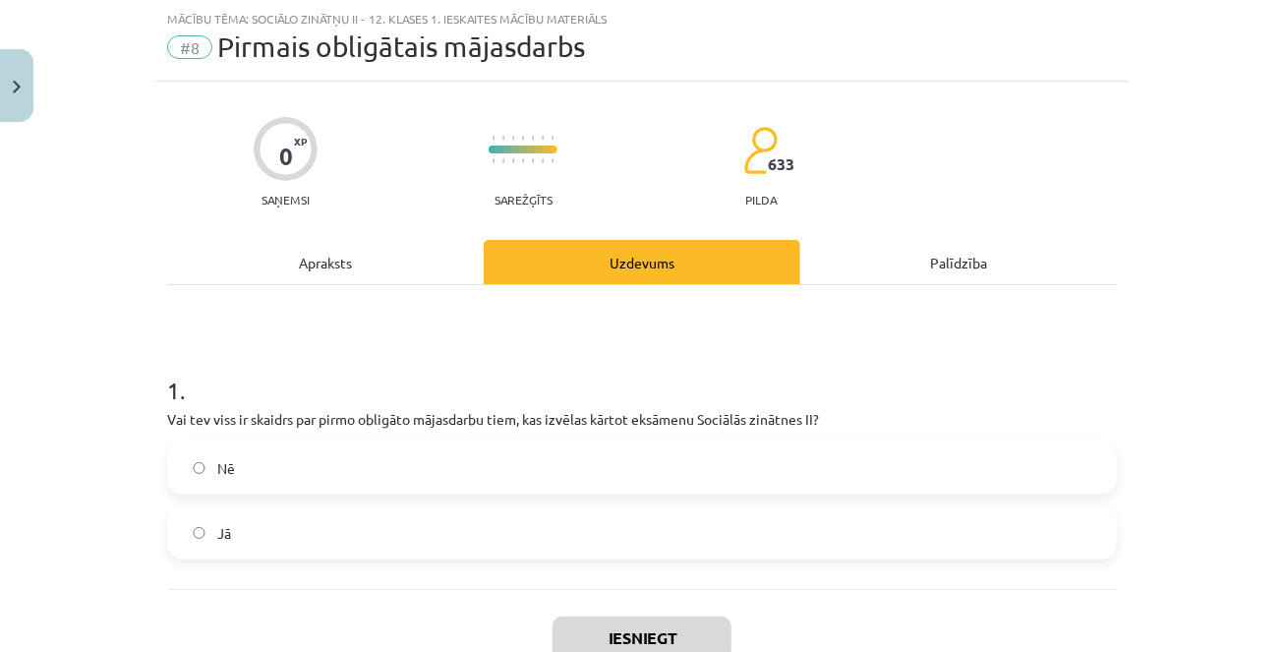
click at [623, 524] on label "Jā" at bounding box center [642, 532] width 946 height 49
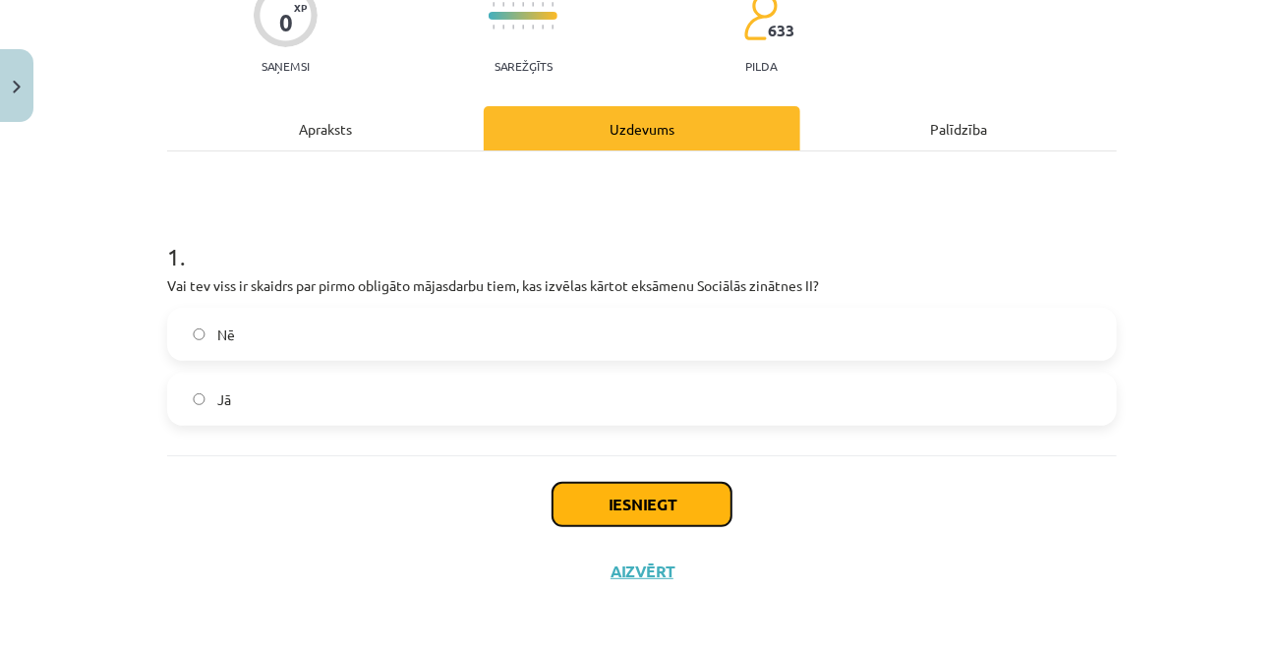
click at [626, 514] on button "Iesniegt" at bounding box center [641, 504] width 179 height 43
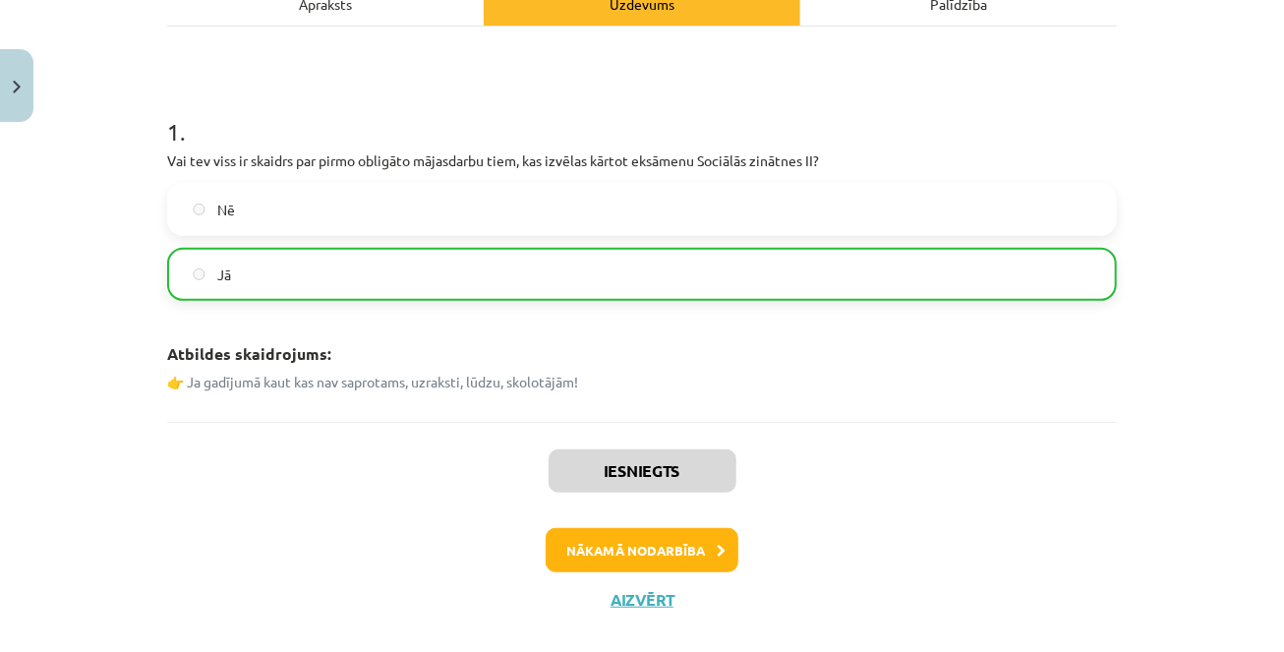
scroll to position [319, 0]
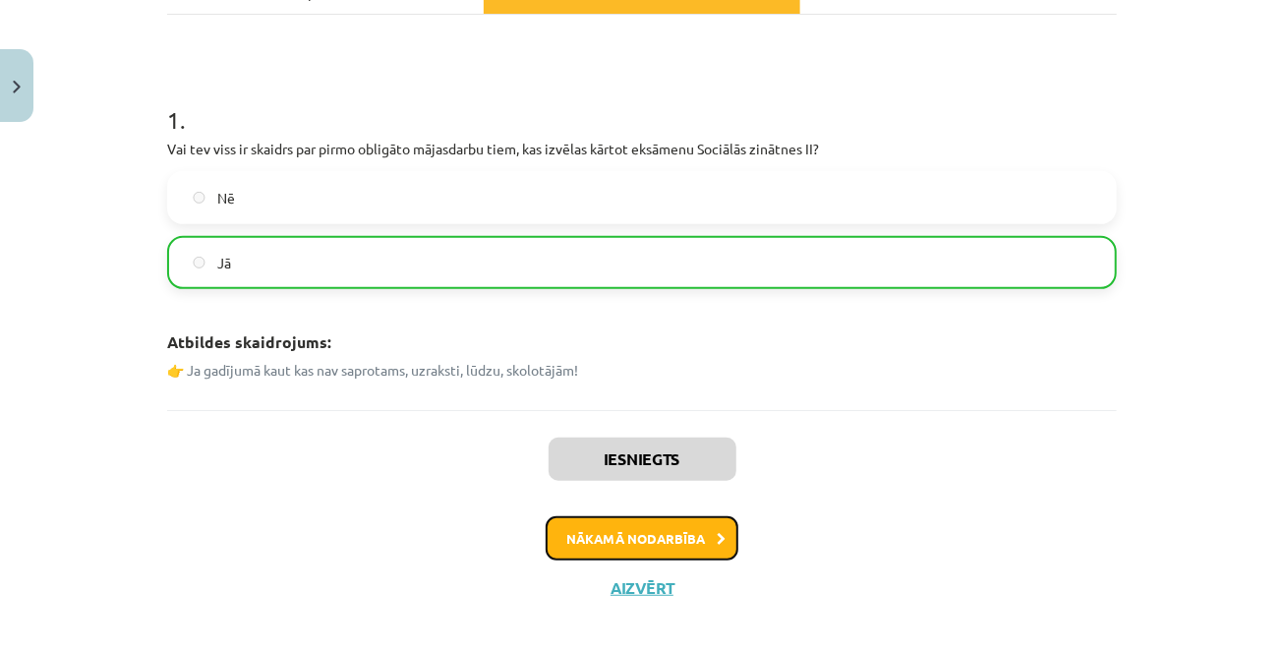
click at [603, 541] on button "Nākamā nodarbība" at bounding box center [641, 538] width 193 height 45
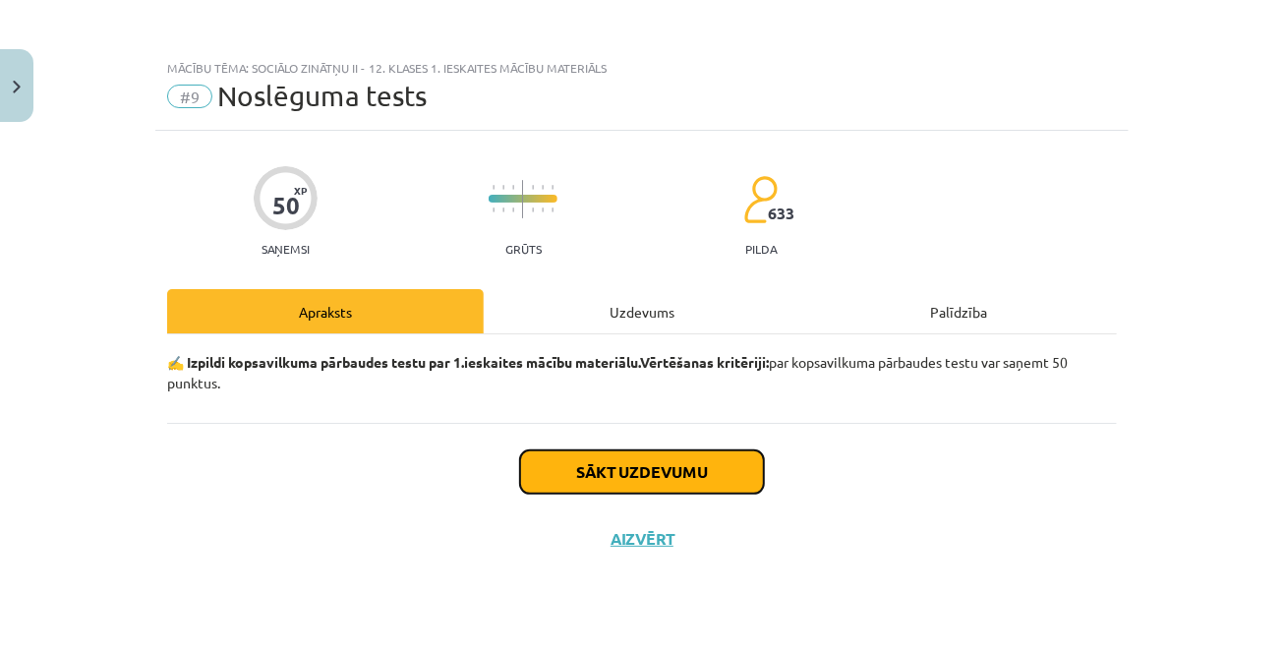
click at [561, 468] on button "Sākt uzdevumu" at bounding box center [642, 471] width 244 height 43
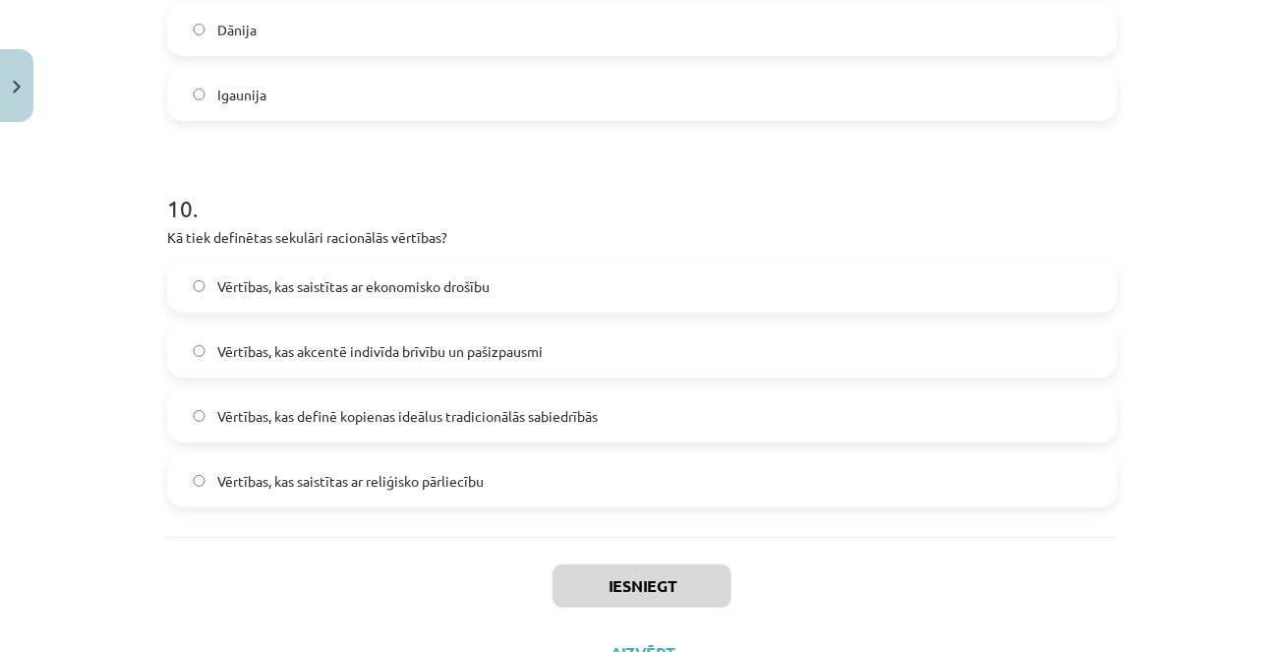
scroll to position [3789, 0]
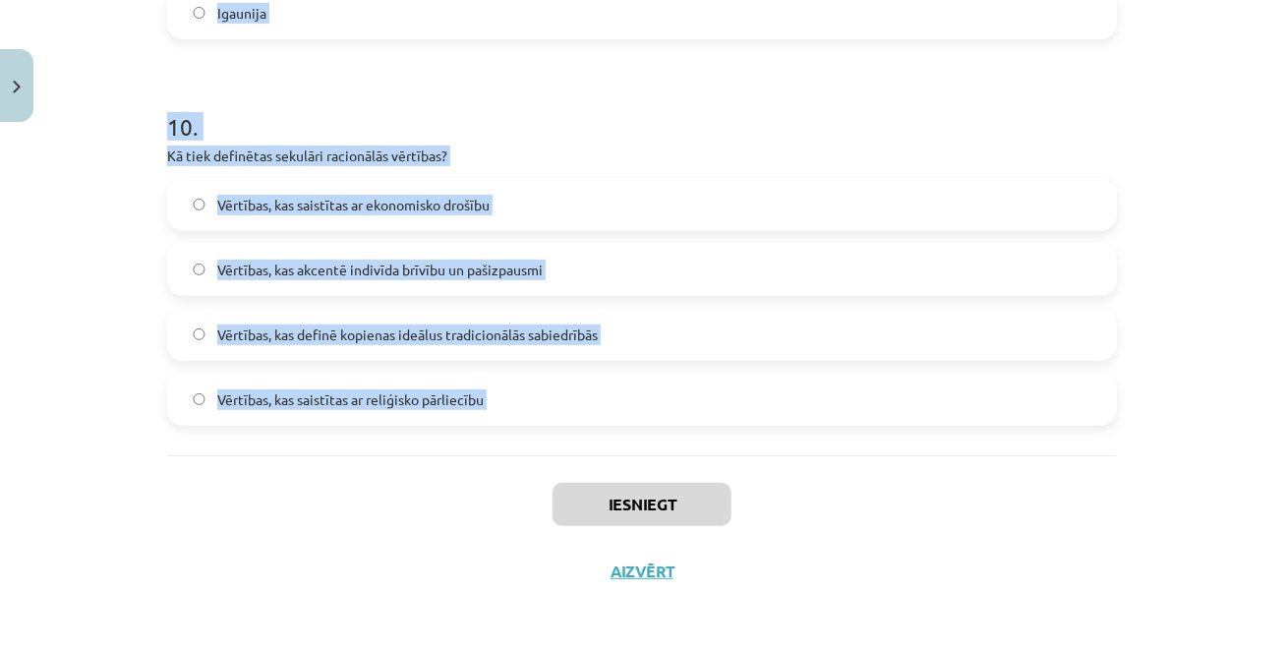
drag, startPoint x: 170, startPoint y: 428, endPoint x: 403, endPoint y: 493, distance: 242.1
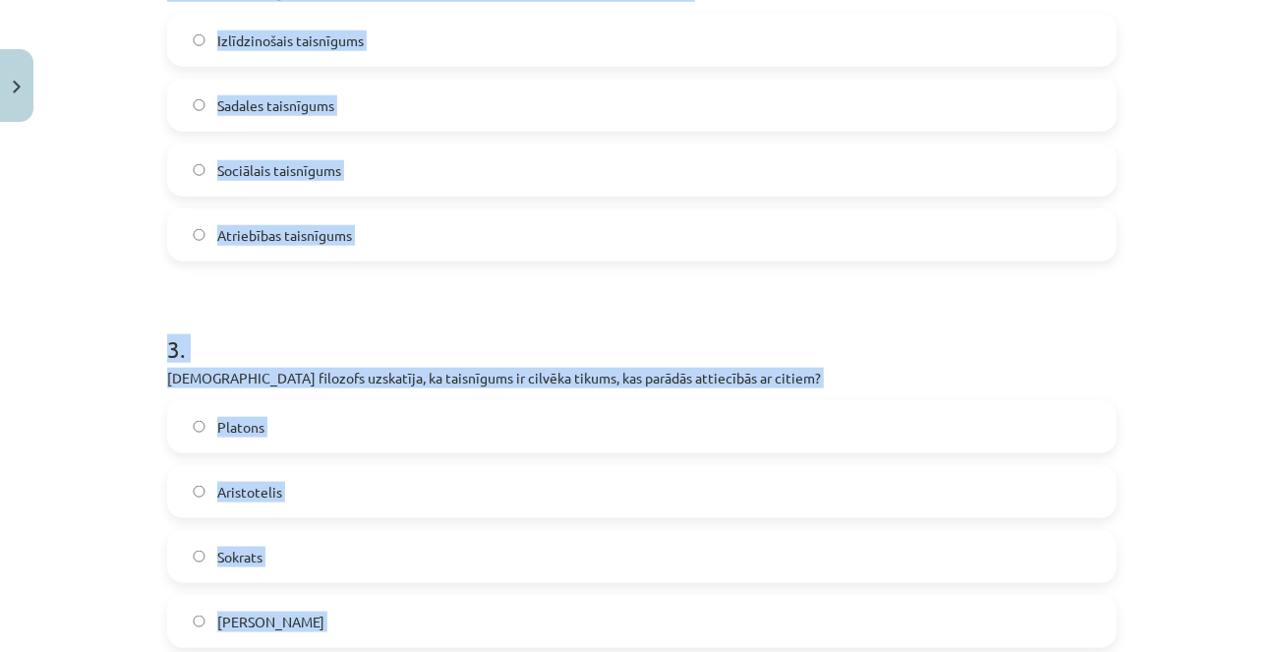
scroll to position [0, 0]
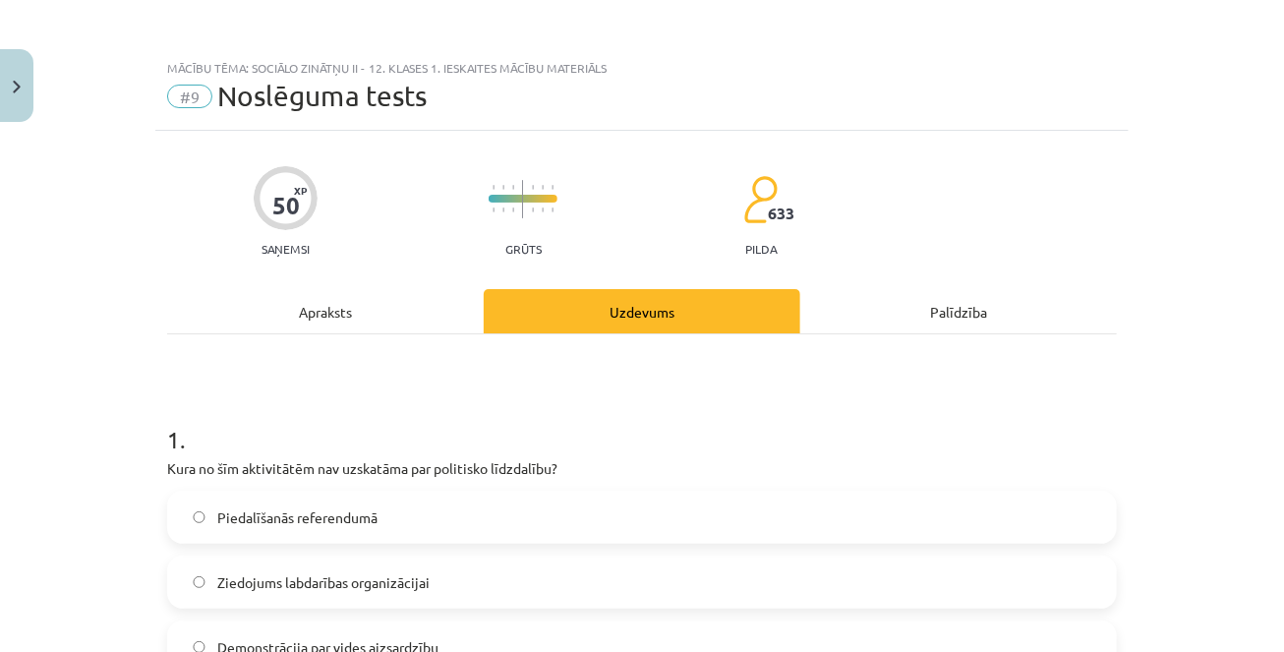
click at [370, 410] on h1 "1 ." at bounding box center [641, 421] width 949 height 61
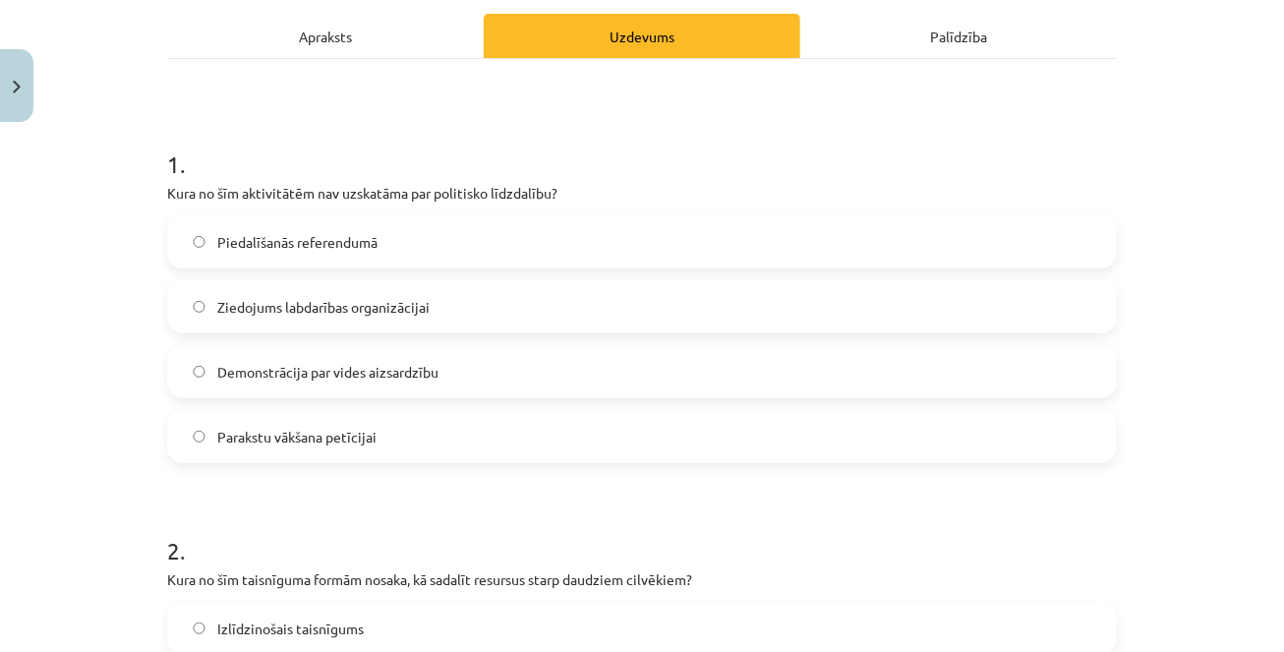
scroll to position [278, 0]
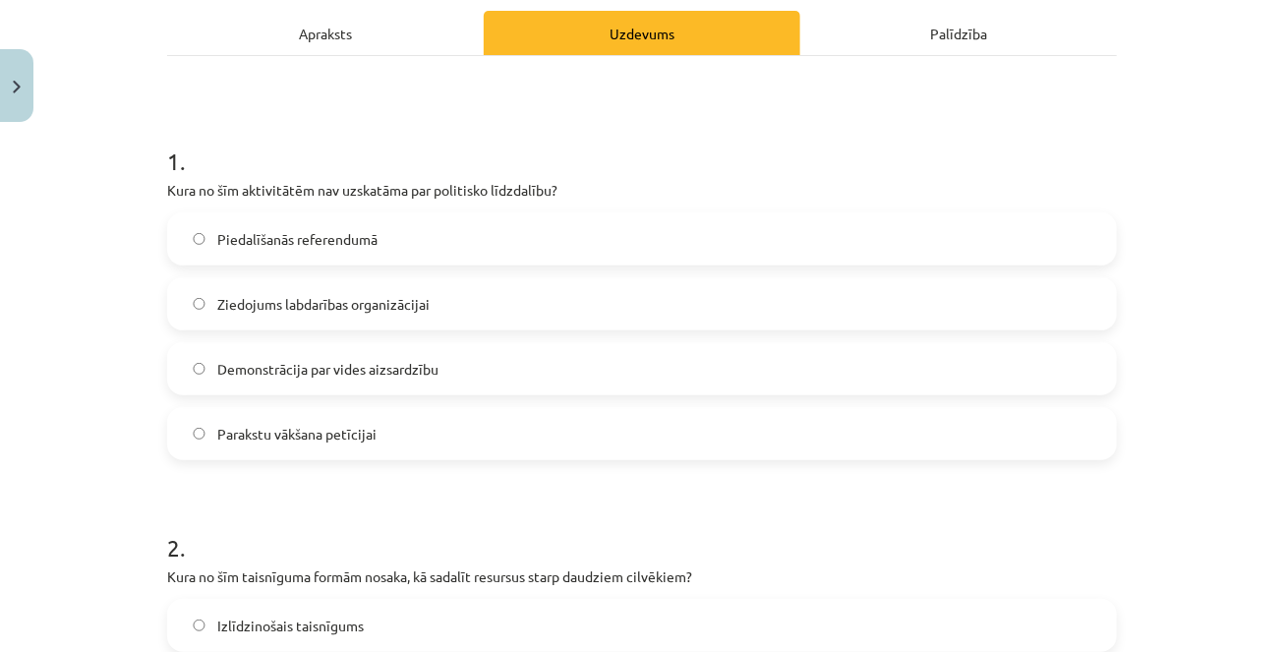
click at [357, 299] on span "Ziedojums labdarības organizācijai" at bounding box center [323, 304] width 212 height 21
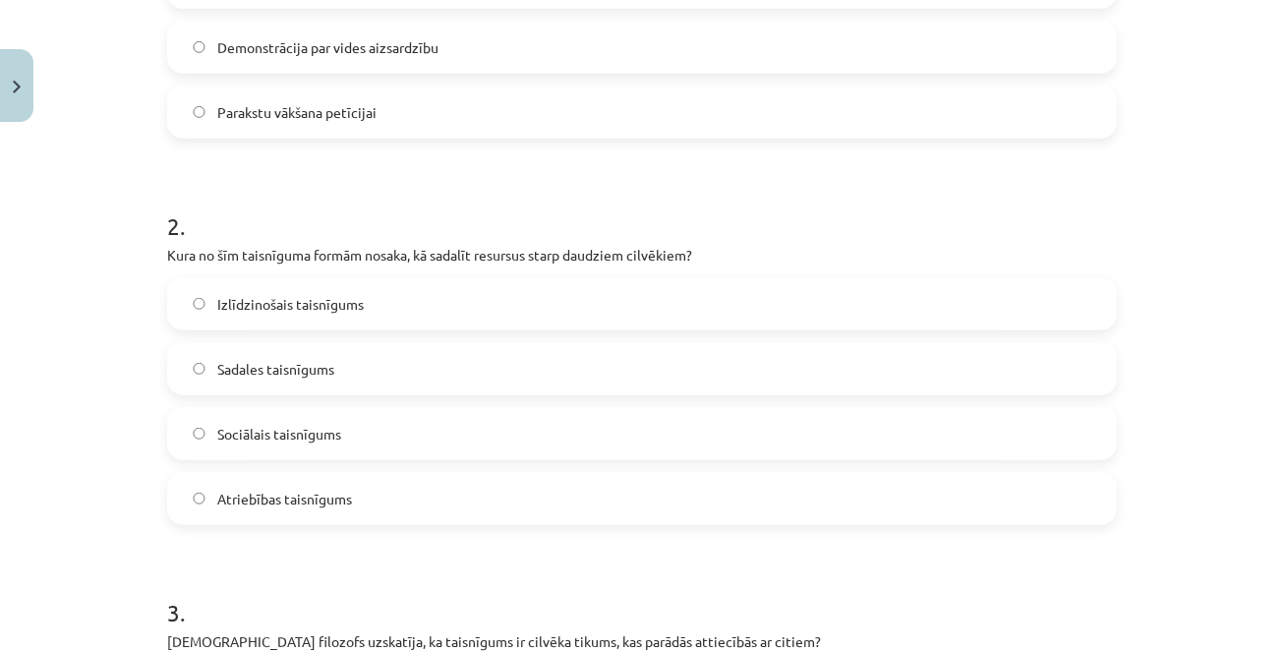
scroll to position [609, 0]
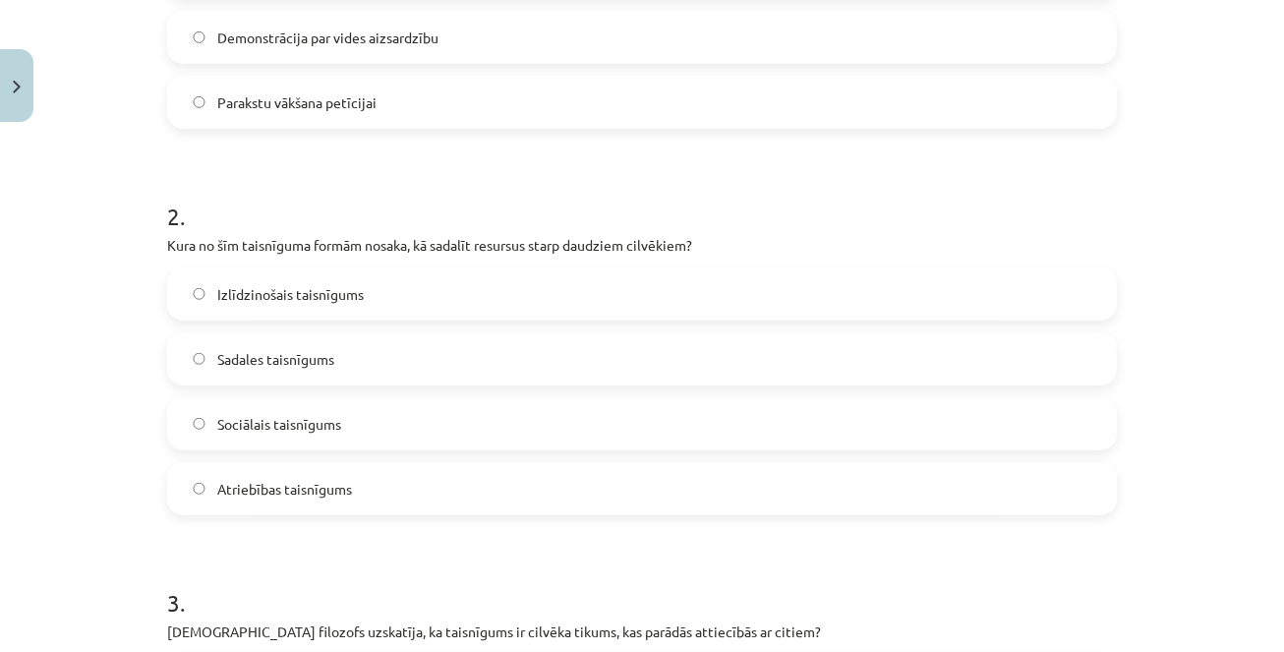
click at [397, 352] on label "Sadales taisnīgums" at bounding box center [642, 358] width 946 height 49
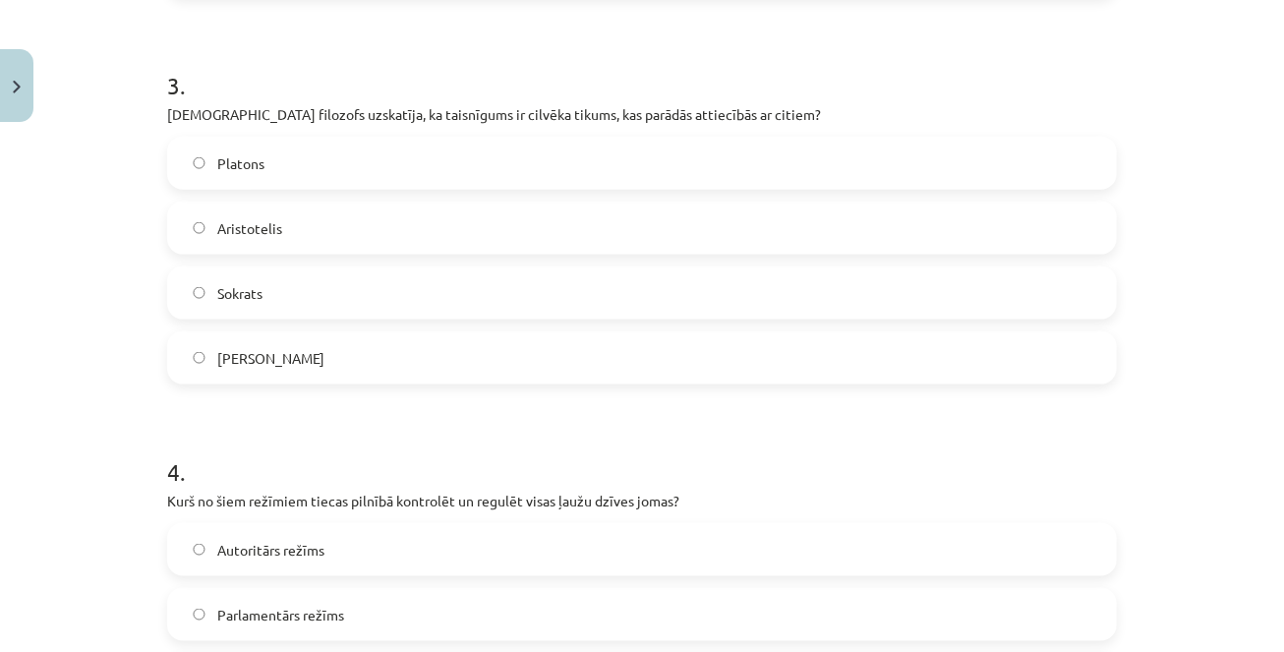
scroll to position [1127, 0]
click at [351, 219] on label "Aristotelis" at bounding box center [642, 226] width 946 height 49
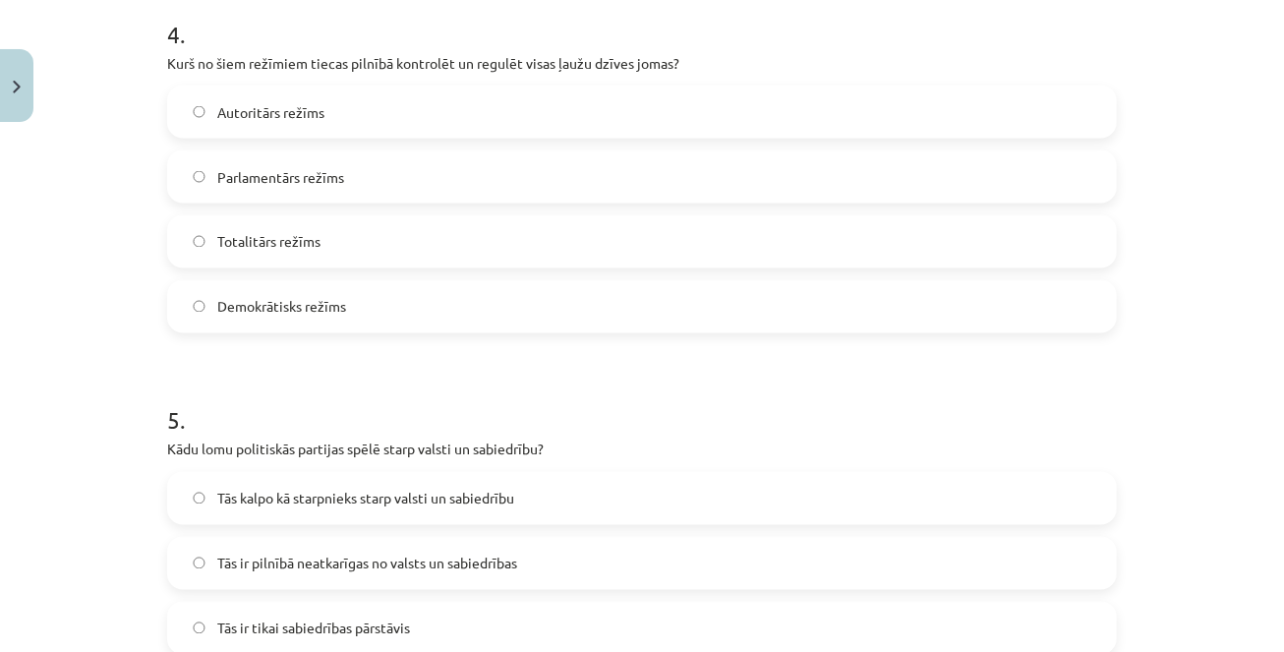
scroll to position [1573, 0]
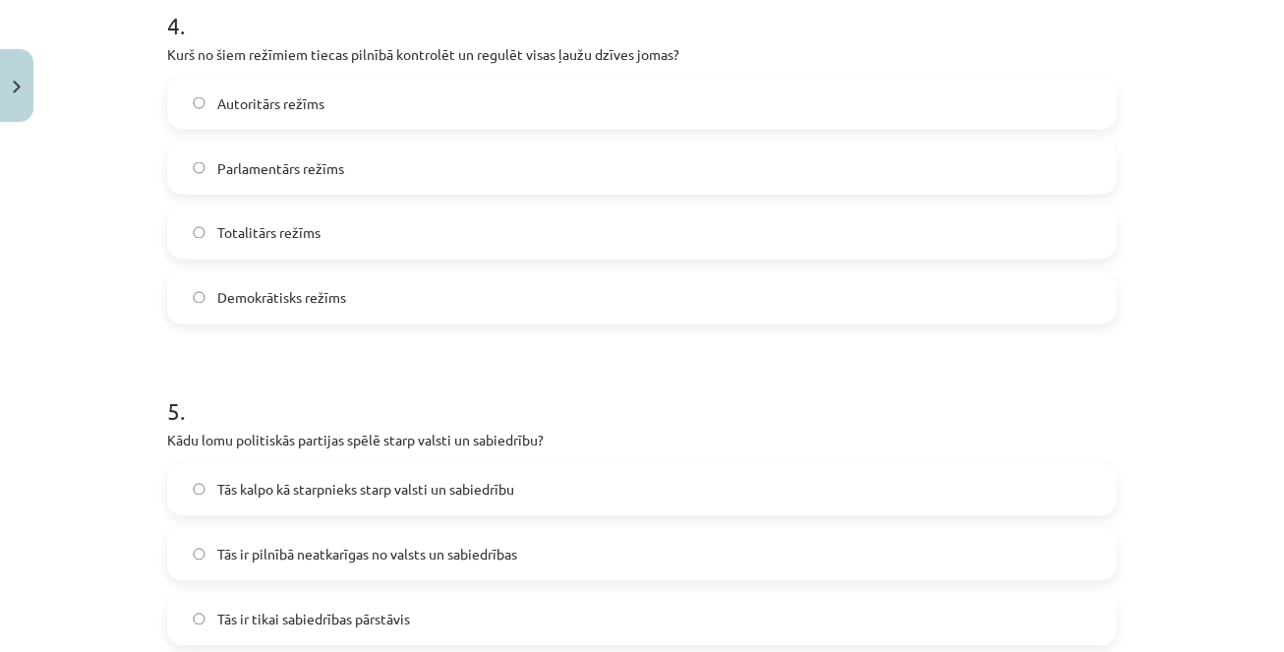
click at [360, 218] on label "Totalitārs režīms" at bounding box center [642, 232] width 946 height 49
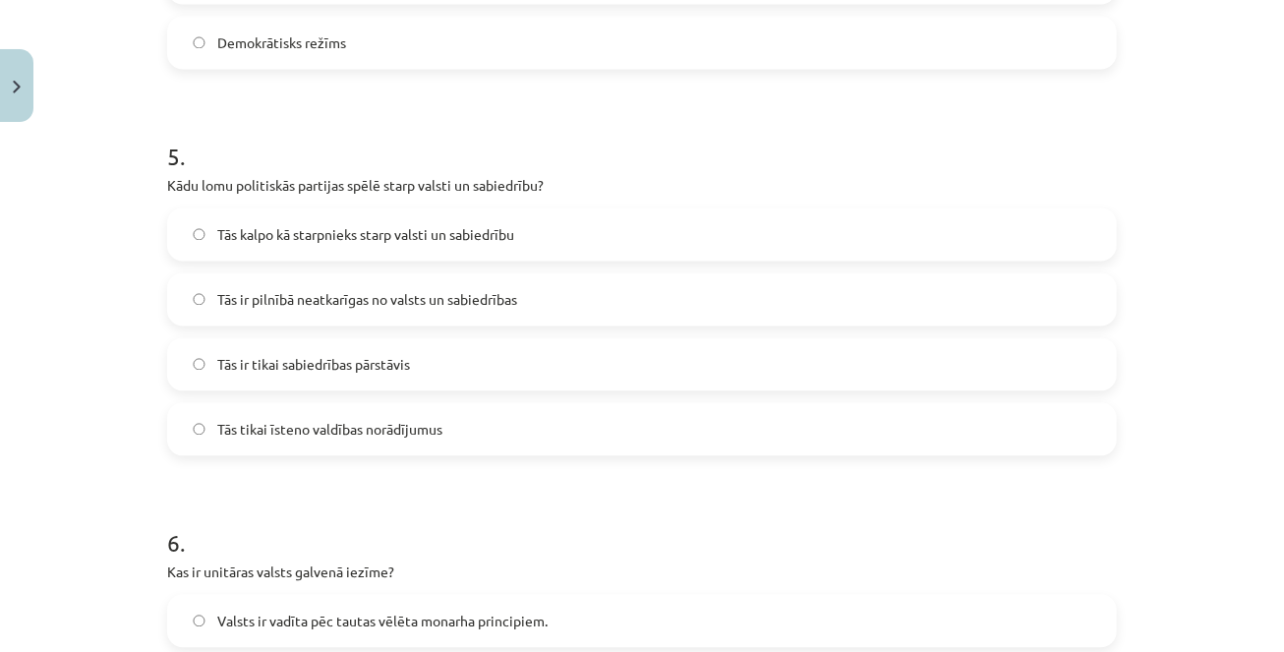
scroll to position [1883, 0]
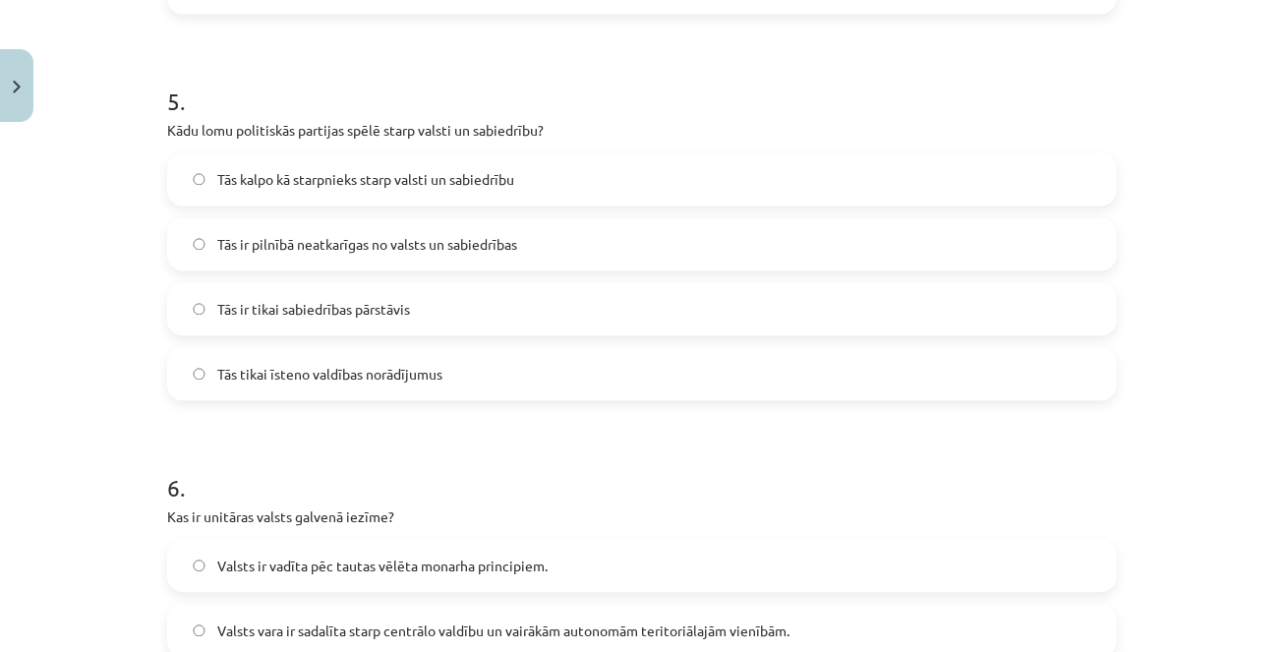
click at [325, 166] on label "Tās kalpo kā starpnieks starp valsti un sabiedrību" at bounding box center [642, 178] width 946 height 49
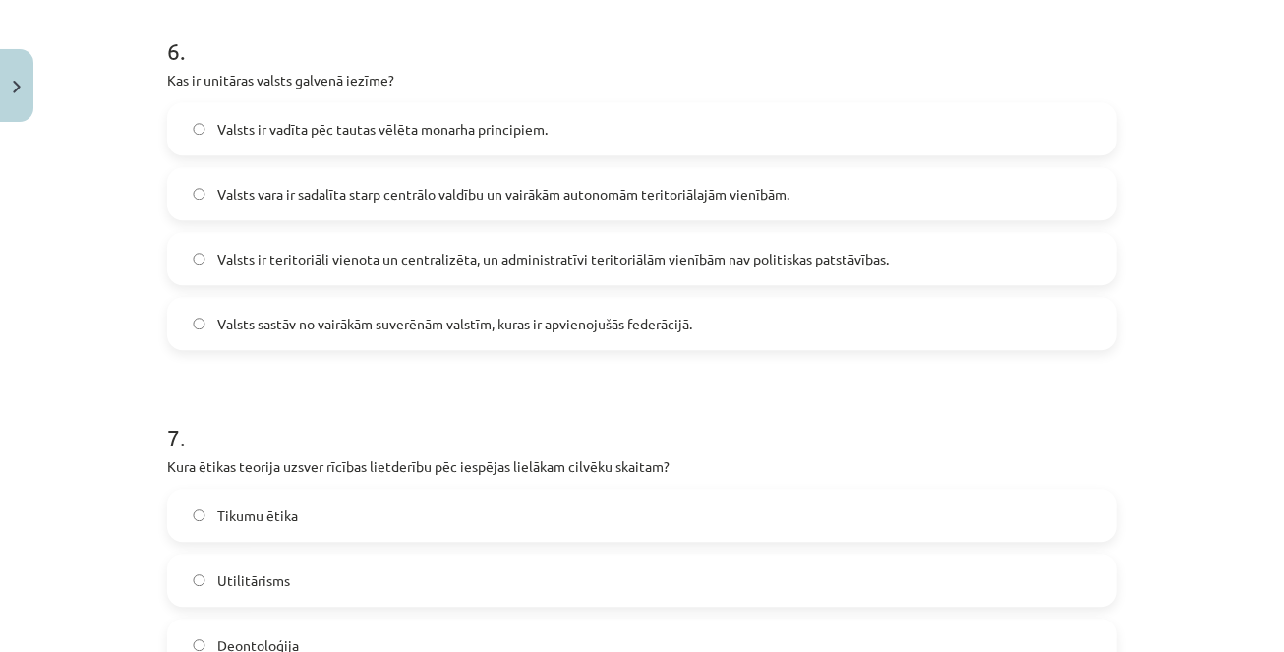
scroll to position [2321, 0]
click at [402, 251] on span "Valsts ir teritoriāli vienota un centralizēta, un administratīvi teritoriālām v…" at bounding box center [552, 258] width 671 height 21
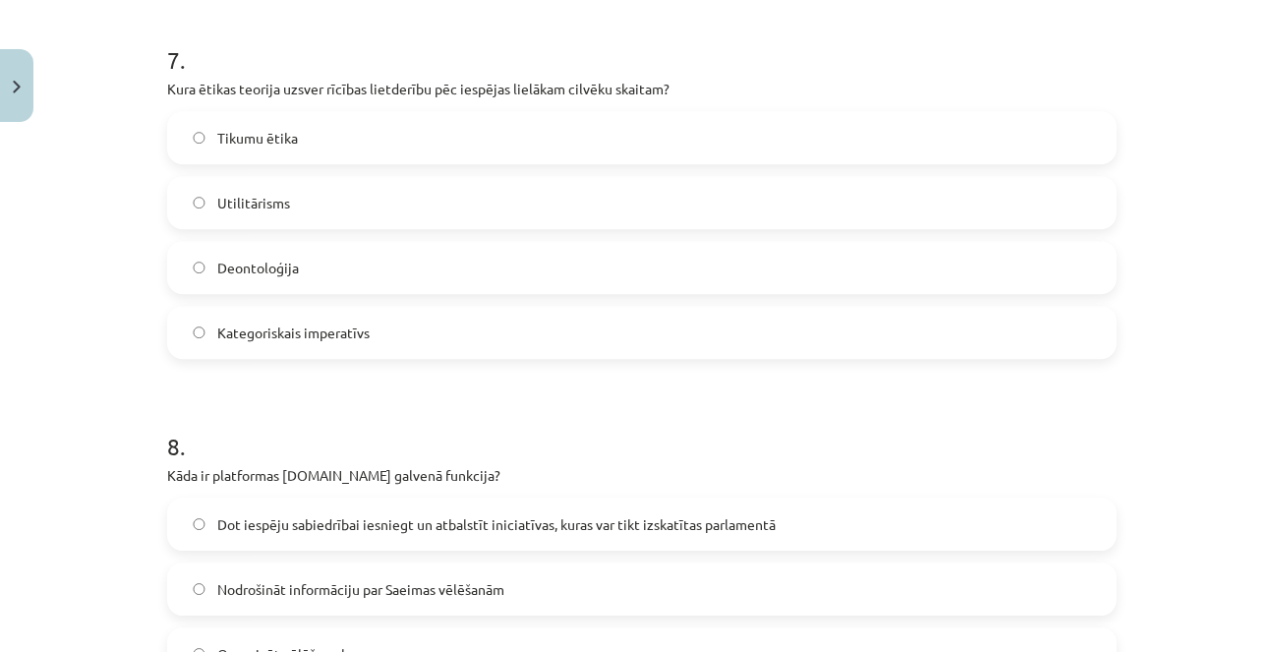
scroll to position [2706, 0]
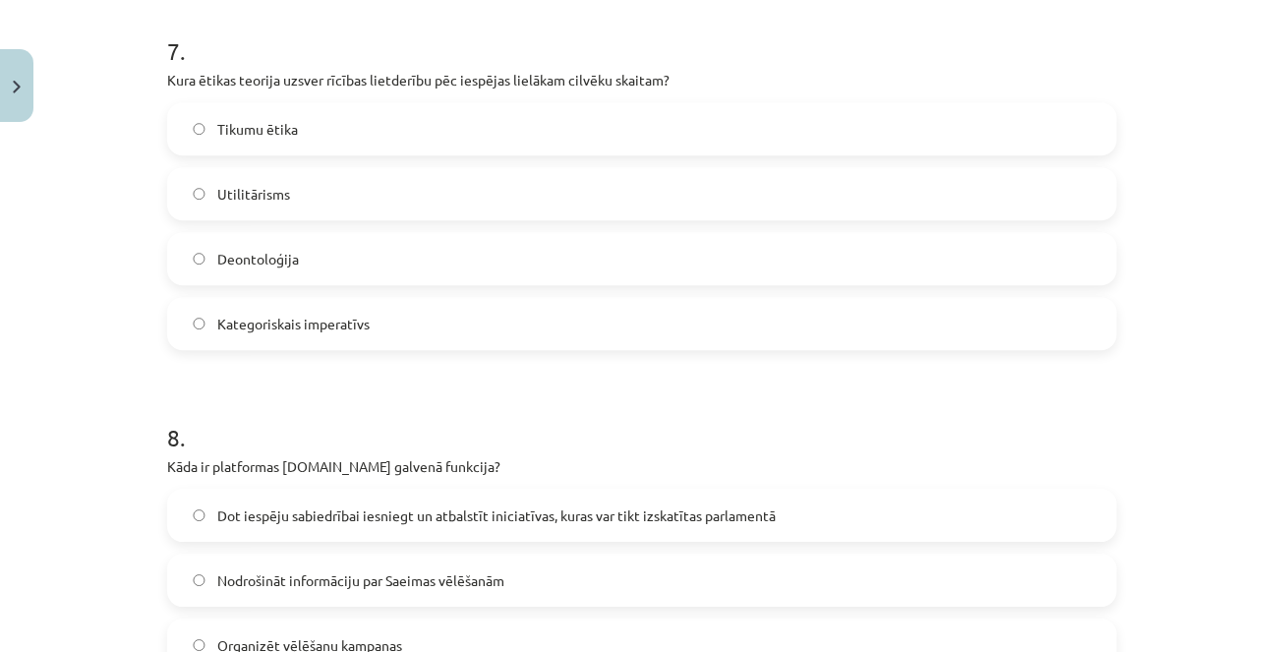
click at [308, 191] on label "Utilitārisms" at bounding box center [642, 193] width 946 height 49
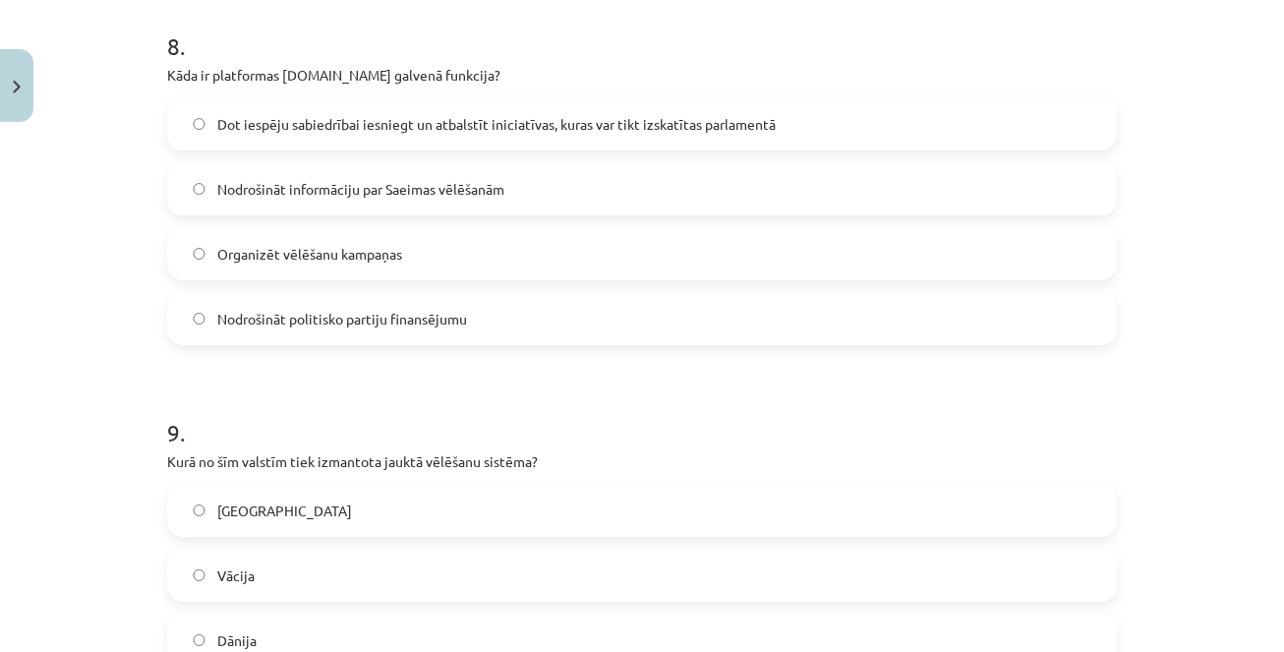
scroll to position [3105, 0]
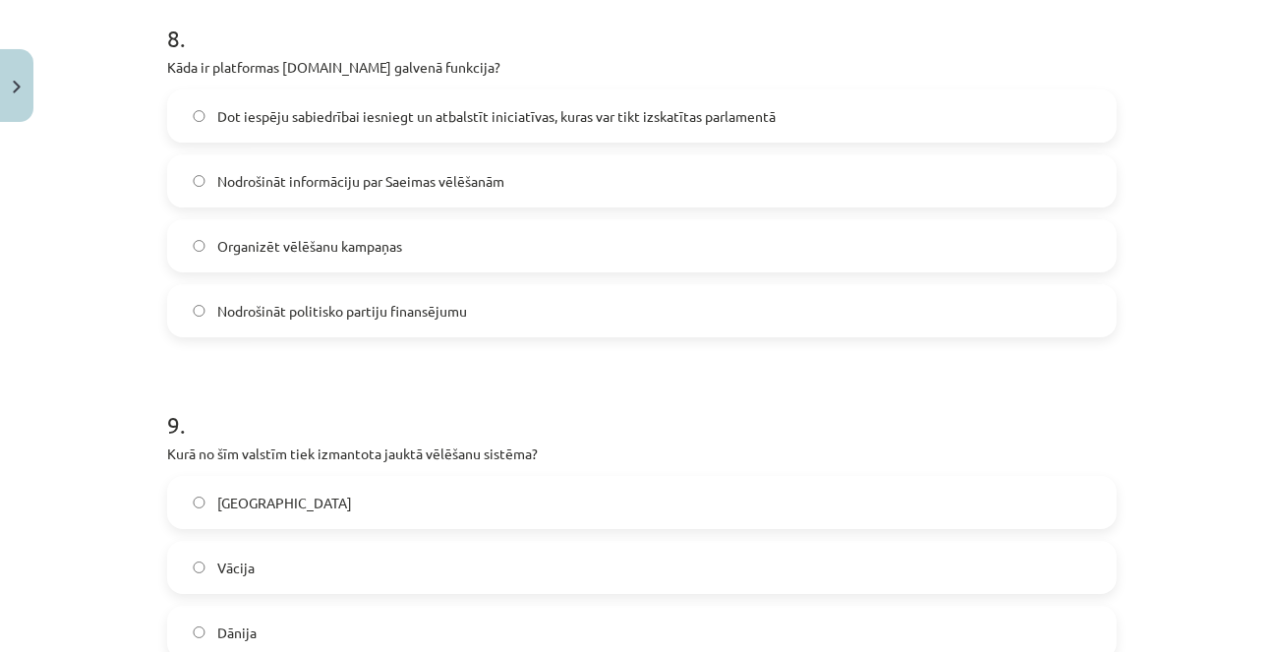
click at [298, 113] on span "Dot iespēju sabiedrībai iesniegt un atbalstīt iniciatīvas, kuras var tikt izska…" at bounding box center [496, 116] width 558 height 21
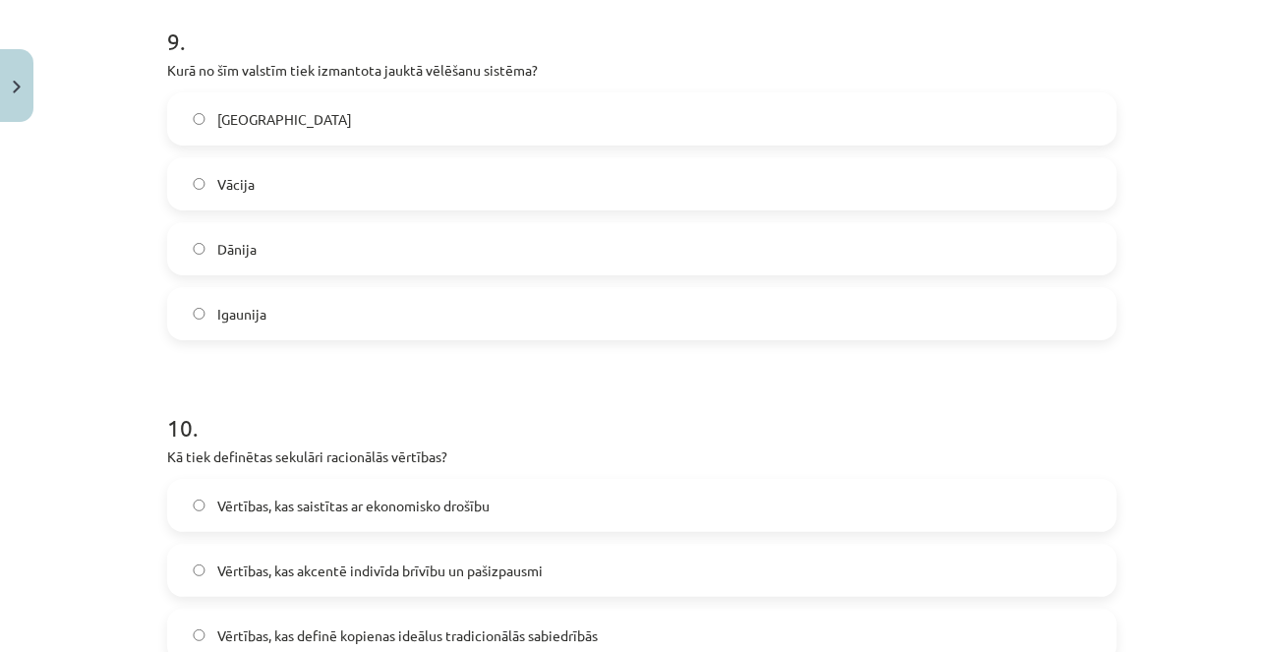
scroll to position [3489, 0]
click at [209, 180] on label "Vācija" at bounding box center [642, 182] width 946 height 49
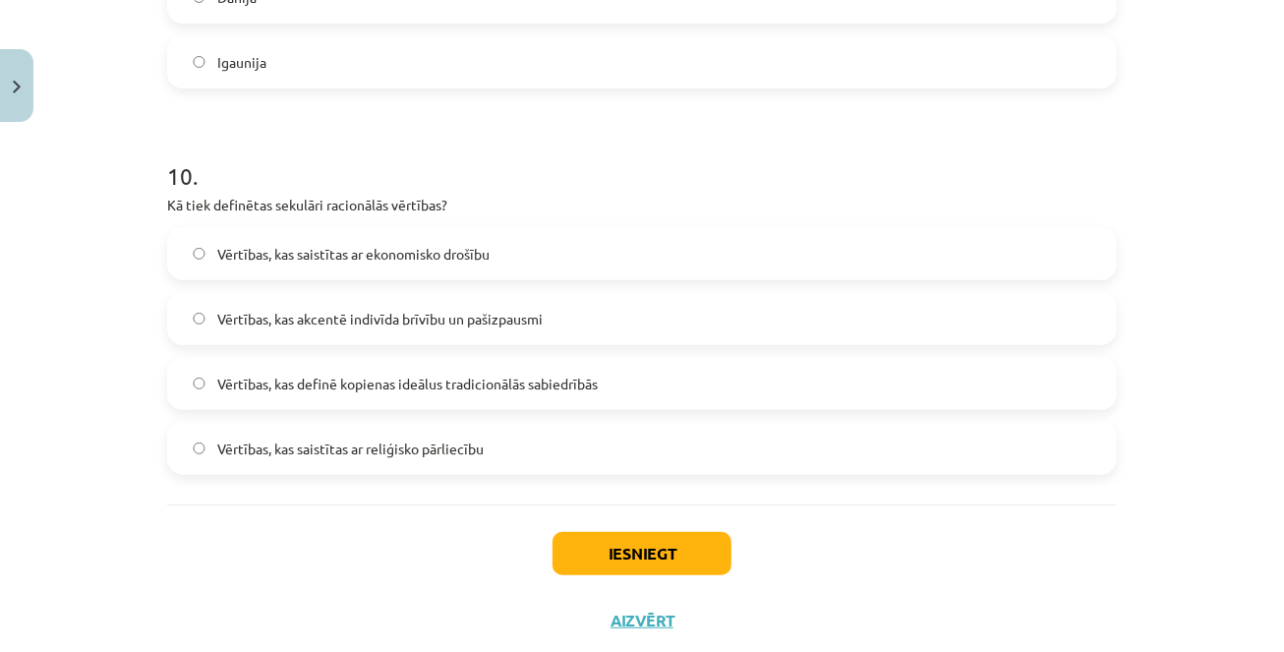
scroll to position [3741, 0]
click at [280, 389] on span "Vērtības, kas definē kopienas ideālus tradicionālās sabiedrībās" at bounding box center [407, 383] width 380 height 21
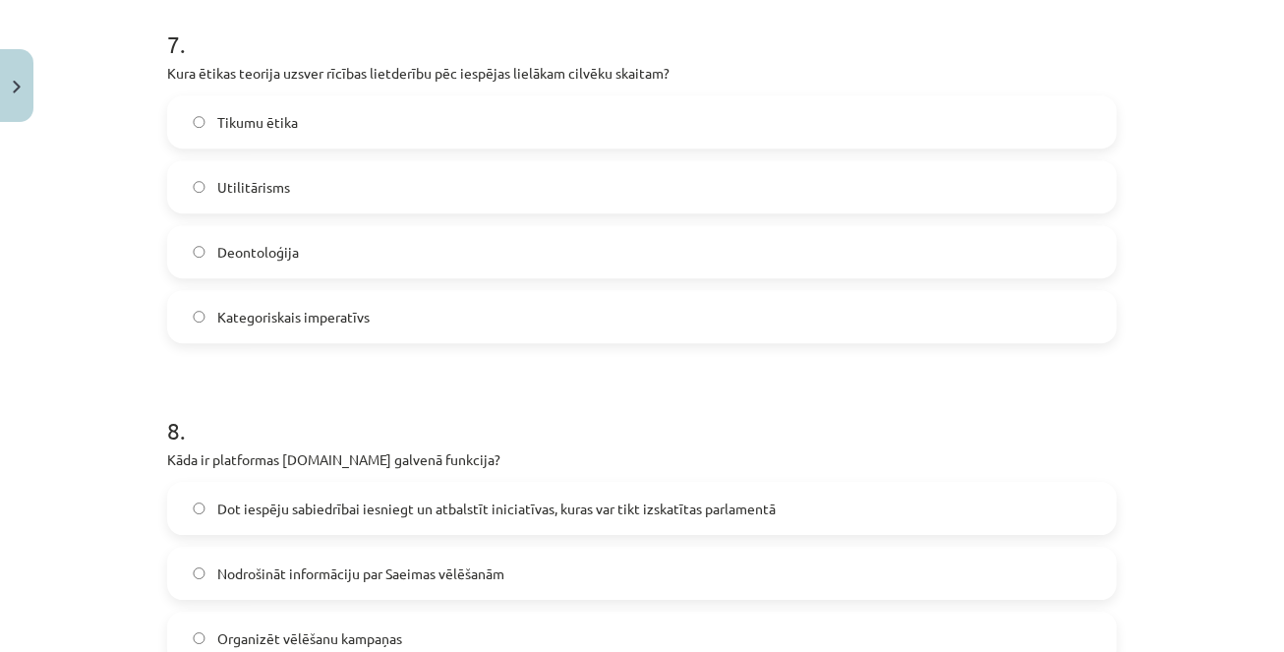
scroll to position [3789, 0]
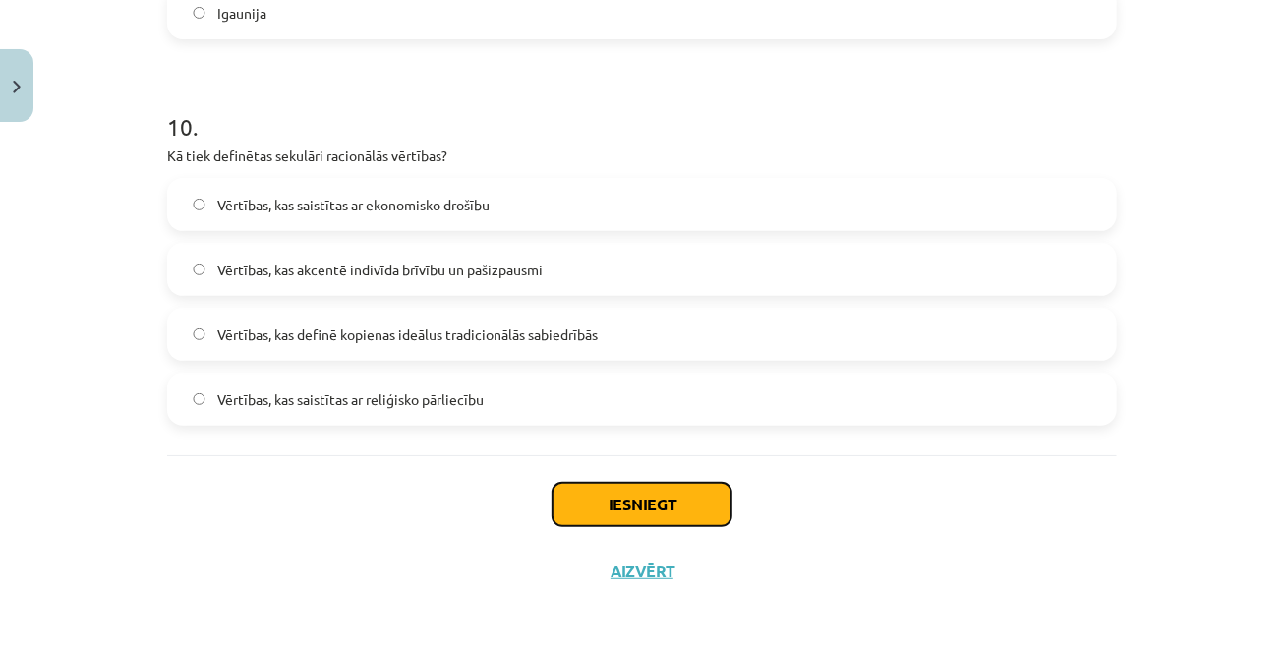
click at [640, 495] on button "Iesniegt" at bounding box center [641, 504] width 179 height 43
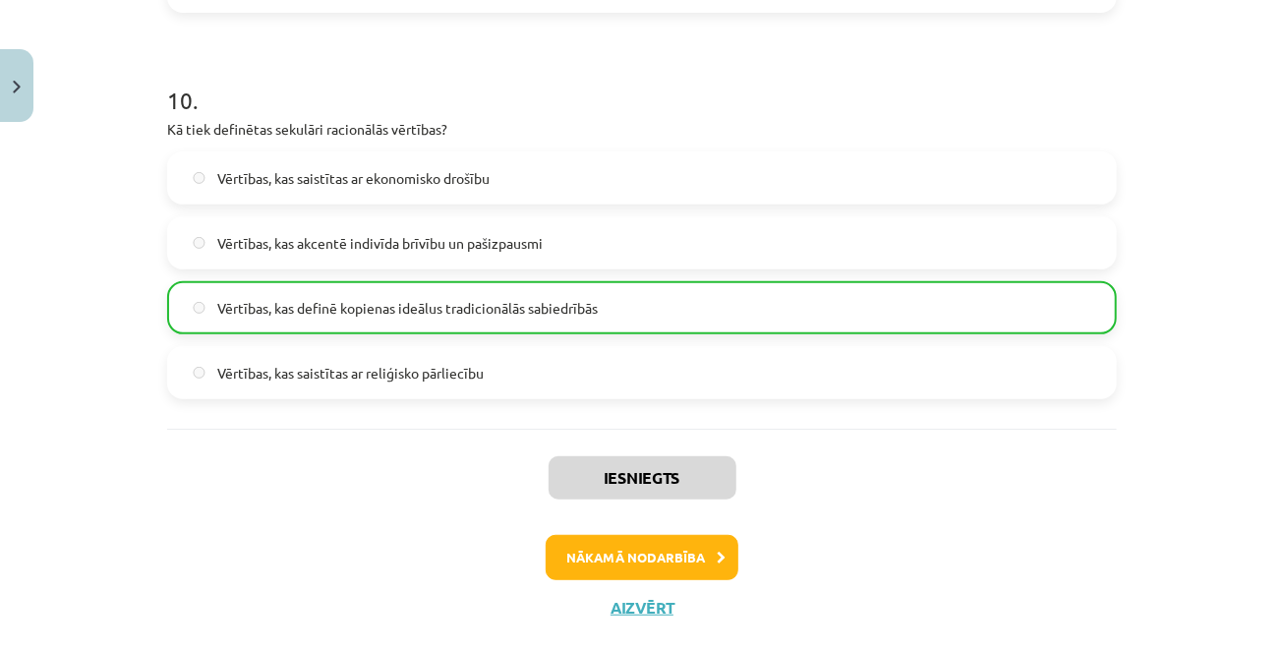
scroll to position [3852, 0]
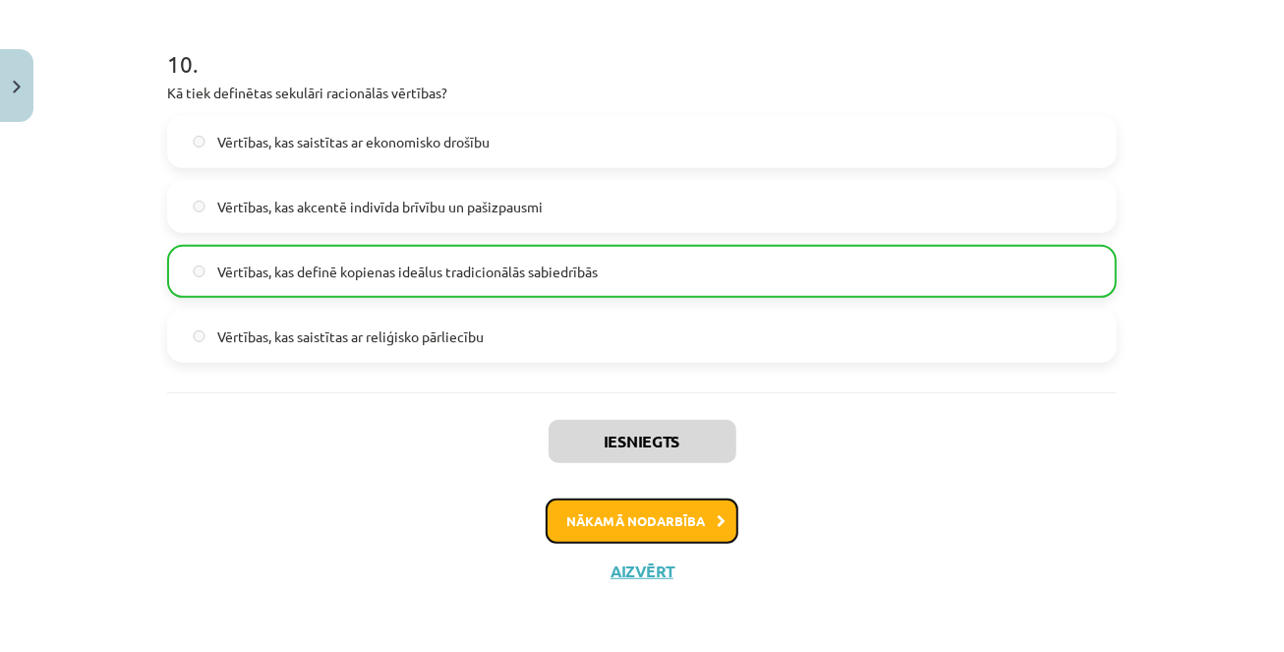
click at [666, 510] on button "Nākamā nodarbība" at bounding box center [641, 520] width 193 height 45
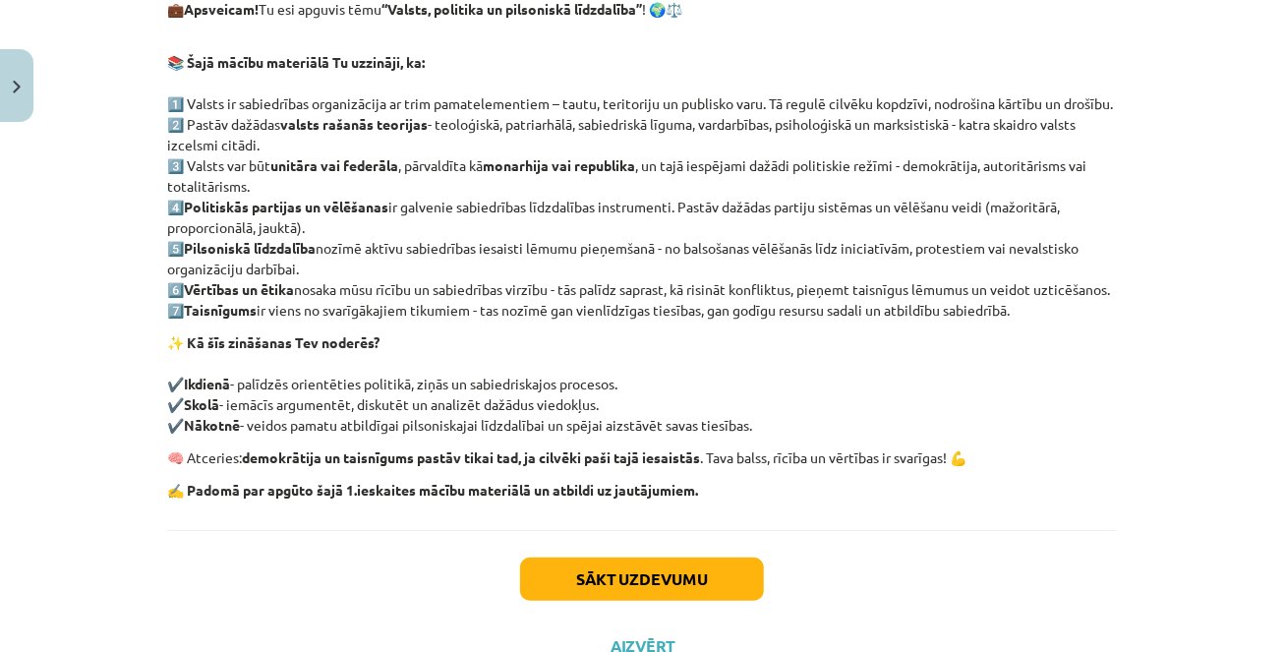
scroll to position [354, 0]
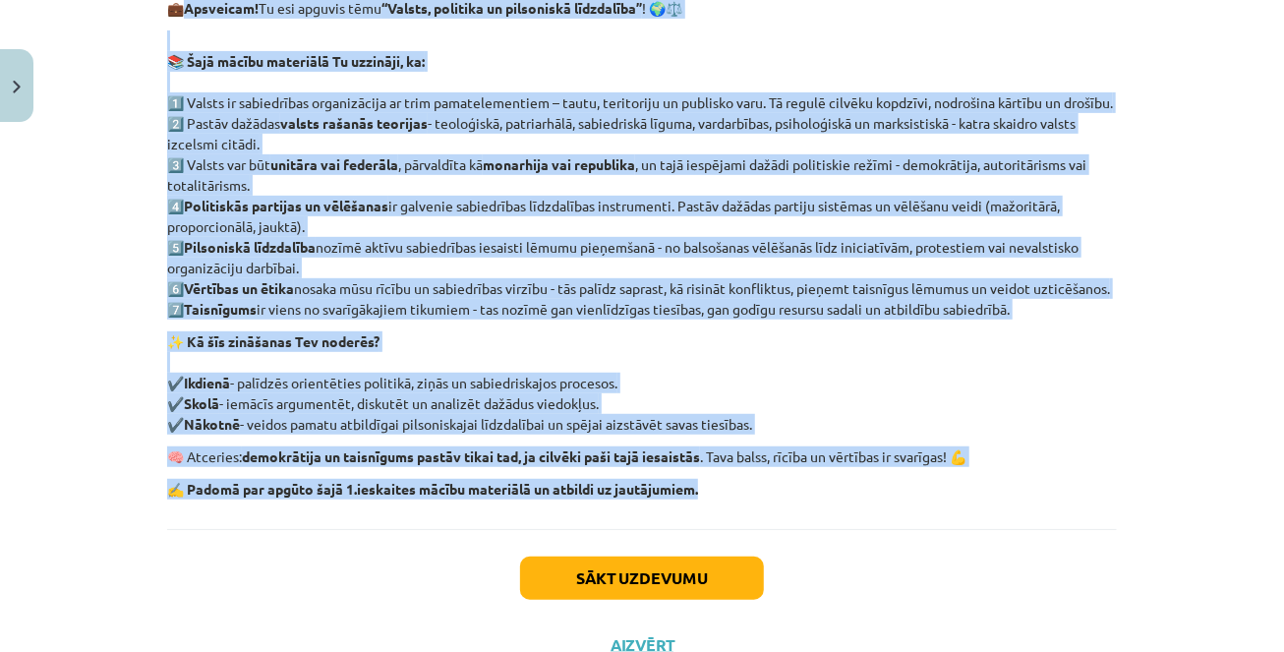
drag, startPoint x: 188, startPoint y: 9, endPoint x: 831, endPoint y: 528, distance: 826.1
click at [831, 499] on div "💼 Apsveicam! Tu esi apguvis tēmu “Valsts, politika un pilsoniskā līdzdalība” ! …" at bounding box center [641, 248] width 949 height 501
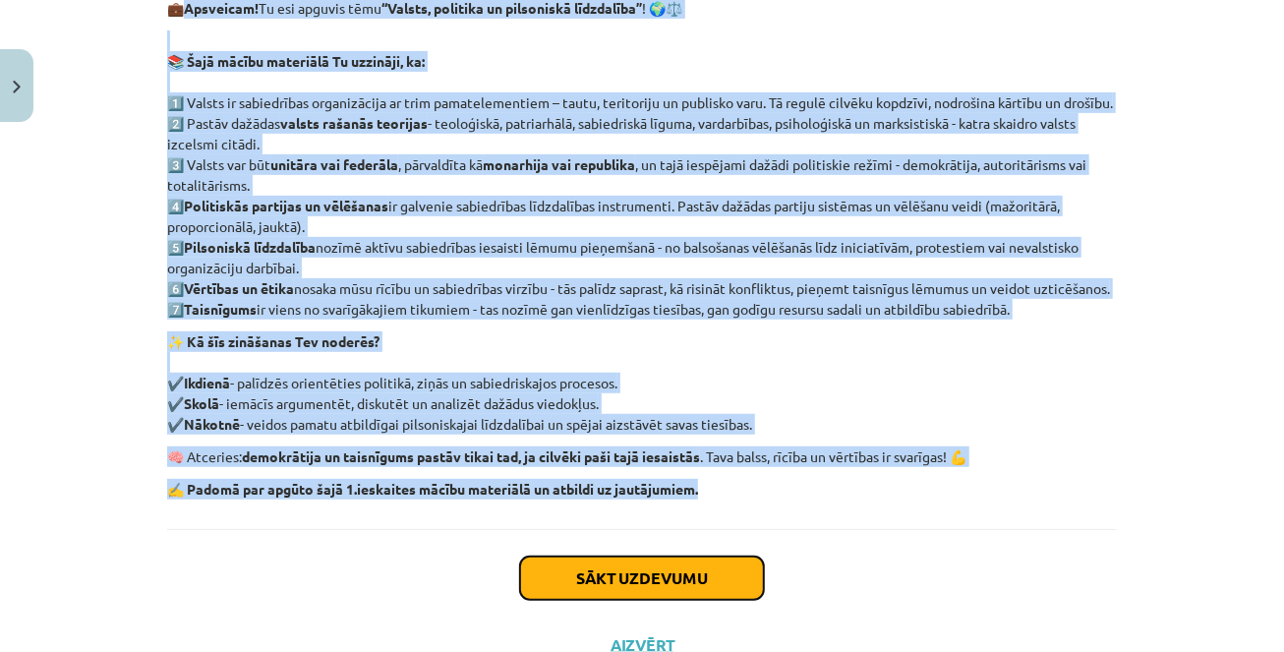
click at [664, 600] on button "Sākt uzdevumu" at bounding box center [642, 577] width 244 height 43
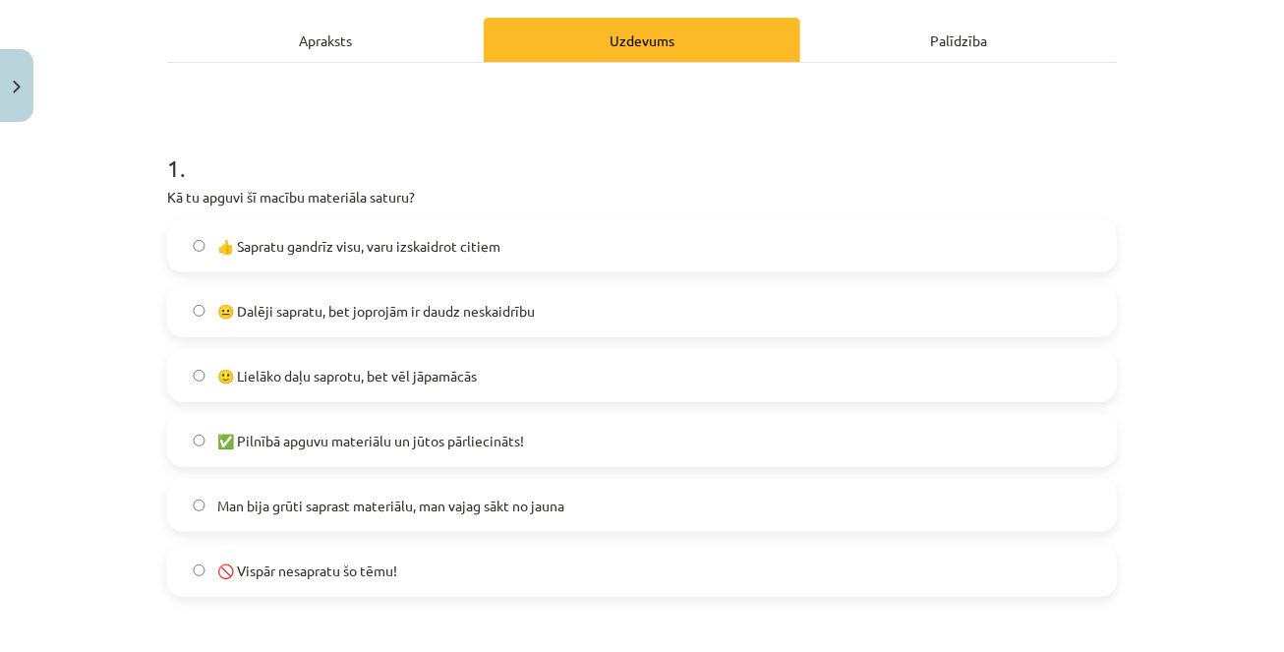
scroll to position [335, 0]
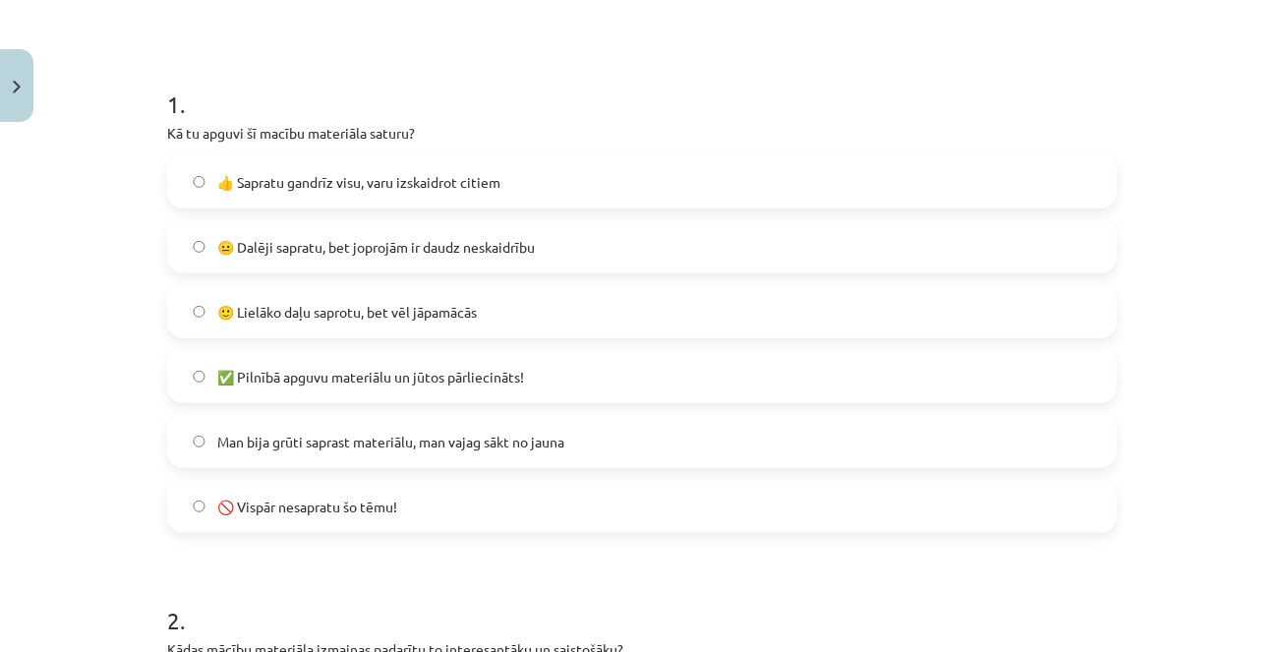
click at [356, 250] on span "😐 Dalēji sapratu, bet joprojām ir daudz neskaidrību" at bounding box center [375, 247] width 317 height 21
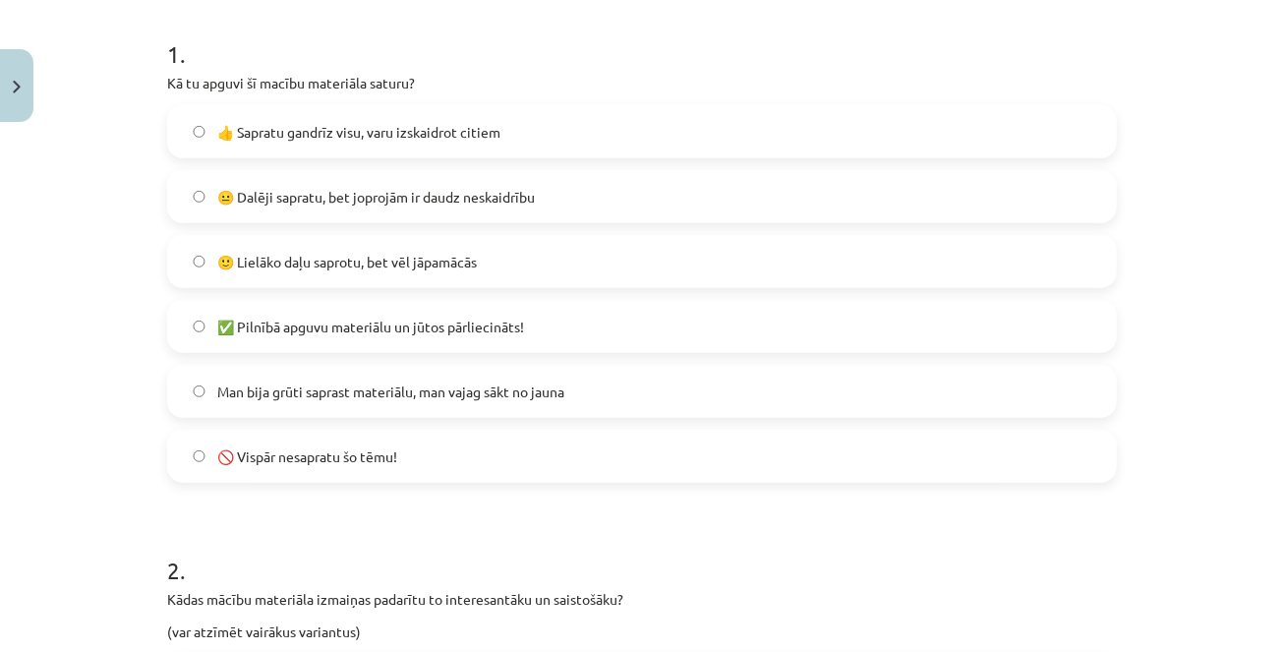
scroll to position [387, 0]
click at [348, 250] on span "🙂 Lielāko daļu saprotu, bet vēl jāpamācās" at bounding box center [346, 260] width 259 height 21
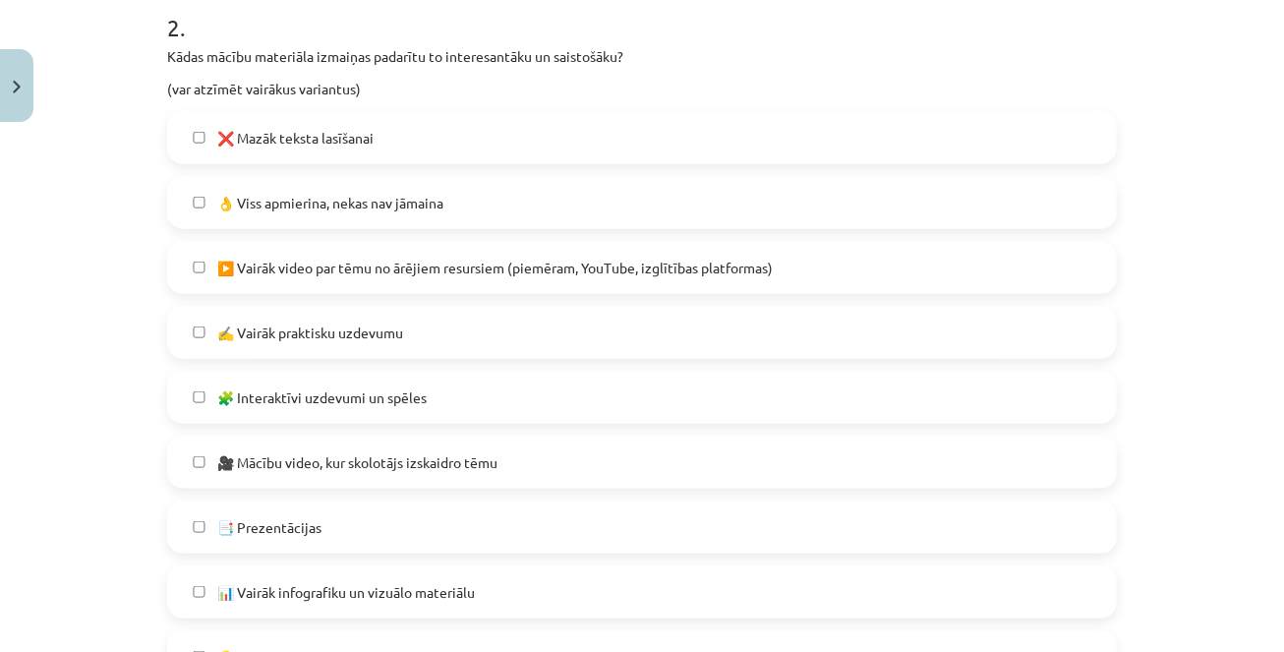
scroll to position [932, 0]
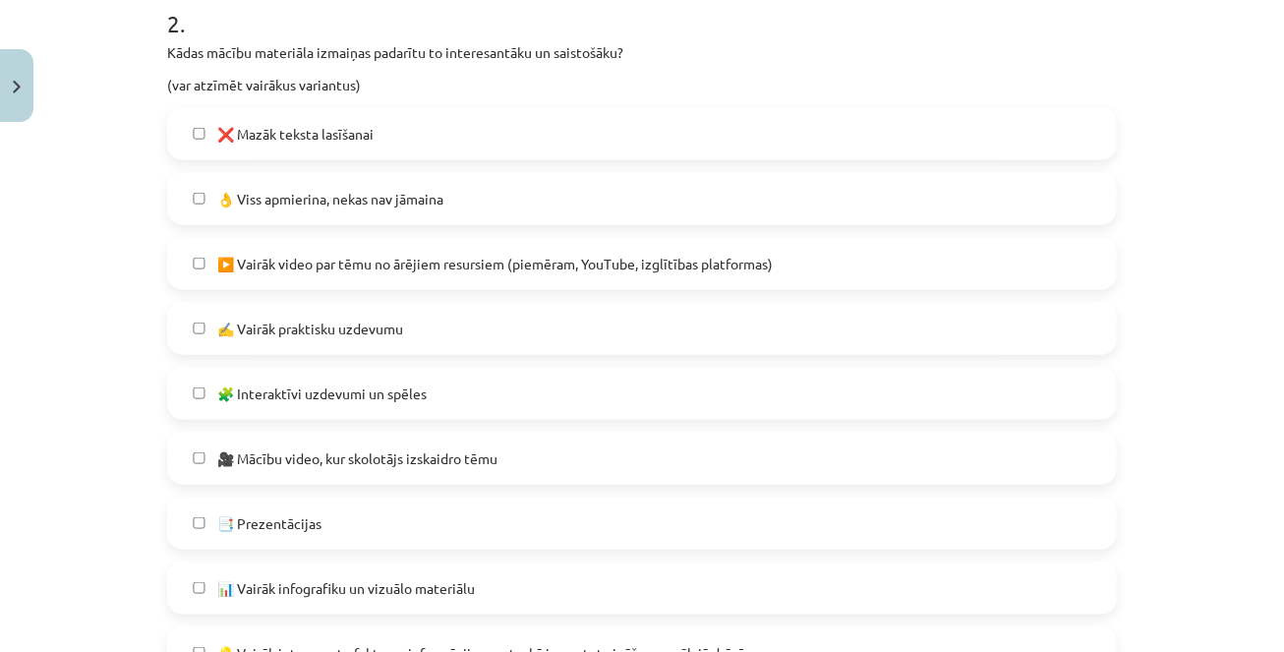
click at [334, 136] on span "❌ Mazāk teksta lasīšanai" at bounding box center [295, 134] width 156 height 21
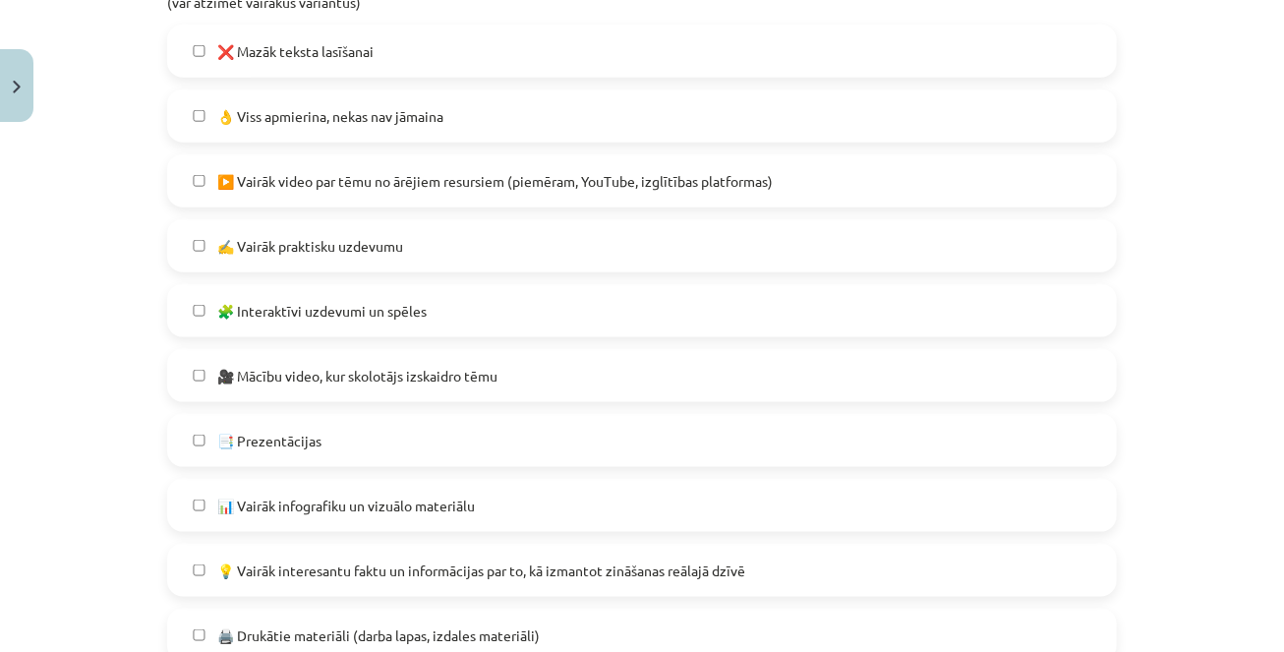
scroll to position [1031, 0]
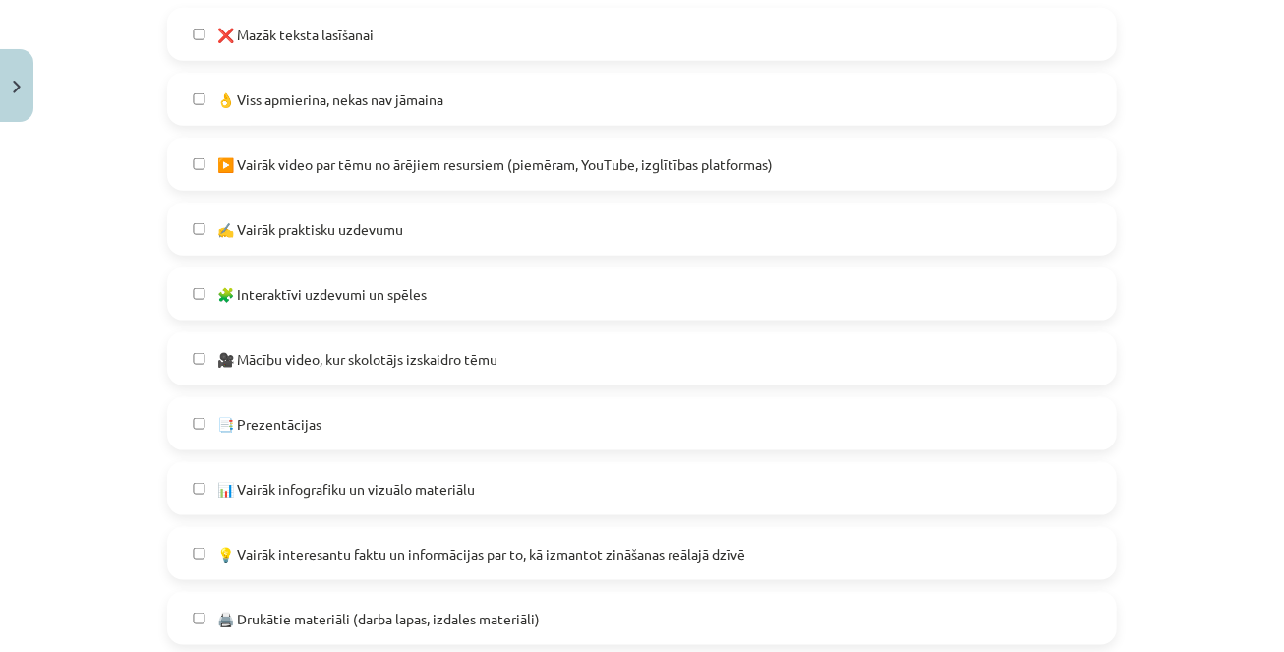
click at [330, 296] on span "🧩 Interaktīvi uzdevumi un spēles" at bounding box center [321, 294] width 209 height 21
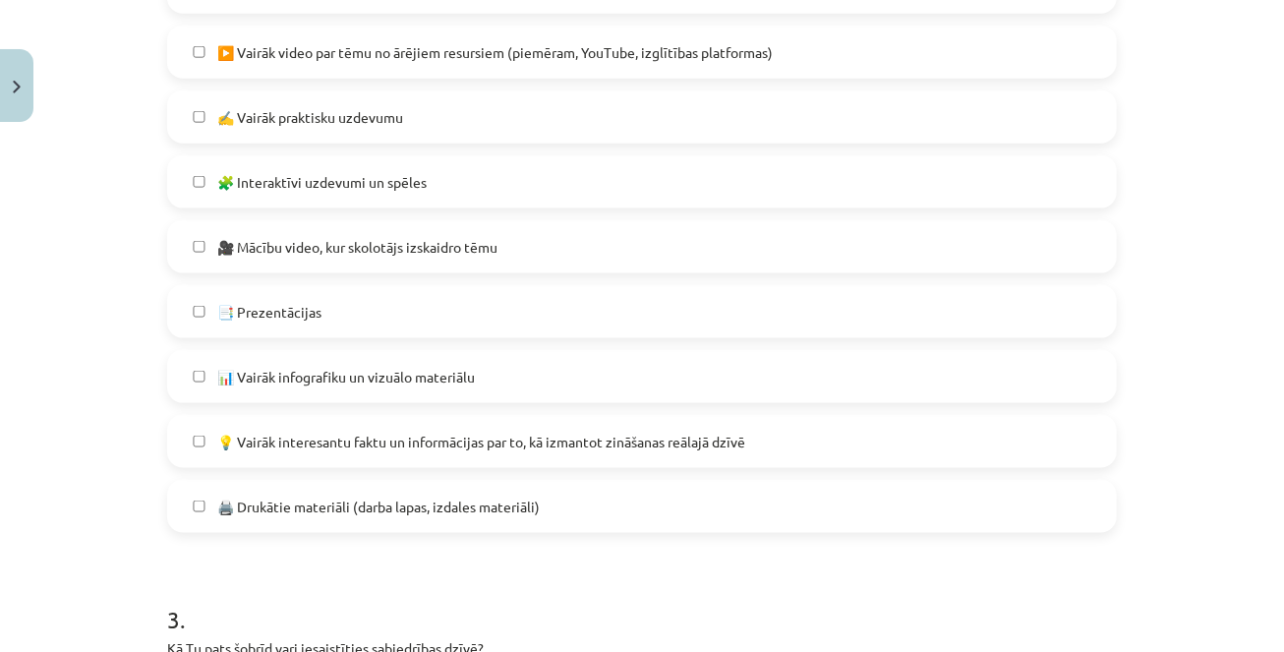
scroll to position [1150, 0]
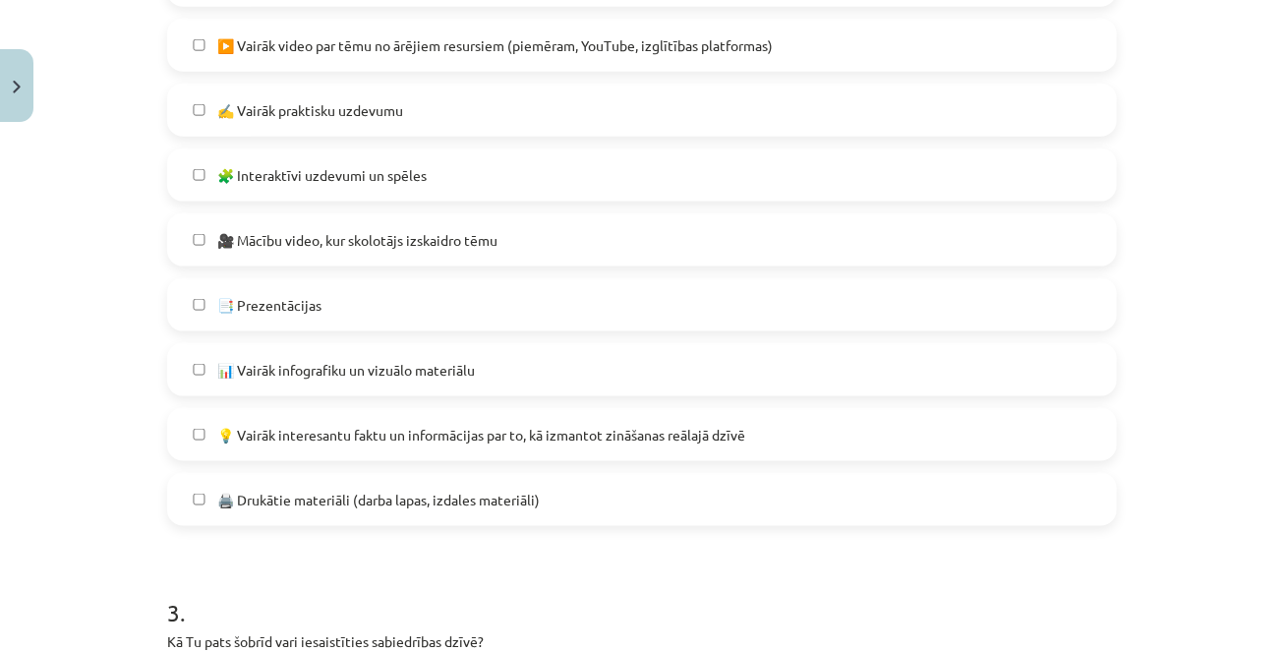
click at [330, 296] on label "📑 Prezentācijas" at bounding box center [642, 304] width 946 height 49
click at [334, 437] on span "💡 Vairāk interesantu faktu un informācijas par to, kā izmantot zināšanas reālaj…" at bounding box center [481, 435] width 528 height 21
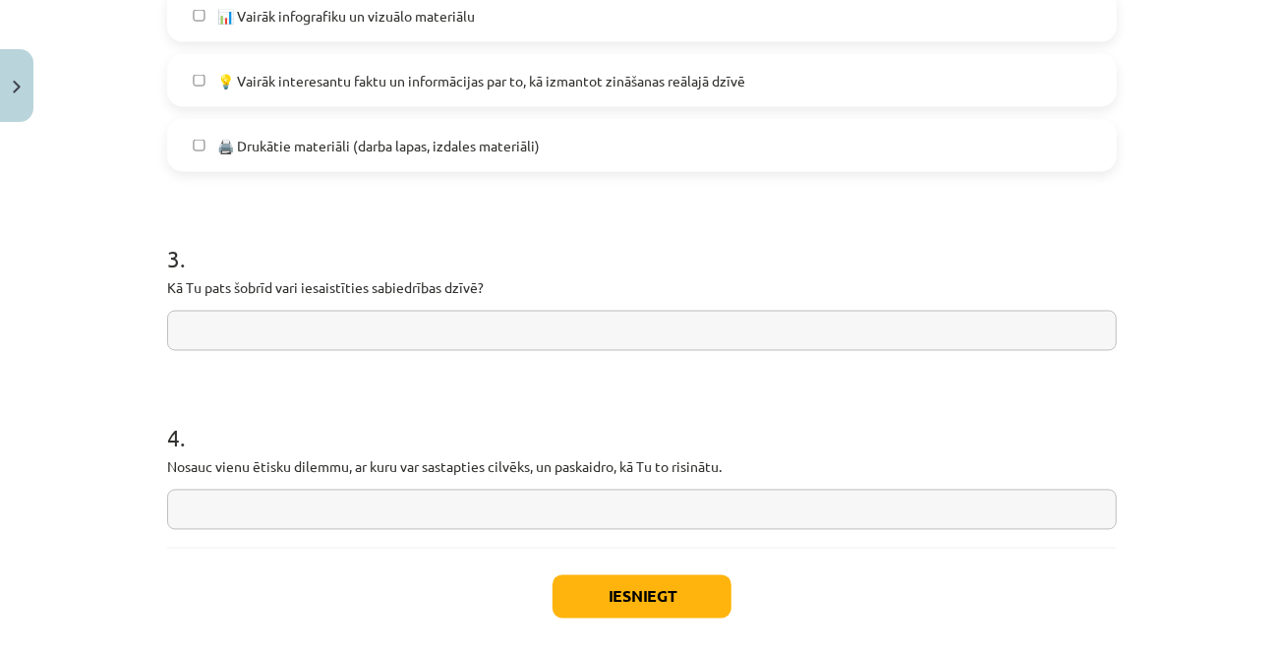
scroll to position [1509, 0]
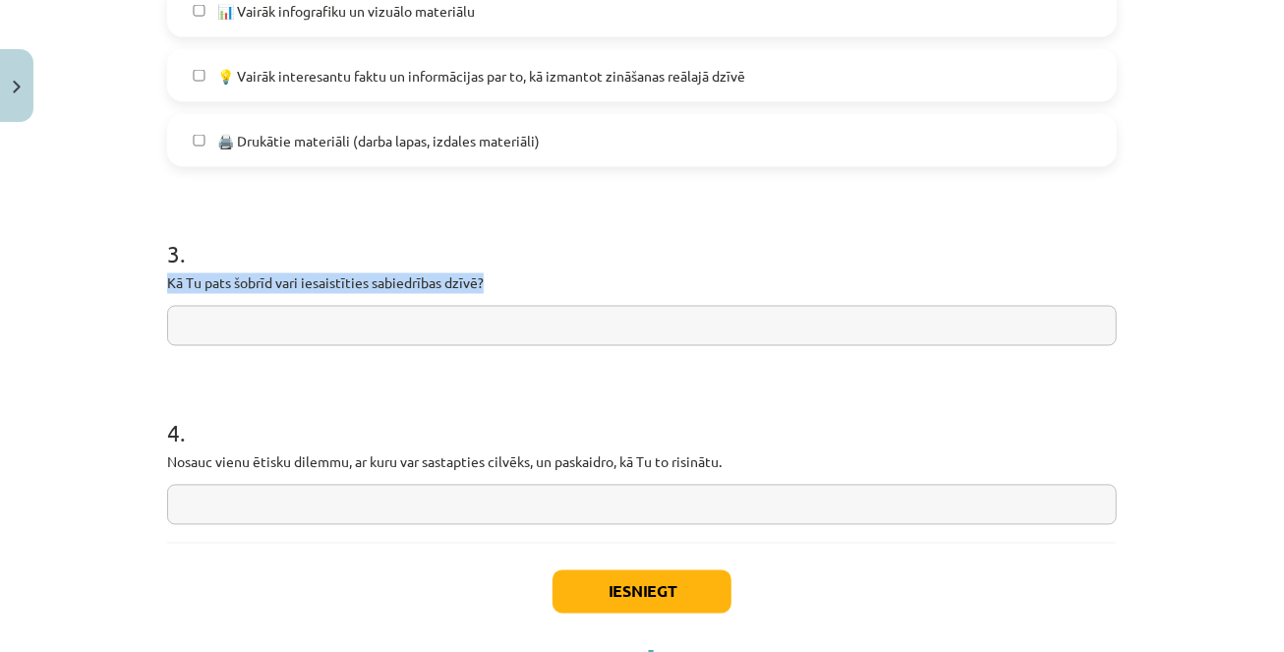
drag, startPoint x: 494, startPoint y: 276, endPoint x: 119, endPoint y: 275, distance: 375.5
click at [119, 275] on div "Mācību tēma: Sociālo zinātņu ii - 12. klases 1. ieskaites mācību materiāls #10 …" at bounding box center [642, 326] width 1284 height 652
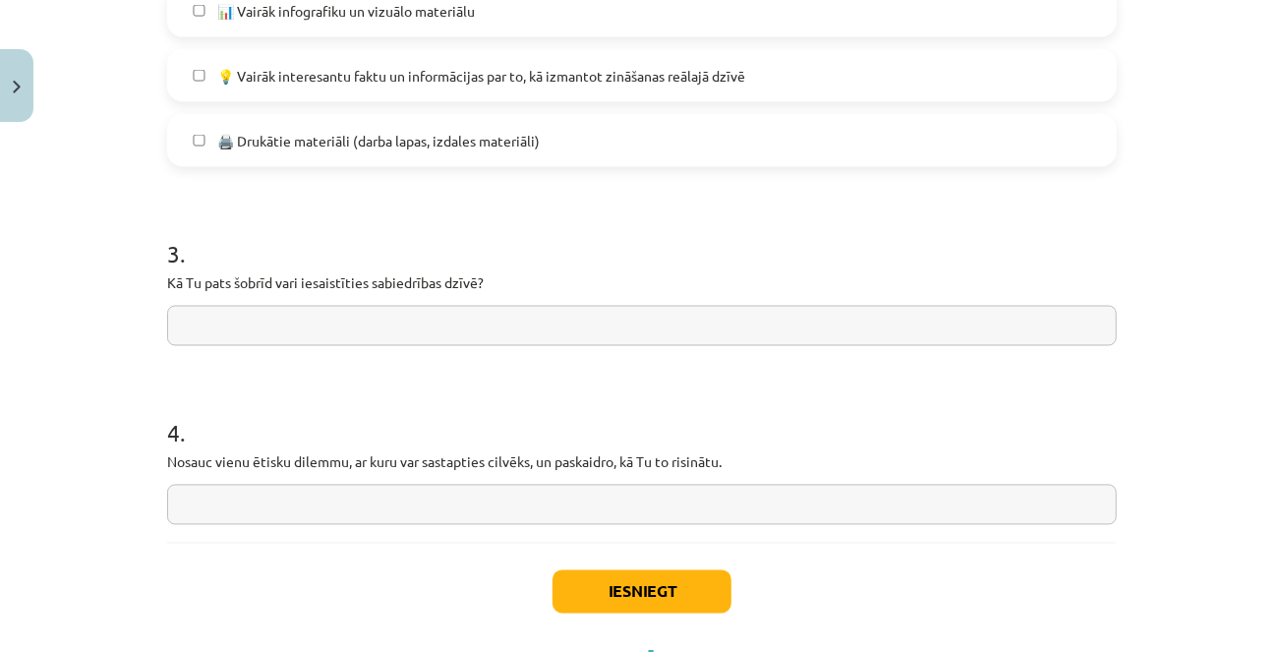
click at [243, 210] on h1 "3 ." at bounding box center [641, 236] width 949 height 61
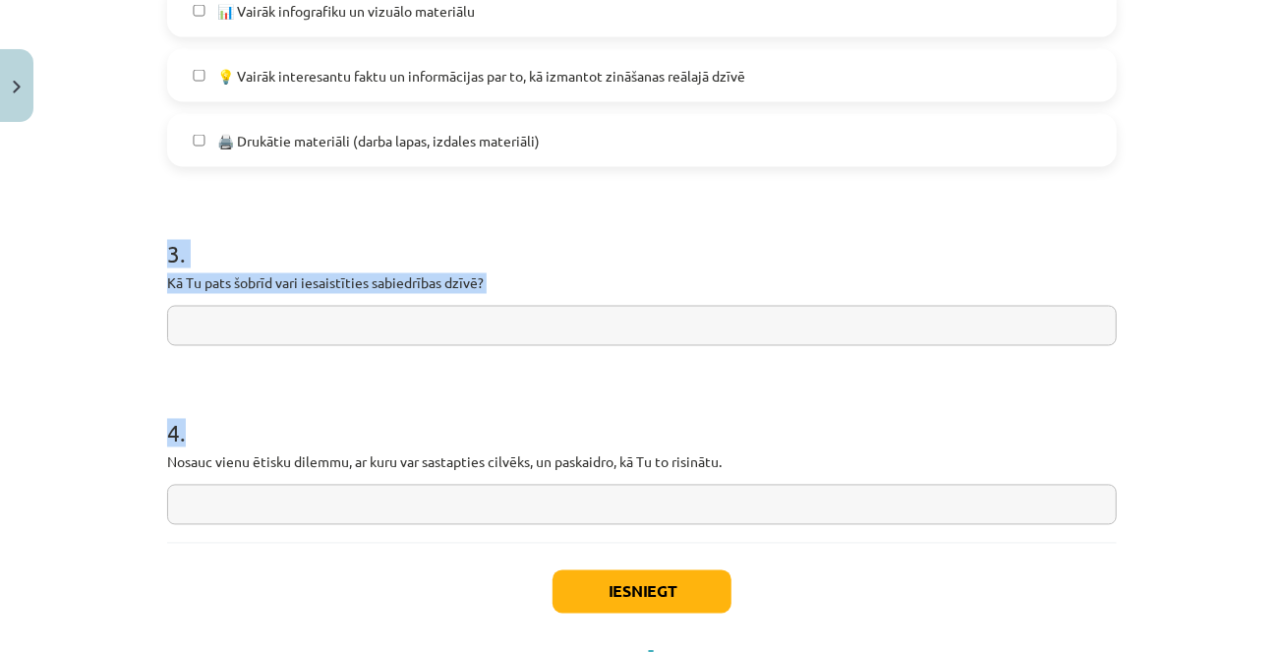
drag, startPoint x: 167, startPoint y: 253, endPoint x: 788, endPoint y: 490, distance: 665.2
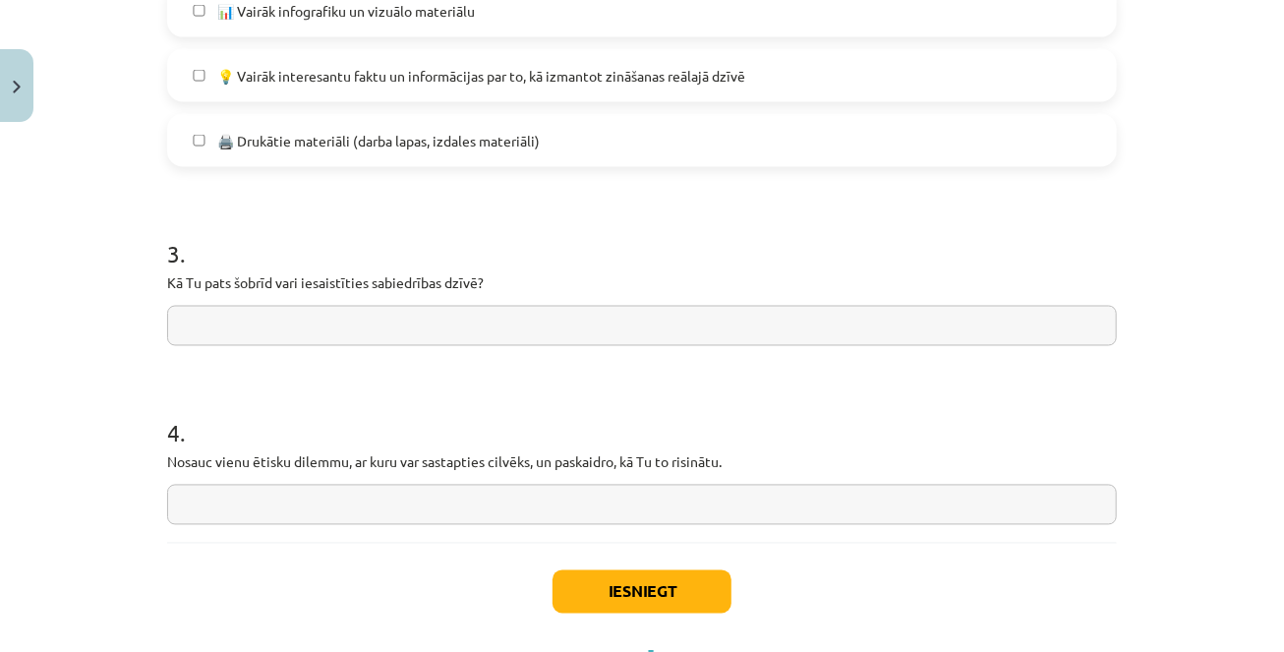
click at [399, 340] on input "text" at bounding box center [641, 326] width 949 height 40
paste input "**********"
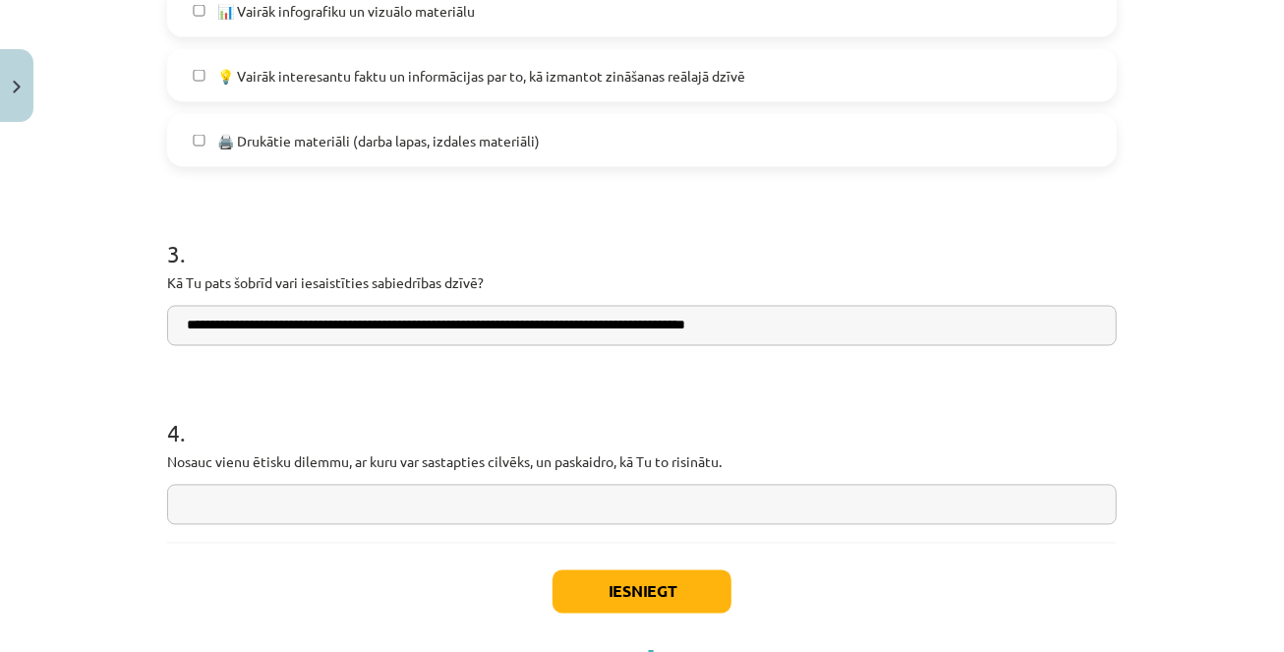
type input "**********"
click at [321, 507] on input "text" at bounding box center [641, 505] width 949 height 40
paste input "**********"
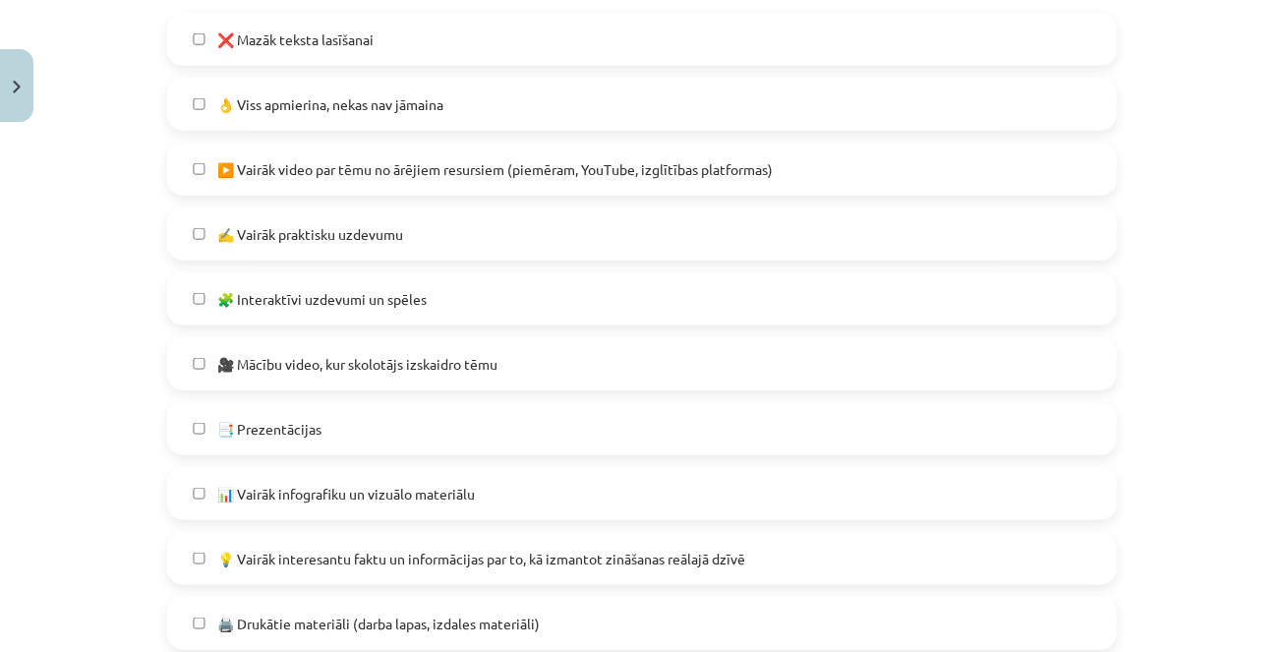
scroll to position [1597, 0]
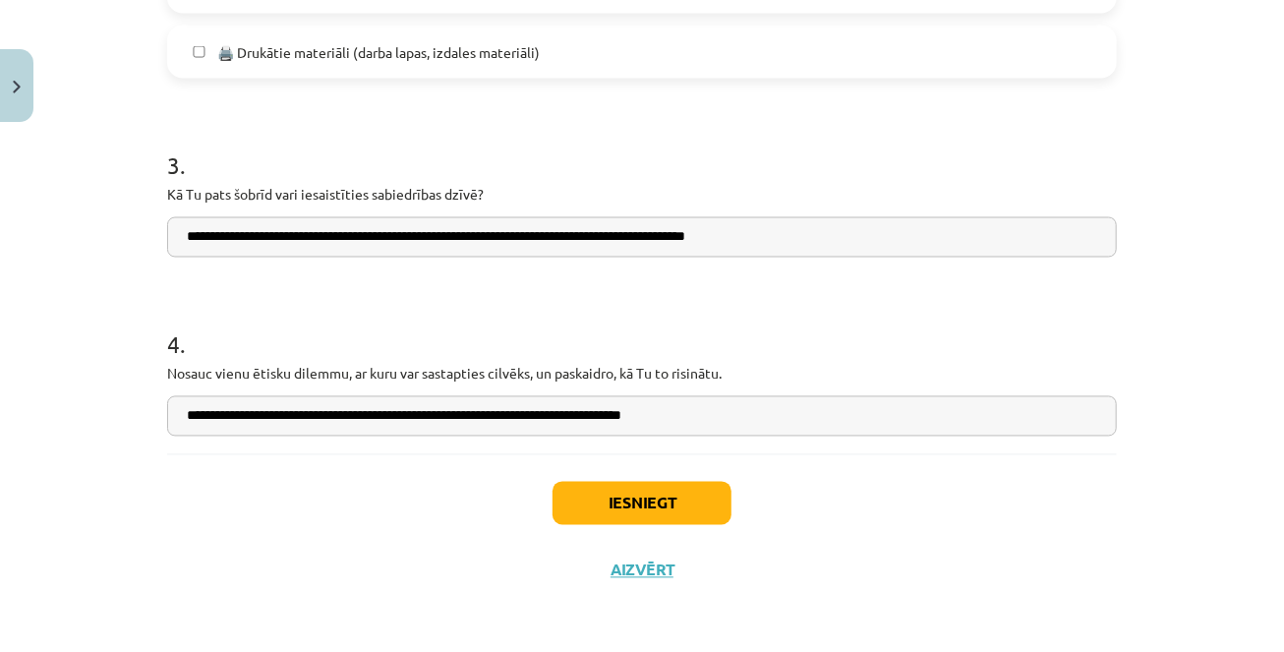
type input "**********"
click at [653, 497] on button "Iesniegt" at bounding box center [641, 503] width 179 height 43
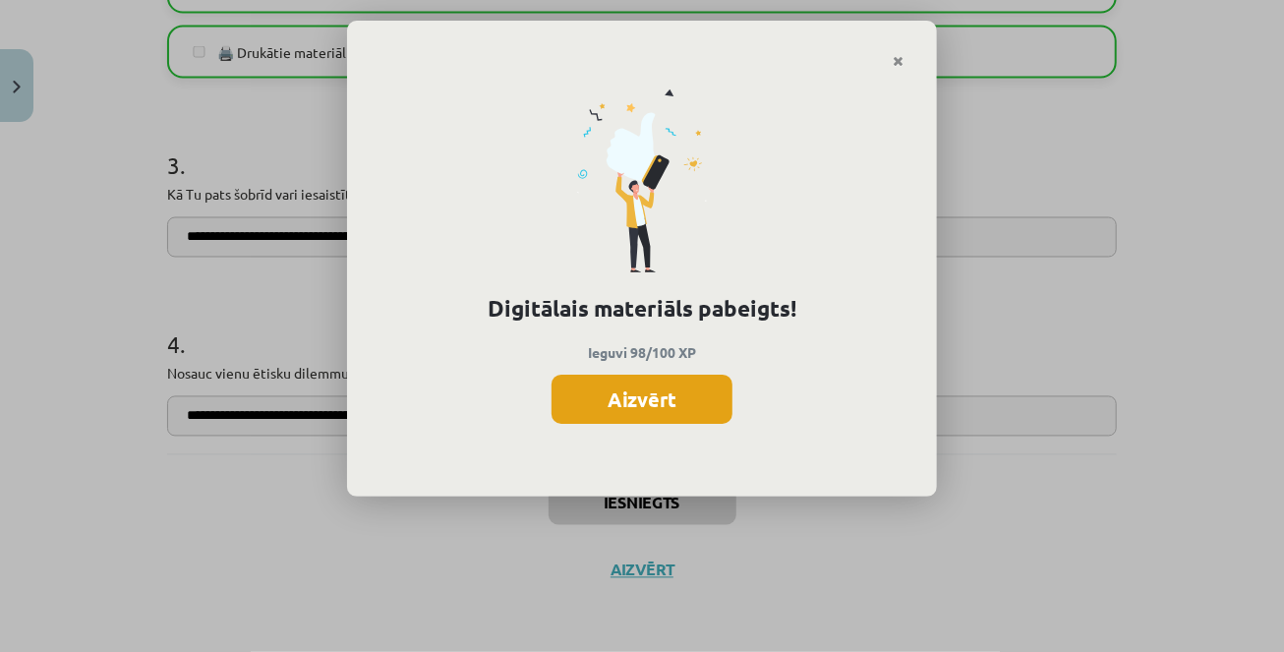
click at [662, 411] on button "Aizvērt" at bounding box center [641, 398] width 181 height 49
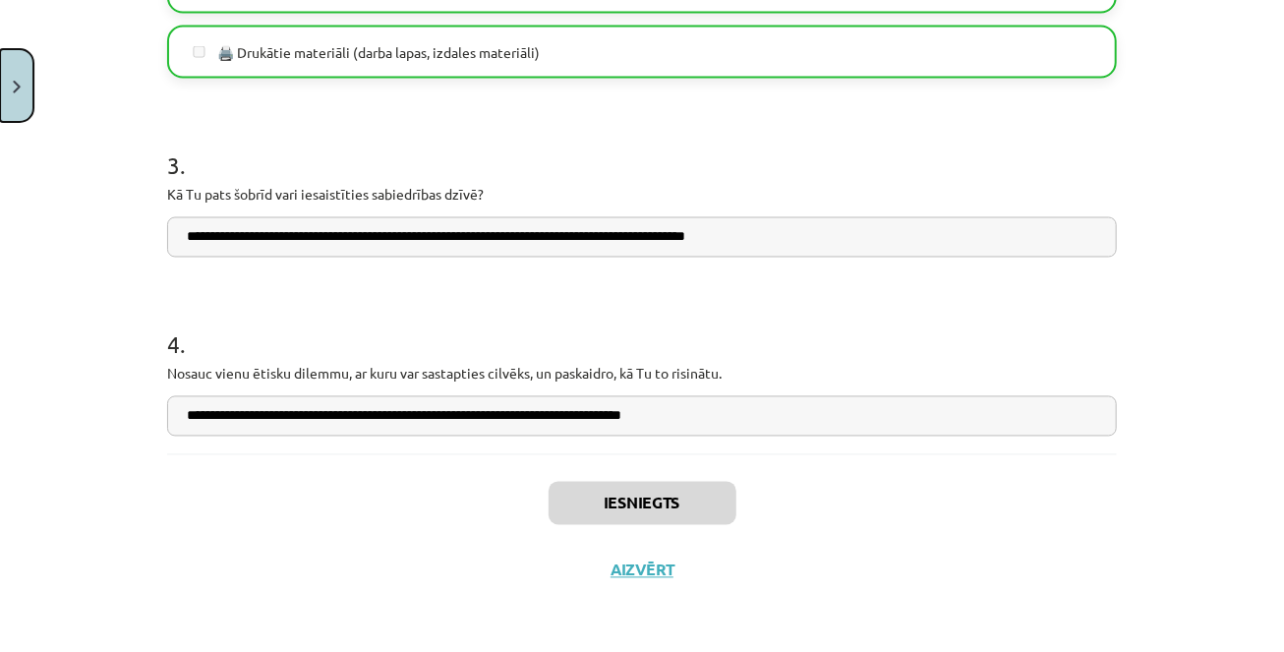
click at [19, 78] on button "Close" at bounding box center [16, 85] width 33 height 73
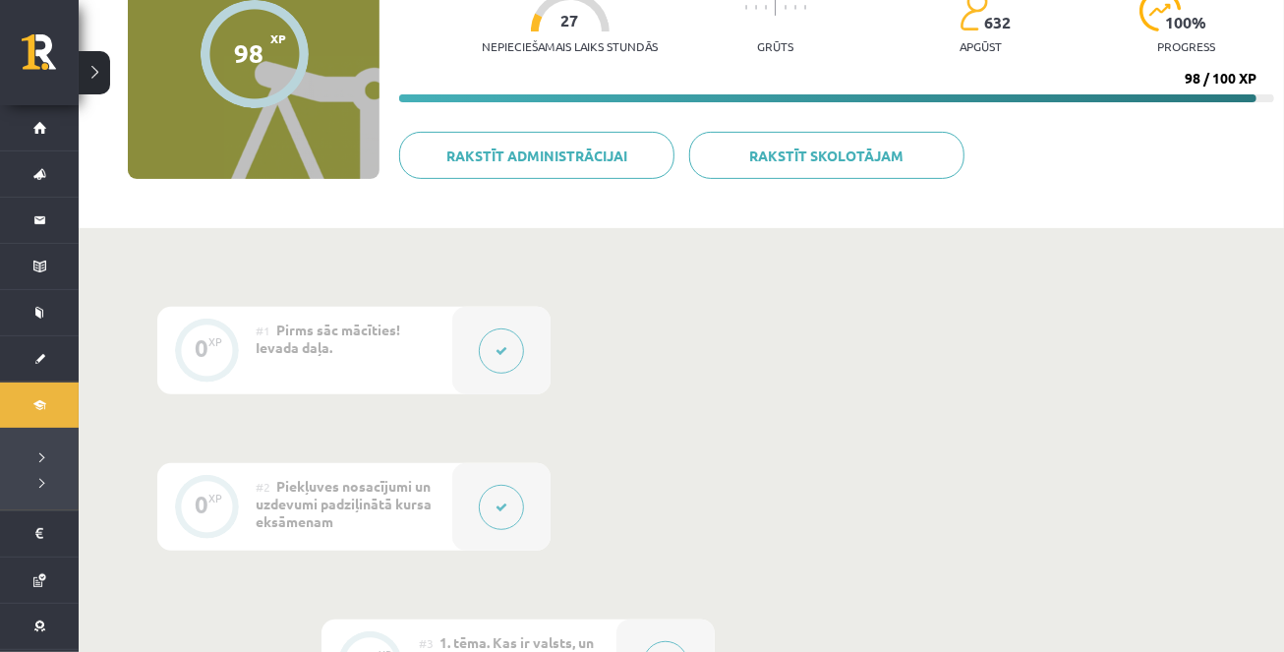
scroll to position [0, 0]
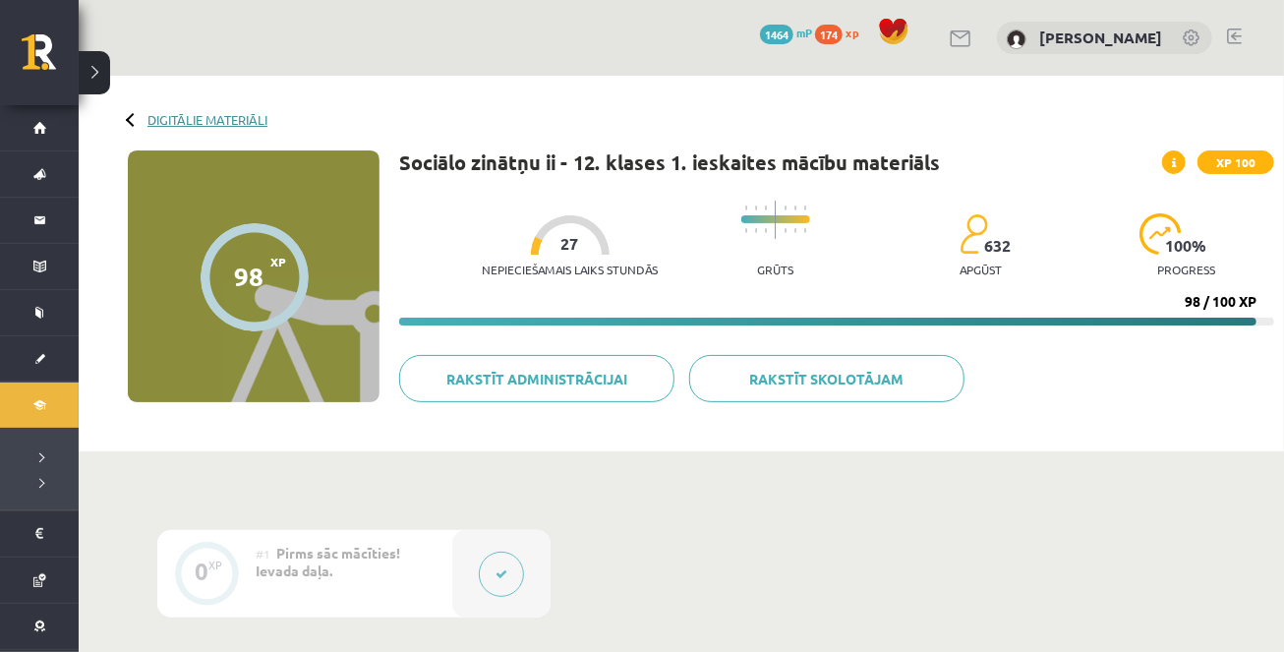
click at [156, 118] on link "Digitālie materiāli" at bounding box center [207, 119] width 120 height 15
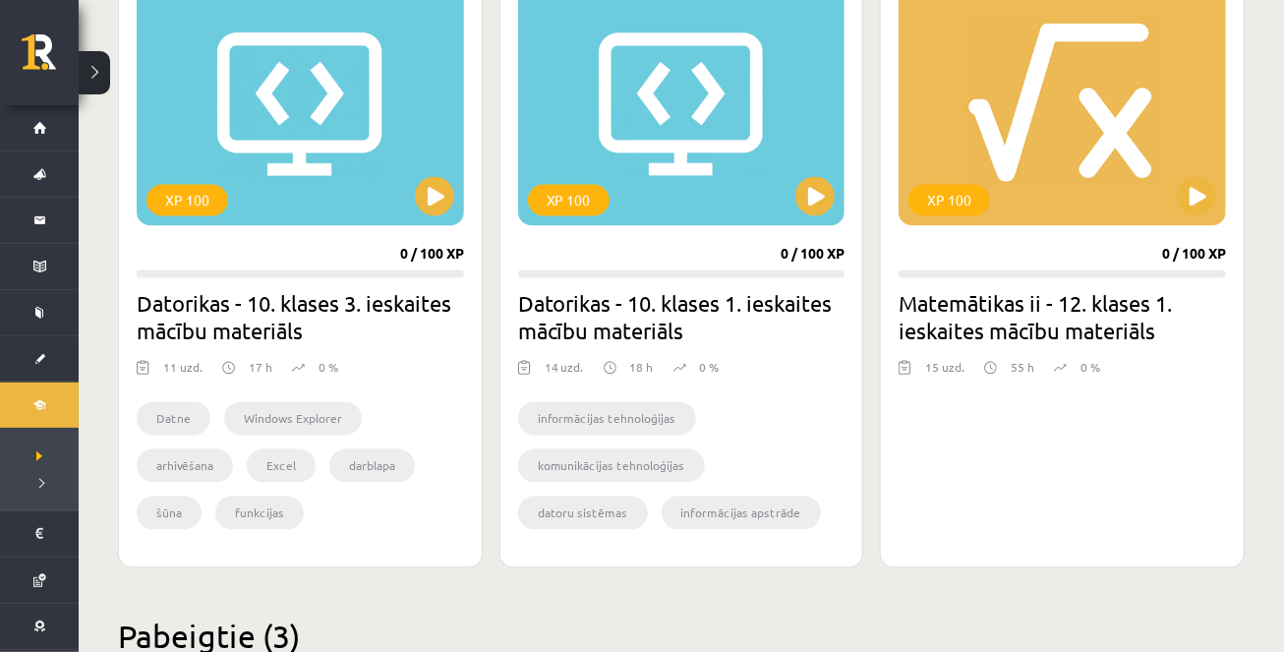
scroll to position [1753, 0]
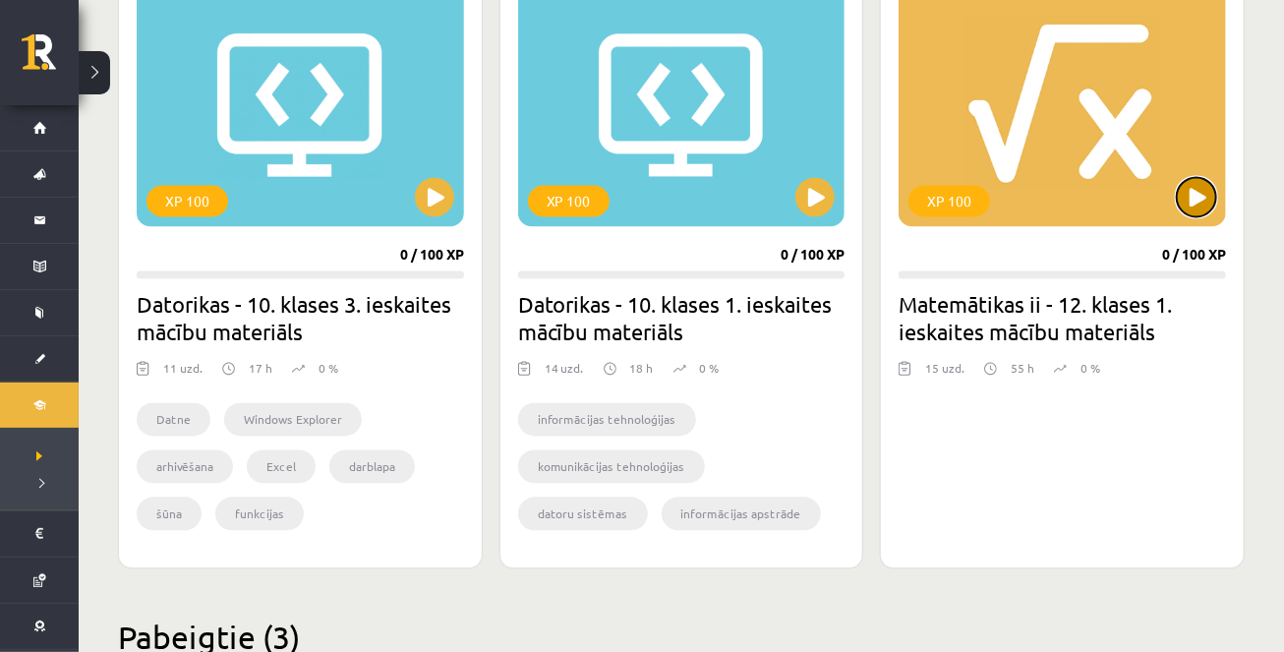
click at [1184, 197] on button at bounding box center [1196, 197] width 39 height 39
click at [966, 199] on div "XP 100" at bounding box center [949, 201] width 82 height 31
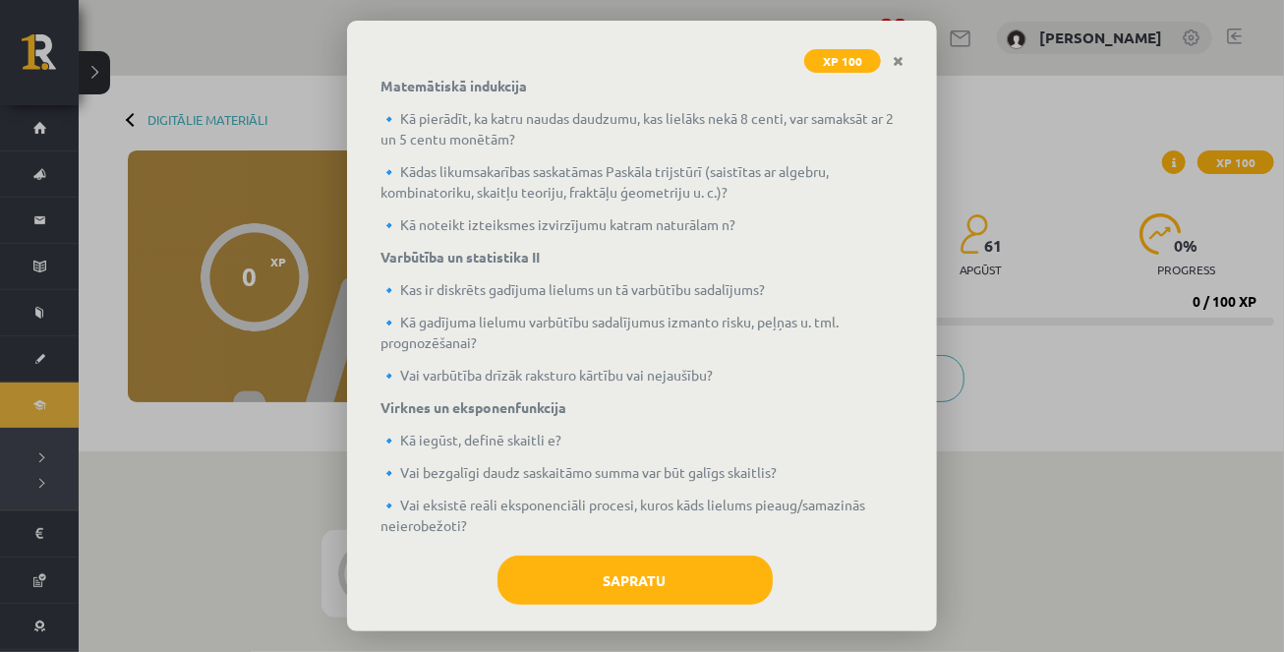
scroll to position [511, 0]
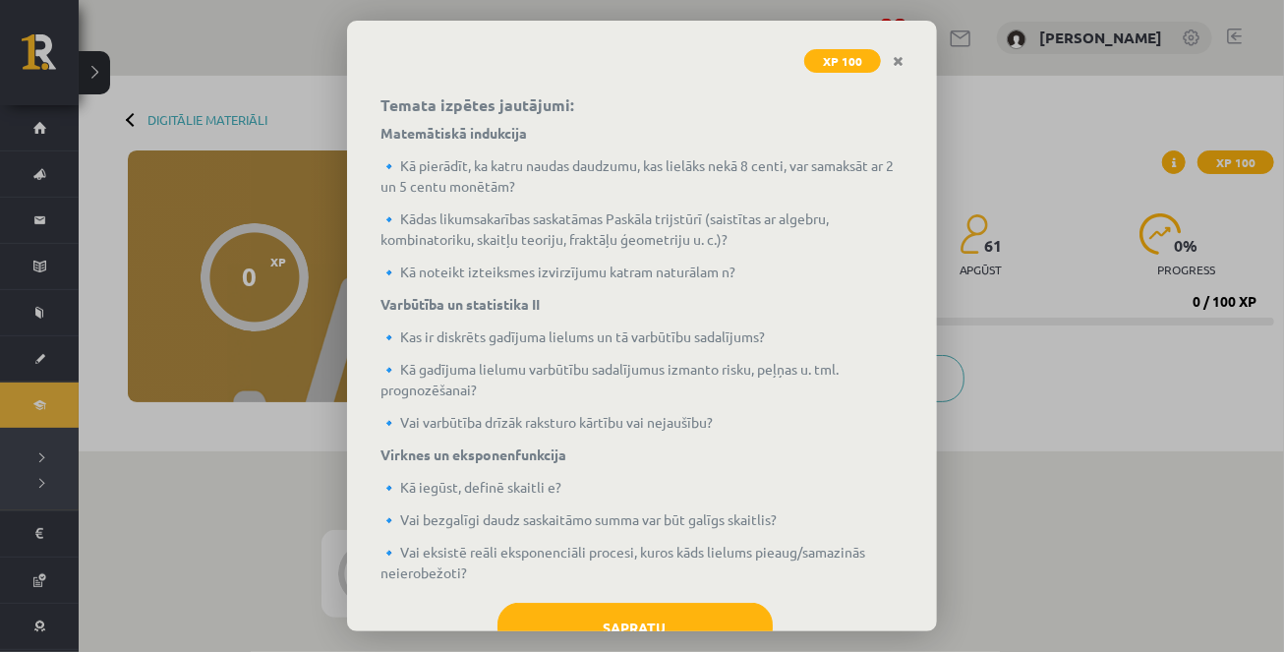
click at [382, 127] on b "Matemātiskā indukcija" at bounding box center [453, 133] width 146 height 18
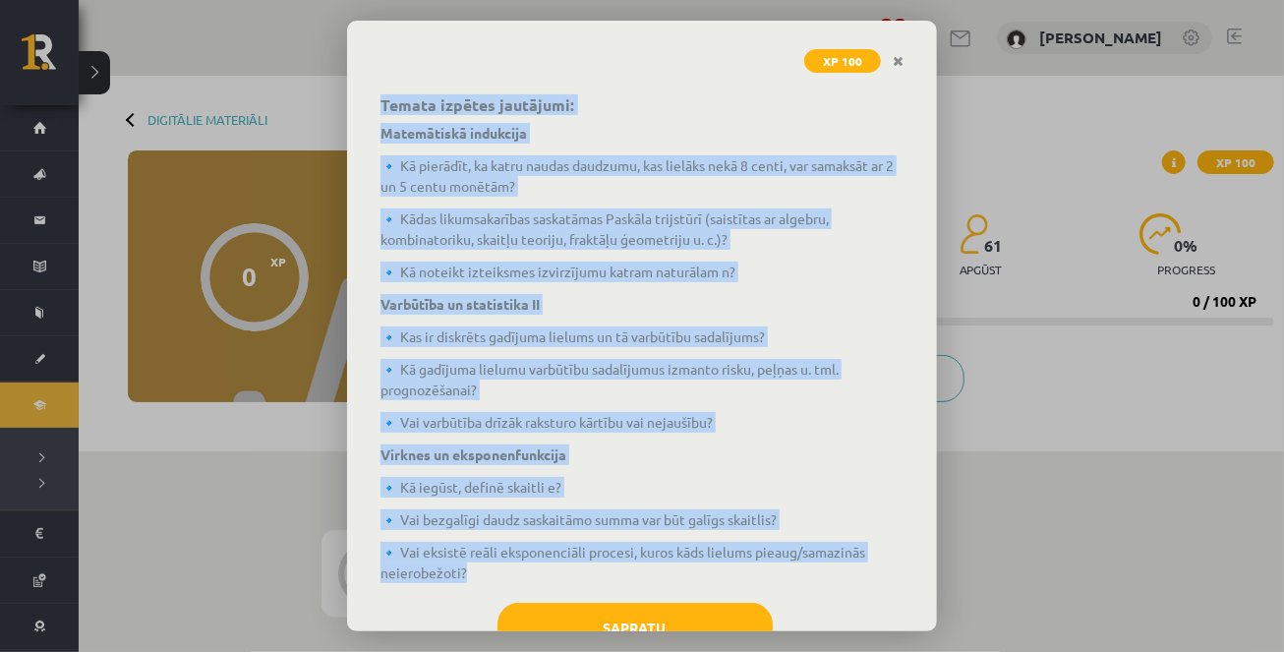
drag, startPoint x: 381, startPoint y: 103, endPoint x: 680, endPoint y: 572, distance: 556.0
click at [680, 577] on div "Temata apguves mērķi: 🔹 apgūt un lietot matemātiskās indukcijas principu (MIP),…" at bounding box center [641, 139] width 523 height 889
copy div "Temata izpētes jautājumi: Matemātiskā indukcija 🔹 Kā pierādīt, ka katru naudas …"
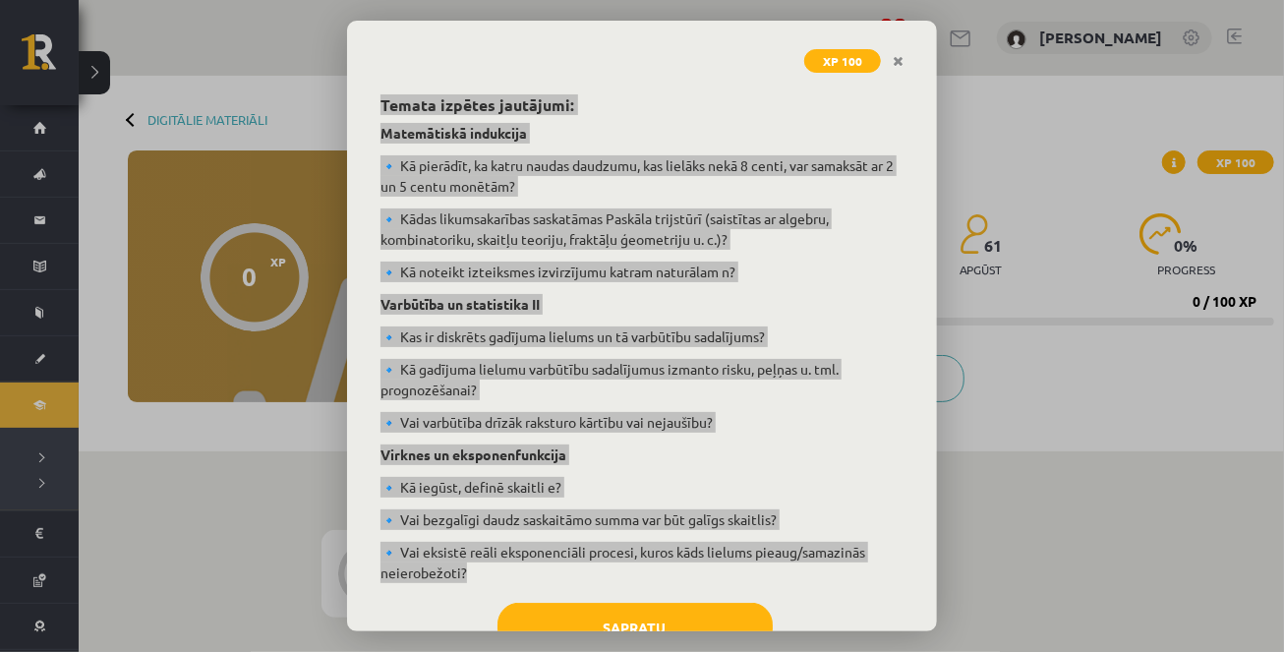
scroll to position [576, 0]
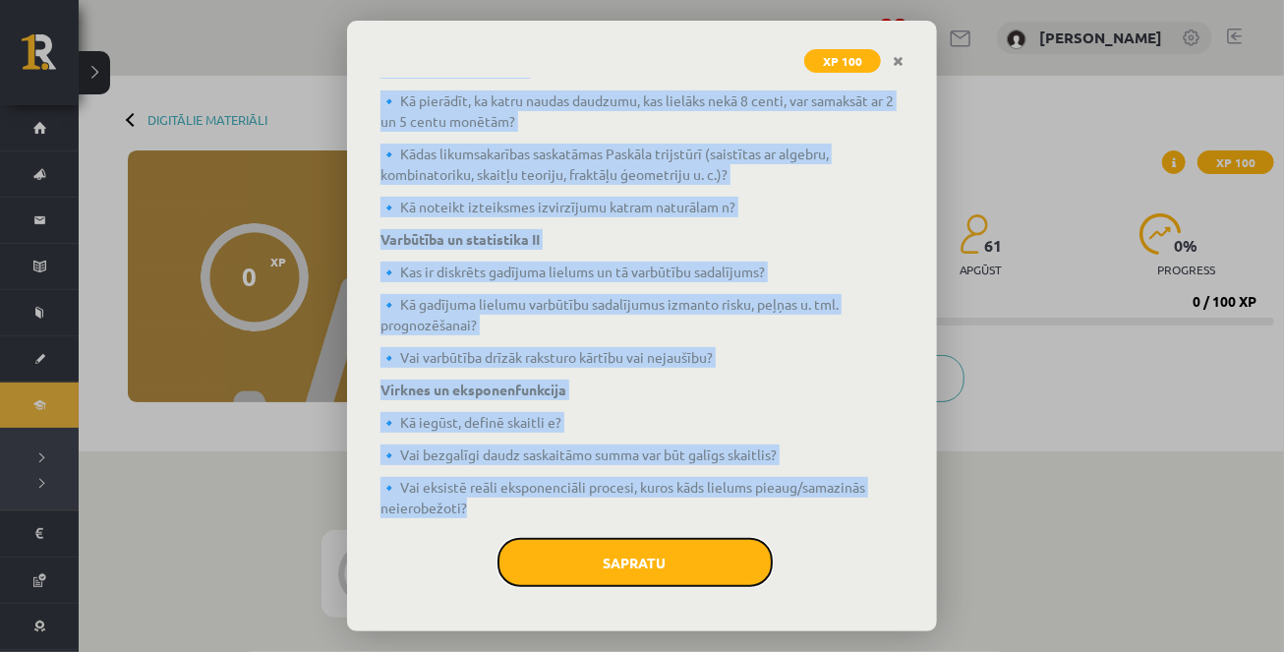
click at [613, 559] on button "Sapratu" at bounding box center [634, 562] width 275 height 49
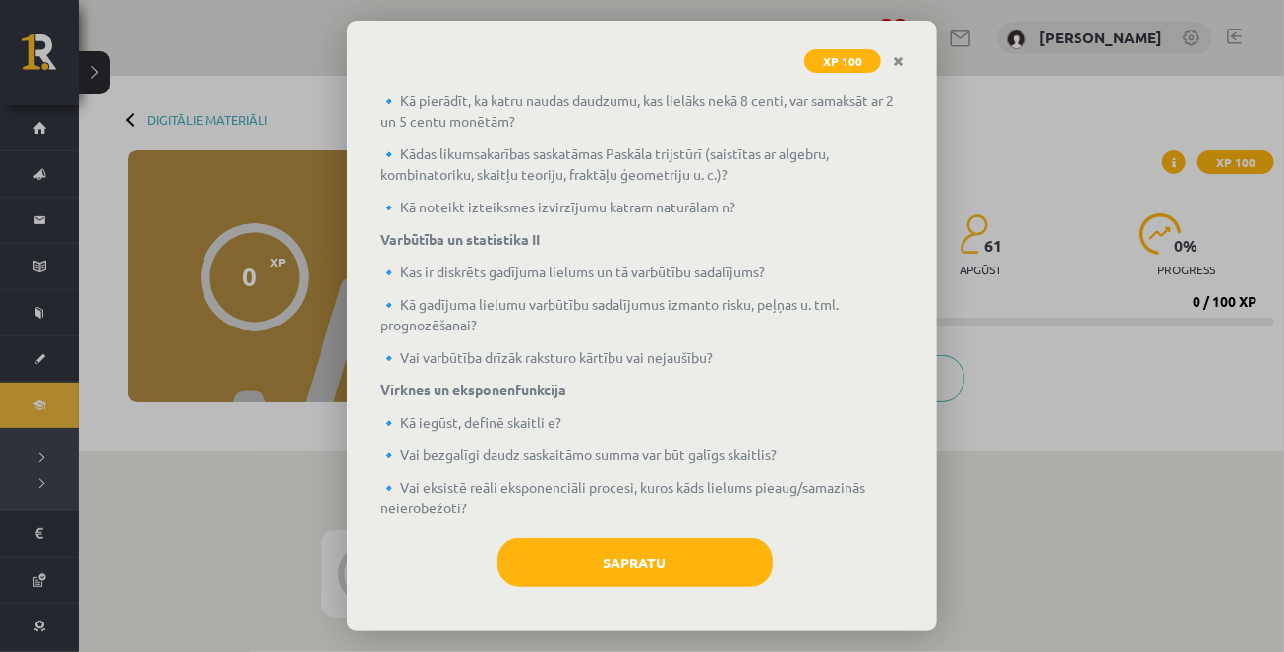
click at [613, 559] on div "#1 💡 Pirms sāc mācīties. Ievada daļa." at bounding box center [518, 573] width 197 height 87
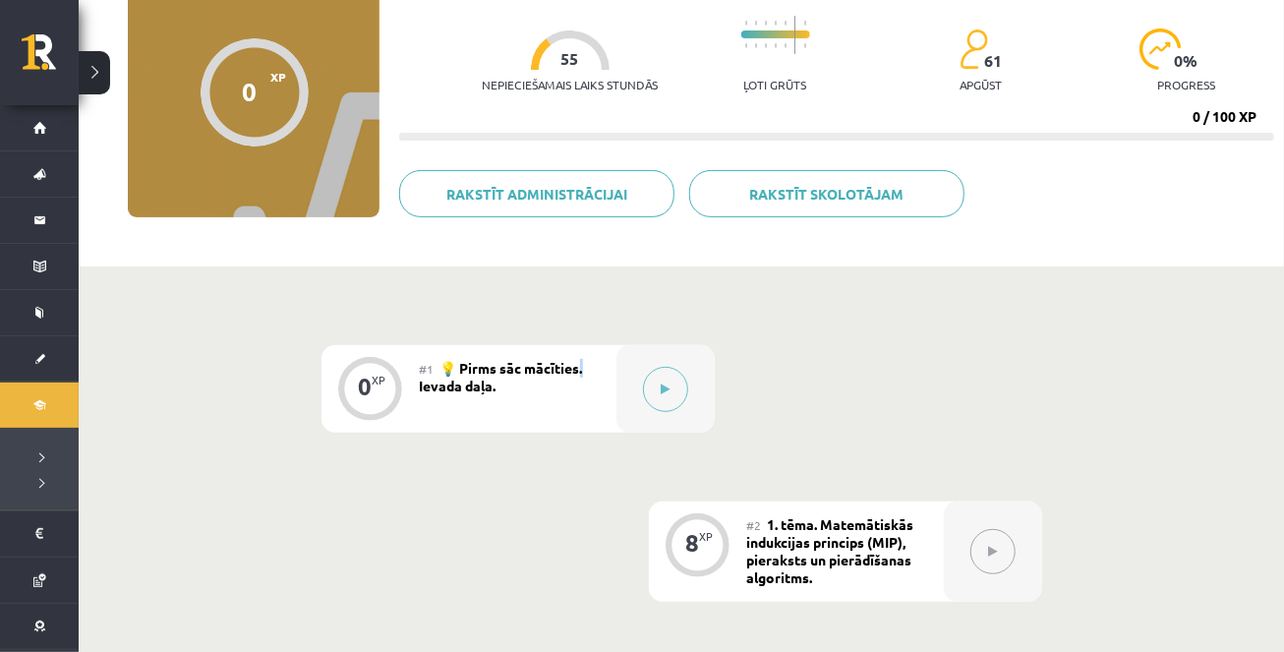
scroll to position [187, 0]
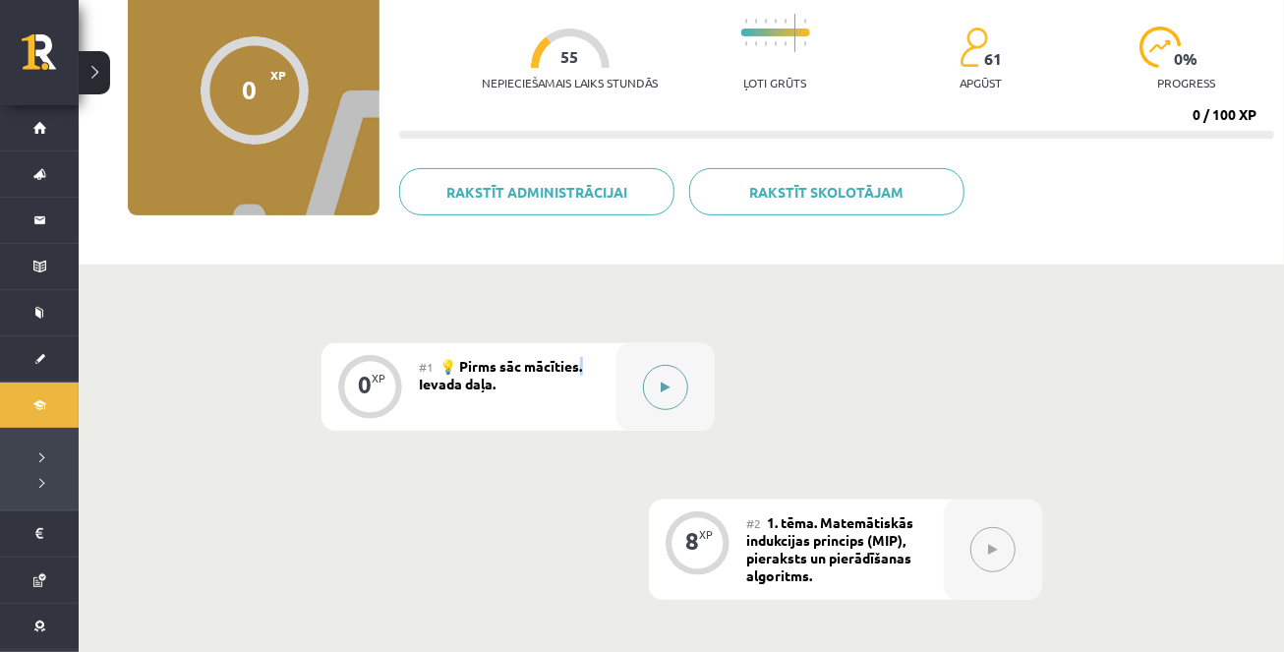
click at [669, 375] on button at bounding box center [665, 387] width 45 height 45
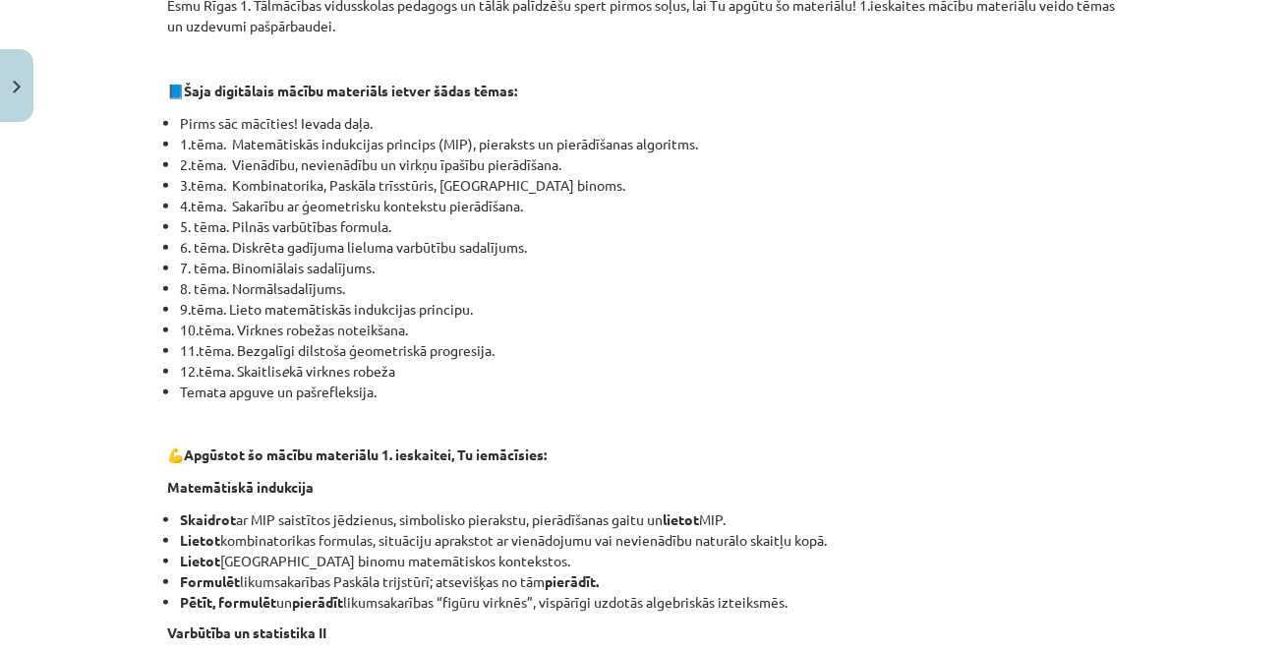
scroll to position [393, 0]
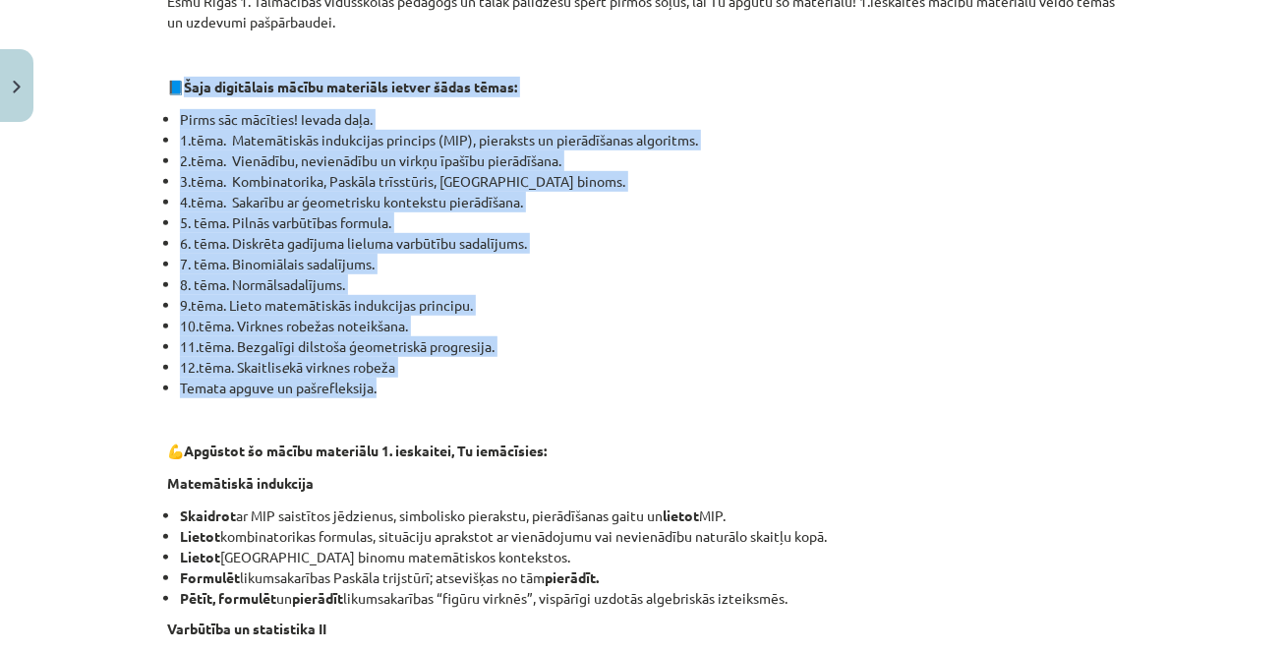
drag, startPoint x: 186, startPoint y: 83, endPoint x: 457, endPoint y: 394, distance: 413.1
copy div "Šaja digitālais mācību materiāls ietver šādas tēmas: Pirms sāc mācīties! Ievada…"
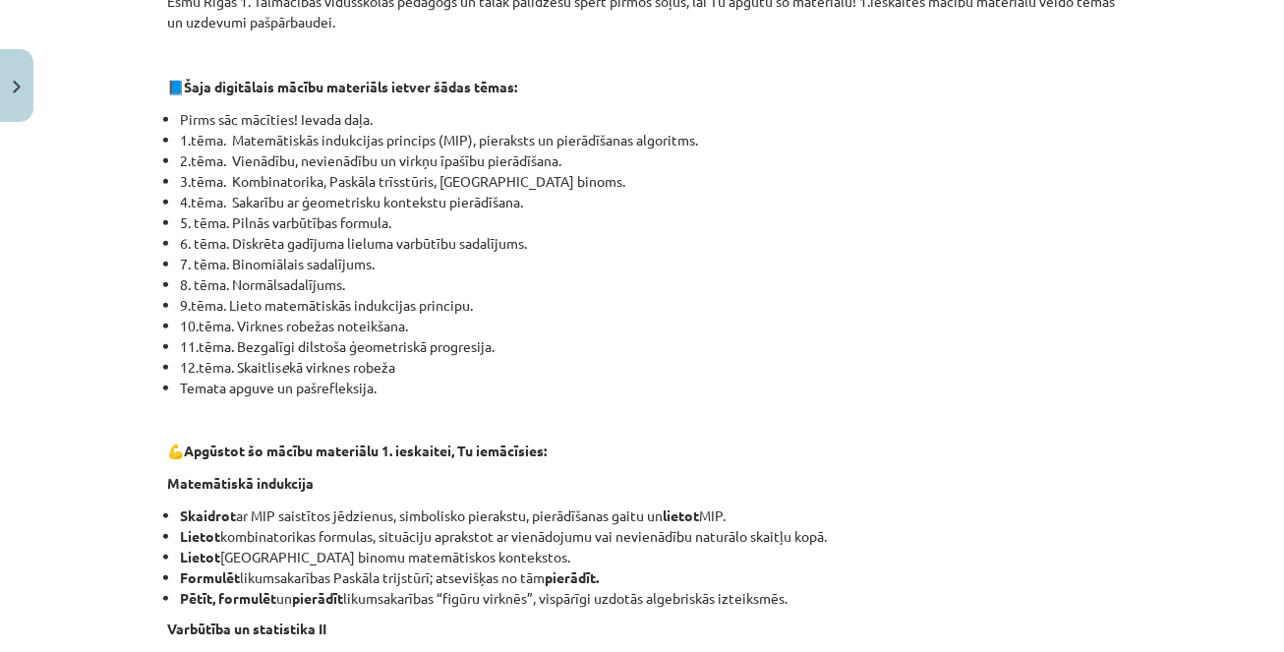
click at [516, 391] on li "Temata apguve un pašrefleksija." at bounding box center [648, 387] width 937 height 21
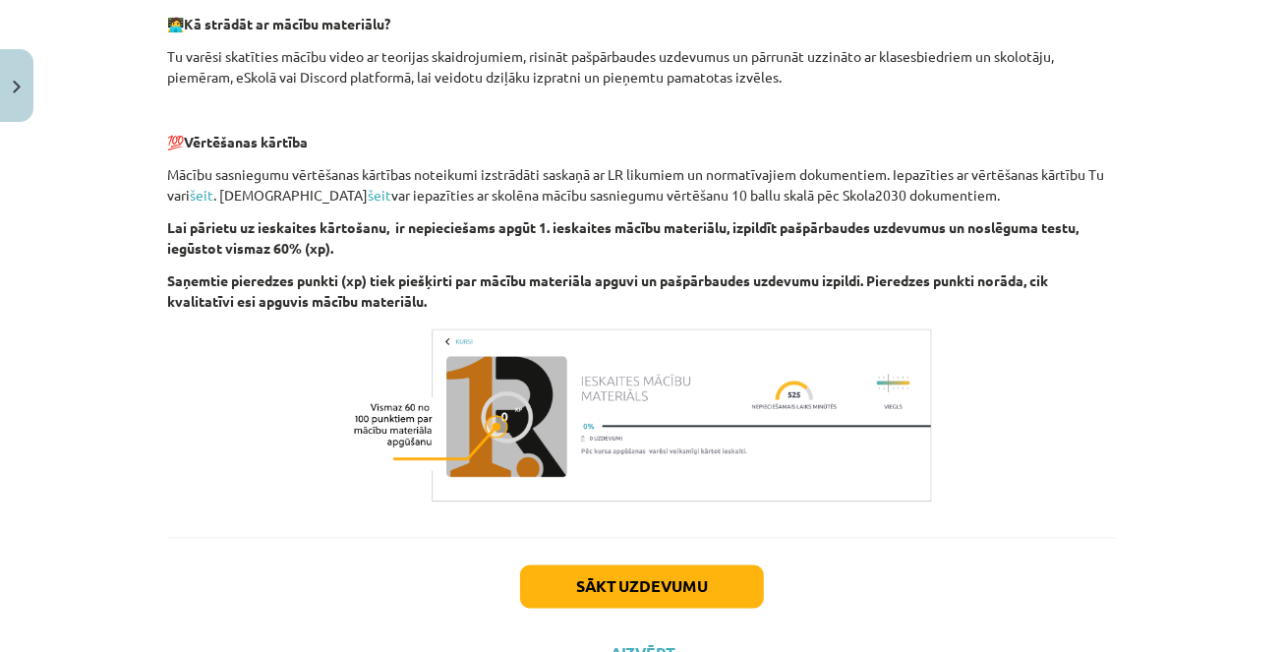
scroll to position [1373, 0]
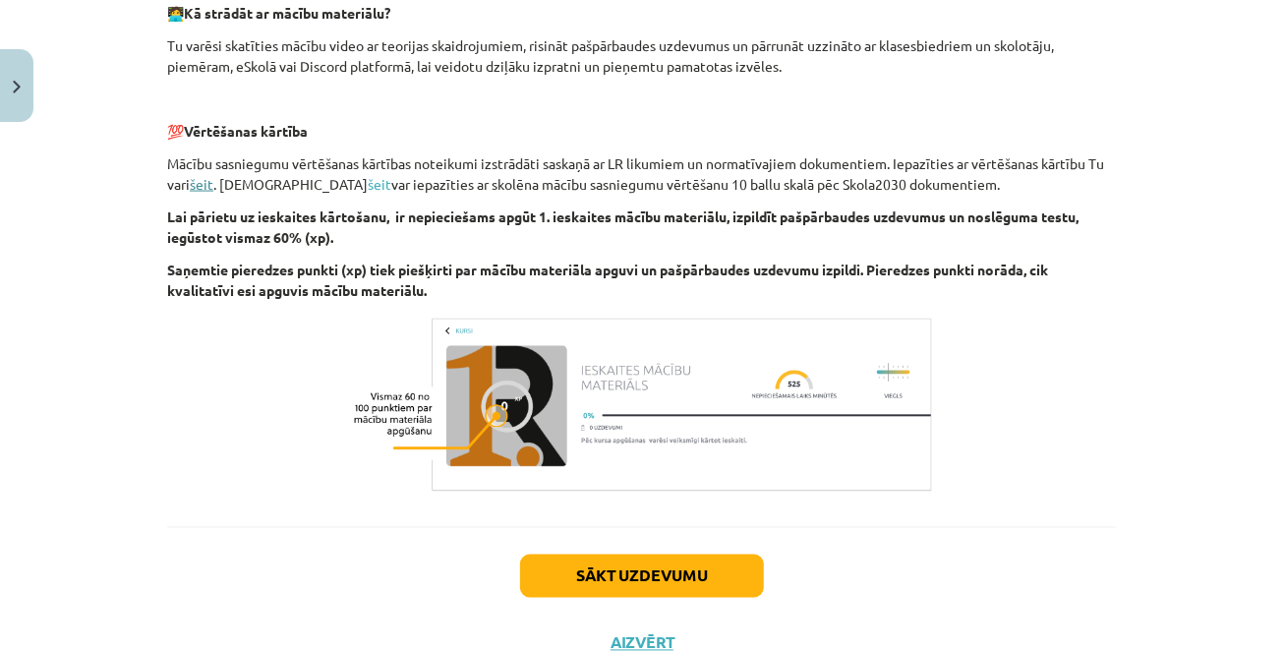
click at [205, 179] on link "šeit" at bounding box center [202, 184] width 24 height 18
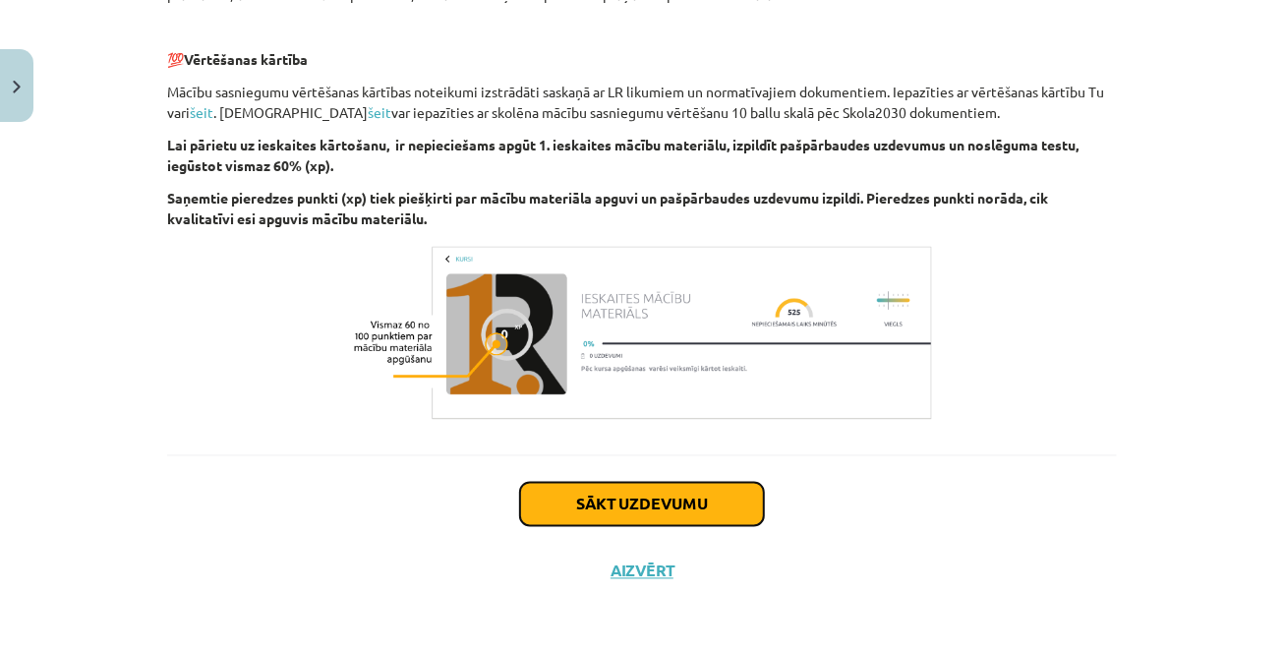
click at [615, 510] on button "Sākt uzdevumu" at bounding box center [642, 504] width 244 height 43
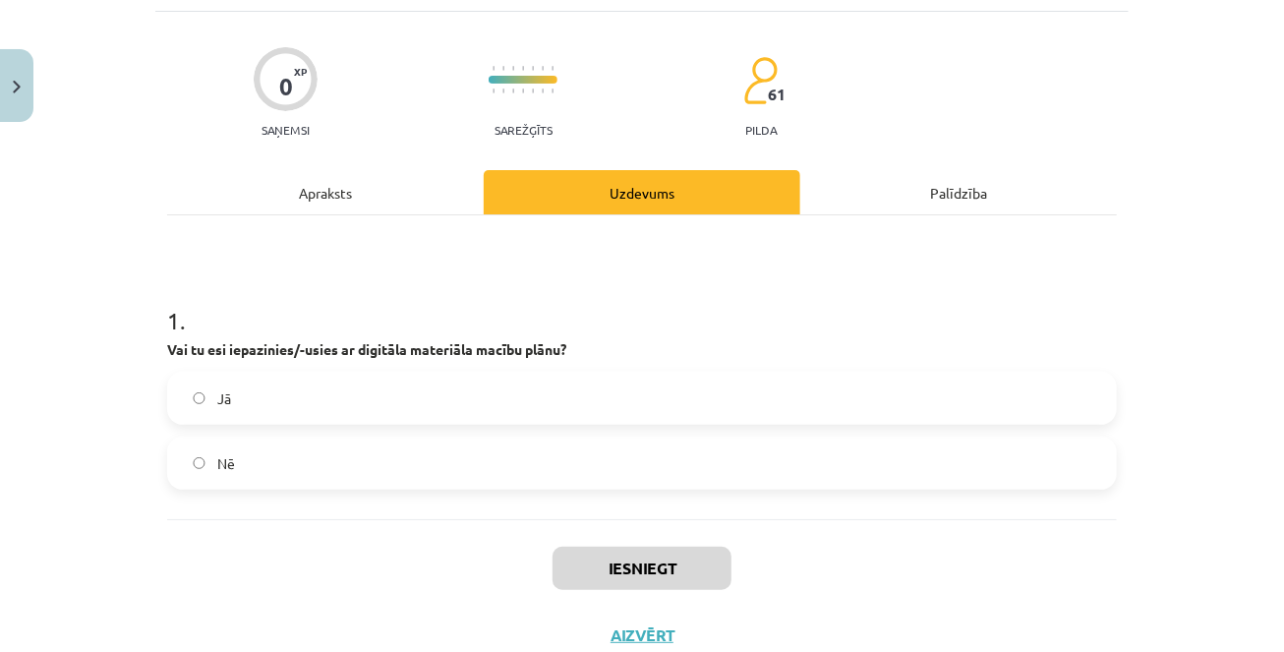
scroll to position [122, 0]
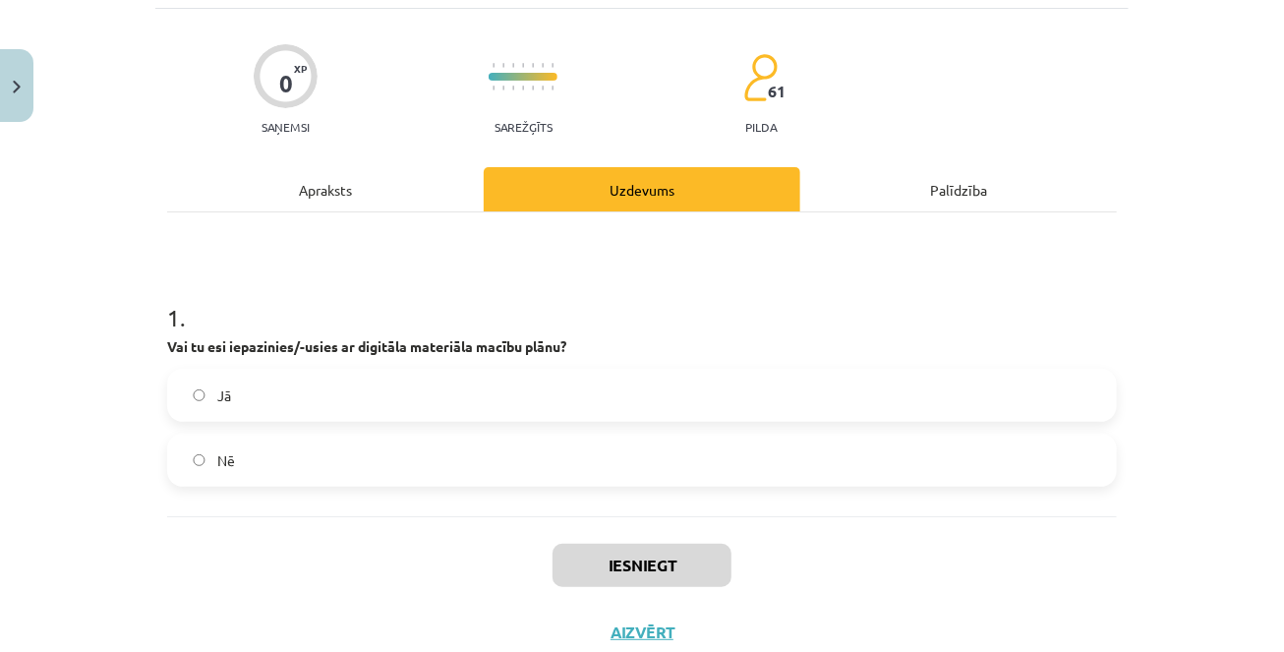
click at [576, 397] on label "Jā" at bounding box center [642, 395] width 946 height 49
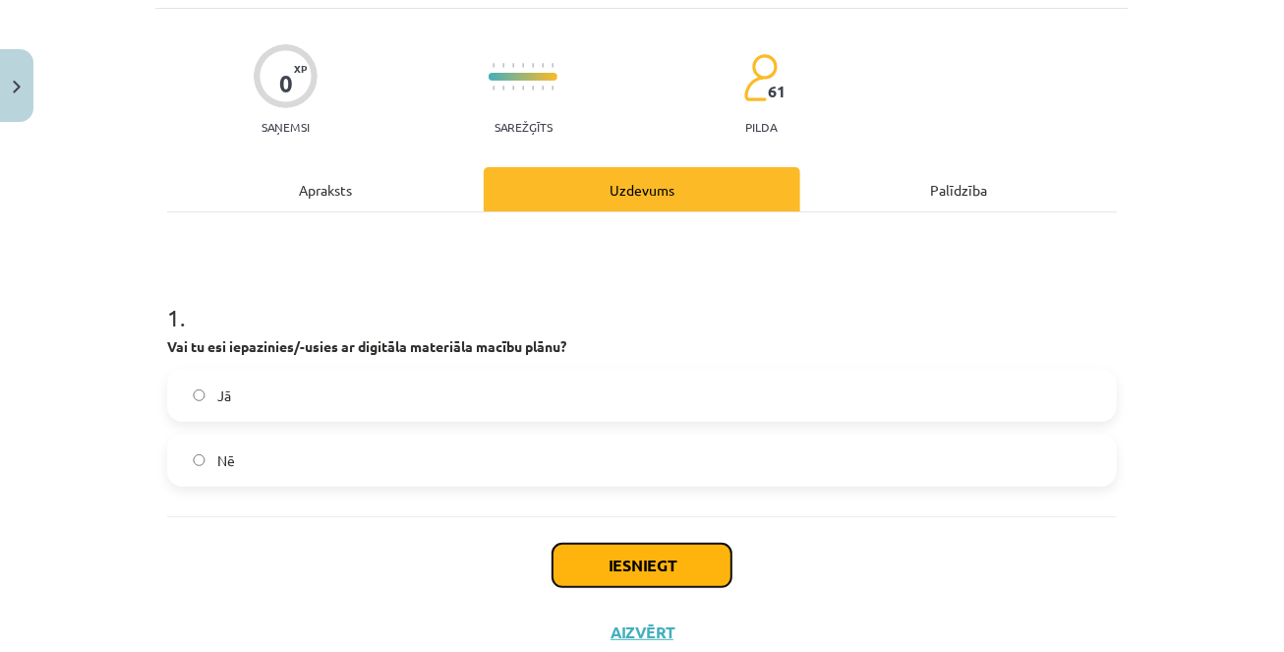
click at [618, 562] on button "Iesniegt" at bounding box center [641, 565] width 179 height 43
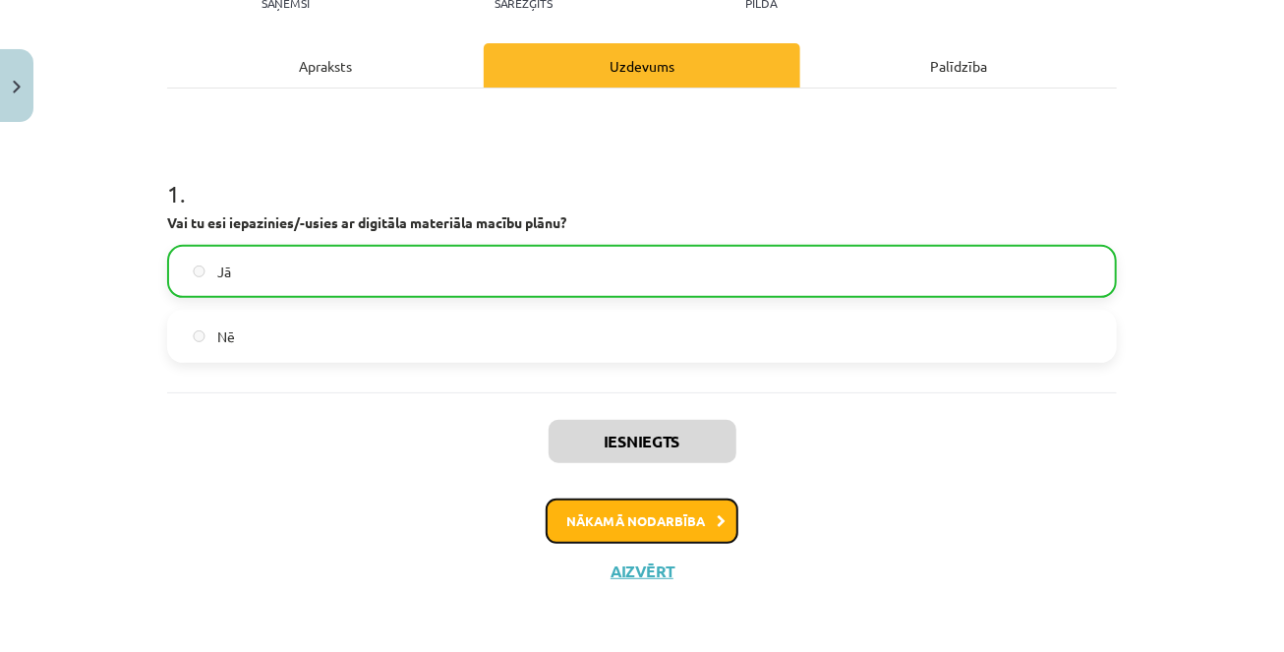
click at [618, 524] on button "Nākamā nodarbība" at bounding box center [641, 520] width 193 height 45
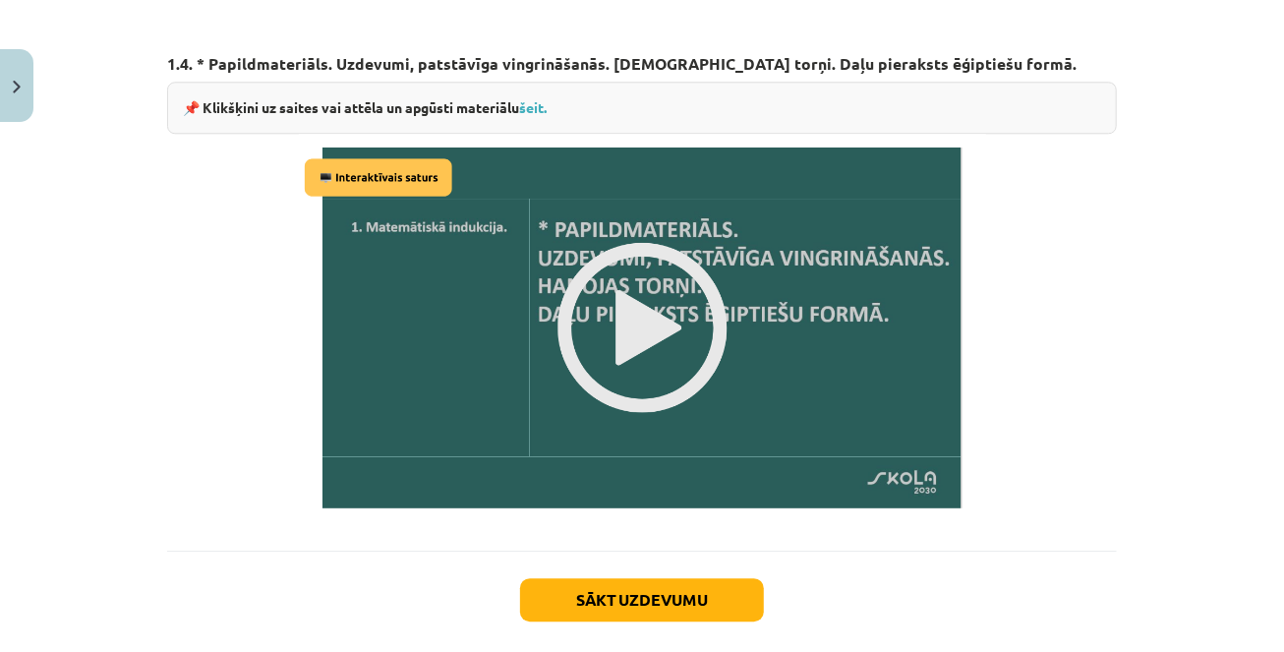
scroll to position [2454, 0]
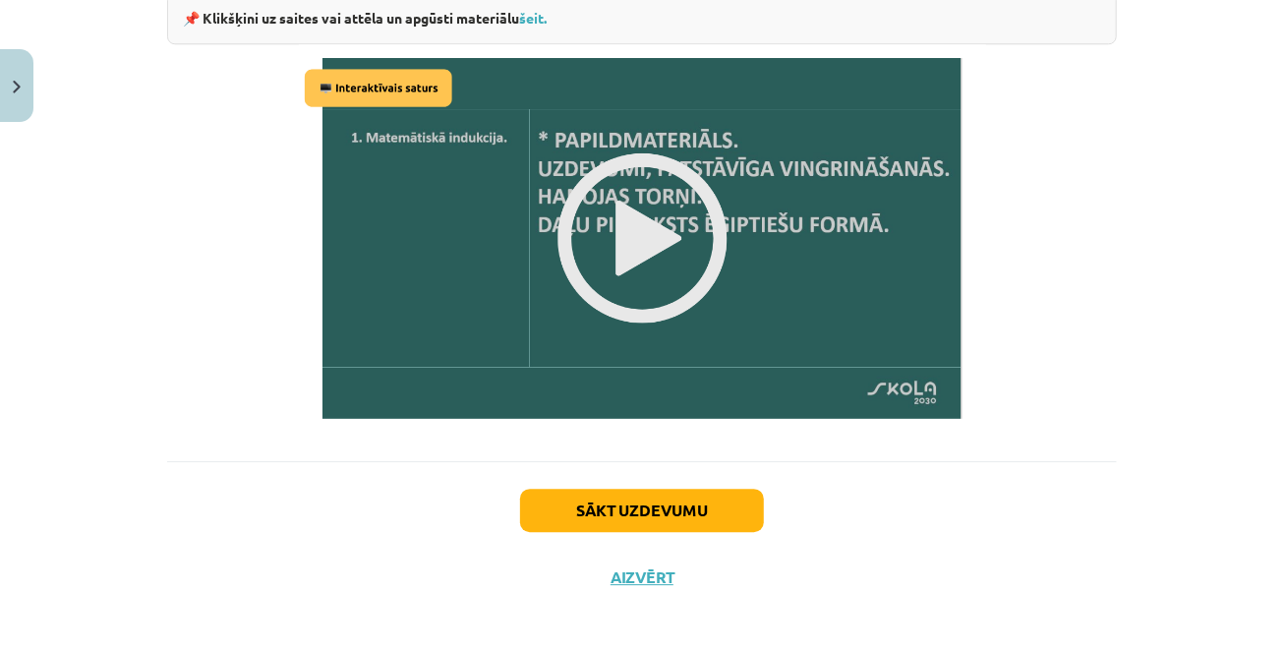
click at [660, 214] on img at bounding box center [642, 237] width 687 height 387
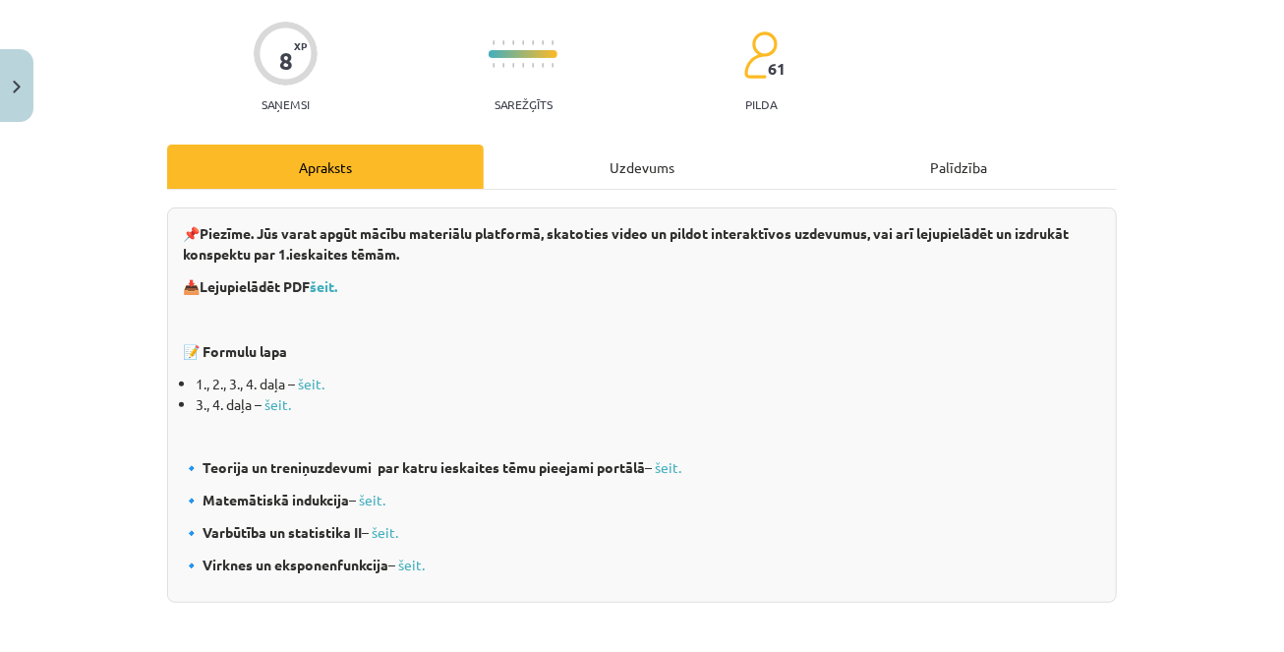
scroll to position [174, 0]
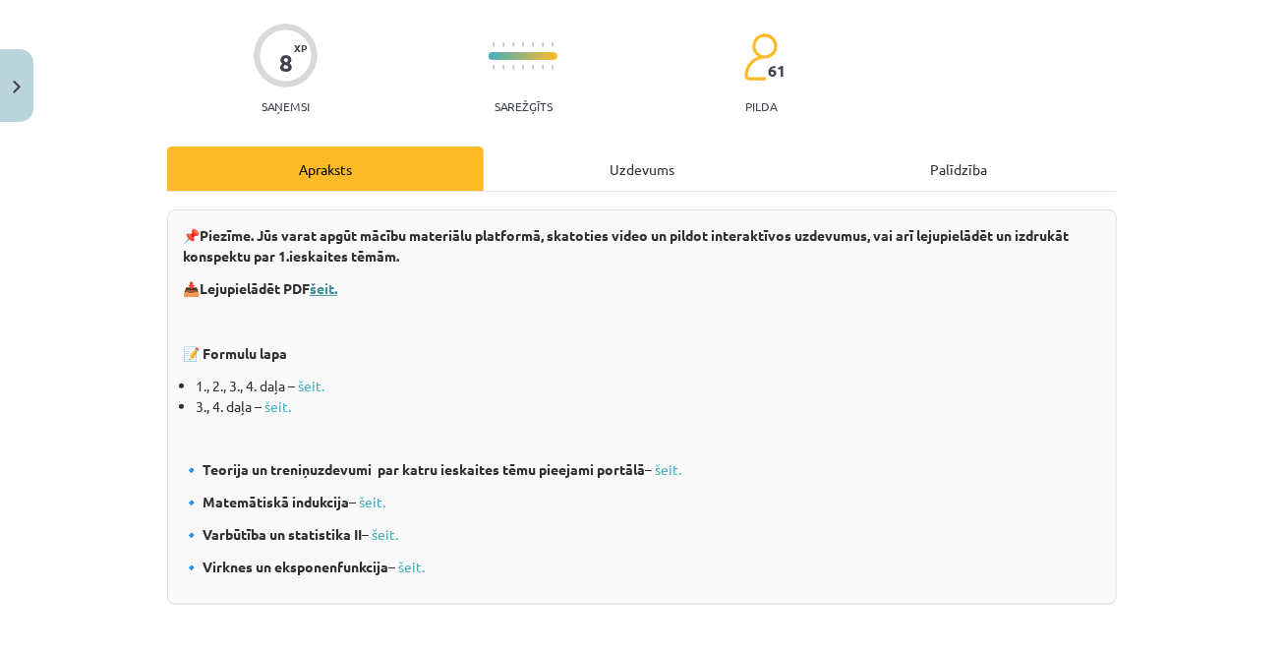
click at [333, 292] on b "šeit." at bounding box center [324, 288] width 28 height 18
click at [314, 390] on link "šeit." at bounding box center [311, 385] width 27 height 18
click at [282, 410] on link "šeit." at bounding box center [277, 406] width 27 height 18
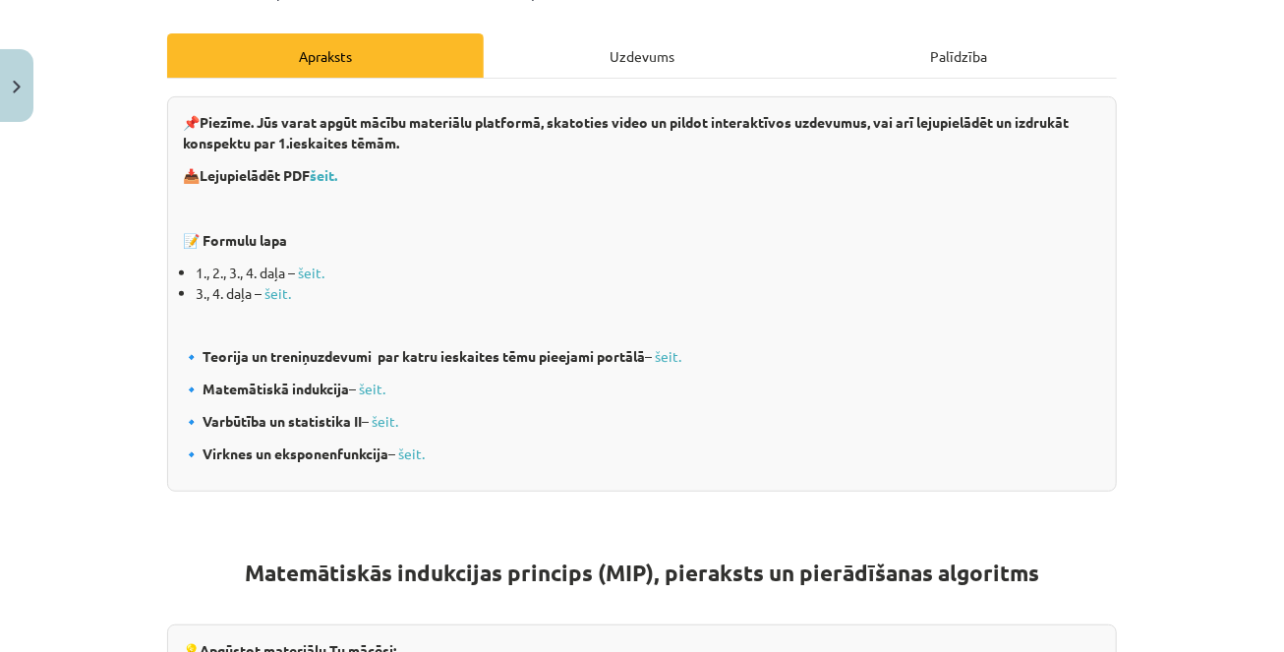
scroll to position [326, 0]
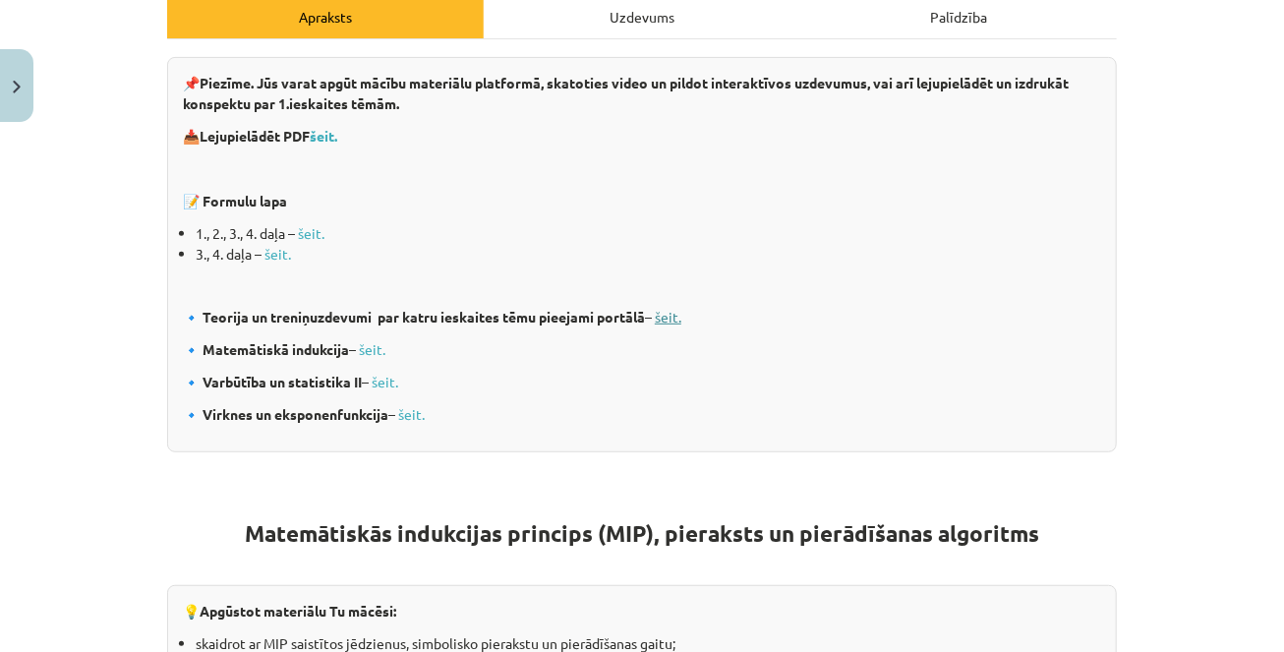
click at [662, 318] on link "šeit." at bounding box center [668, 317] width 27 height 18
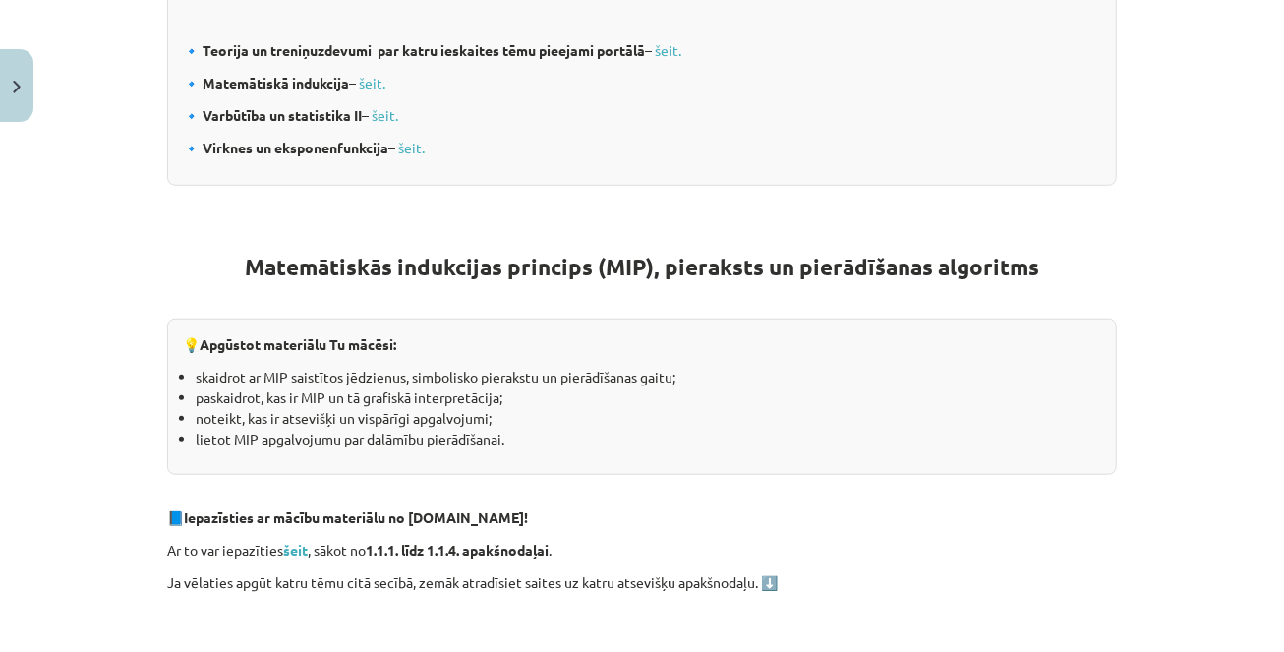
scroll to position [0, 0]
